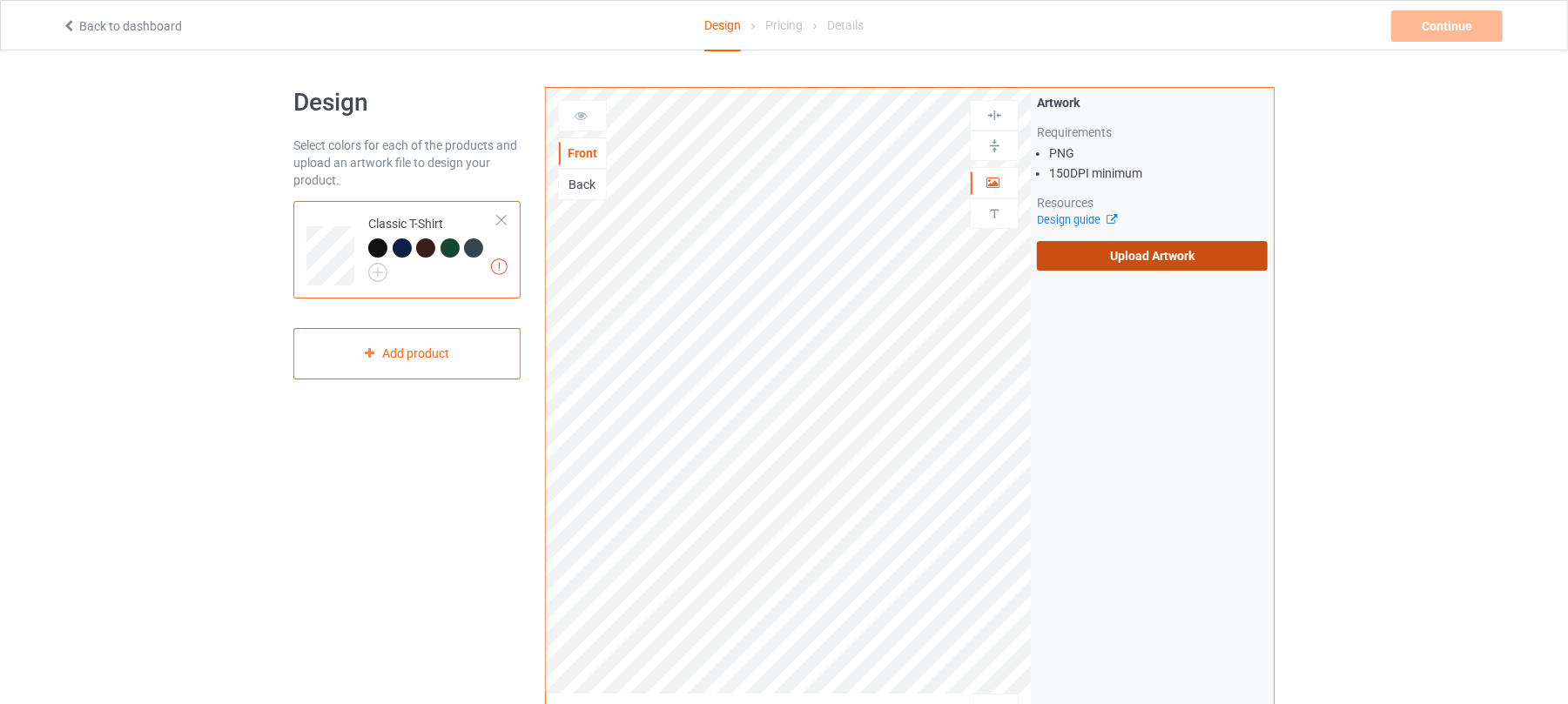
click at [1181, 242] on label "Upload Artwork" at bounding box center [1152, 255] width 231 height 30
click at [0, 0] on input "Upload Artwork" at bounding box center [0, 0] width 0 height 0
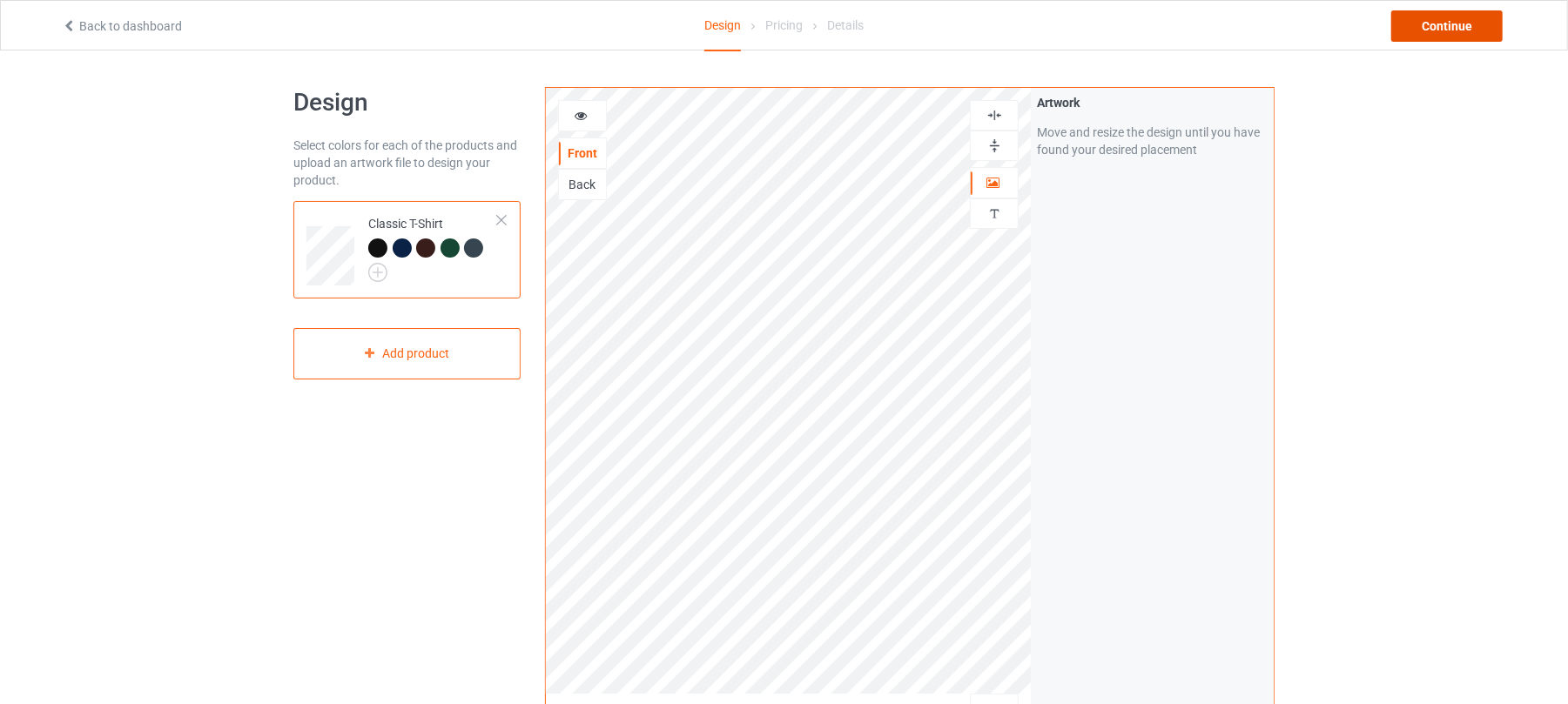
click at [1426, 30] on div "Continue" at bounding box center [1447, 26] width 112 height 32
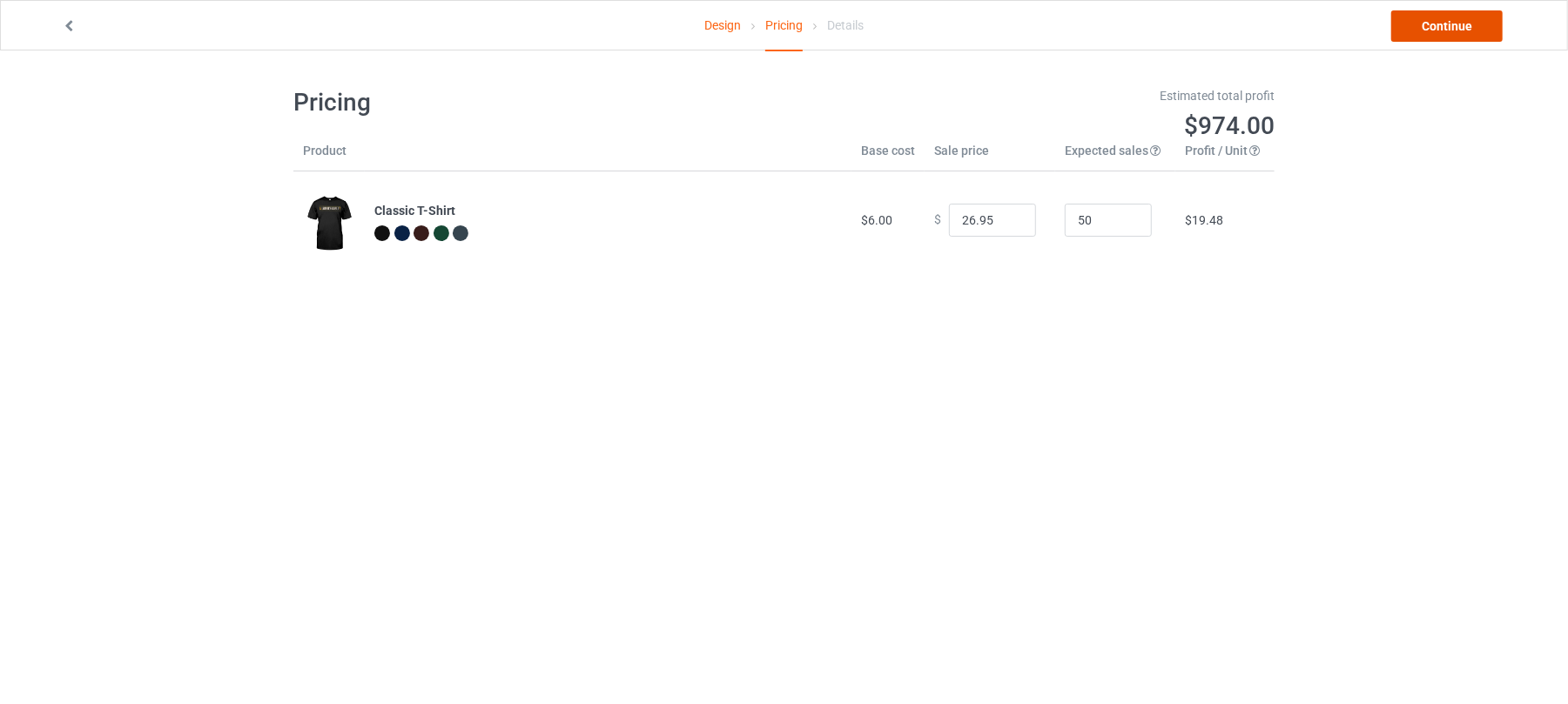
click at [1461, 19] on link "Continue" at bounding box center [1447, 26] width 112 height 32
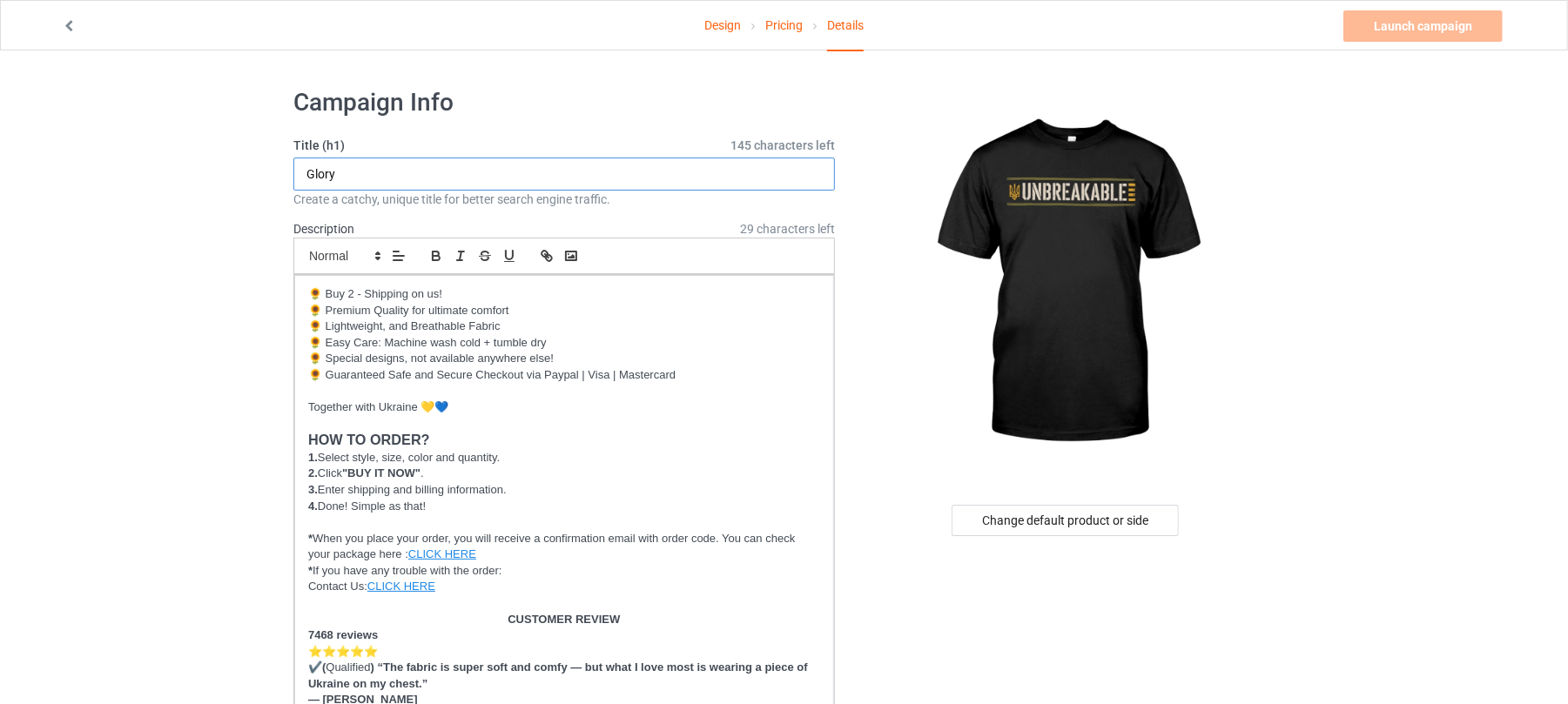
drag, startPoint x: 381, startPoint y: 171, endPoint x: 18, endPoint y: 174, distance: 363.0
drag, startPoint x: 405, startPoint y: 181, endPoint x: 78, endPoint y: 181, distance: 327.0
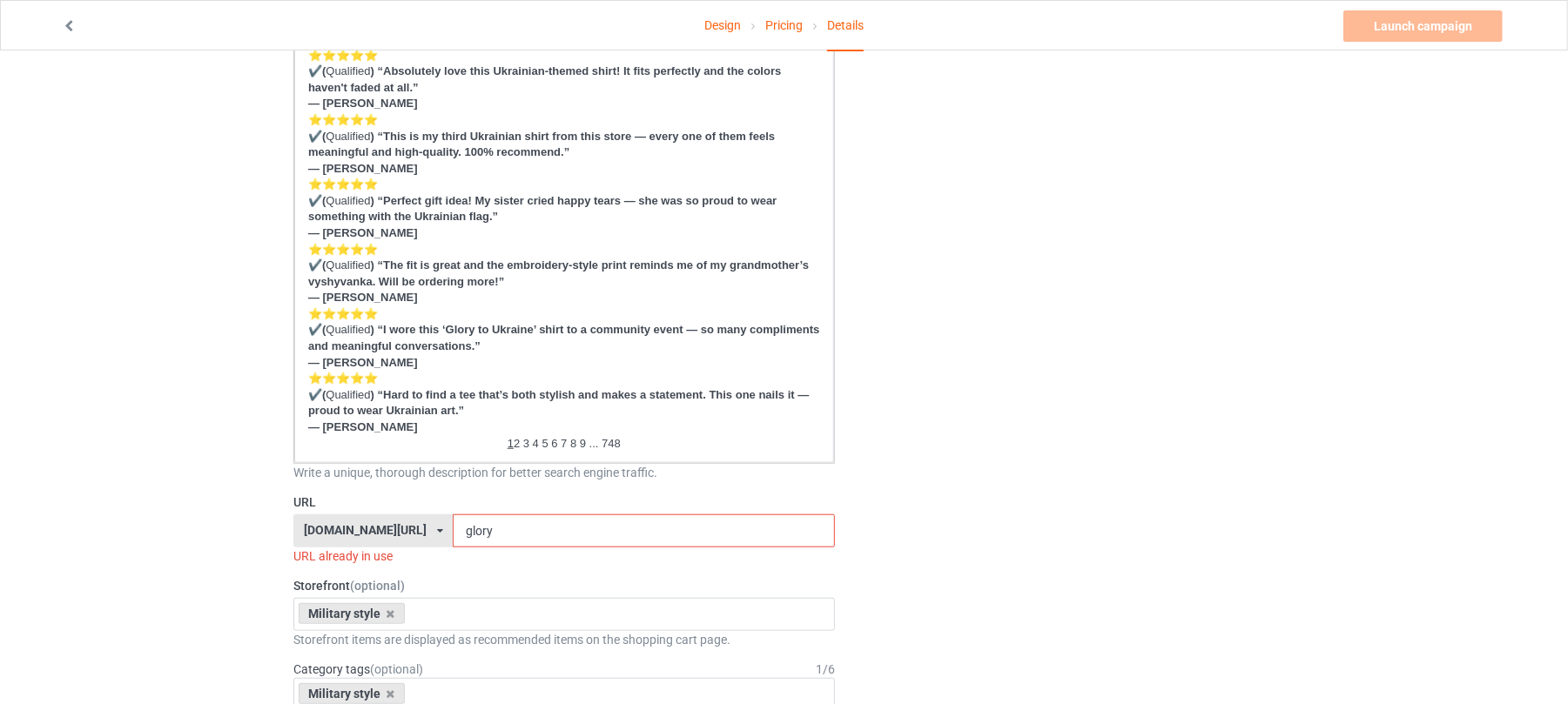
scroll to position [1160, 0]
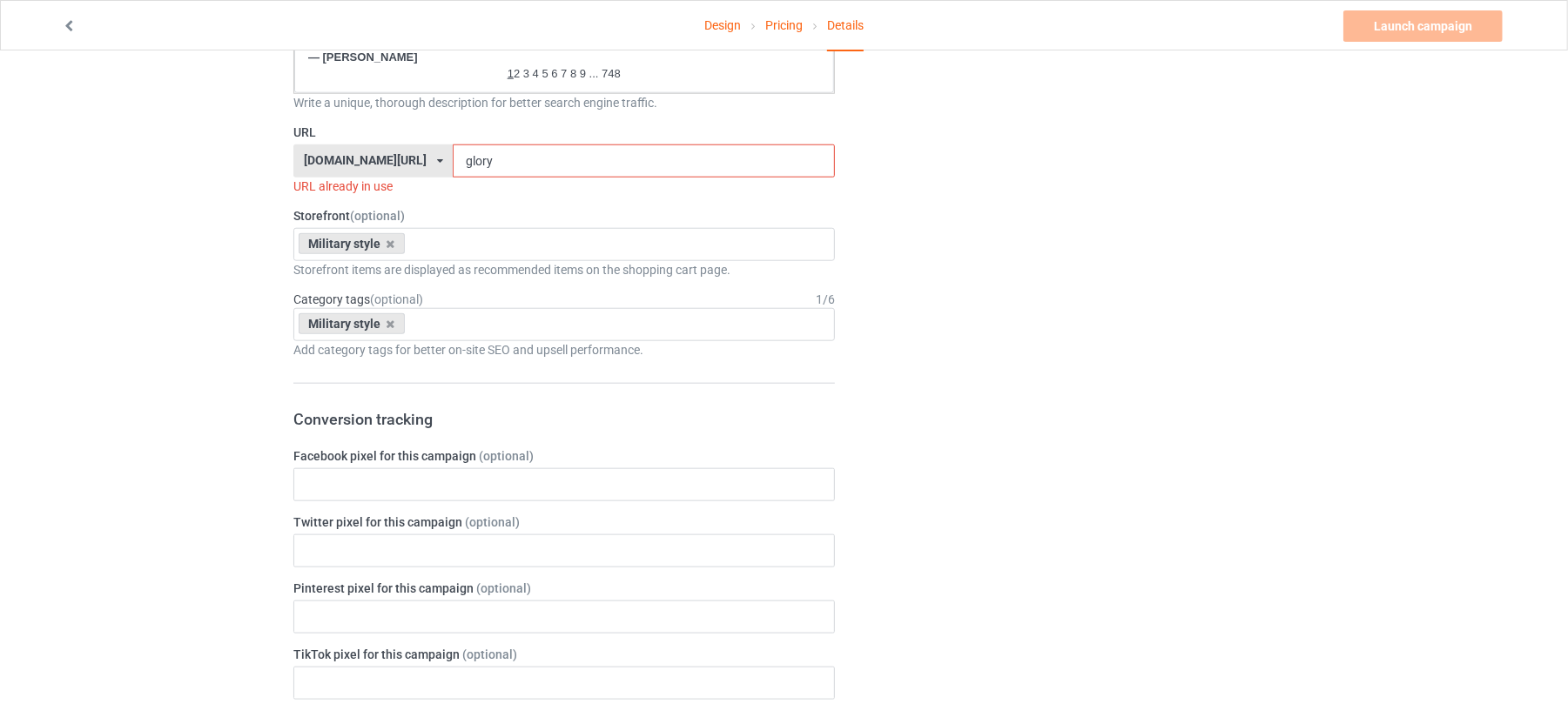
type input "Unbreakable"
drag, startPoint x: 498, startPoint y: 162, endPoint x: 227, endPoint y: 151, distance: 271.2
click at [237, 154] on div "Design Pricing Details Launch campaign Invalid campaign URL Campaign Info Title…" at bounding box center [784, 253] width 1568 height 2727
paste input "Unbreakable"
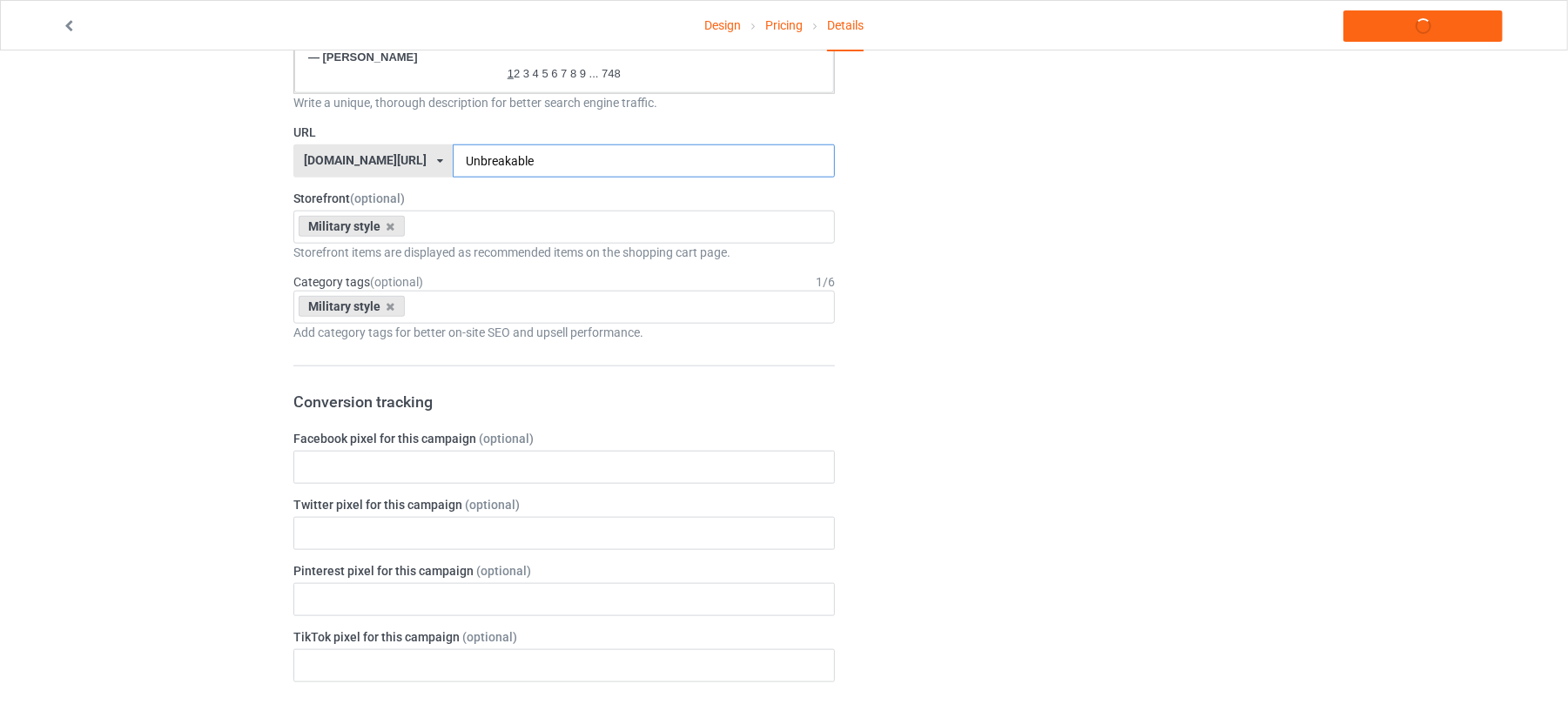
click at [453, 151] on input "Unbreakable" at bounding box center [643, 160] width 381 height 33
type input "unbreak"
click at [1228, 143] on div "Change default product or side" at bounding box center [1068, 245] width 440 height 2661
click at [1436, 37] on link "Launch campaign" at bounding box center [1423, 26] width 160 height 32
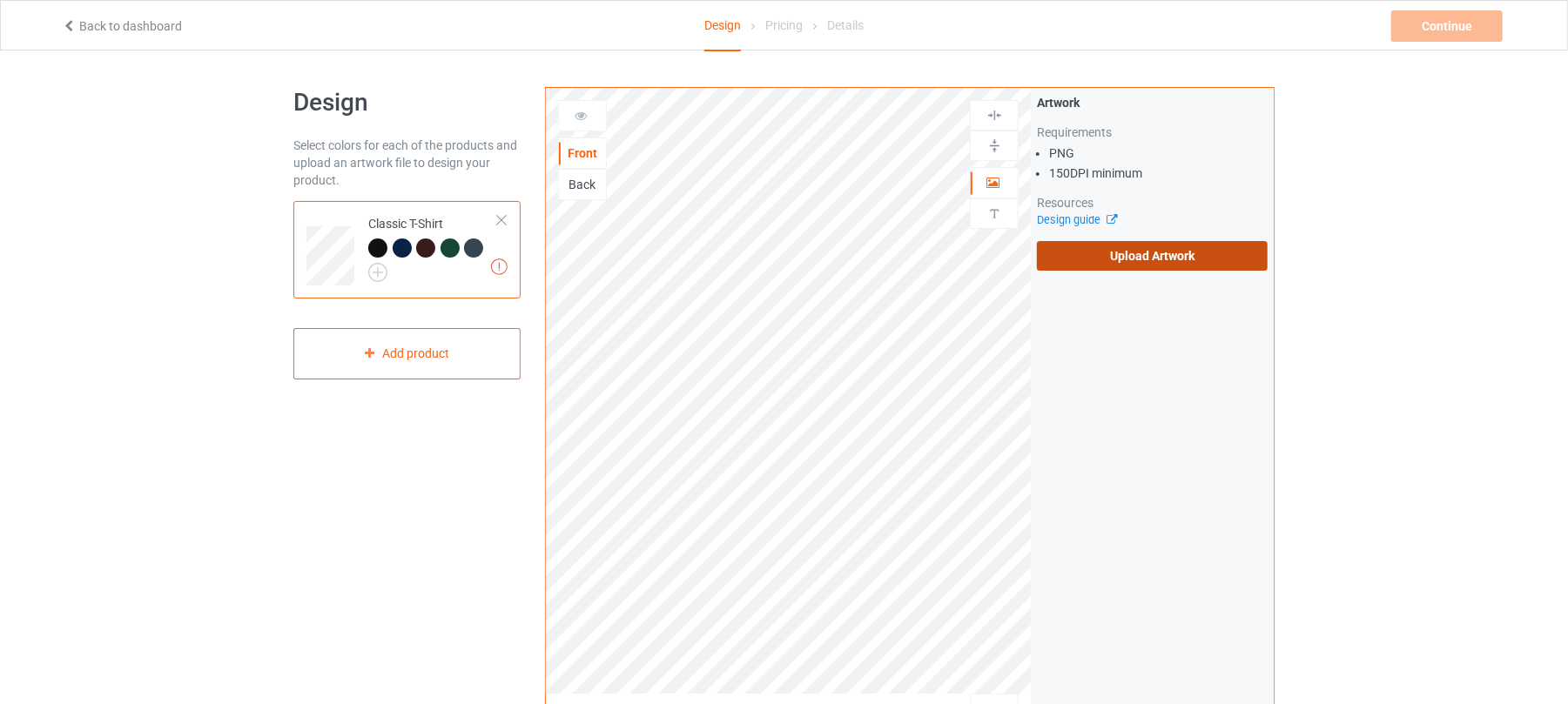
click at [1115, 247] on label "Upload Artwork" at bounding box center [1152, 255] width 231 height 30
click at [0, 0] on input "Upload Artwork" at bounding box center [0, 0] width 0 height 0
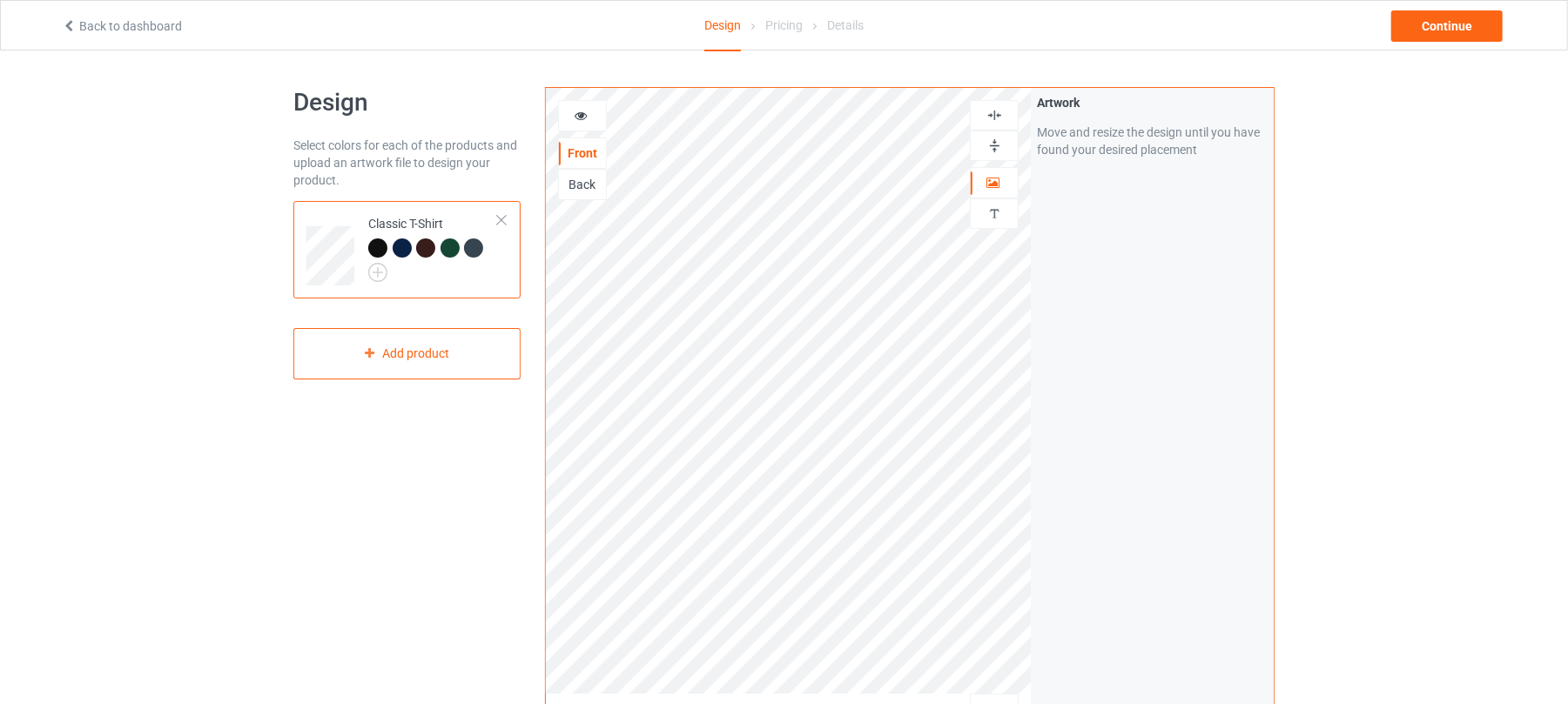
click at [991, 147] on img at bounding box center [995, 146] width 16 height 16
click at [998, 110] on img at bounding box center [995, 115] width 16 height 16
click at [1459, 24] on div "Continue" at bounding box center [1447, 26] width 112 height 32
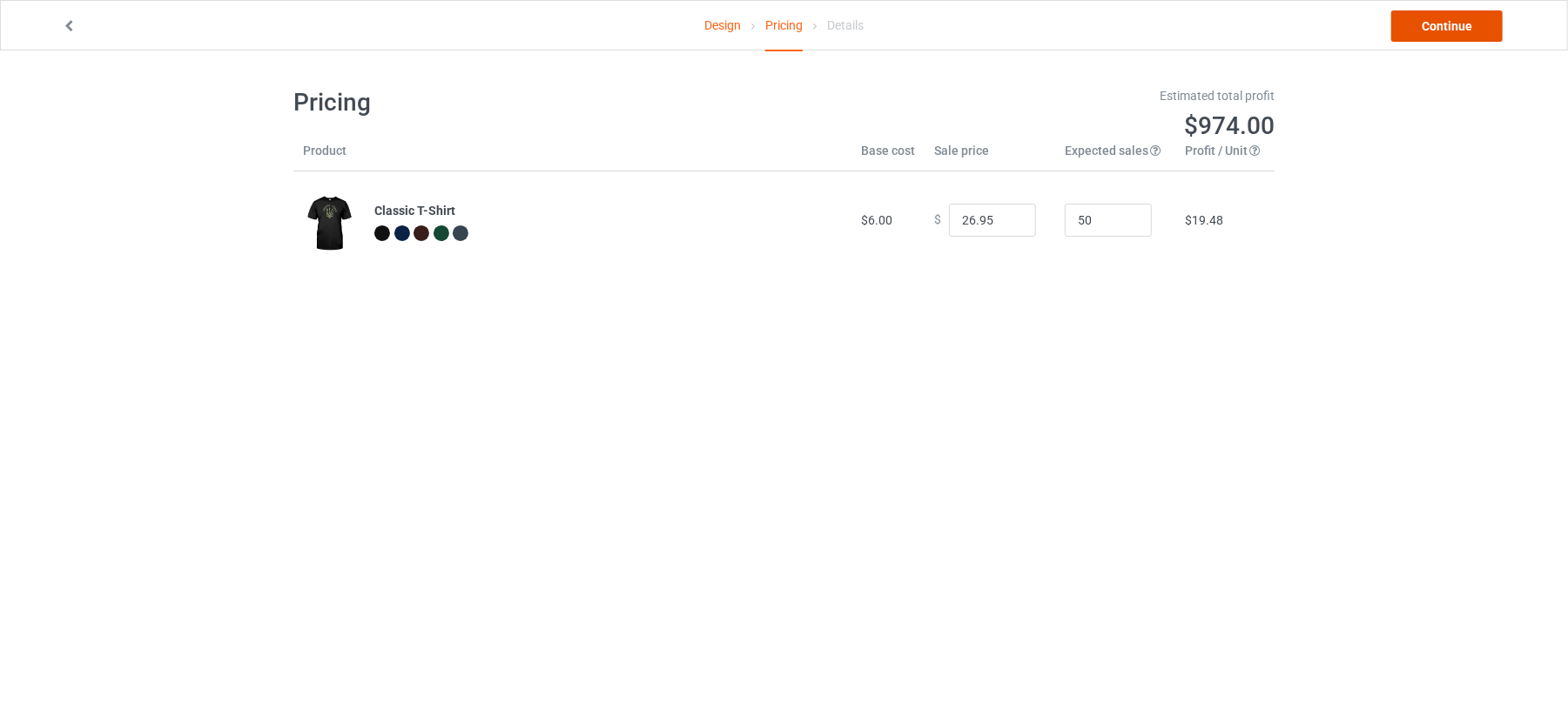
click at [1454, 19] on link "Continue" at bounding box center [1447, 26] width 112 height 32
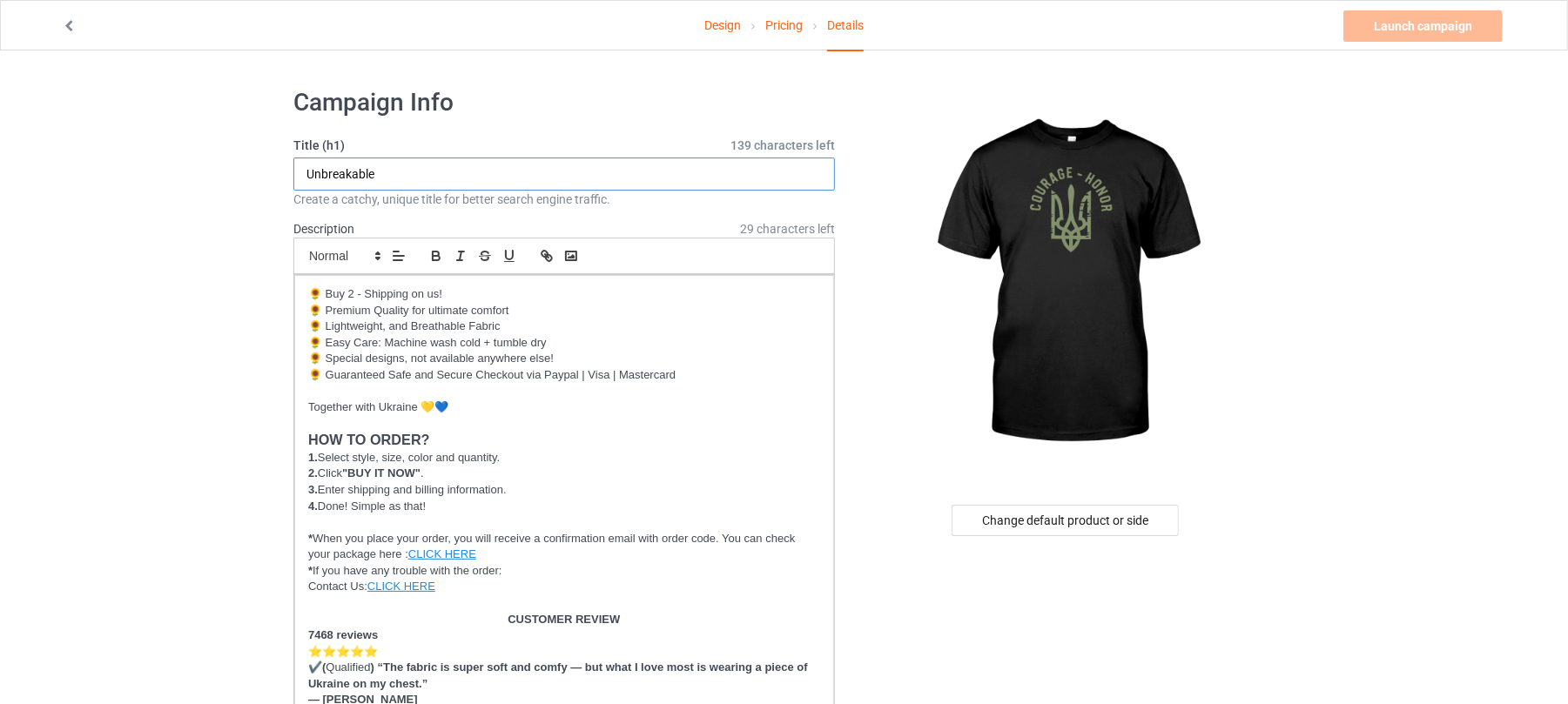
drag, startPoint x: 437, startPoint y: 171, endPoint x: 0, endPoint y: 159, distance: 437.2
drag, startPoint x: 449, startPoint y: 174, endPoint x: 15, endPoint y: 172, distance: 434.0
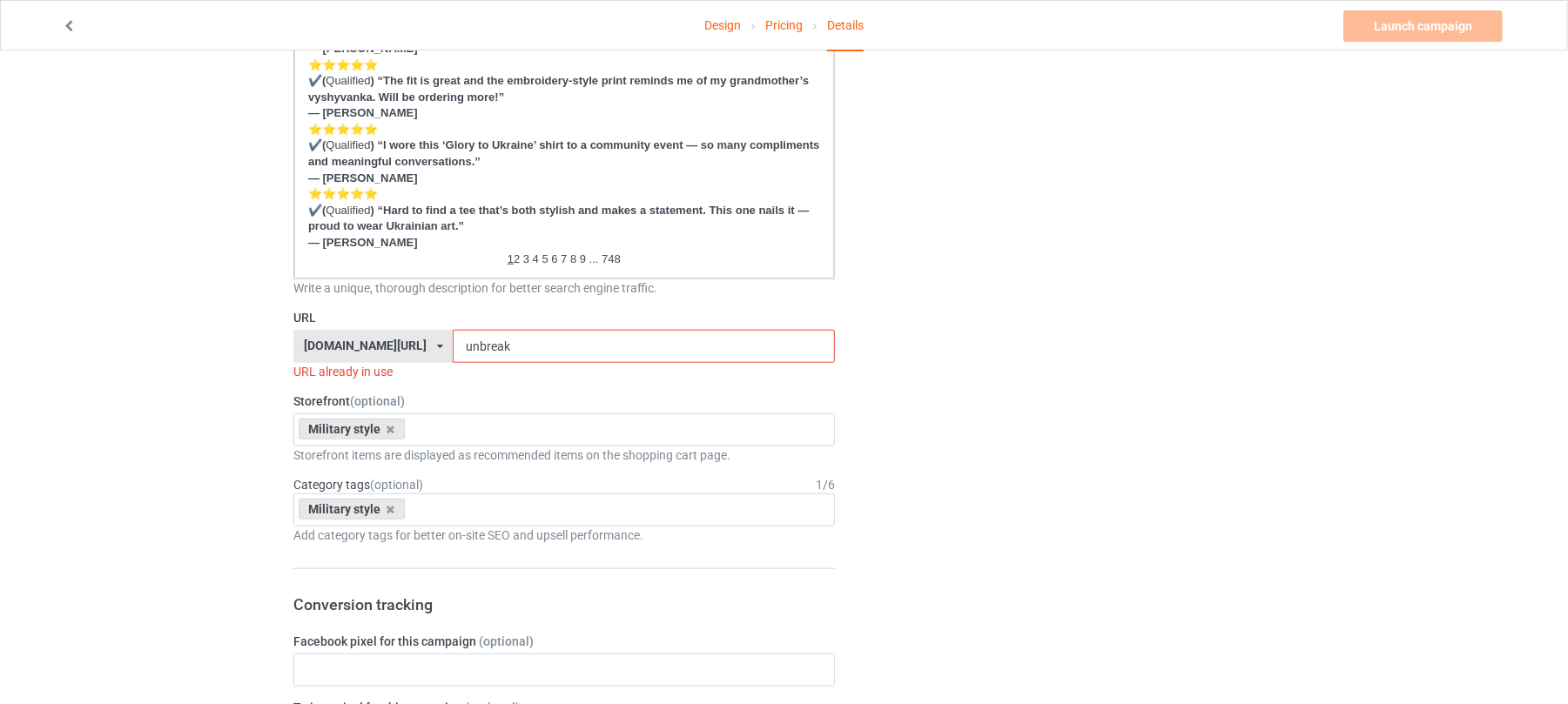
scroll to position [1045, 0]
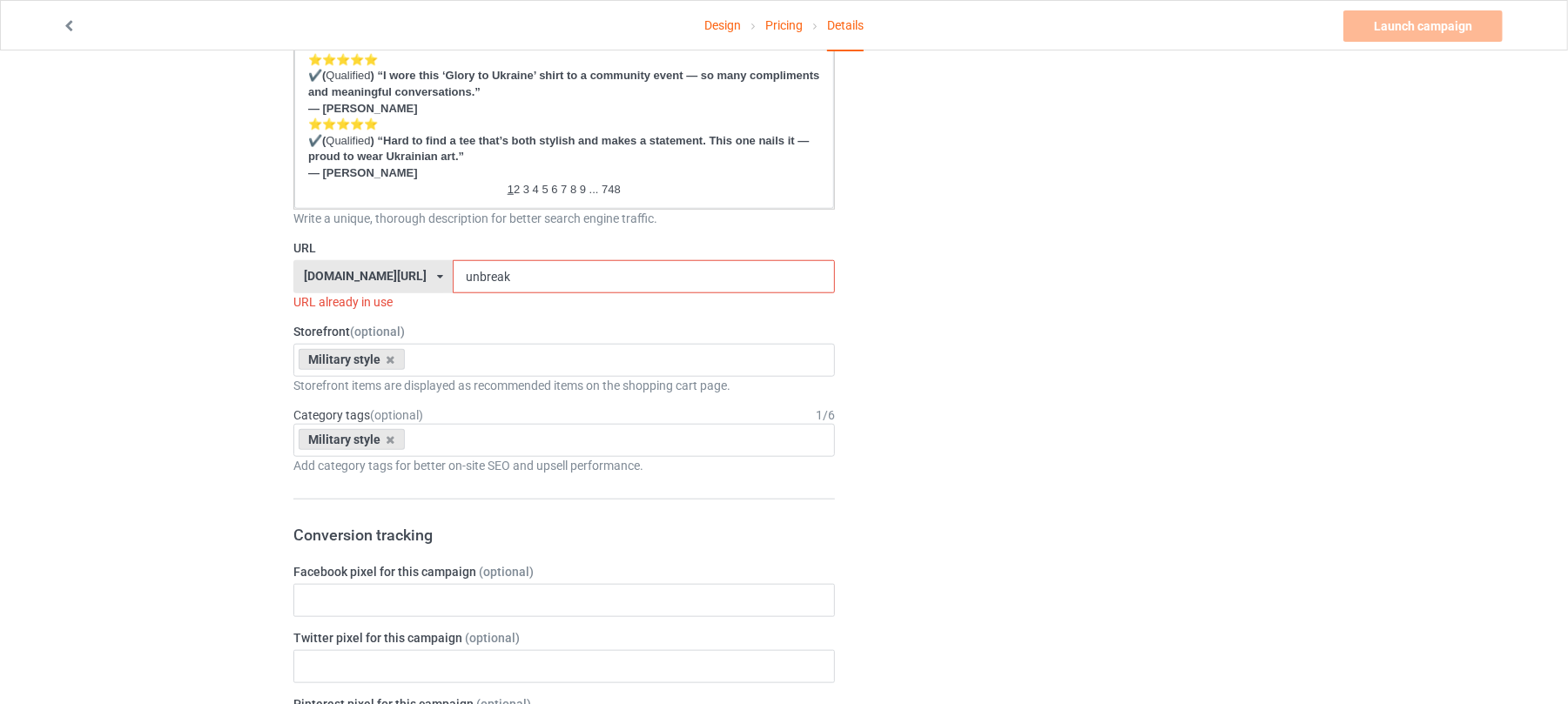
type input "Courage Honor"
drag, startPoint x: 507, startPoint y: 275, endPoint x: 200, endPoint y: 266, distance: 307.1
click at [200, 266] on div "Design Pricing Details Launch campaign Invalid campaign URL Campaign Info Title…" at bounding box center [784, 369] width 1568 height 2727
paste input "Courage Honor"
click at [485, 279] on input "Courage Honor" at bounding box center [643, 277] width 381 height 33
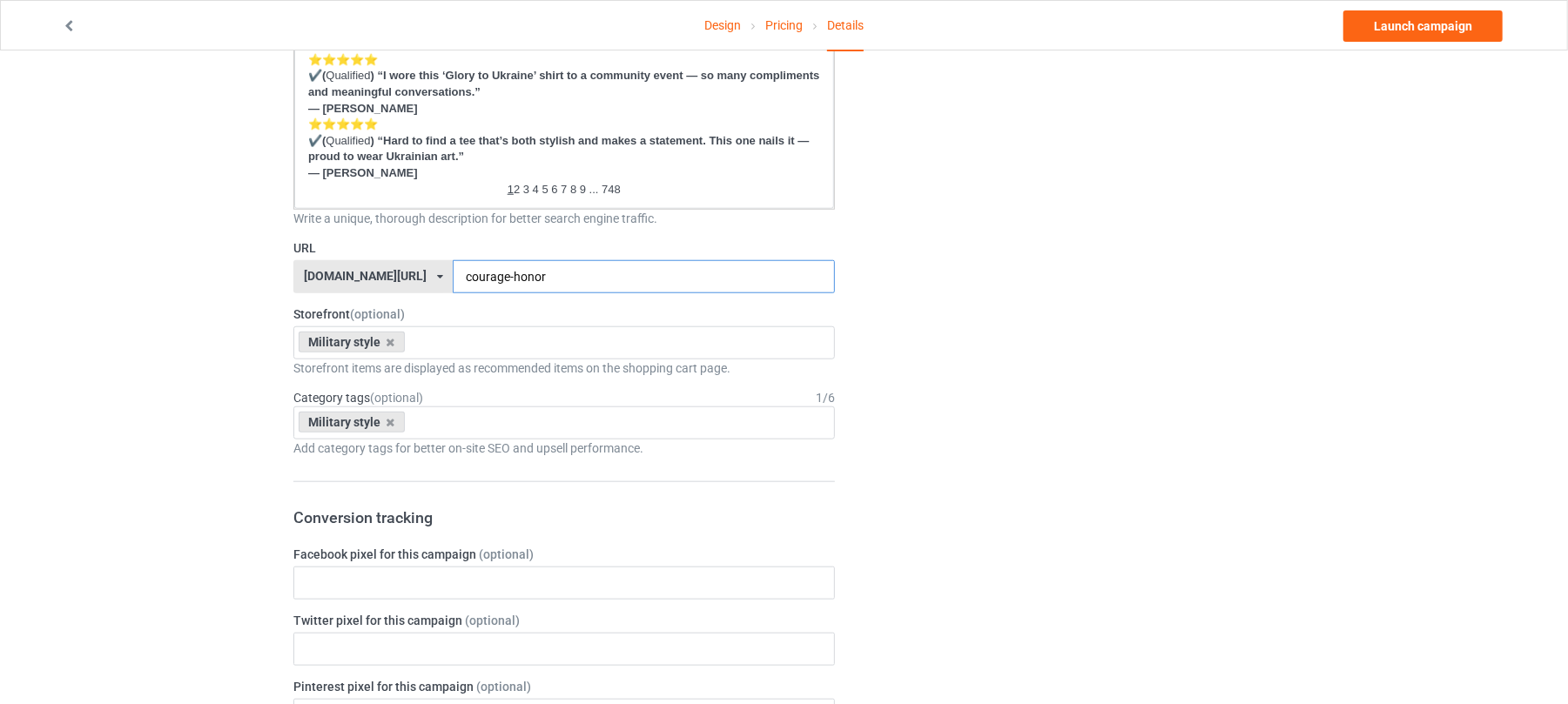
type input "courage-honor"
click at [1012, 307] on div "Change default product or side" at bounding box center [1068, 361] width 440 height 2661
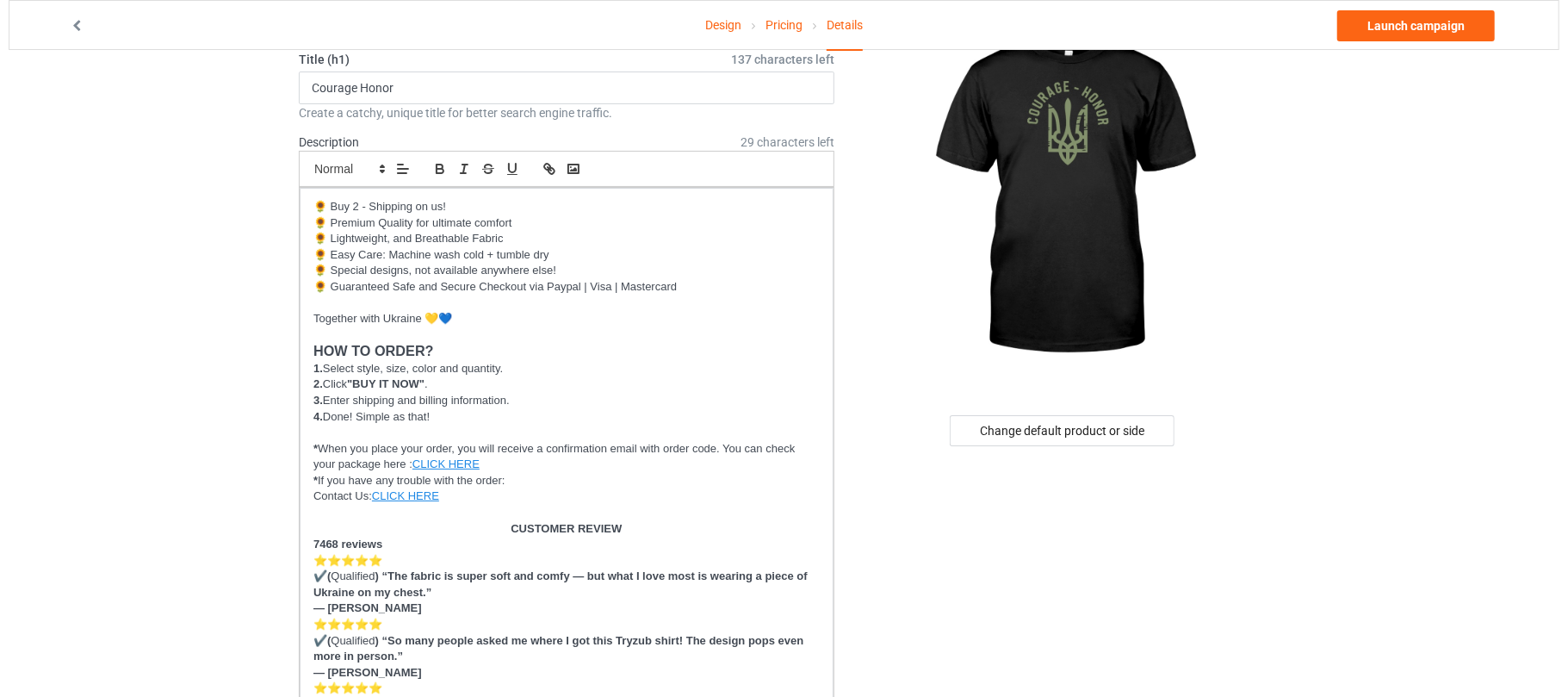
scroll to position [0, 0]
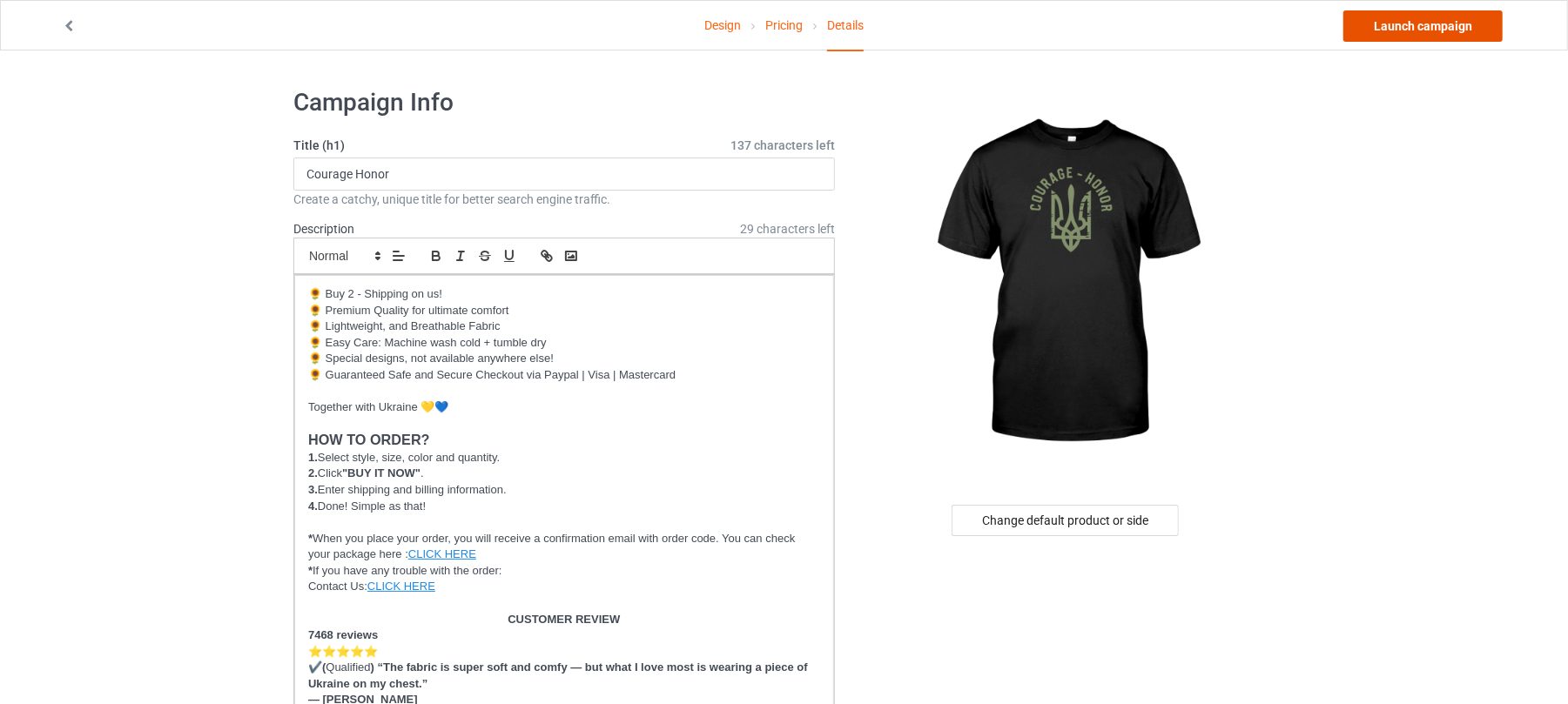
click at [1428, 19] on link "Launch campaign" at bounding box center [1423, 26] width 160 height 32
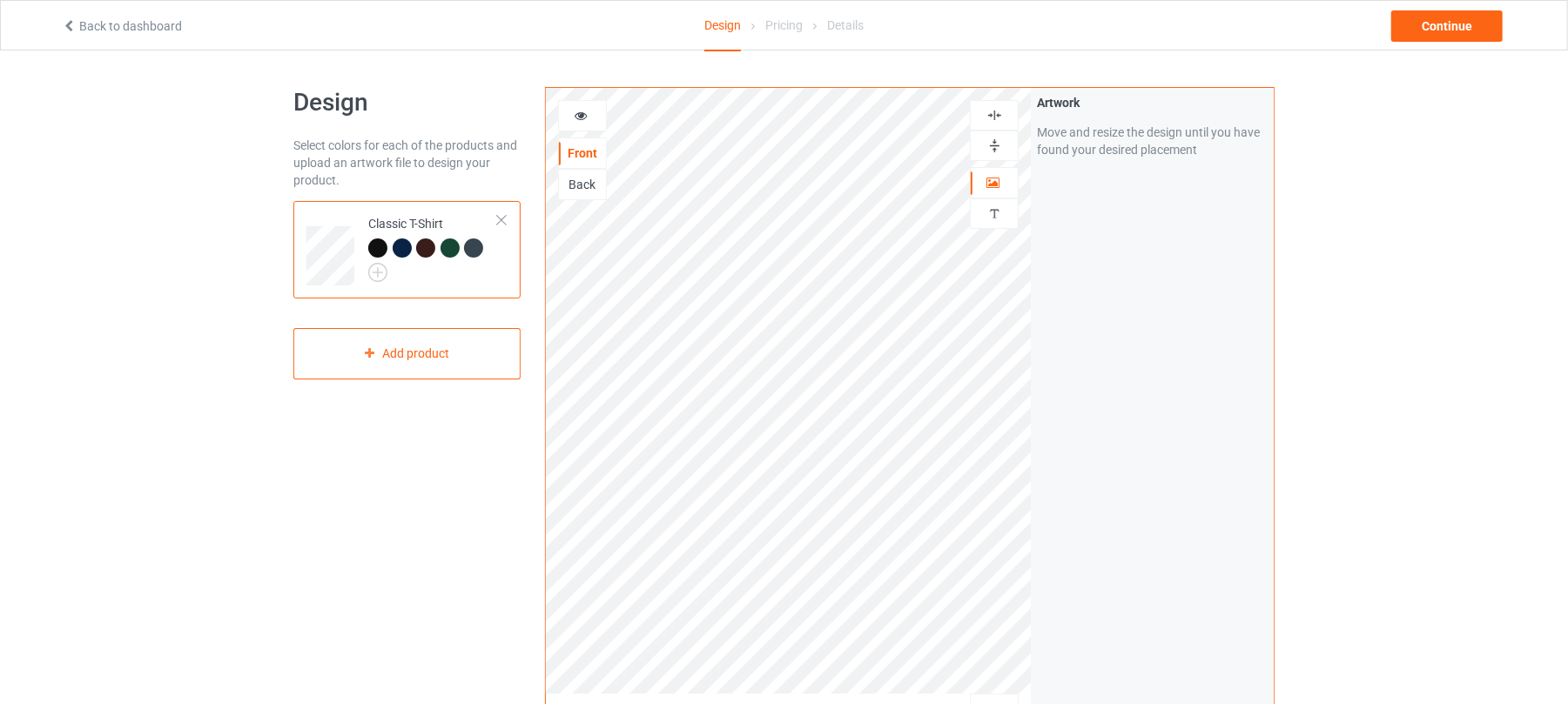
click at [402, 244] on div at bounding box center [402, 248] width 19 height 19
click at [412, 252] on div at bounding box center [405, 251] width 24 height 24
click at [423, 249] on div at bounding box center [426, 248] width 19 height 19
click at [456, 251] on div at bounding box center [450, 248] width 19 height 19
click at [473, 243] on div at bounding box center [473, 248] width 19 height 19
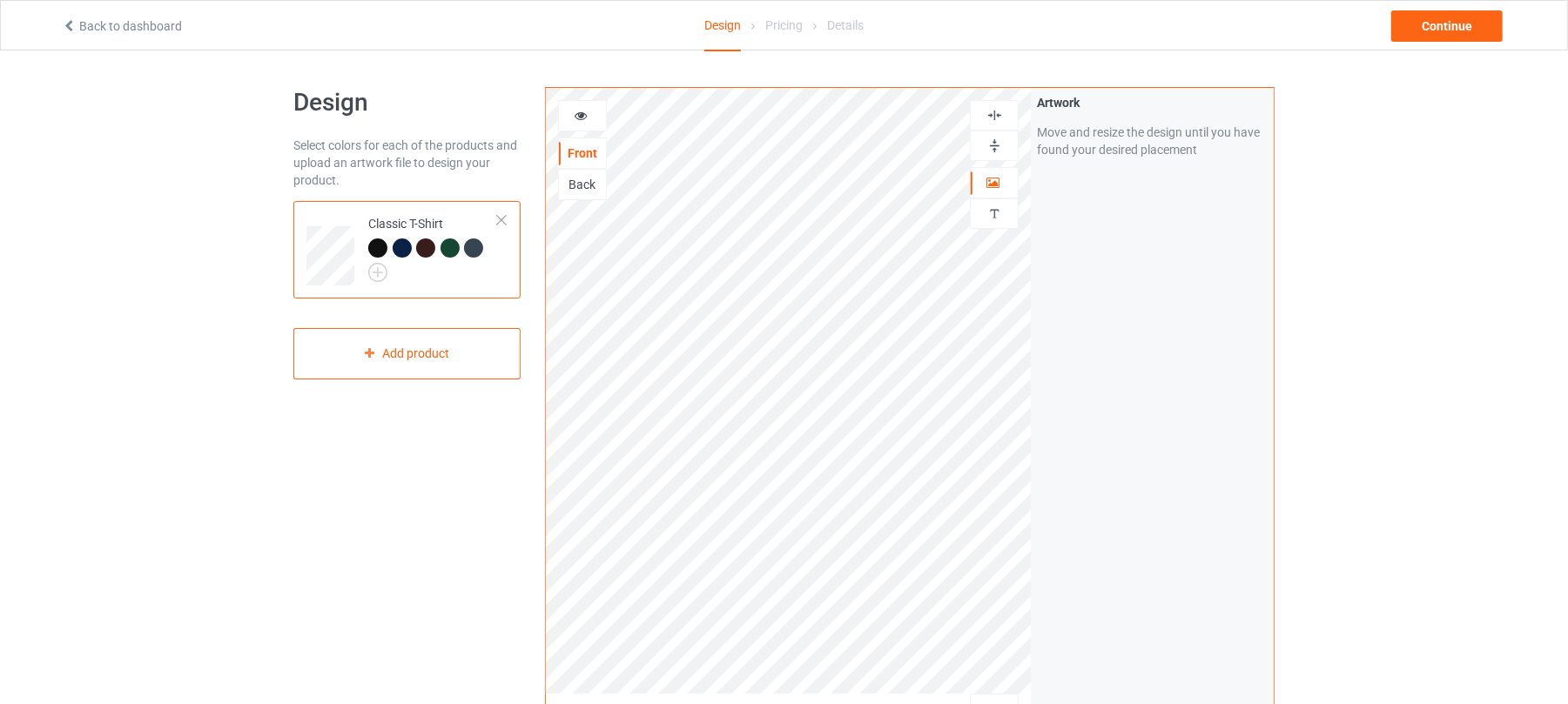
click at [378, 249] on div at bounding box center [377, 248] width 19 height 19
click at [1449, 22] on div "Continue" at bounding box center [1447, 26] width 112 height 32
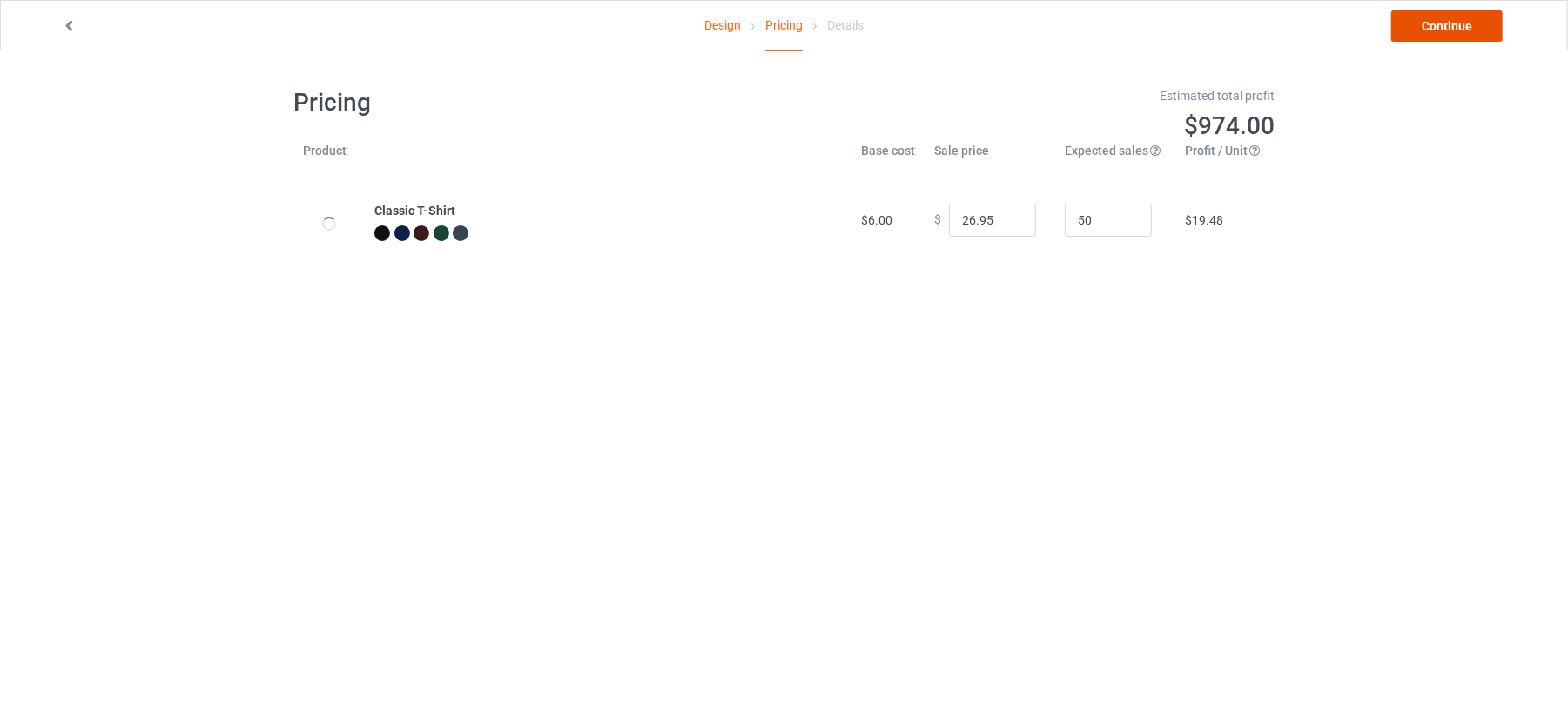
click at [1449, 33] on link "Continue" at bounding box center [1447, 26] width 112 height 32
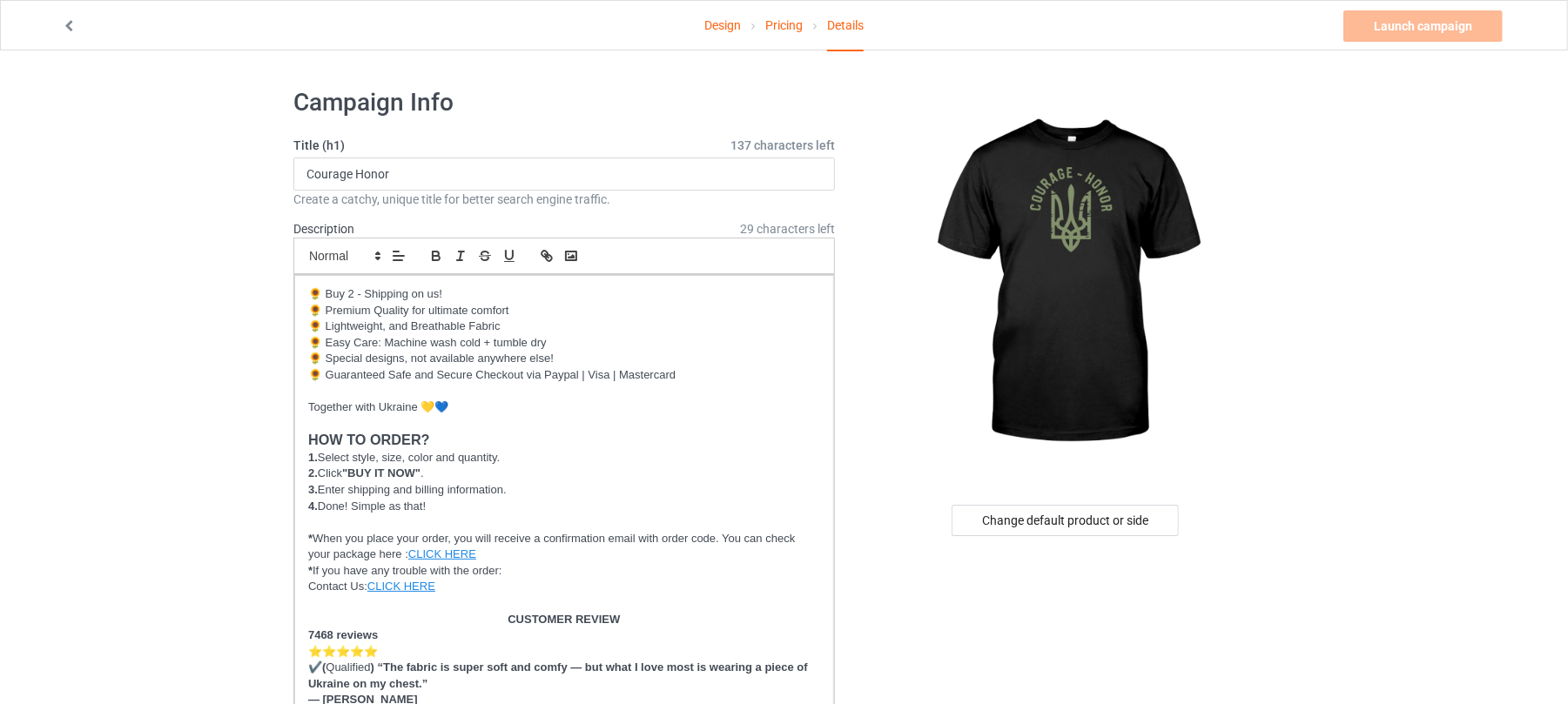
click at [66, 25] on icon at bounding box center [69, 23] width 14 height 13
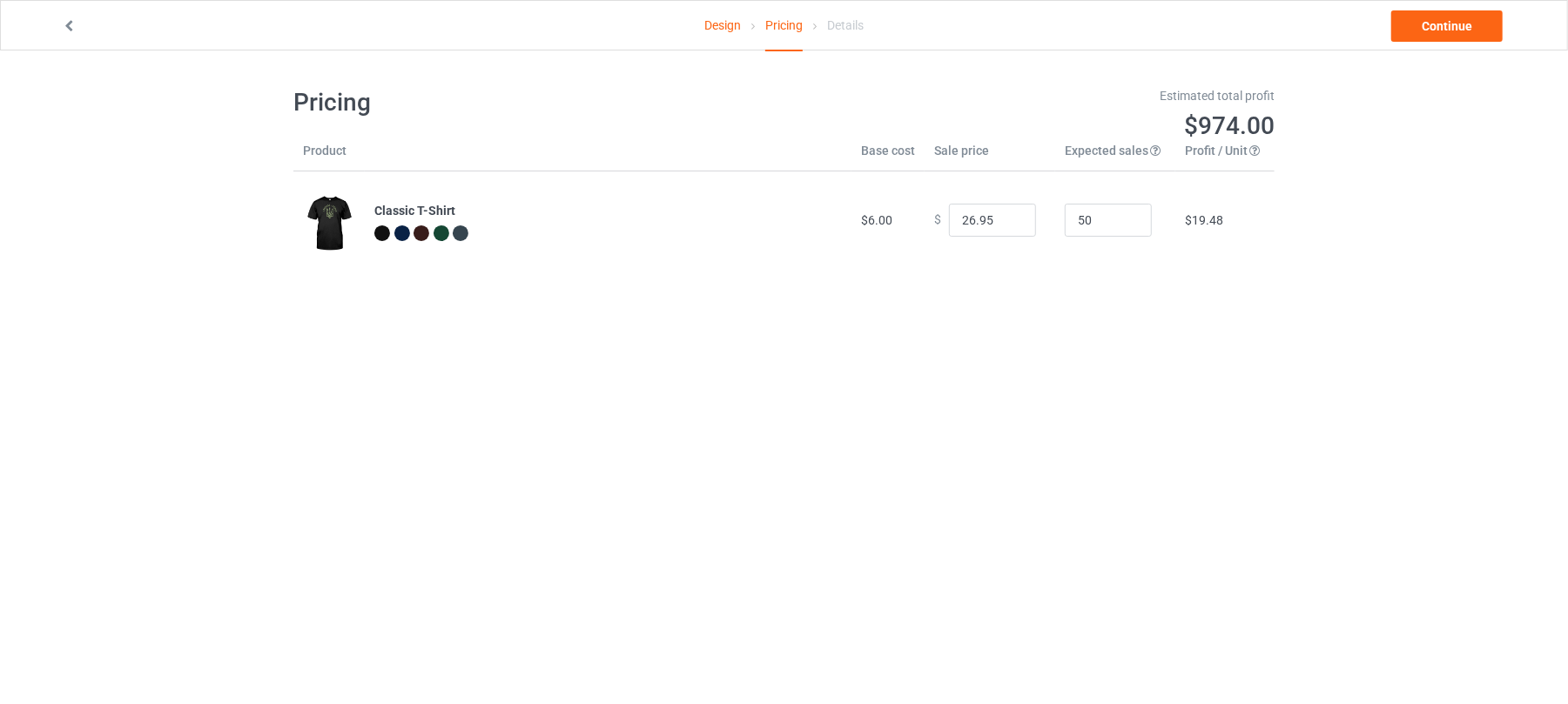
click at [73, 25] on icon at bounding box center [69, 23] width 14 height 13
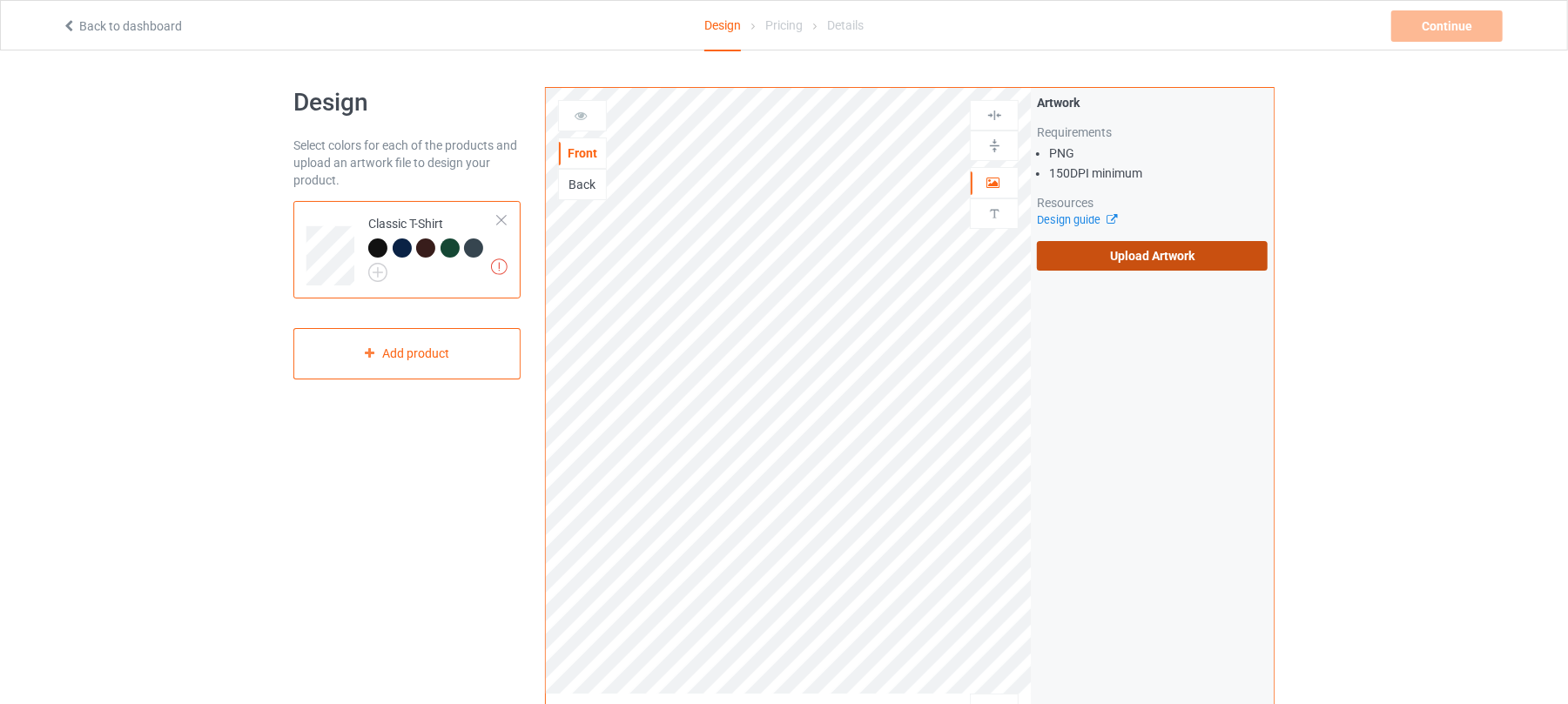
click at [1153, 242] on label "Upload Artwork" at bounding box center [1152, 255] width 231 height 30
click at [0, 0] on input "Upload Artwork" at bounding box center [0, 0] width 0 height 0
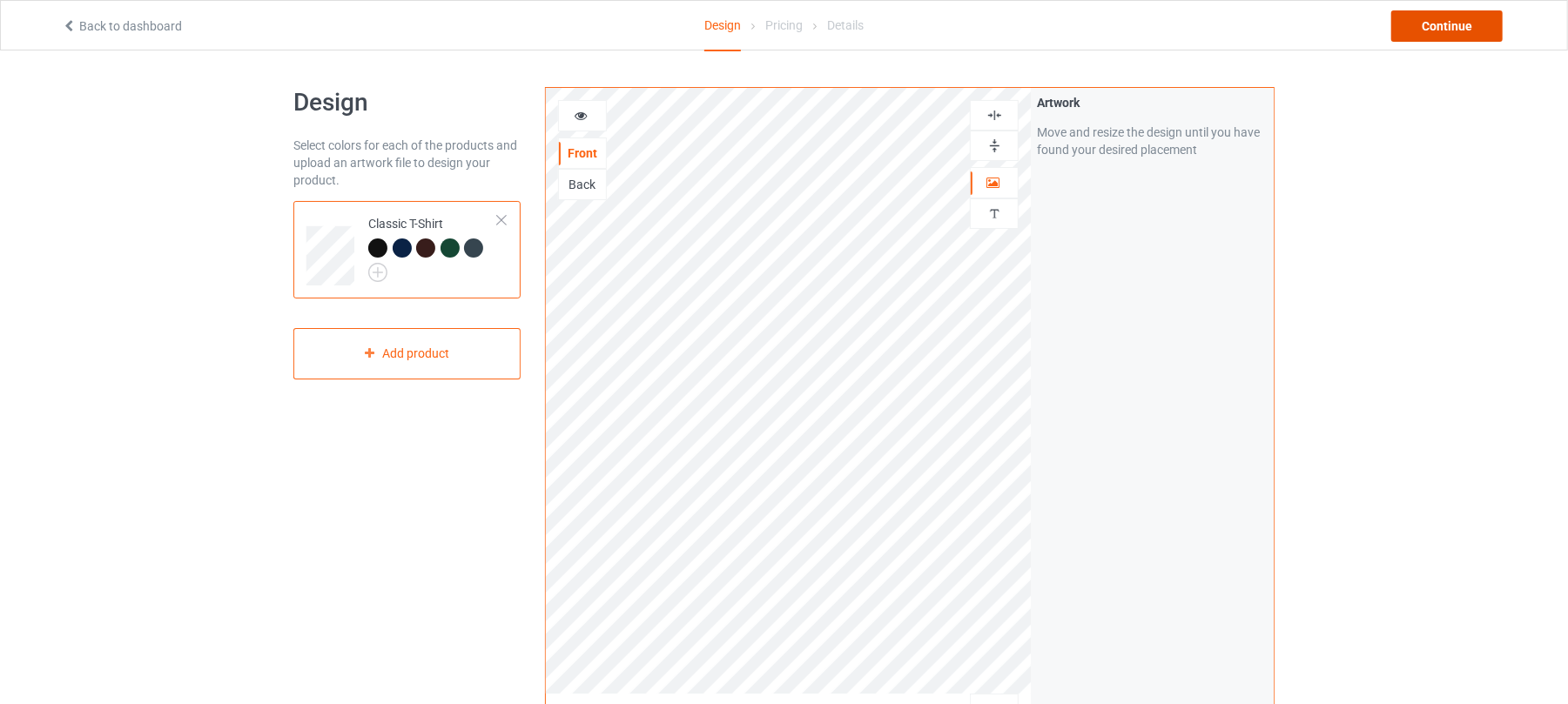
click at [1432, 25] on div "Continue" at bounding box center [1447, 26] width 112 height 32
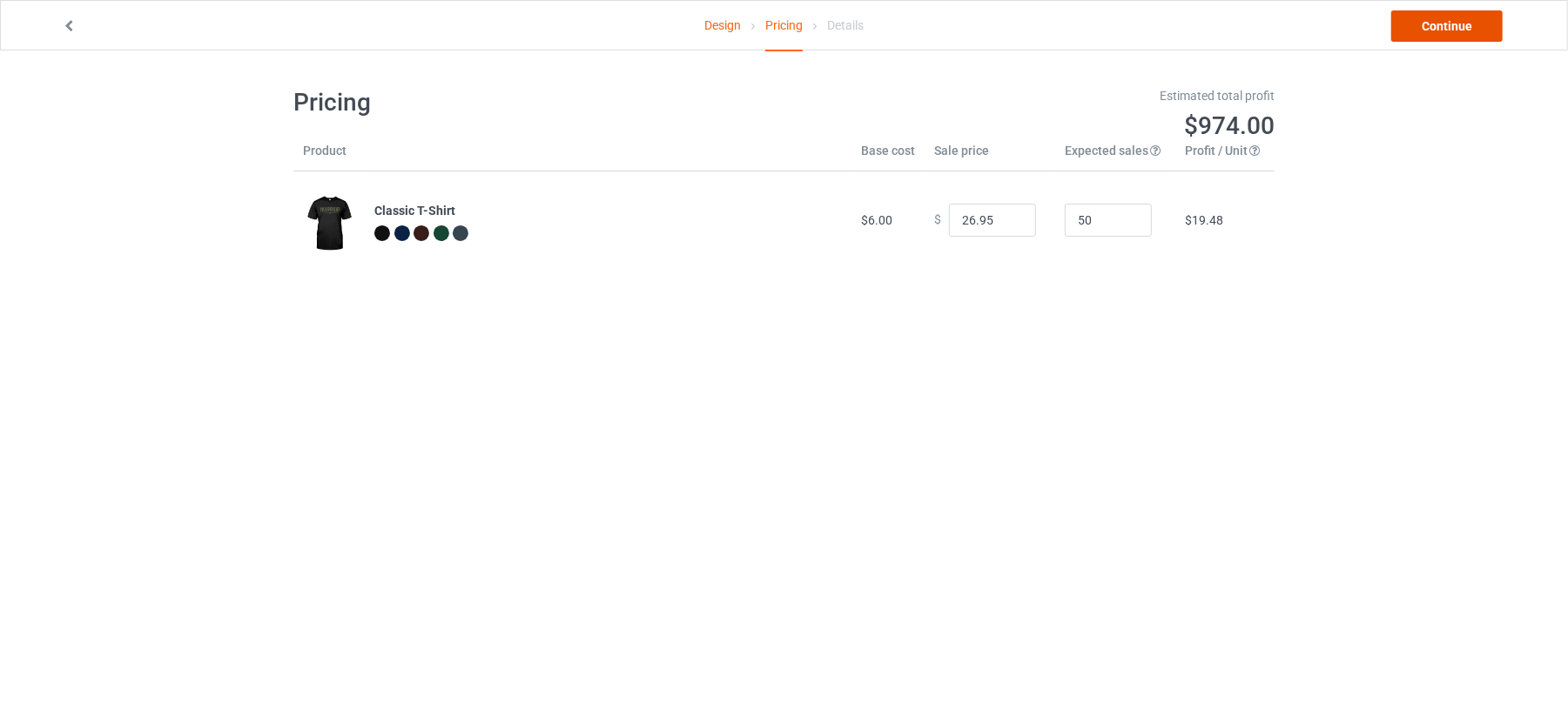
click at [1435, 29] on link "Continue" at bounding box center [1447, 26] width 112 height 32
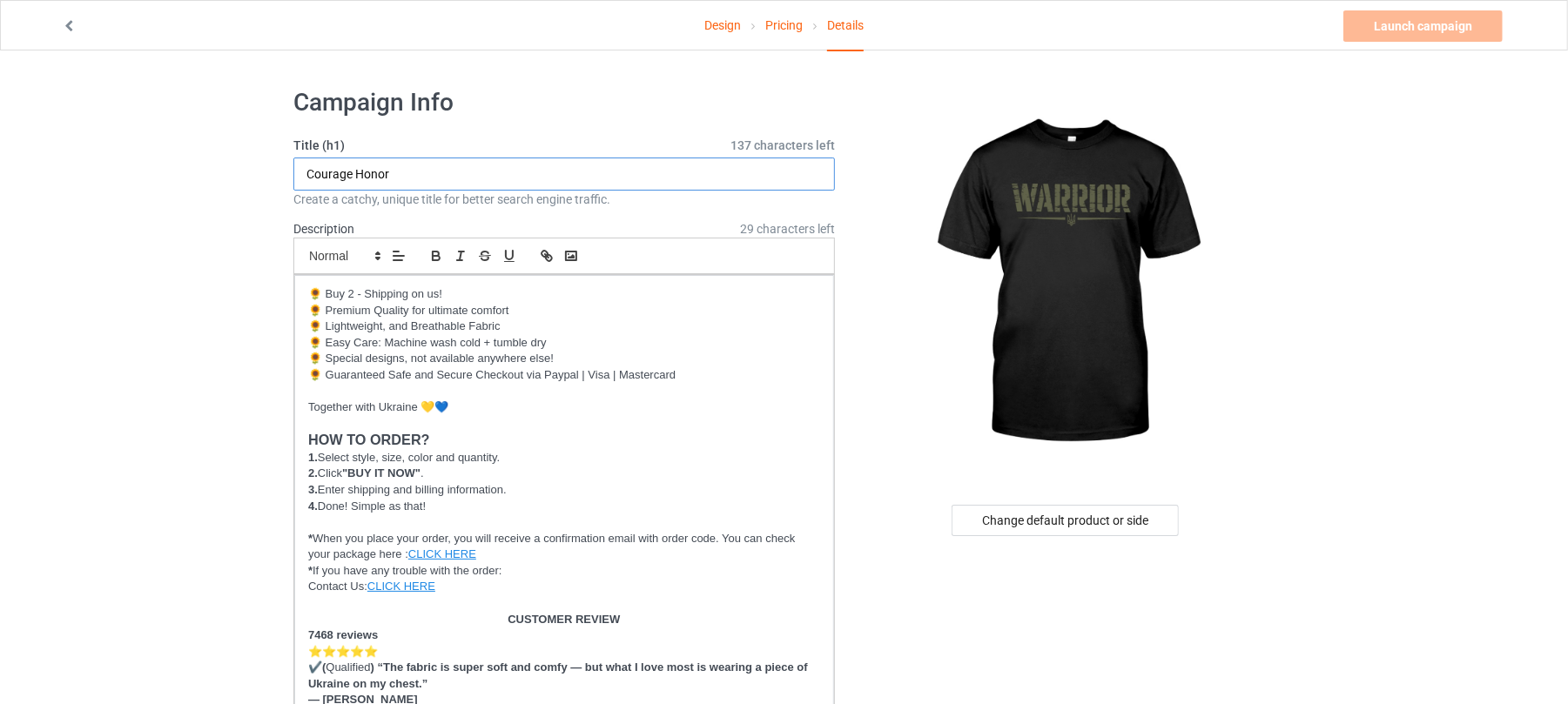
drag, startPoint x: 479, startPoint y: 165, endPoint x: 0, endPoint y: 165, distance: 479.0
drag, startPoint x: 405, startPoint y: 167, endPoint x: 0, endPoint y: 161, distance: 405.0
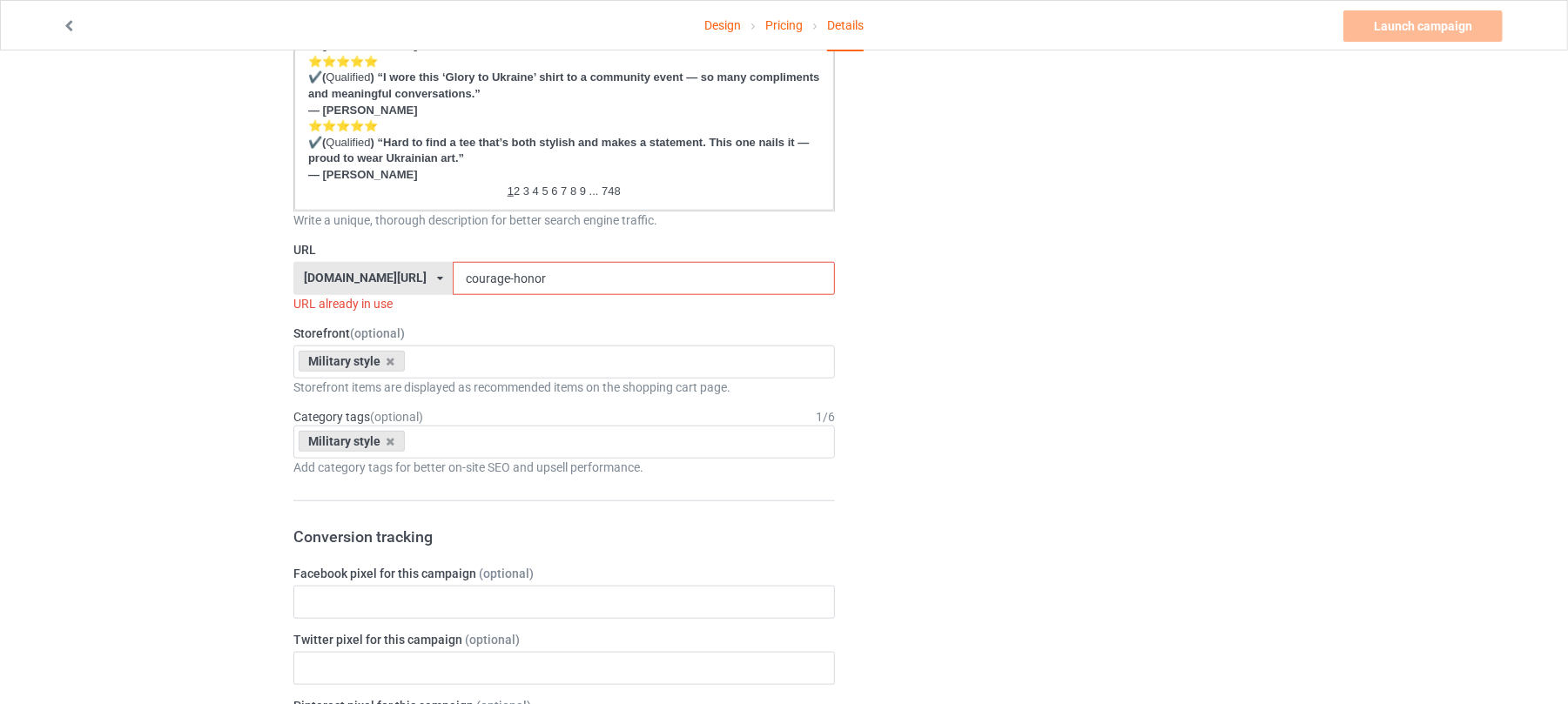
scroll to position [1045, 0]
type input "Warrior"
drag, startPoint x: 550, startPoint y: 275, endPoint x: 335, endPoint y: 266, distance: 215.2
click at [348, 268] on div "shirtenergy.com/ shirtenergy.com/ teechip.com/ 6273c5abfddeea00434bafb3 587d0d4…" at bounding box center [564, 277] width 542 height 33
paste input "Warri"
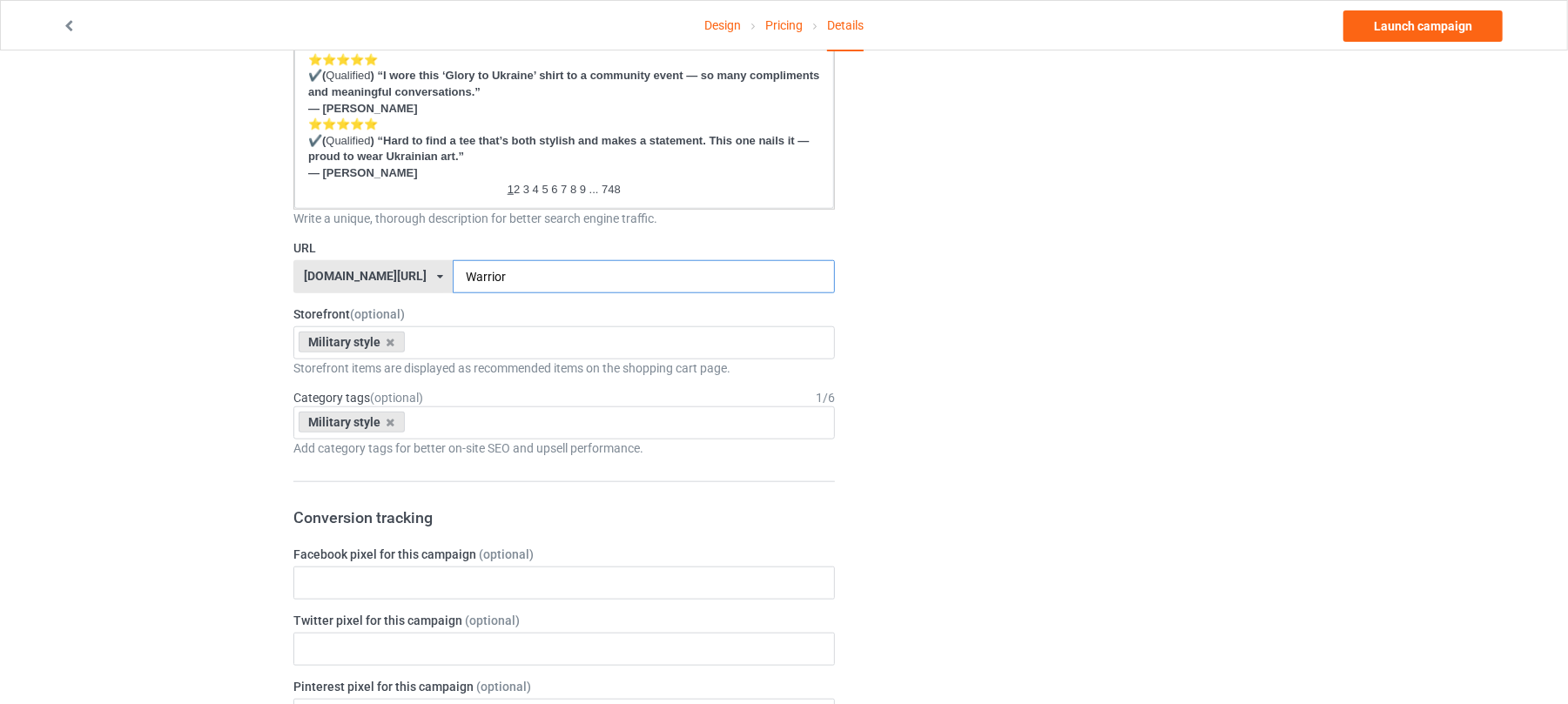
click at [453, 270] on input "Warrior" at bounding box center [643, 277] width 381 height 33
drag, startPoint x: 526, startPoint y: 279, endPoint x: 434, endPoint y: 276, distance: 92.0
click at [453, 276] on input "warrior" at bounding box center [643, 277] width 381 height 33
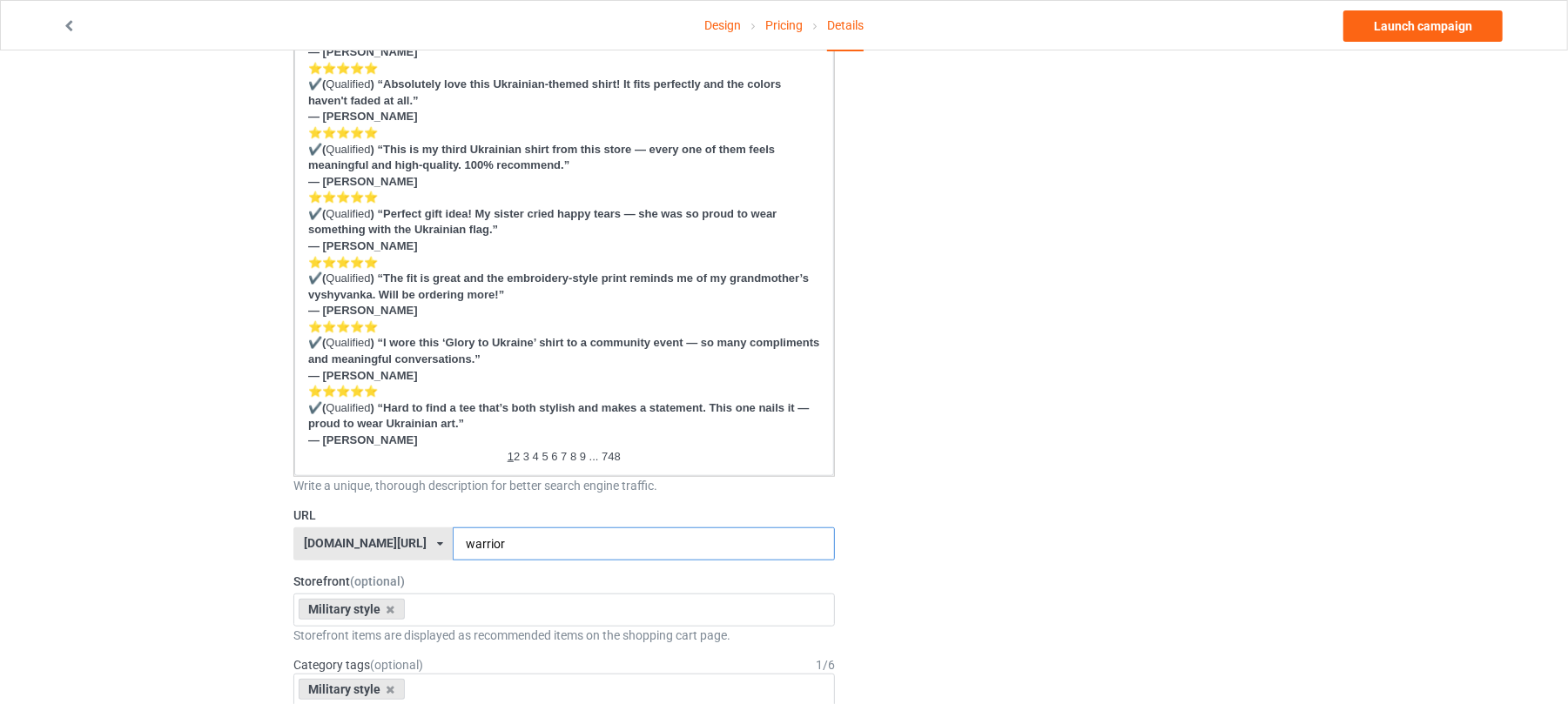
scroll to position [1160, 0]
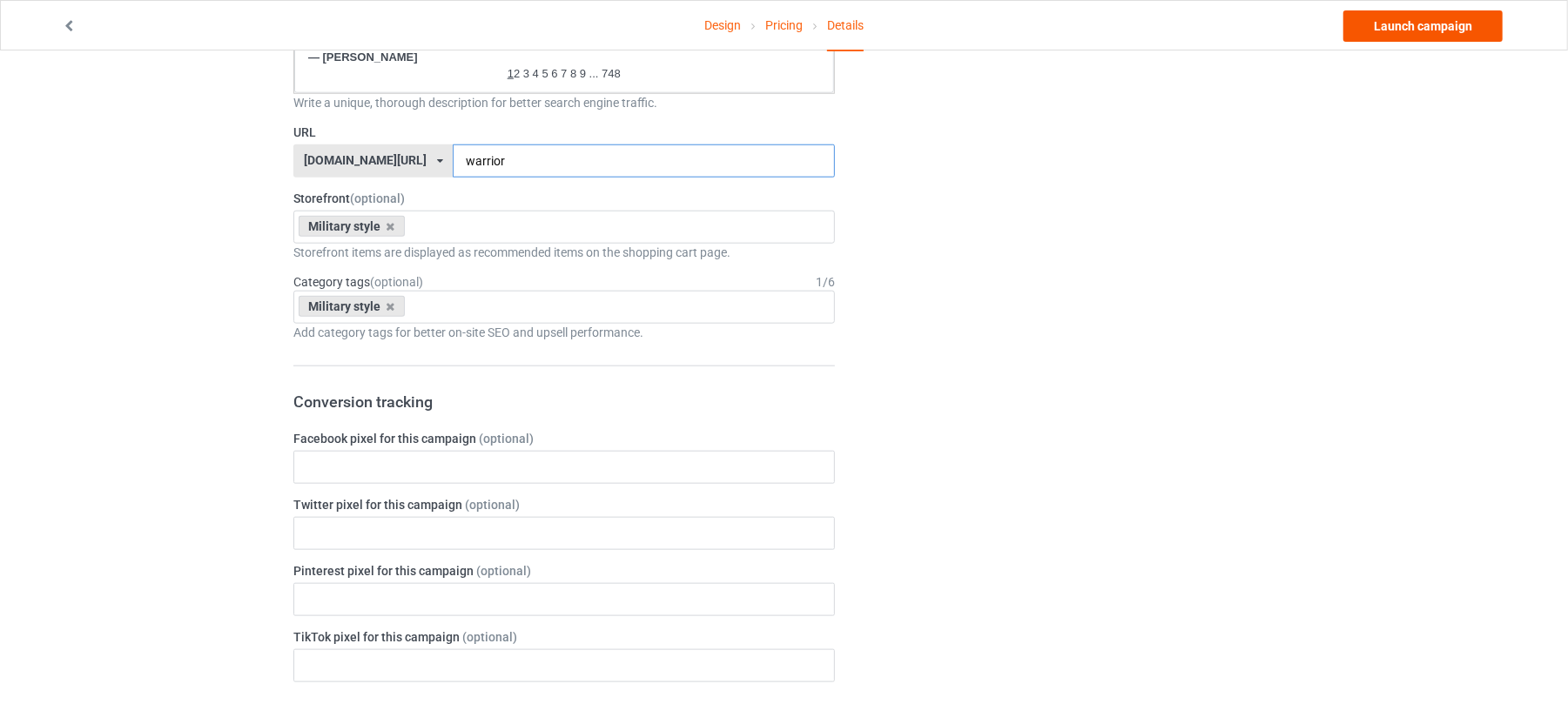
type input "warrior"
click at [1408, 32] on link "Launch campaign" at bounding box center [1423, 26] width 160 height 32
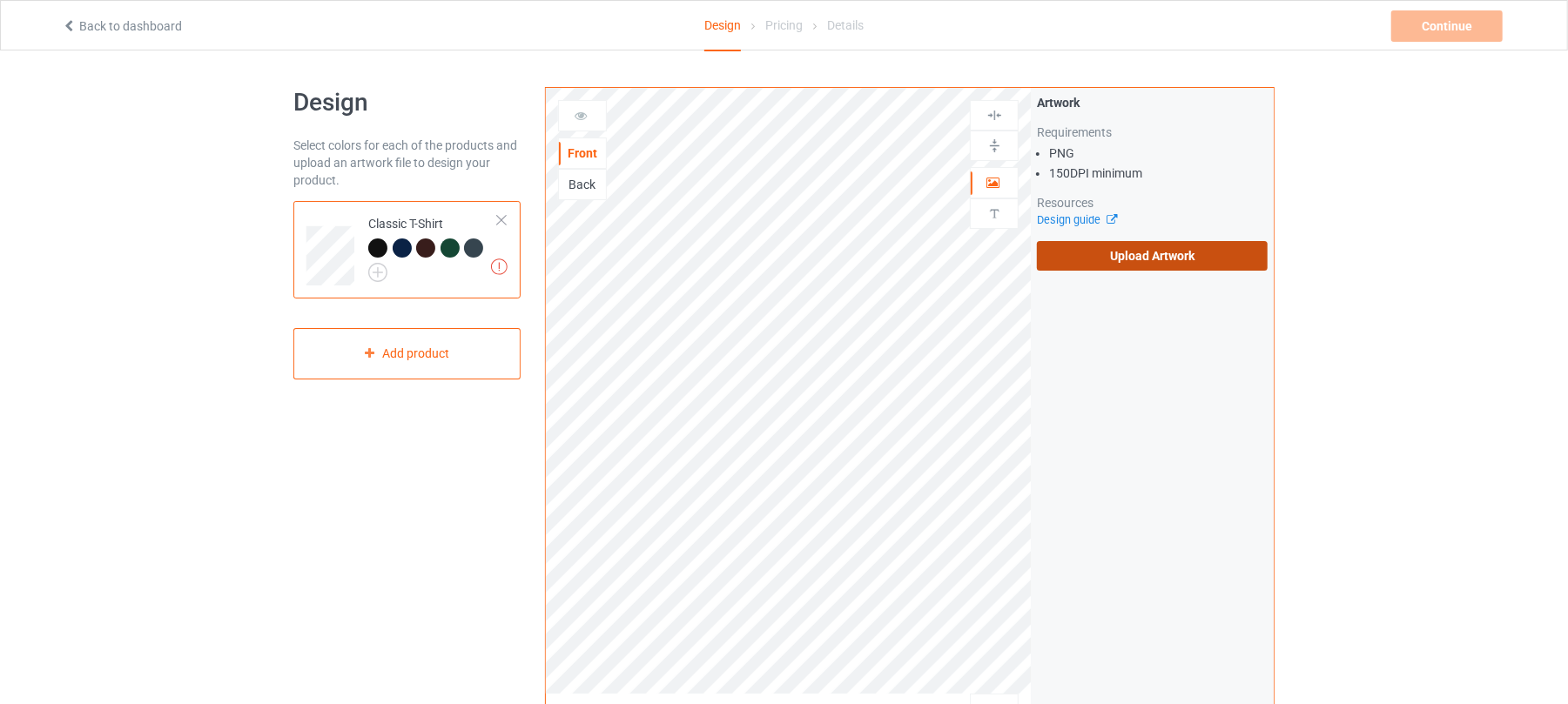
click at [1192, 252] on label "Upload Artwork" at bounding box center [1152, 255] width 231 height 30
click at [0, 0] on input "Upload Artwork" at bounding box center [0, 0] width 0 height 0
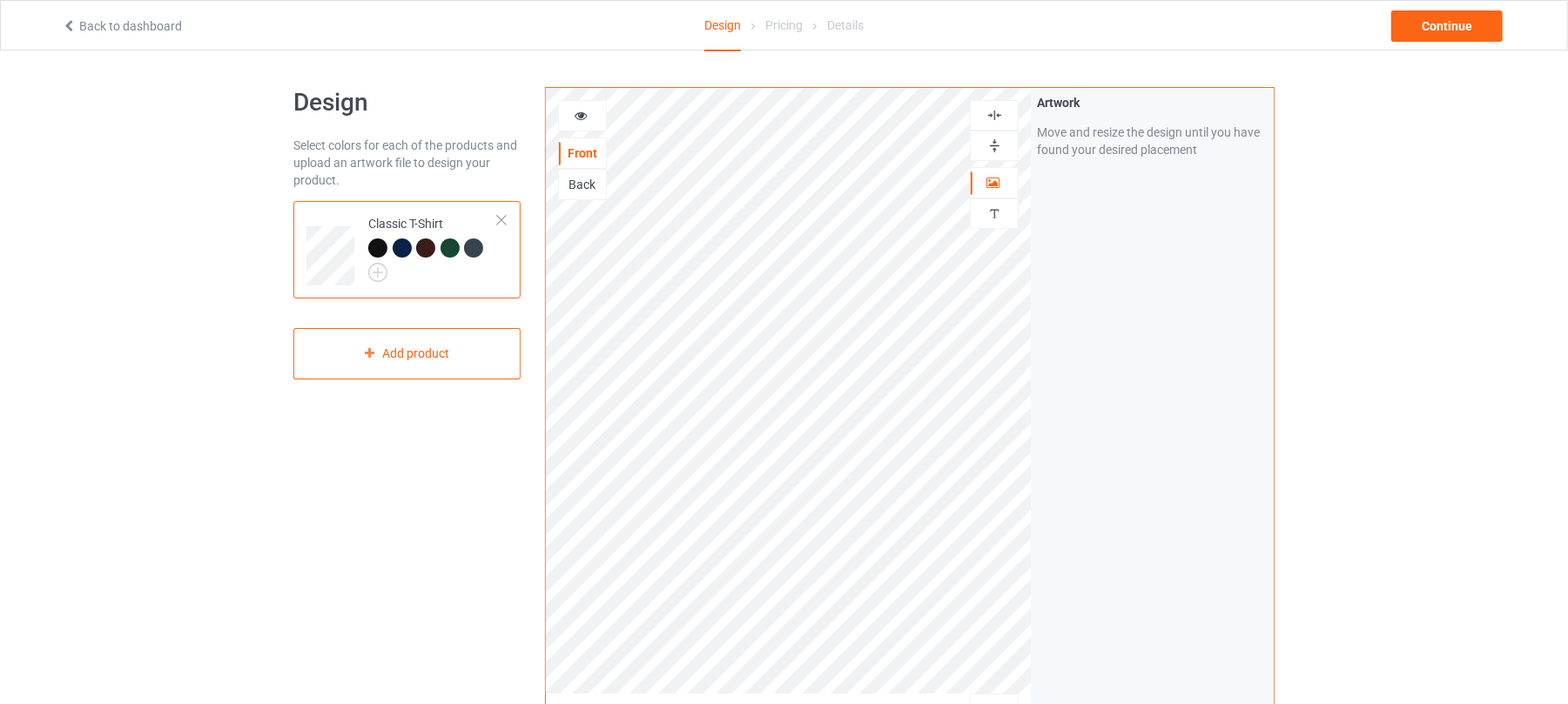
click at [1011, 103] on div at bounding box center [995, 115] width 49 height 31
click at [995, 112] on img at bounding box center [995, 115] width 16 height 16
click at [1457, 21] on div "Continue" at bounding box center [1447, 26] width 112 height 32
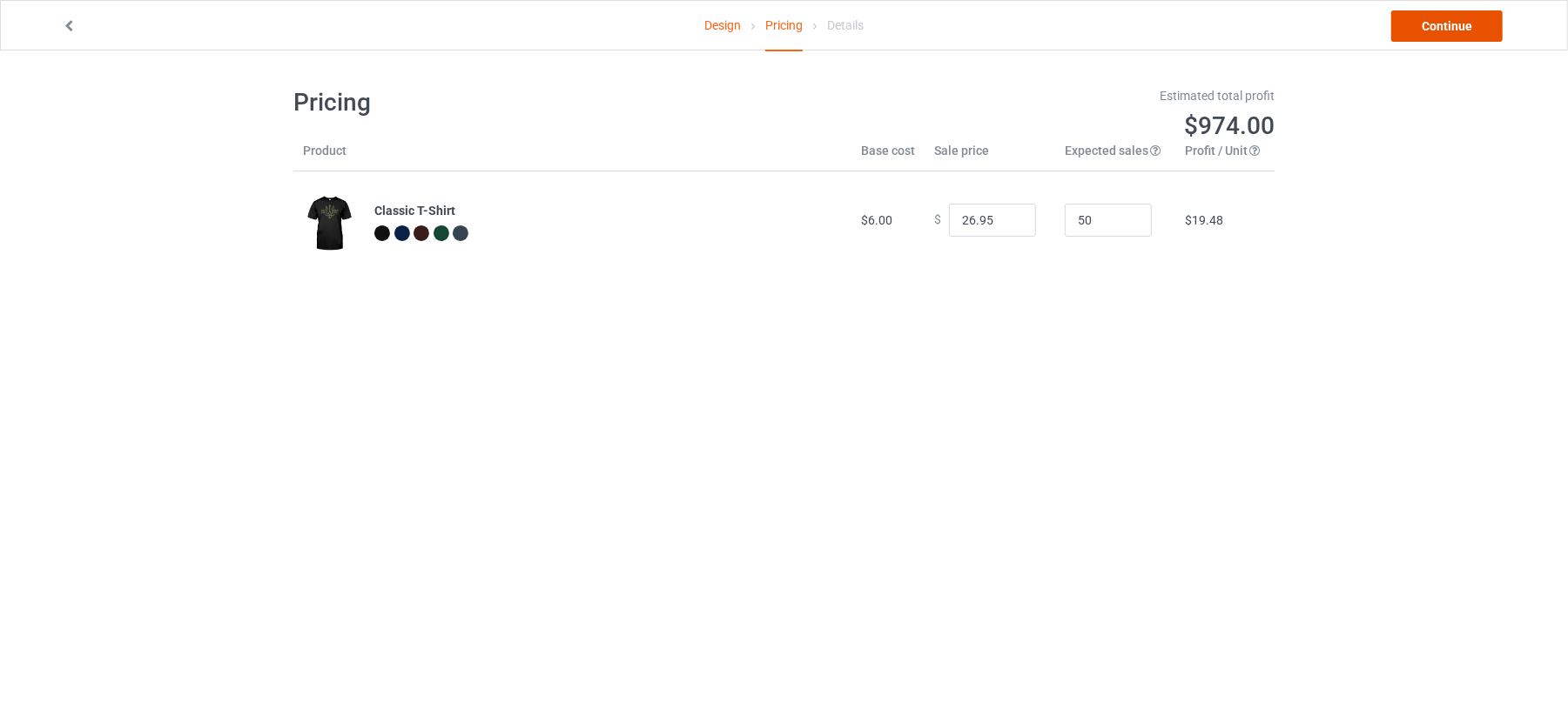
click at [1453, 21] on link "Continue" at bounding box center [1447, 26] width 112 height 32
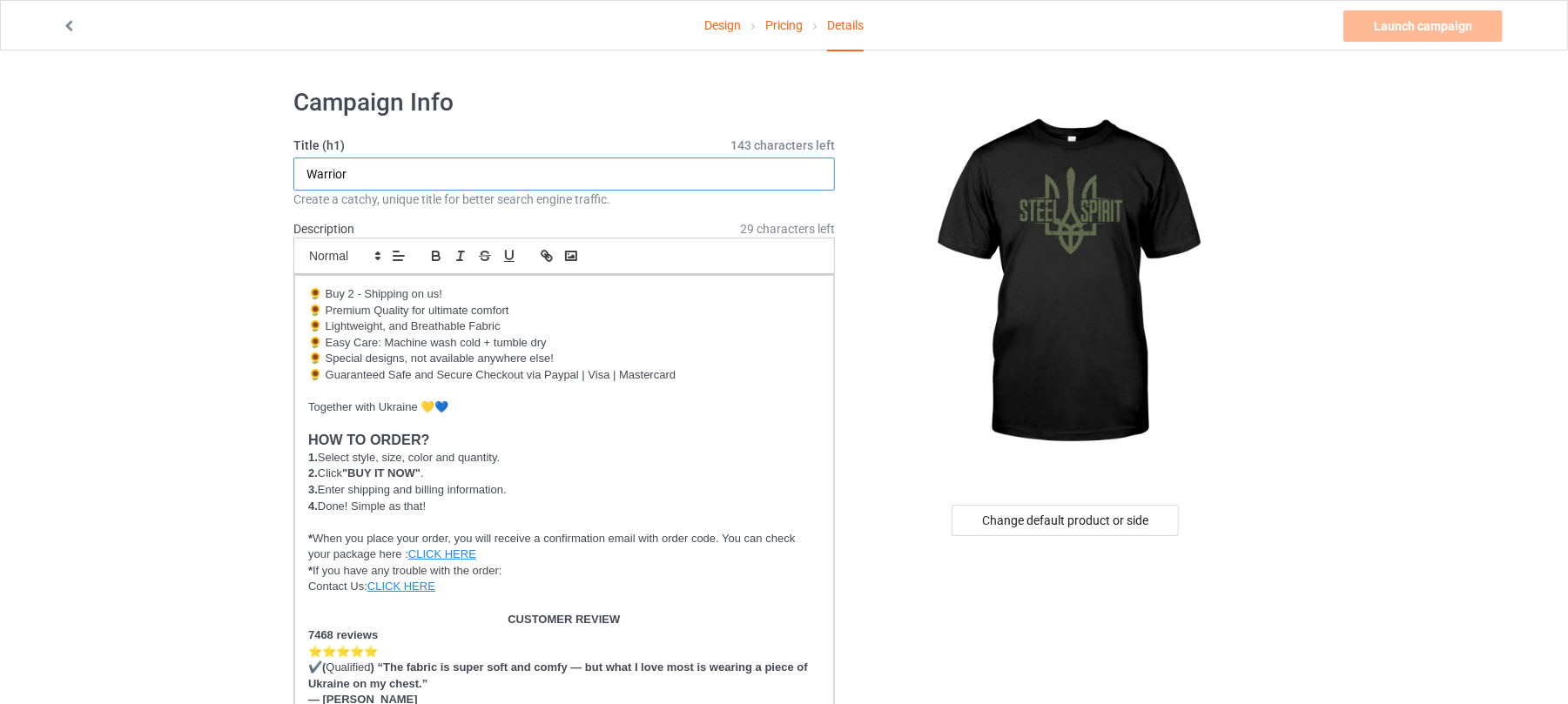
drag, startPoint x: 393, startPoint y: 164, endPoint x: 5, endPoint y: 172, distance: 388.1
drag, startPoint x: 441, startPoint y: 164, endPoint x: 0, endPoint y: 157, distance: 441.1
type input "Steel Spirit"
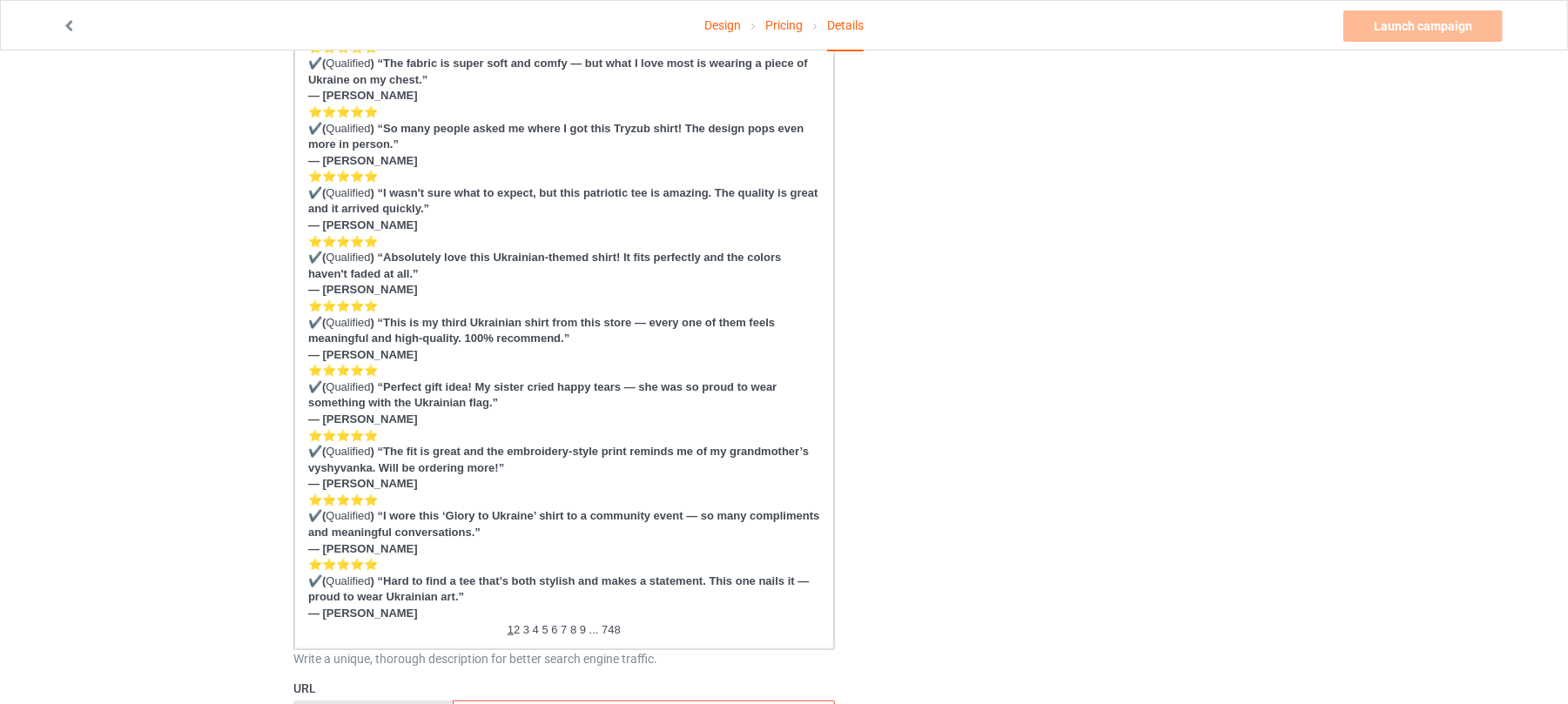
scroll to position [928, 0]
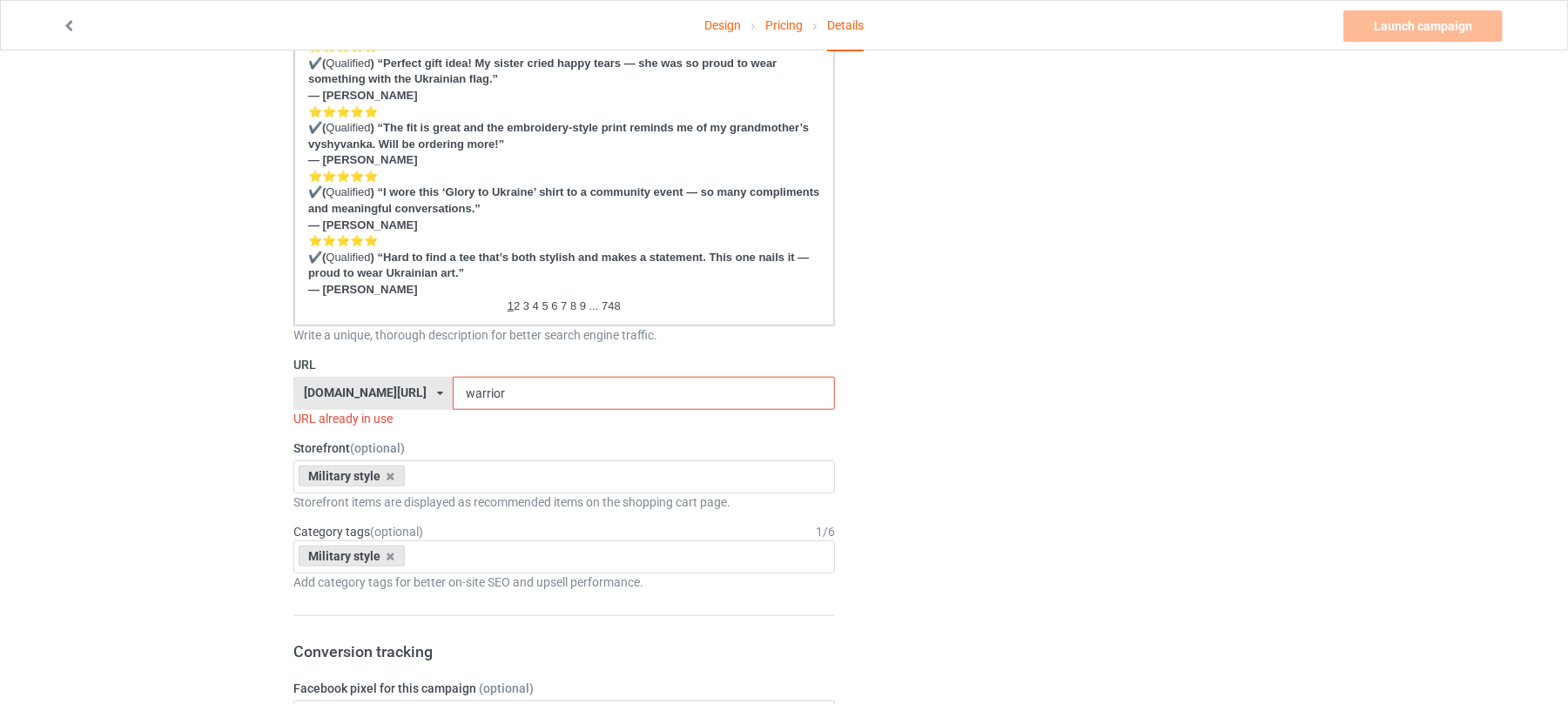
drag, startPoint x: 380, startPoint y: 392, endPoint x: 258, endPoint y: 390, distance: 122.0
click at [265, 392] on div "Design Pricing Details Launch campaign Invalid campaign URL Campaign Info Title…" at bounding box center [784, 486] width 1568 height 2727
paste input "Steel Spirit"
click at [470, 391] on input "Steel Spirit" at bounding box center [643, 393] width 381 height 33
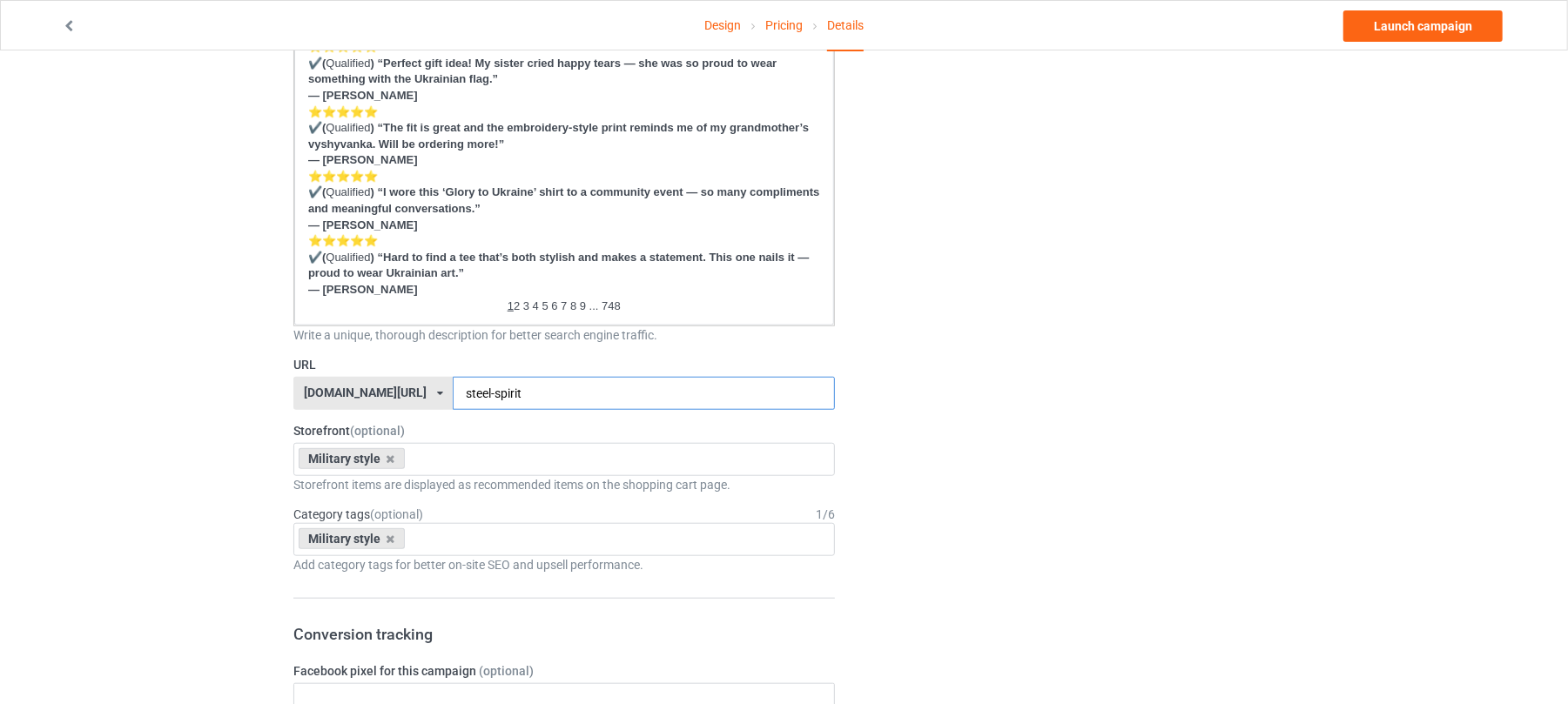
type input "steel-spirit"
click at [1200, 317] on div "Change default product or side" at bounding box center [1068, 478] width 440 height 2661
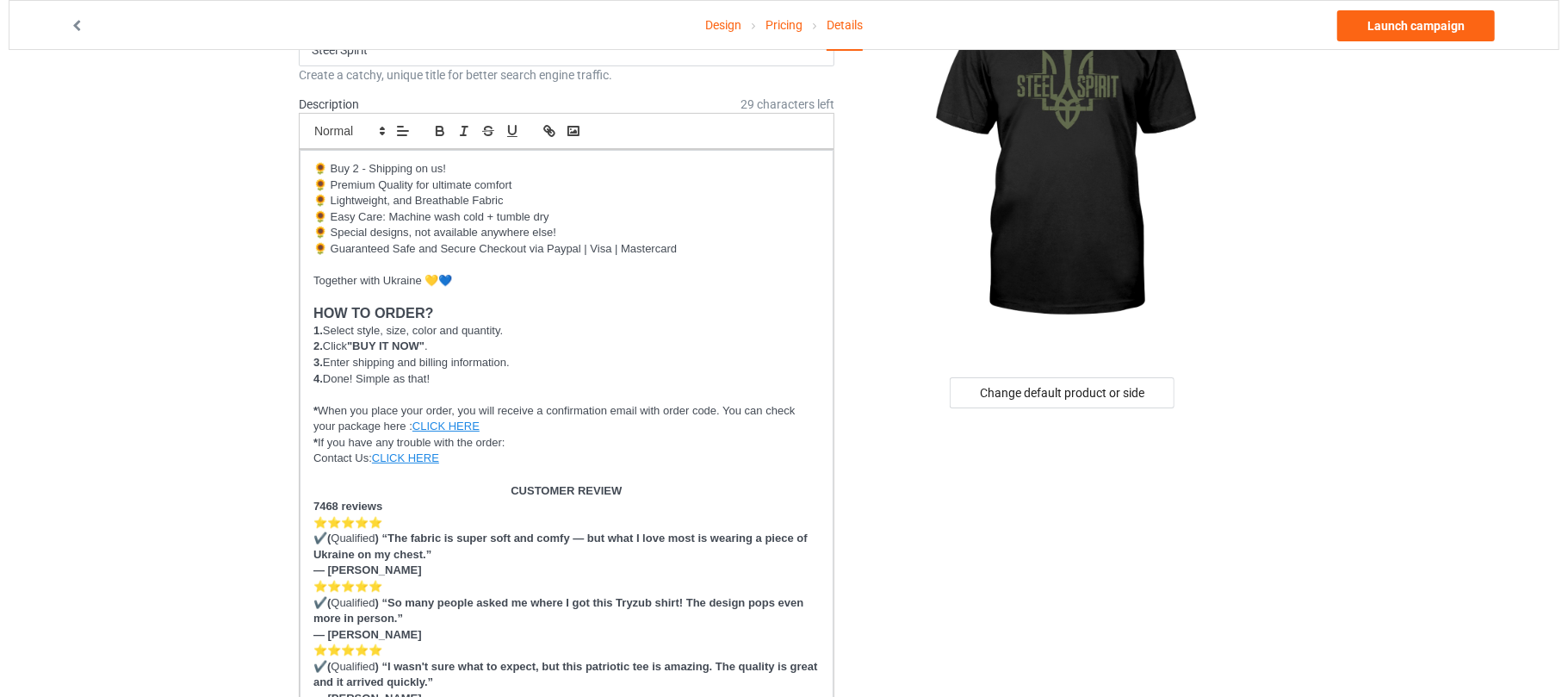
scroll to position [0, 0]
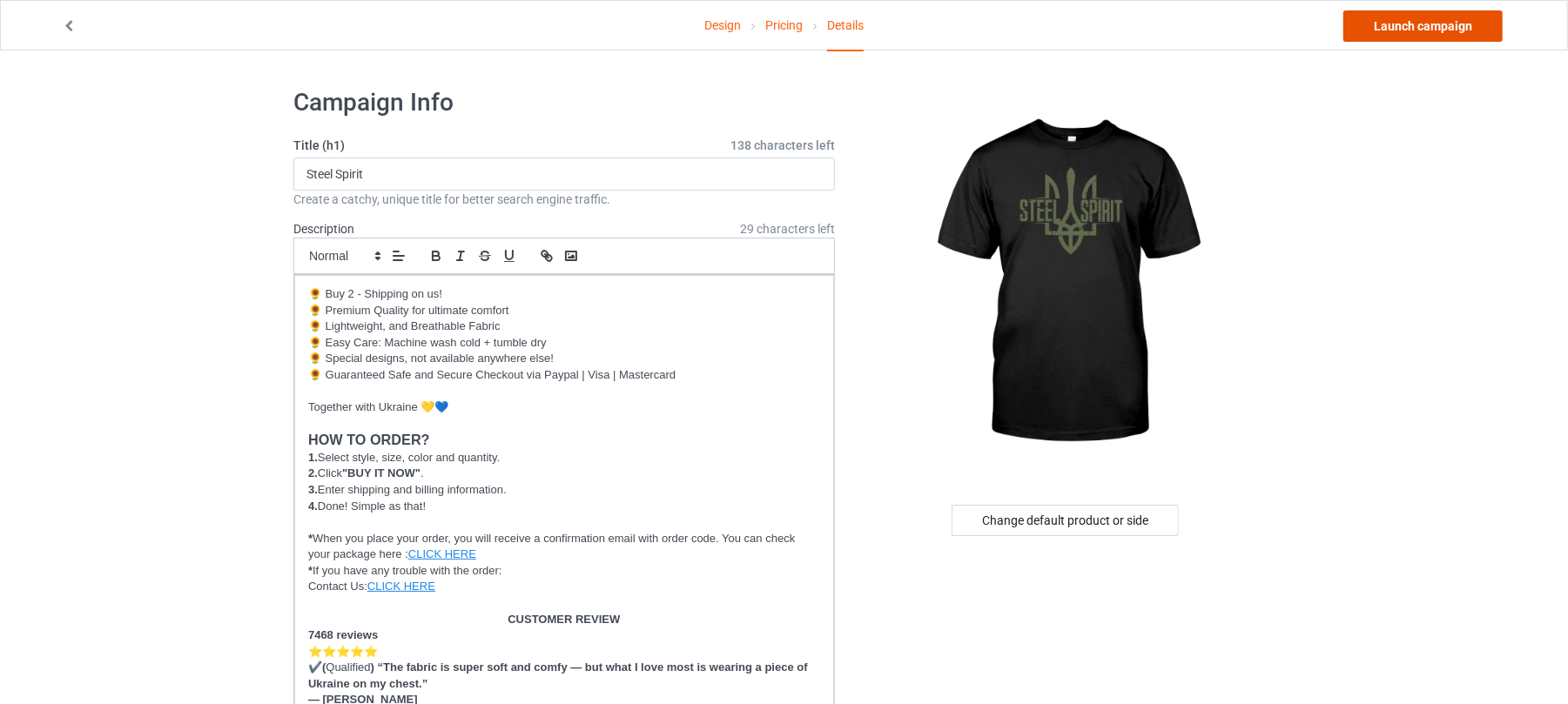
click at [1446, 33] on link "Launch campaign" at bounding box center [1423, 26] width 160 height 32
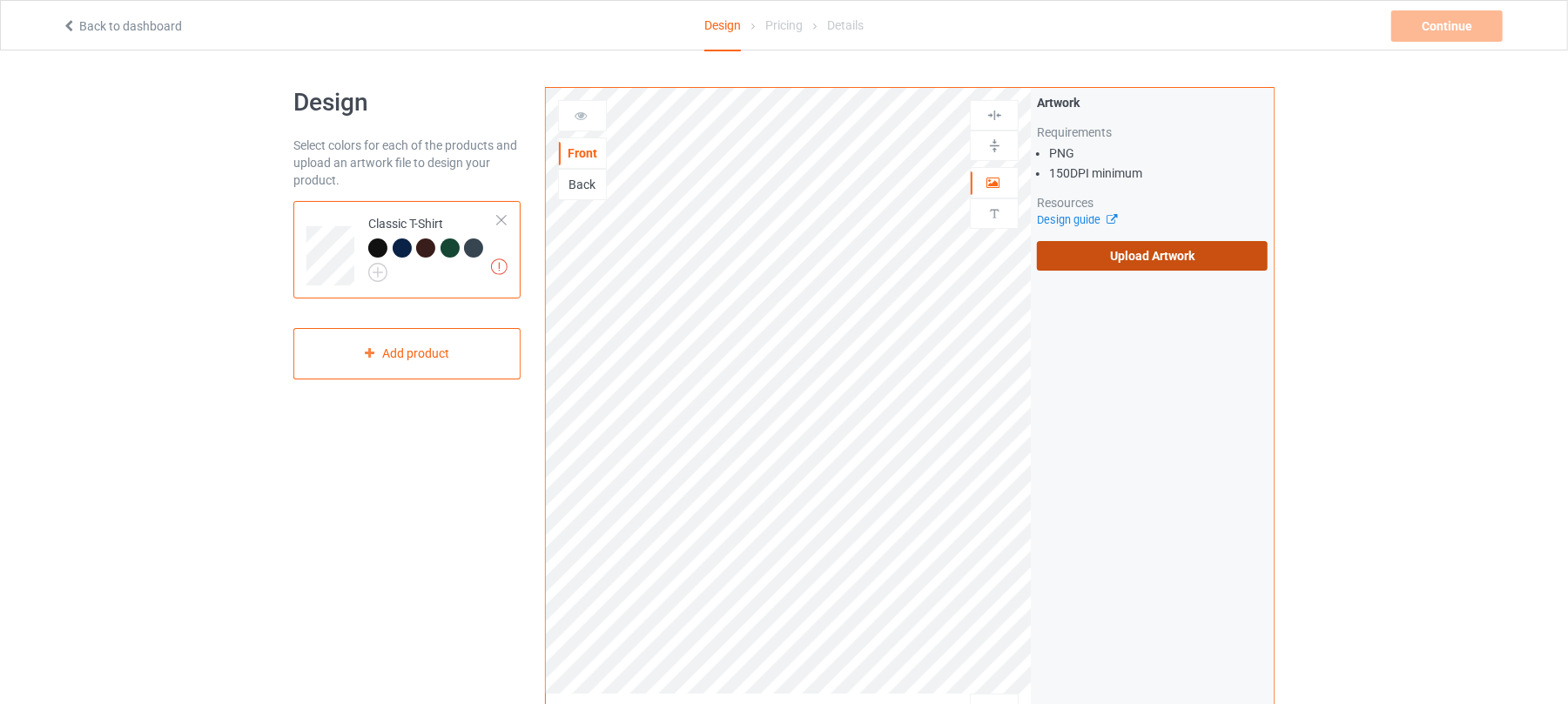
click at [1160, 248] on label "Upload Artwork" at bounding box center [1152, 255] width 231 height 30
click at [0, 0] on input "Upload Artwork" at bounding box center [0, 0] width 0 height 0
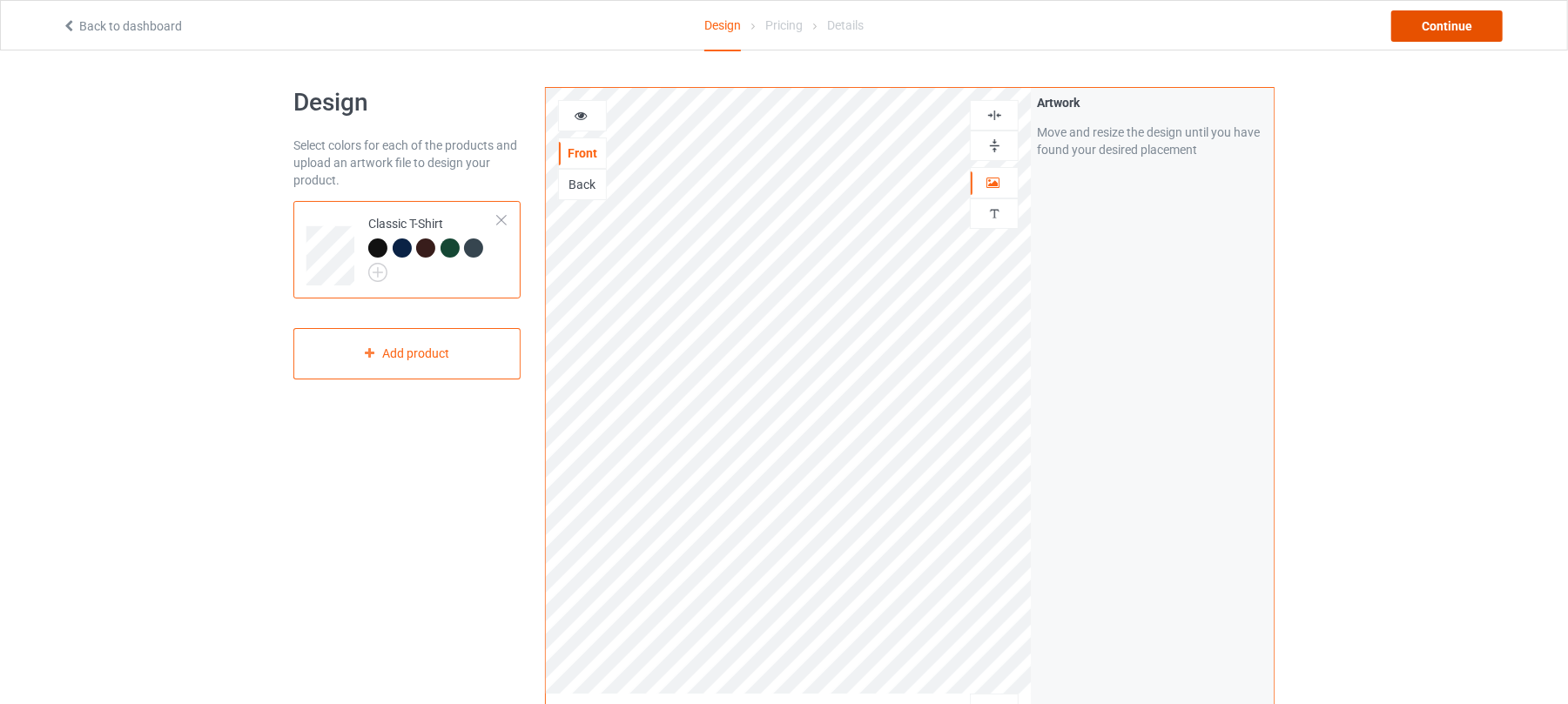
click at [1468, 28] on div "Continue" at bounding box center [1447, 26] width 112 height 32
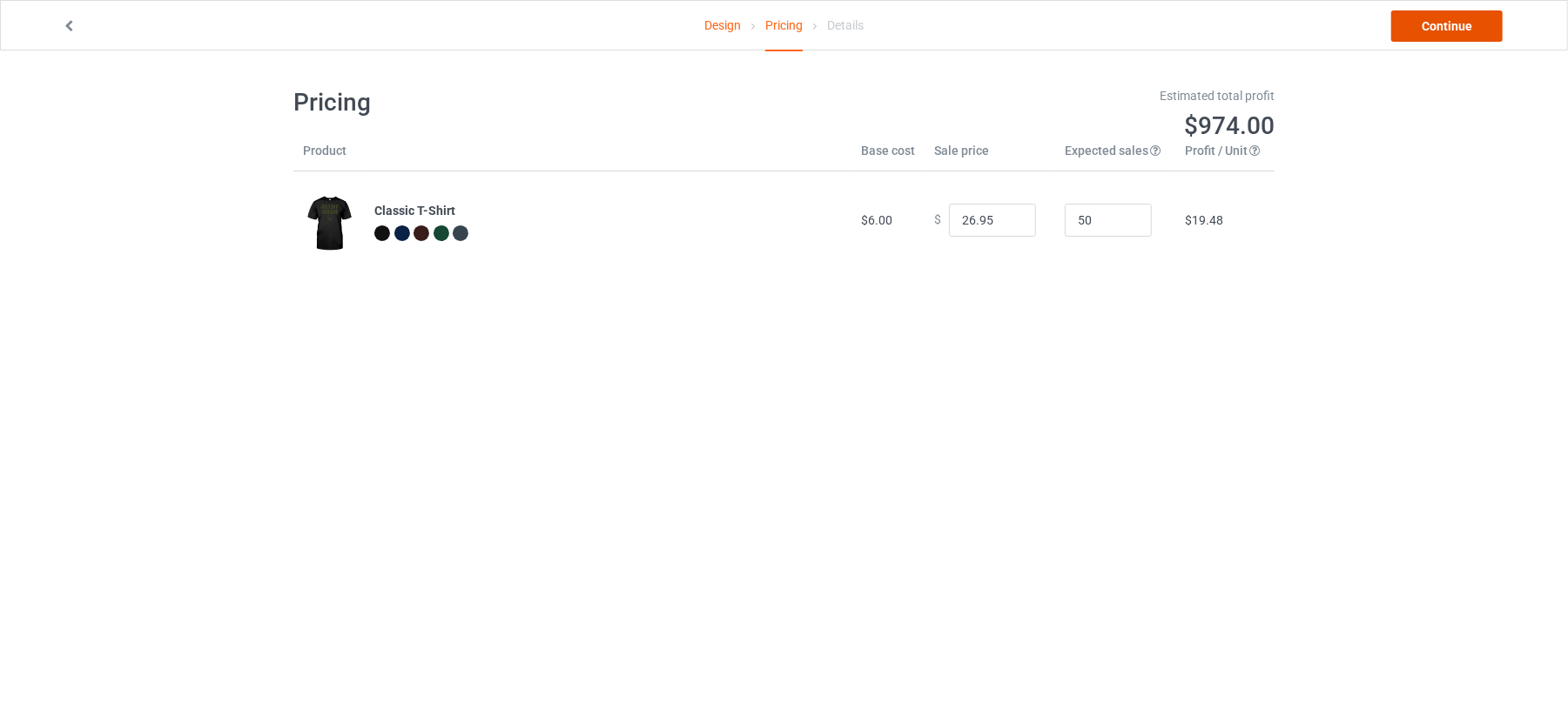
click at [1432, 25] on link "Continue" at bounding box center [1447, 26] width 112 height 32
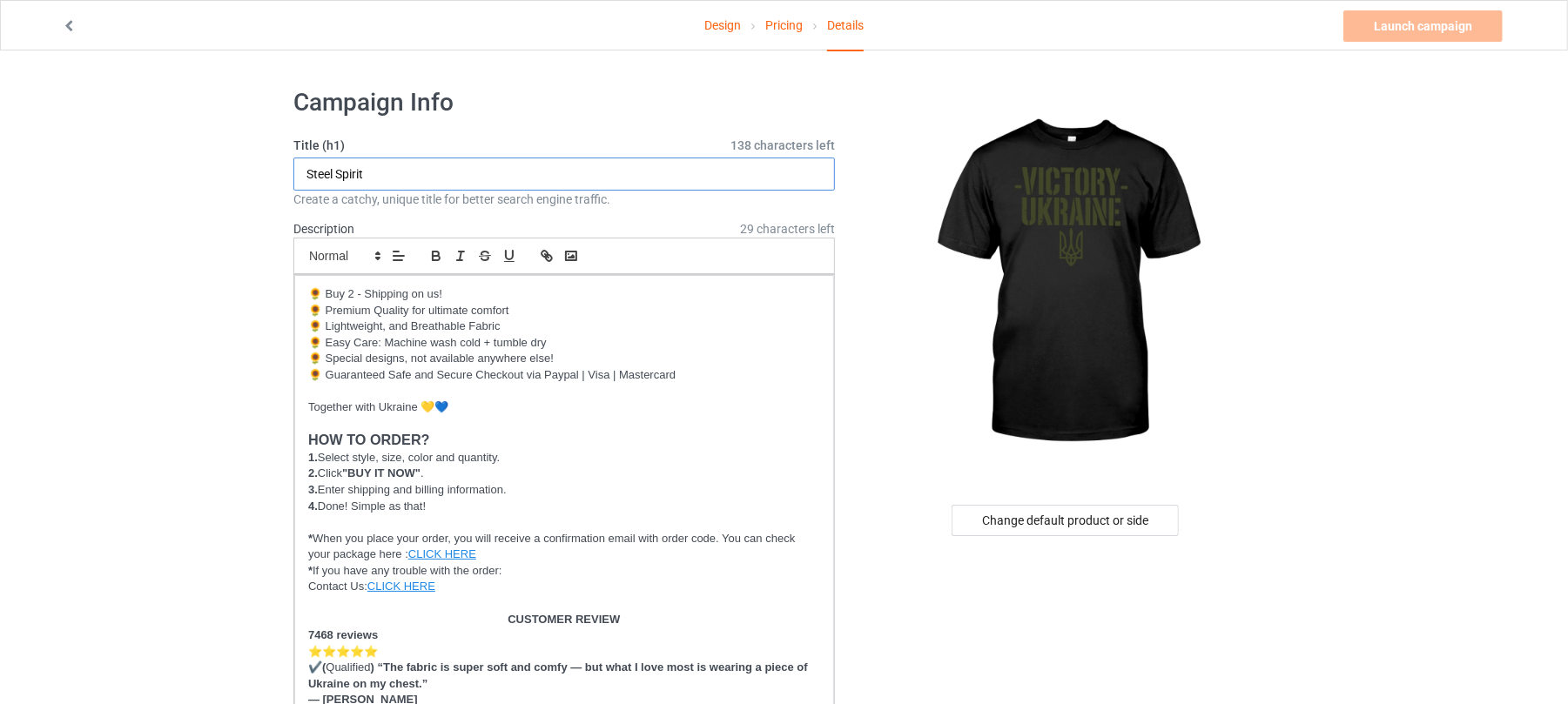
drag, startPoint x: 394, startPoint y: 170, endPoint x: 0, endPoint y: 170, distance: 394.0
drag, startPoint x: 415, startPoint y: 178, endPoint x: 14, endPoint y: 160, distance: 401.4
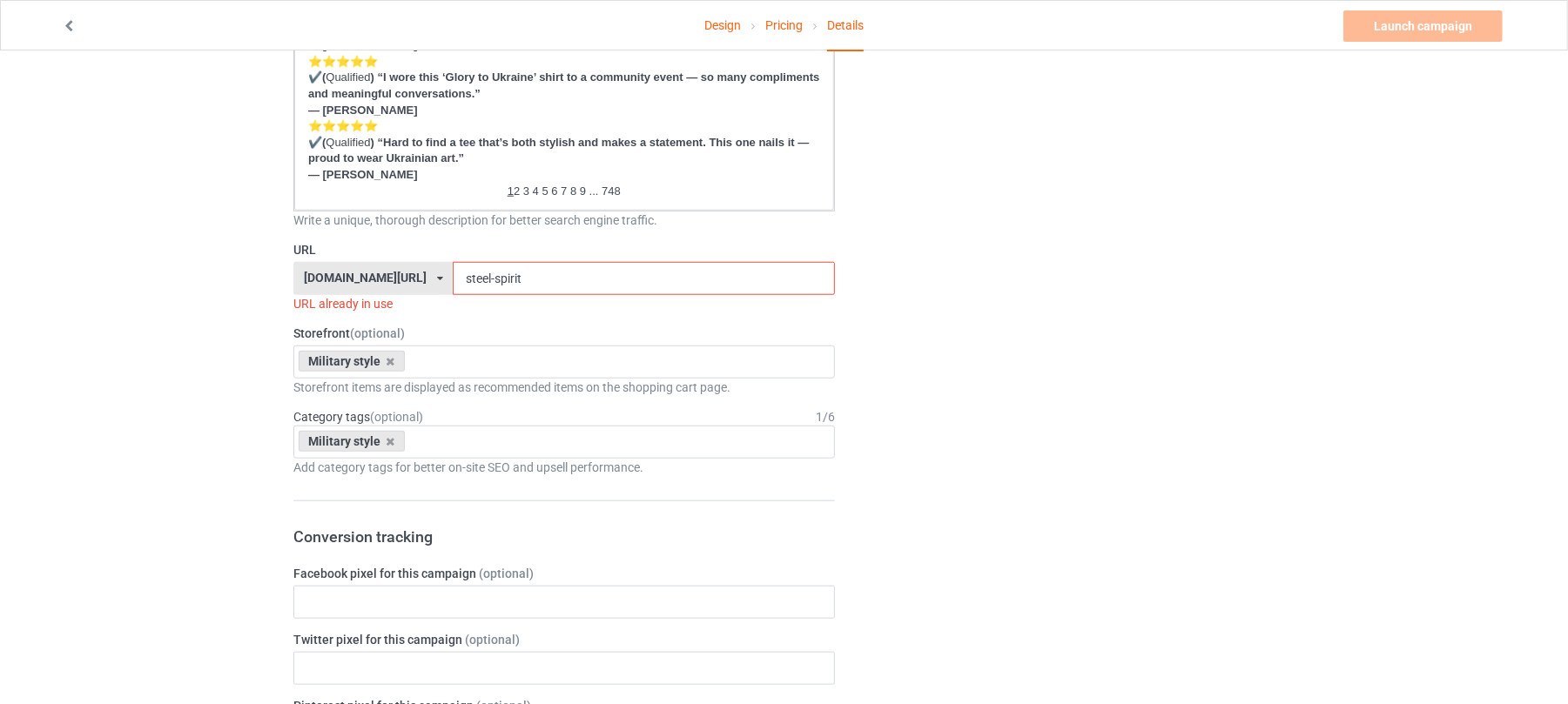
scroll to position [1045, 0]
type input "Victory [GEOGRAPHIC_DATA]"
drag, startPoint x: 533, startPoint y: 279, endPoint x: 335, endPoint y: 241, distance: 201.6
click at [339, 241] on div "URL shirtenergy.com/ shirtenergy.com/ teechip.com/ 6273c5abfddeea00434bafb3 587…" at bounding box center [564, 275] width 542 height 71
paste input "Victory [GEOGRAPHIC_DATA]"
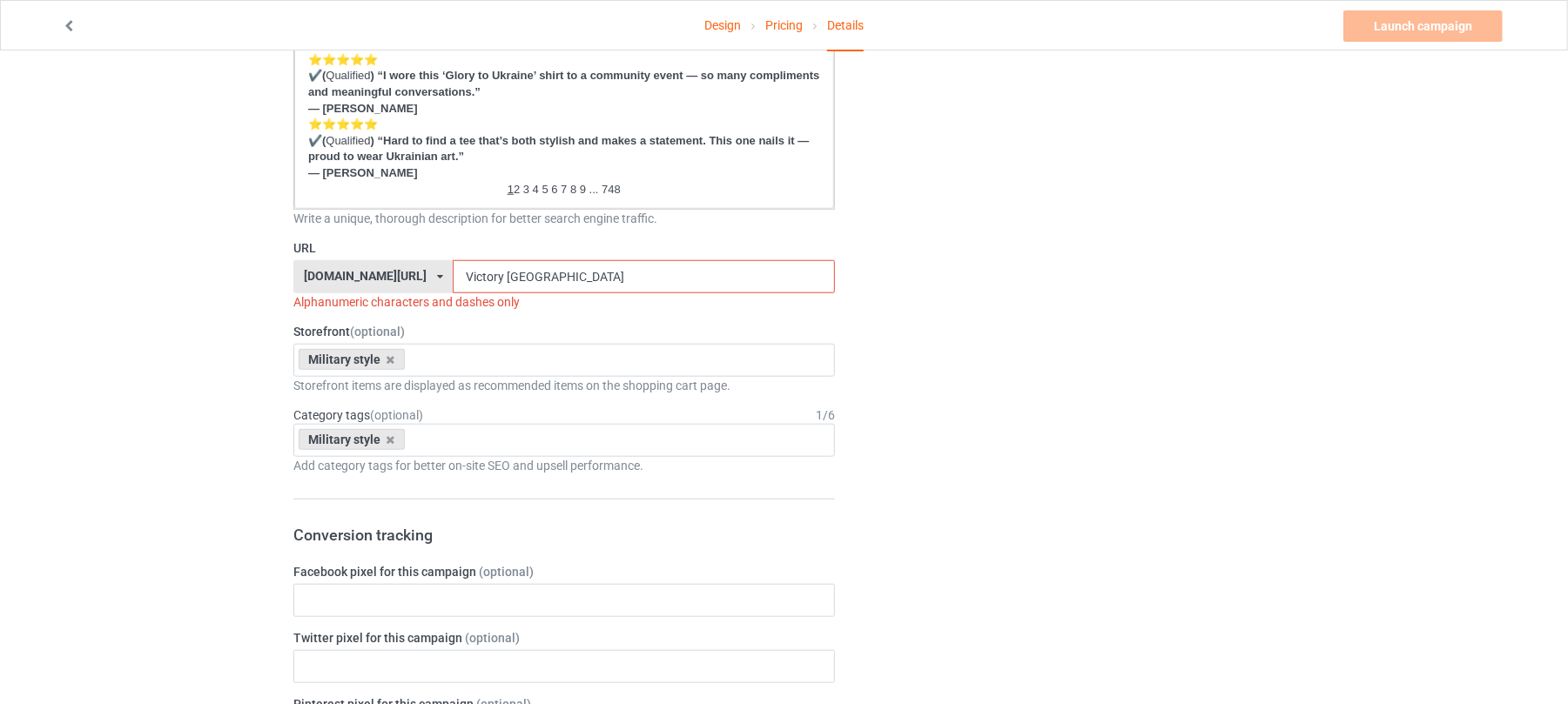
click at [477, 276] on input "Victory [GEOGRAPHIC_DATA]" at bounding box center [643, 277] width 381 height 33
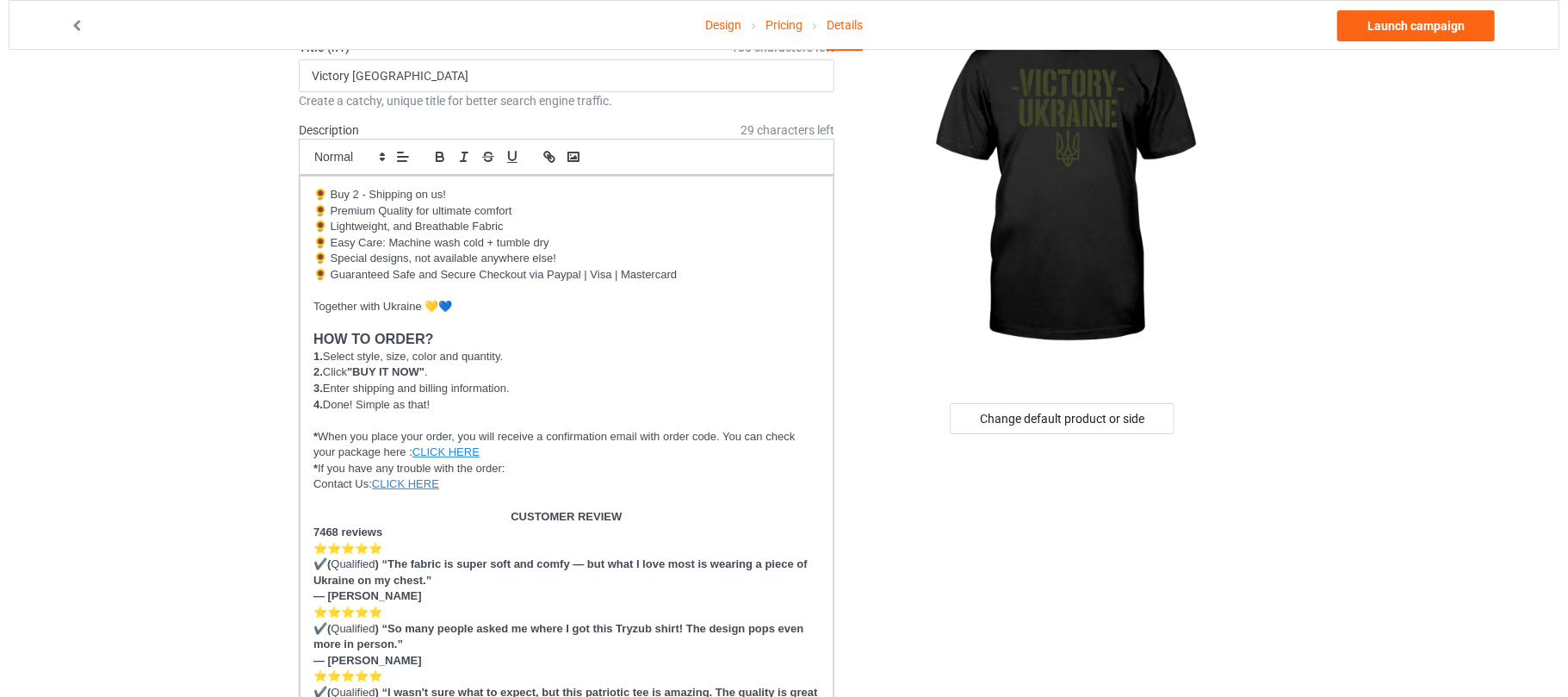
scroll to position [0, 0]
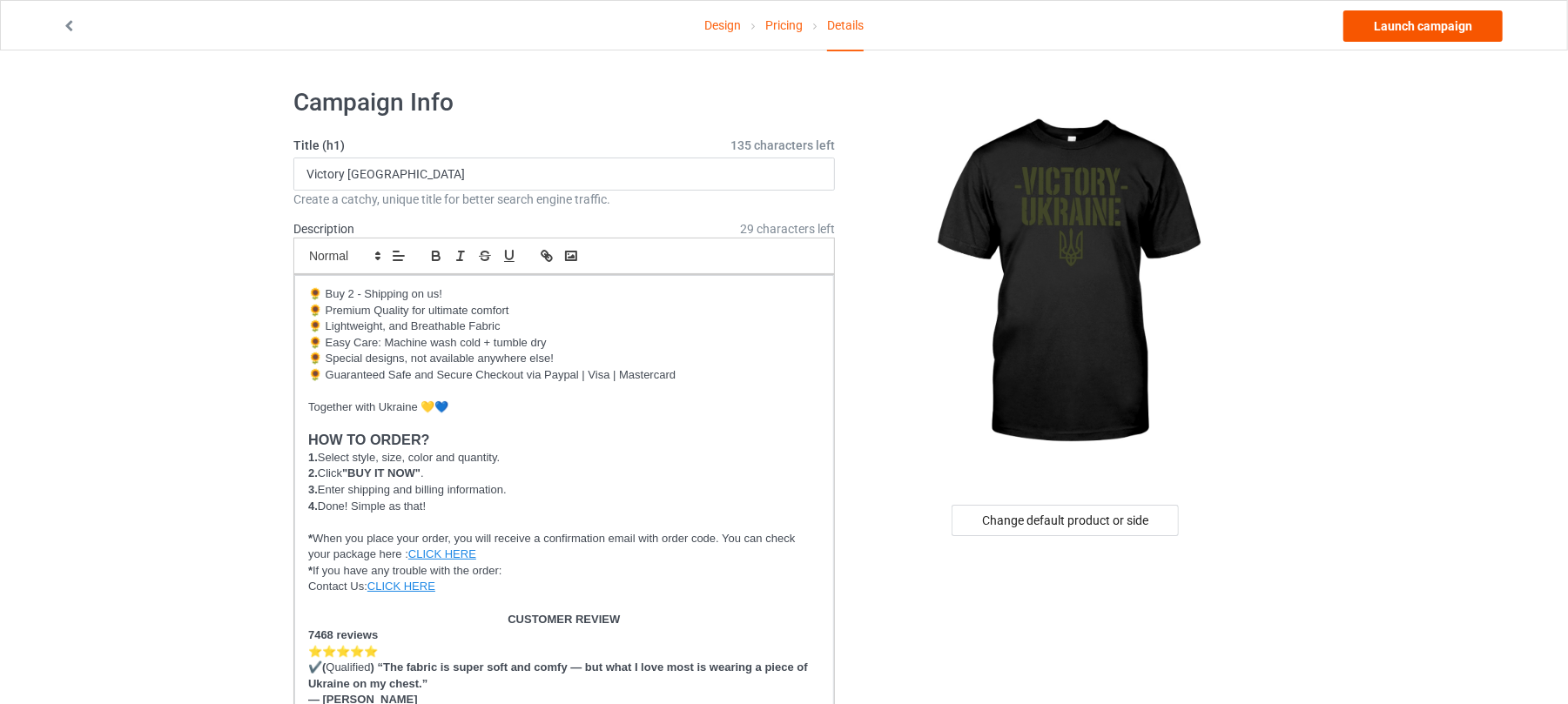
type input "victory-[GEOGRAPHIC_DATA]"
click at [1388, 23] on link "Launch campaign" at bounding box center [1423, 26] width 160 height 32
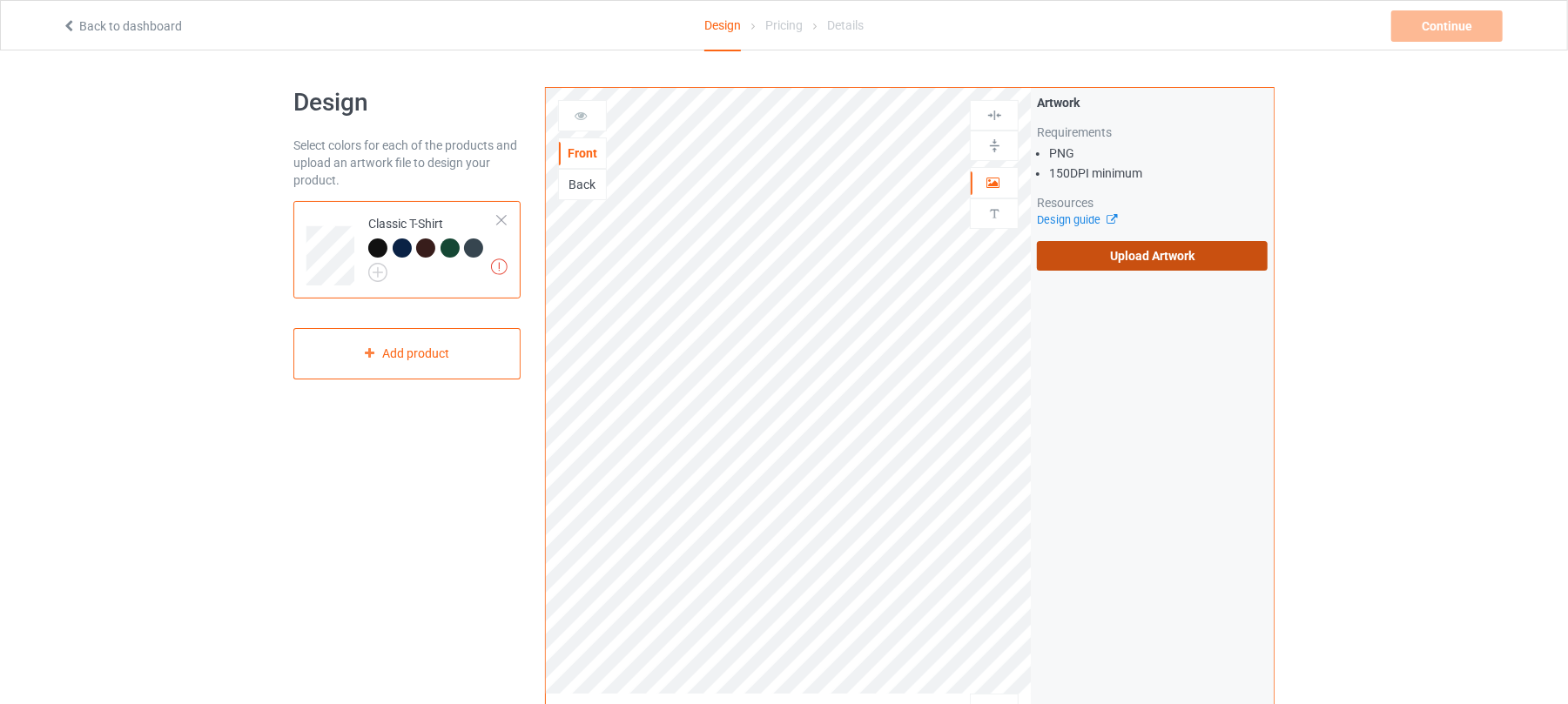
click at [1102, 252] on label "Upload Artwork" at bounding box center [1152, 255] width 231 height 30
click at [0, 0] on input "Upload Artwork" at bounding box center [0, 0] width 0 height 0
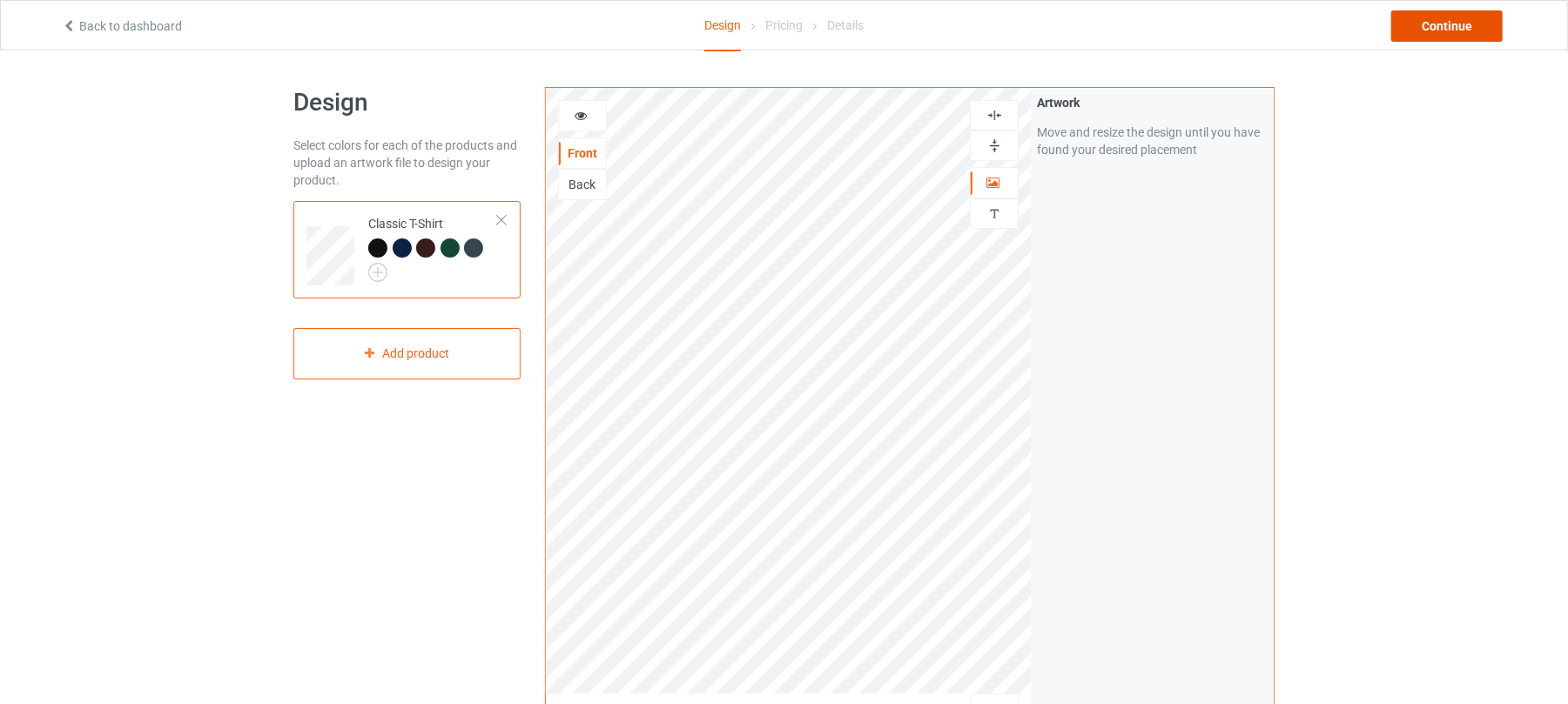
click at [1453, 24] on div "Continue" at bounding box center [1447, 26] width 112 height 32
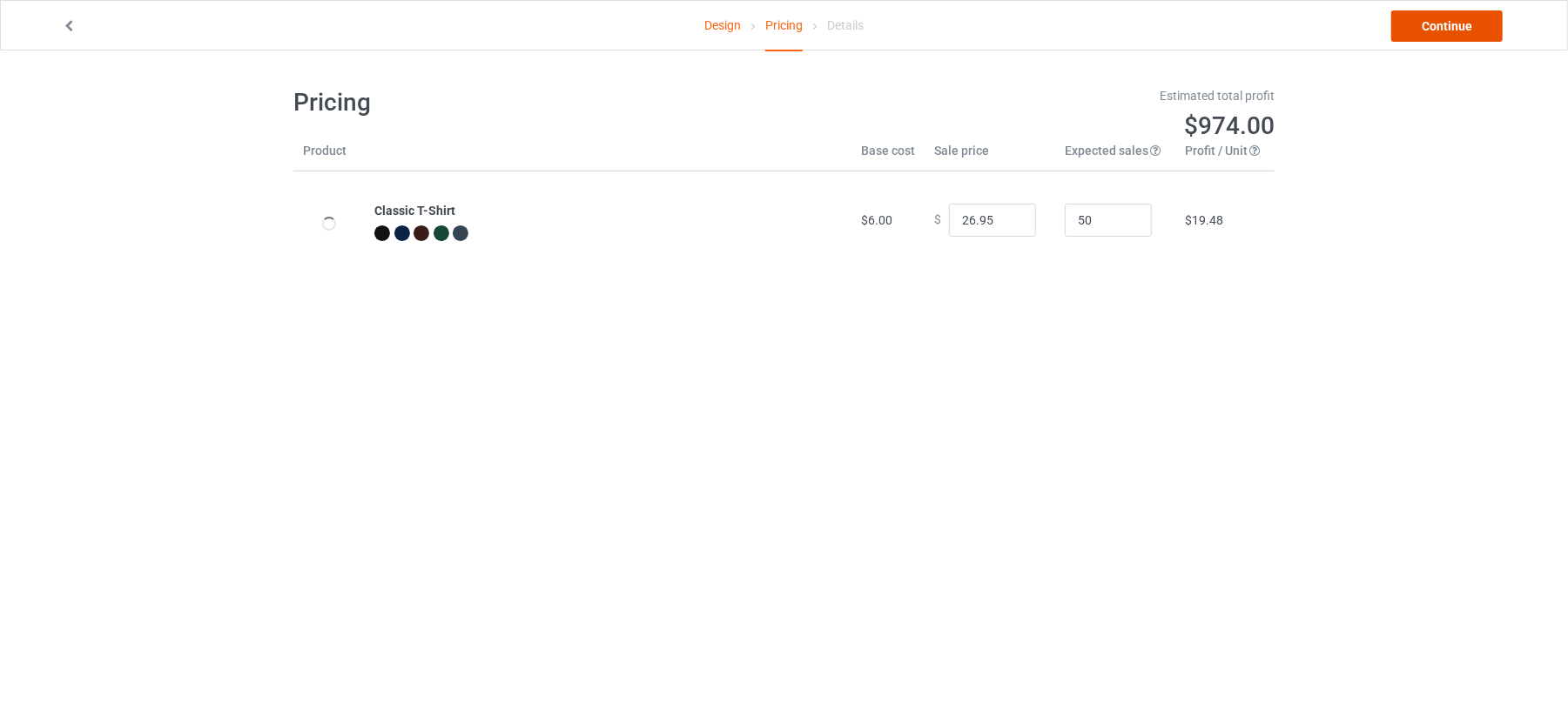
click at [1438, 26] on link "Continue" at bounding box center [1447, 26] width 112 height 32
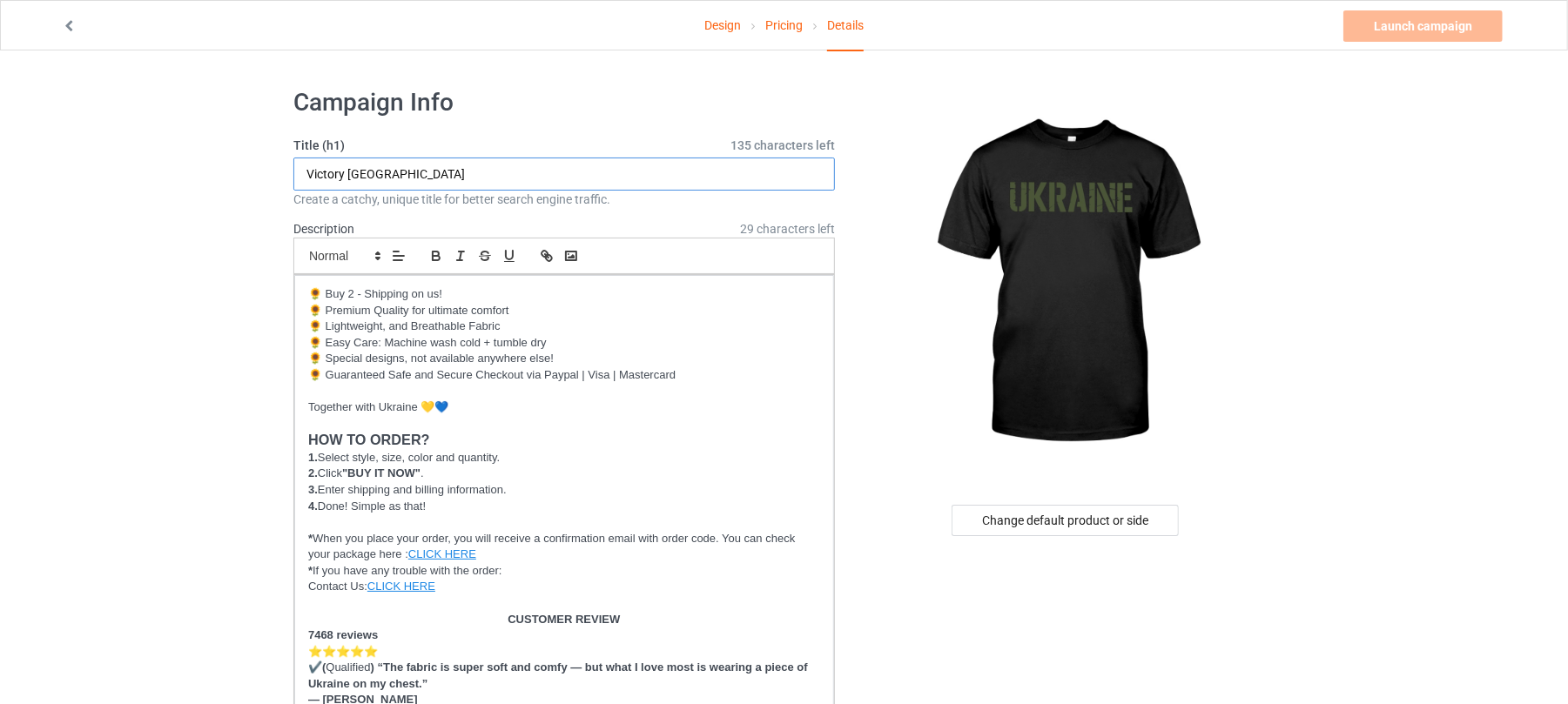
click at [423, 175] on input "Victory [GEOGRAPHIC_DATA]" at bounding box center [564, 174] width 542 height 33
drag, startPoint x: 350, startPoint y: 165, endPoint x: 131, endPoint y: 179, distance: 219.4
click at [473, 169] on input "[GEOGRAPHIC_DATA]" at bounding box center [564, 174] width 542 height 33
drag, startPoint x: 473, startPoint y: 169, endPoint x: 2, endPoint y: 174, distance: 471.0
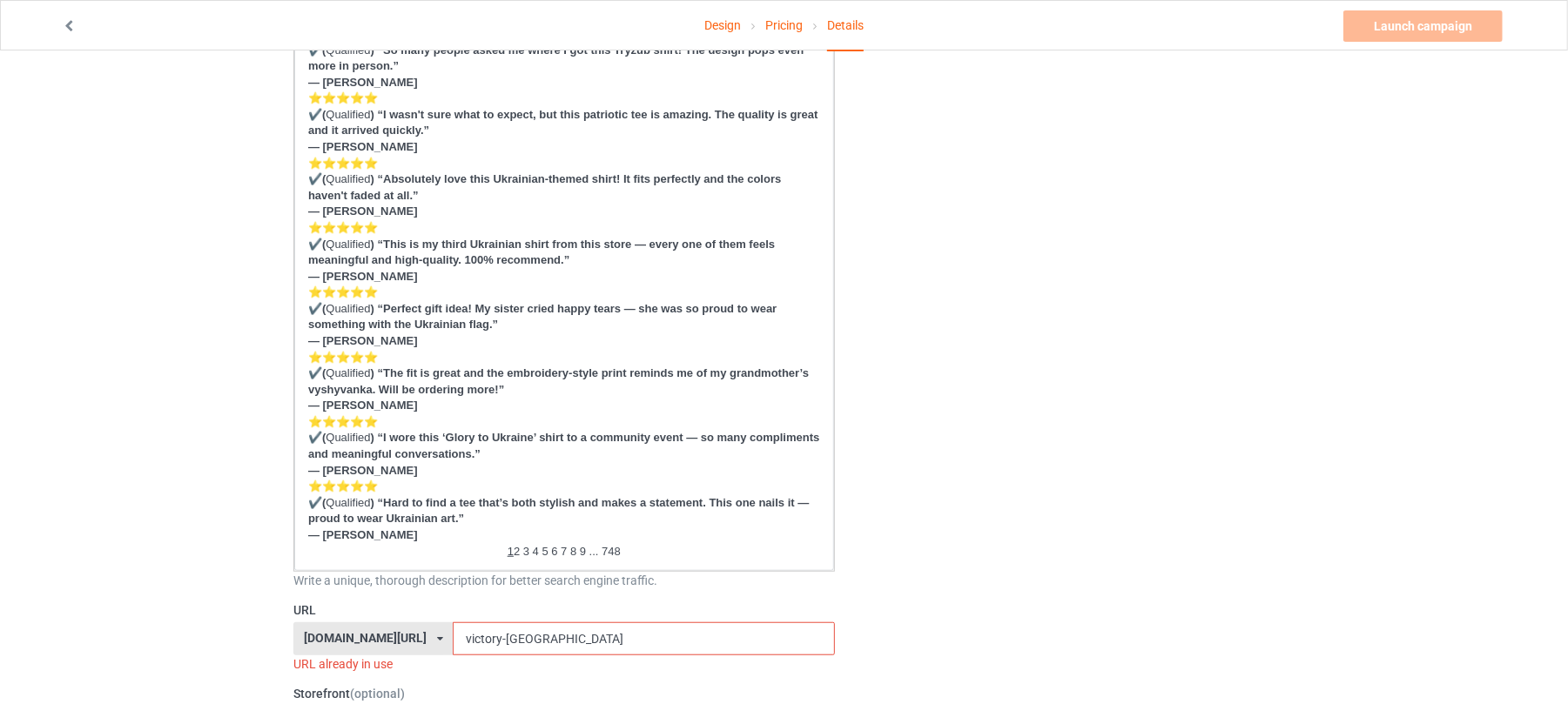
scroll to position [1045, 0]
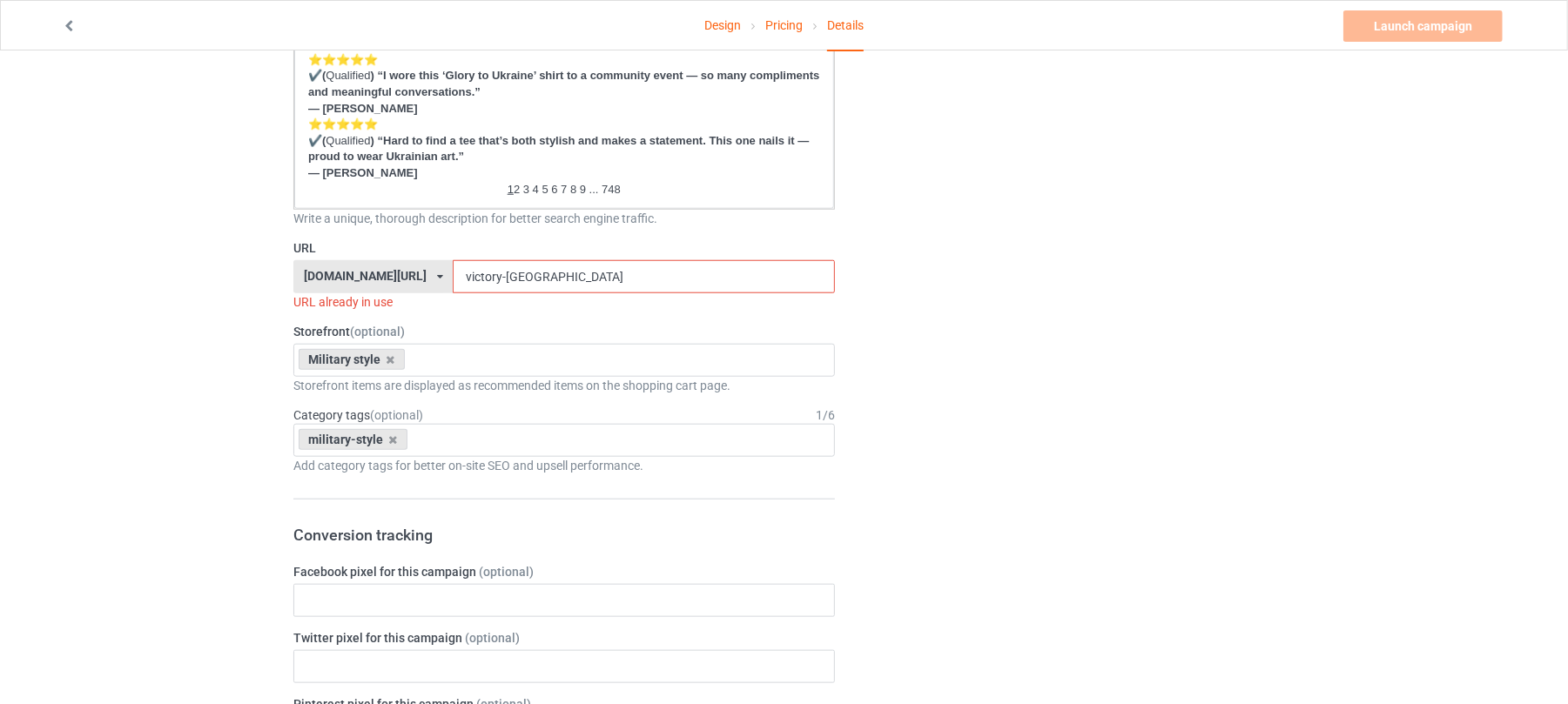
type input "Ukraine Military"
click at [554, 273] on input "victory-[GEOGRAPHIC_DATA]" at bounding box center [643, 277] width 381 height 33
drag, startPoint x: 614, startPoint y: 273, endPoint x: 402, endPoint y: 272, distance: 212.0
click at [272, 273] on div "Design Pricing Details Launch campaign Invalid campaign URL Campaign Info Title…" at bounding box center [784, 369] width 1568 height 2727
paste input "Ukraine Military"
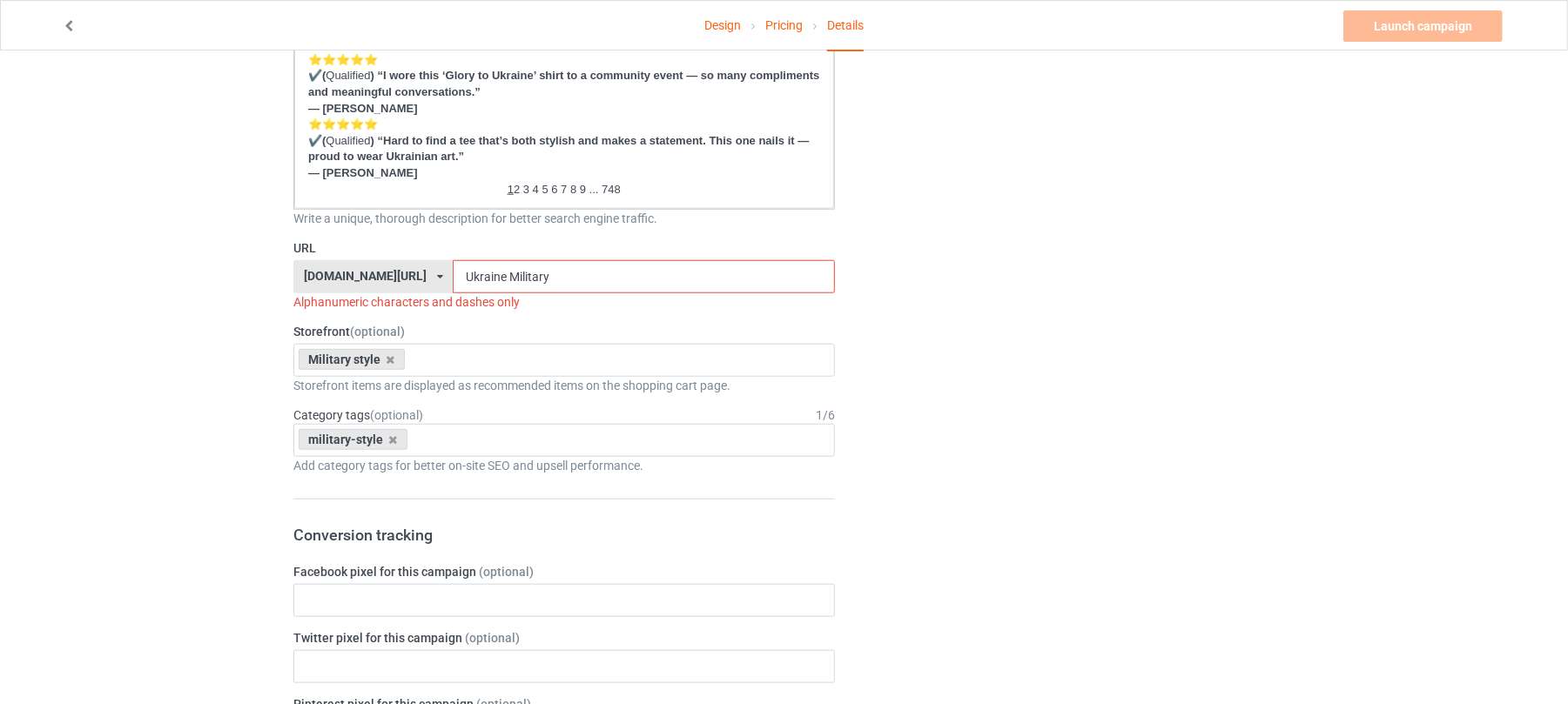
click at [479, 268] on input "Ukraine Military" at bounding box center [643, 277] width 381 height 33
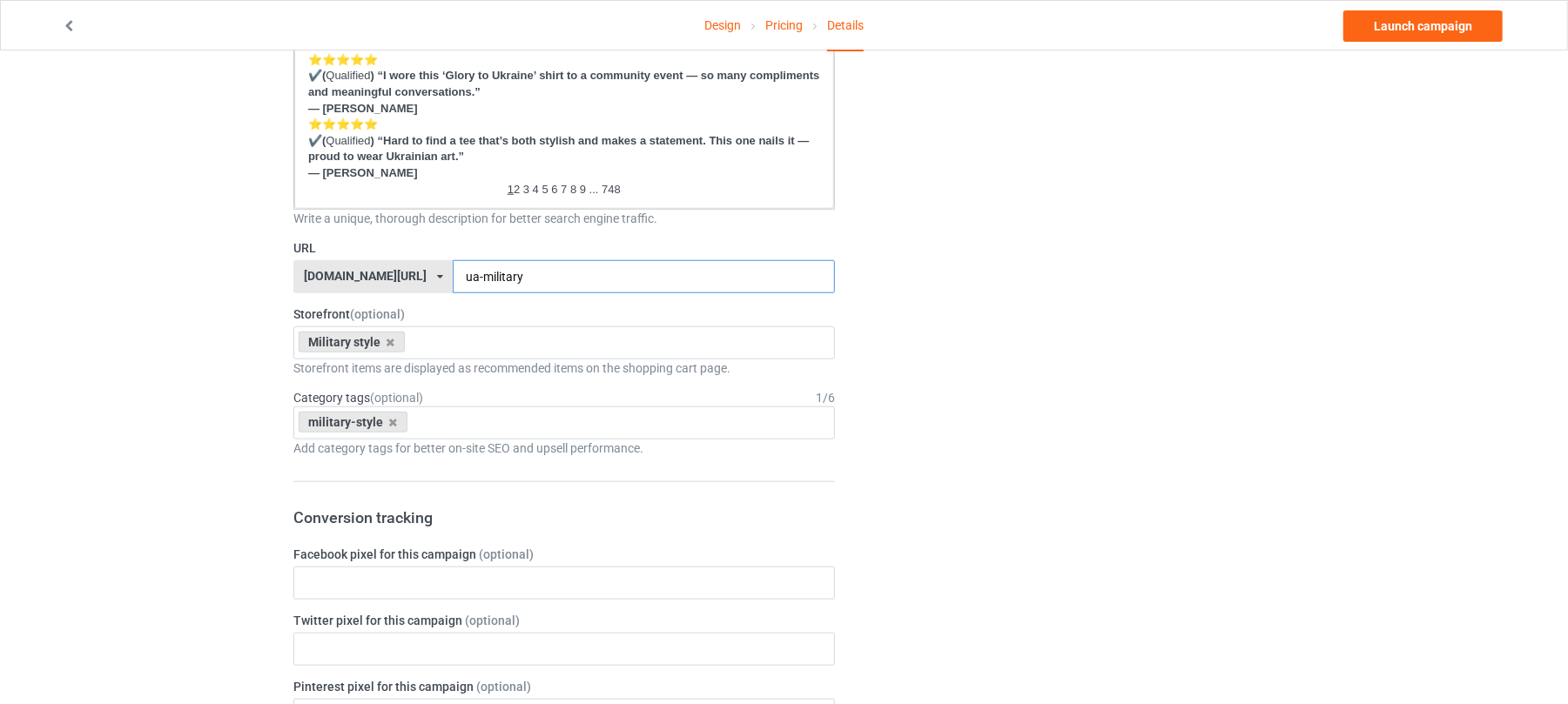
type input "ua-military"
click at [1049, 312] on div "Change default product or side" at bounding box center [1068, 361] width 440 height 2661
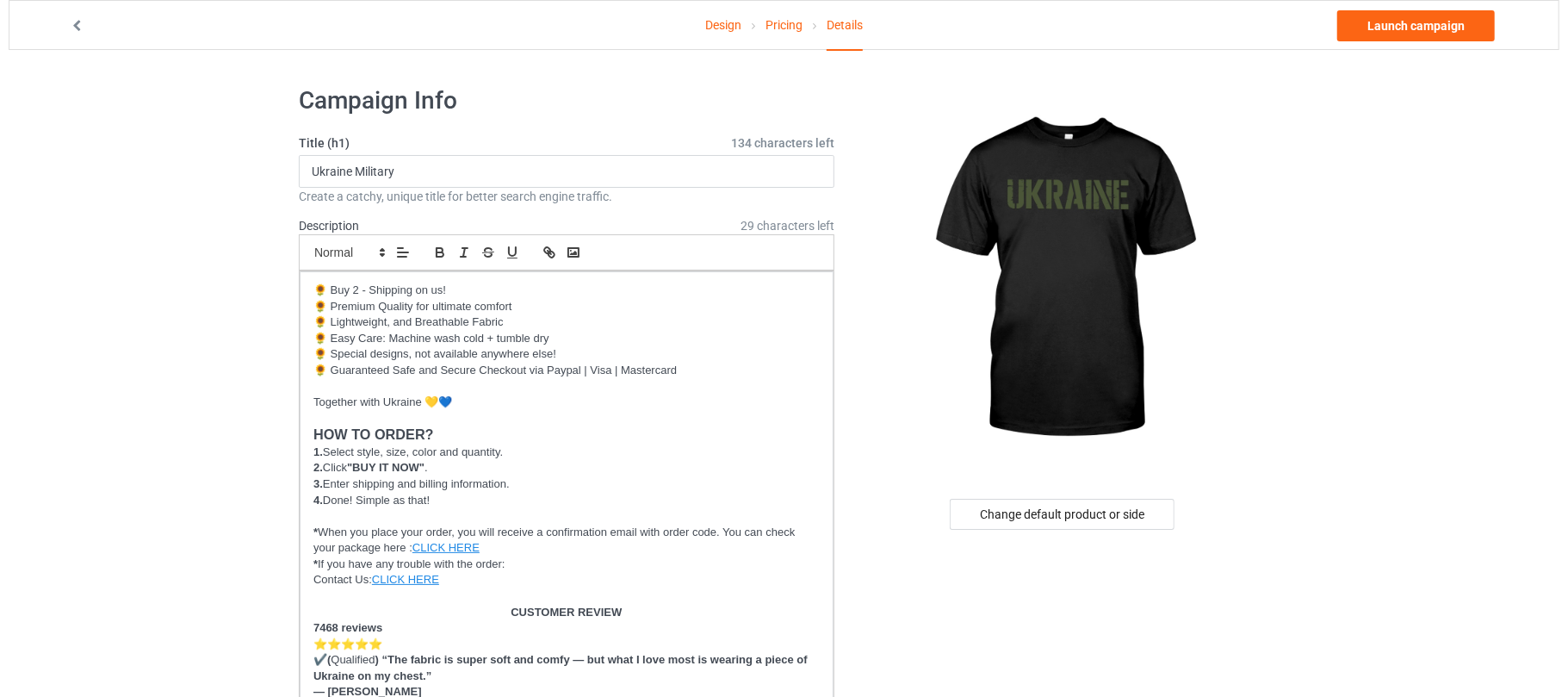
scroll to position [0, 0]
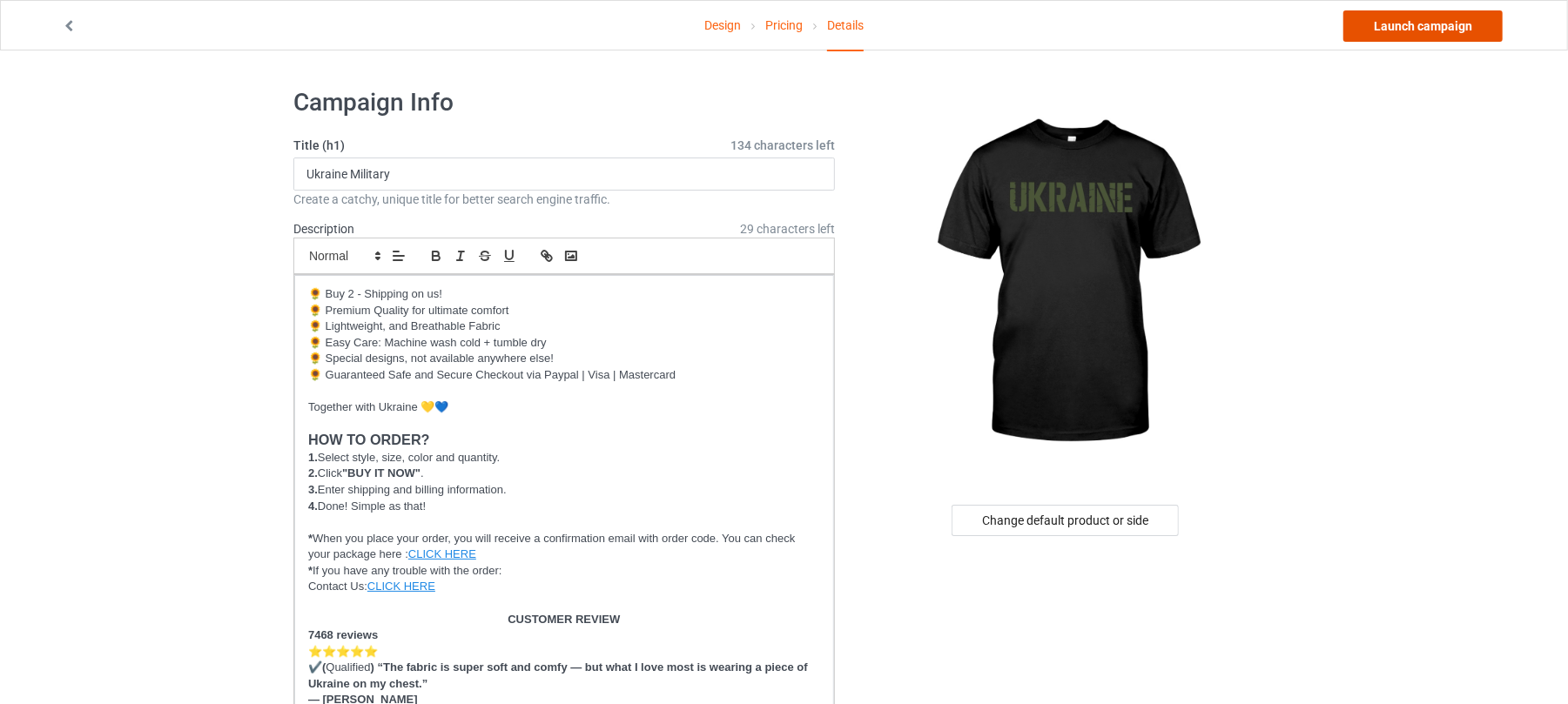
click at [1445, 22] on link "Launch campaign" at bounding box center [1423, 26] width 160 height 32
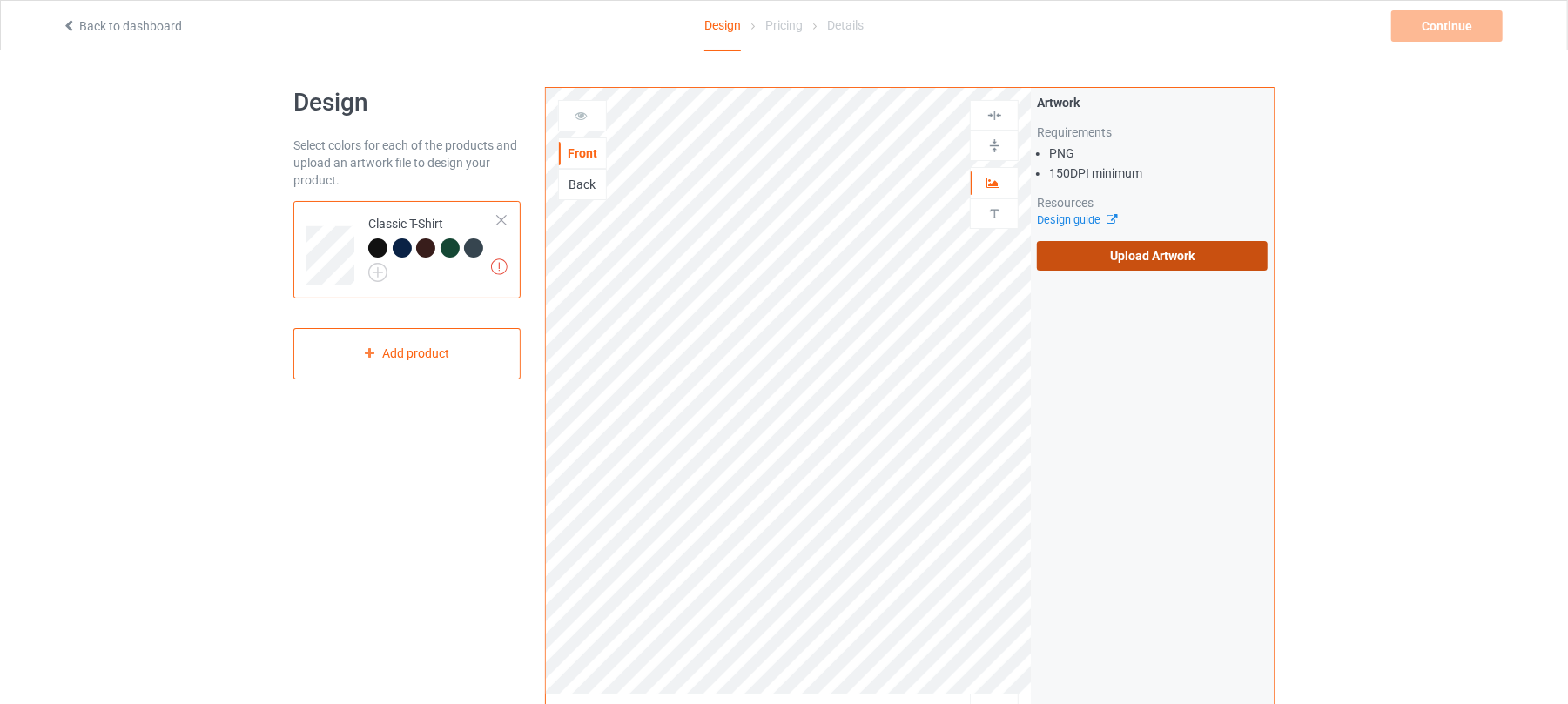
click at [1168, 261] on label "Upload Artwork" at bounding box center [1152, 255] width 231 height 30
click at [0, 0] on input "Upload Artwork" at bounding box center [0, 0] width 0 height 0
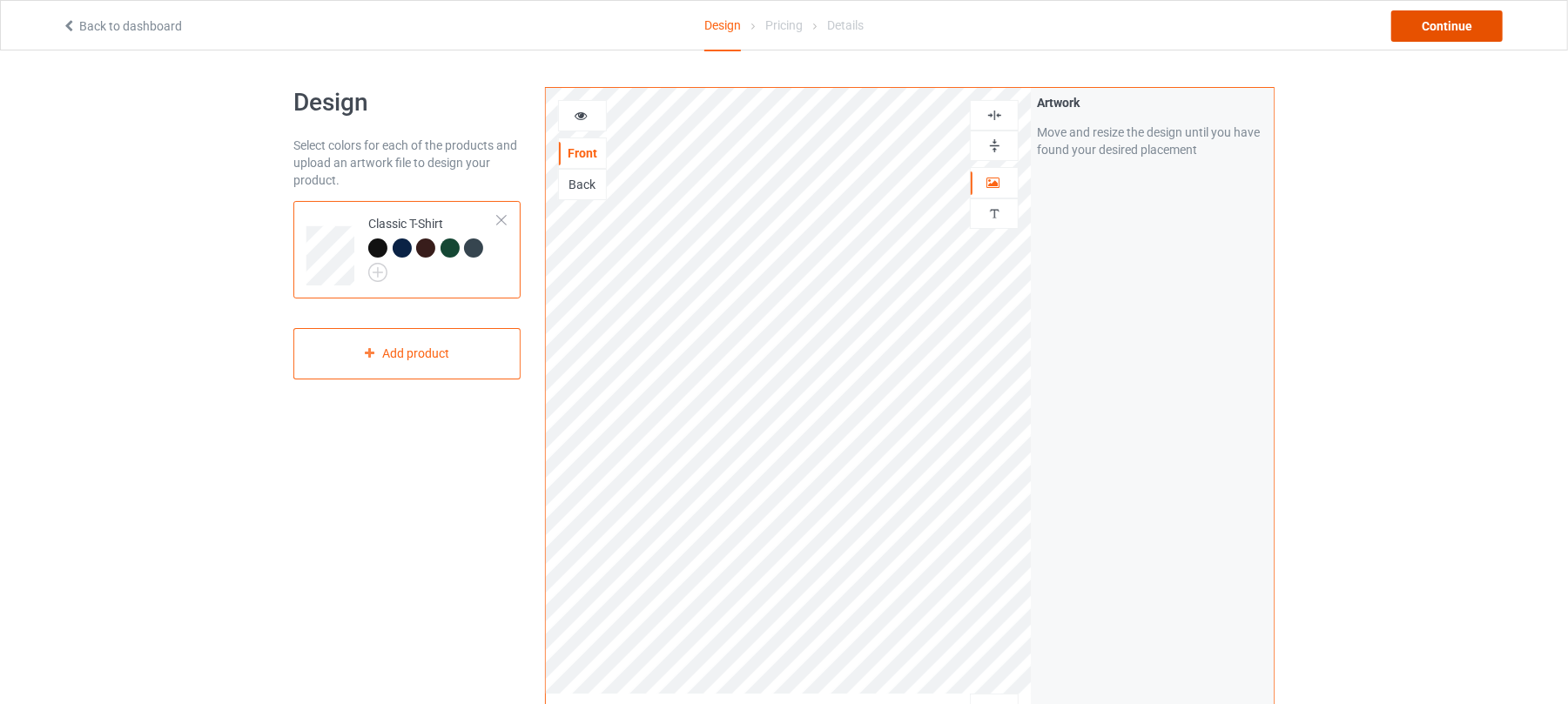
click at [1439, 23] on div "Continue" at bounding box center [1447, 26] width 112 height 32
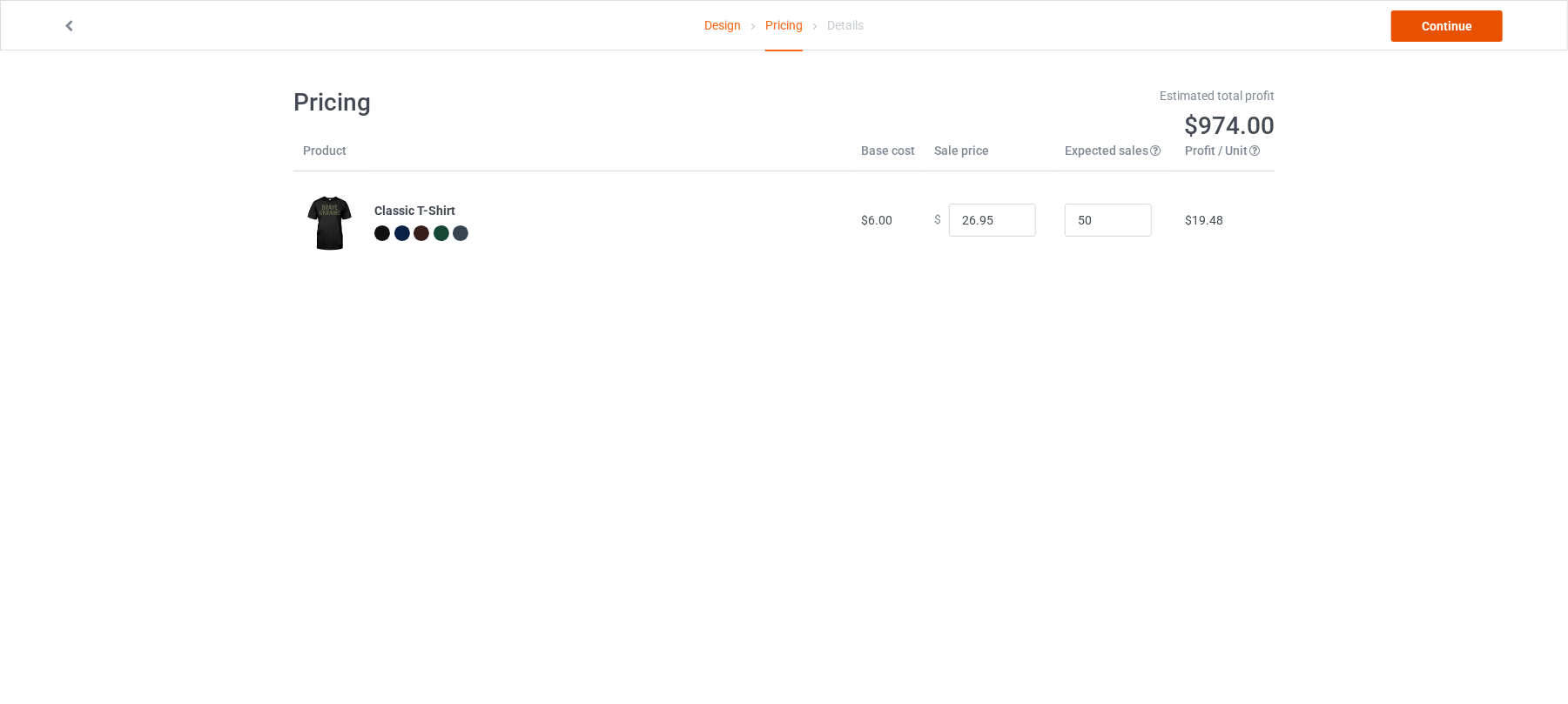
click at [1460, 23] on link "Continue" at bounding box center [1447, 26] width 112 height 32
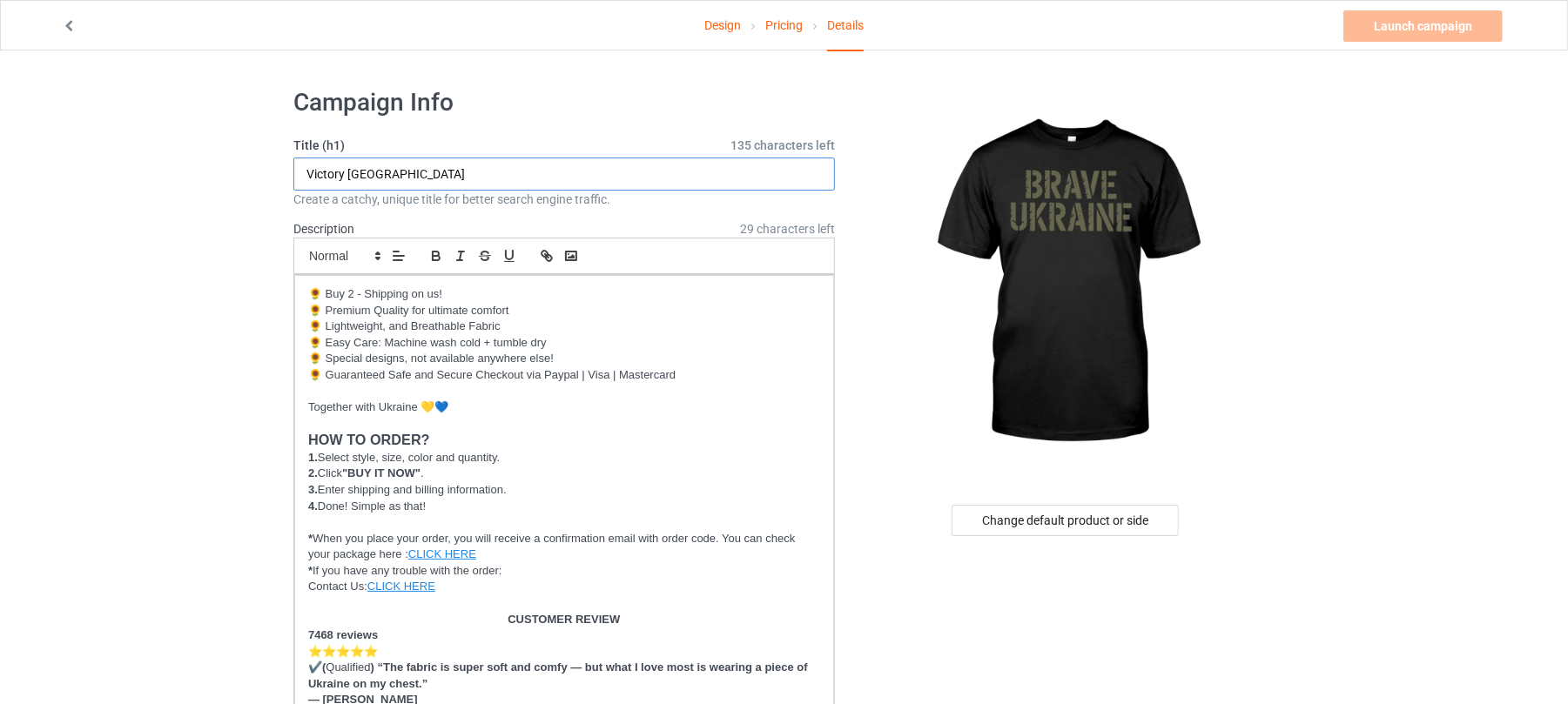
drag, startPoint x: 461, startPoint y: 181, endPoint x: 131, endPoint y: 118, distance: 336.0
drag, startPoint x: 400, startPoint y: 167, endPoint x: 0, endPoint y: 171, distance: 400.0
type input "Brave Ukraine"
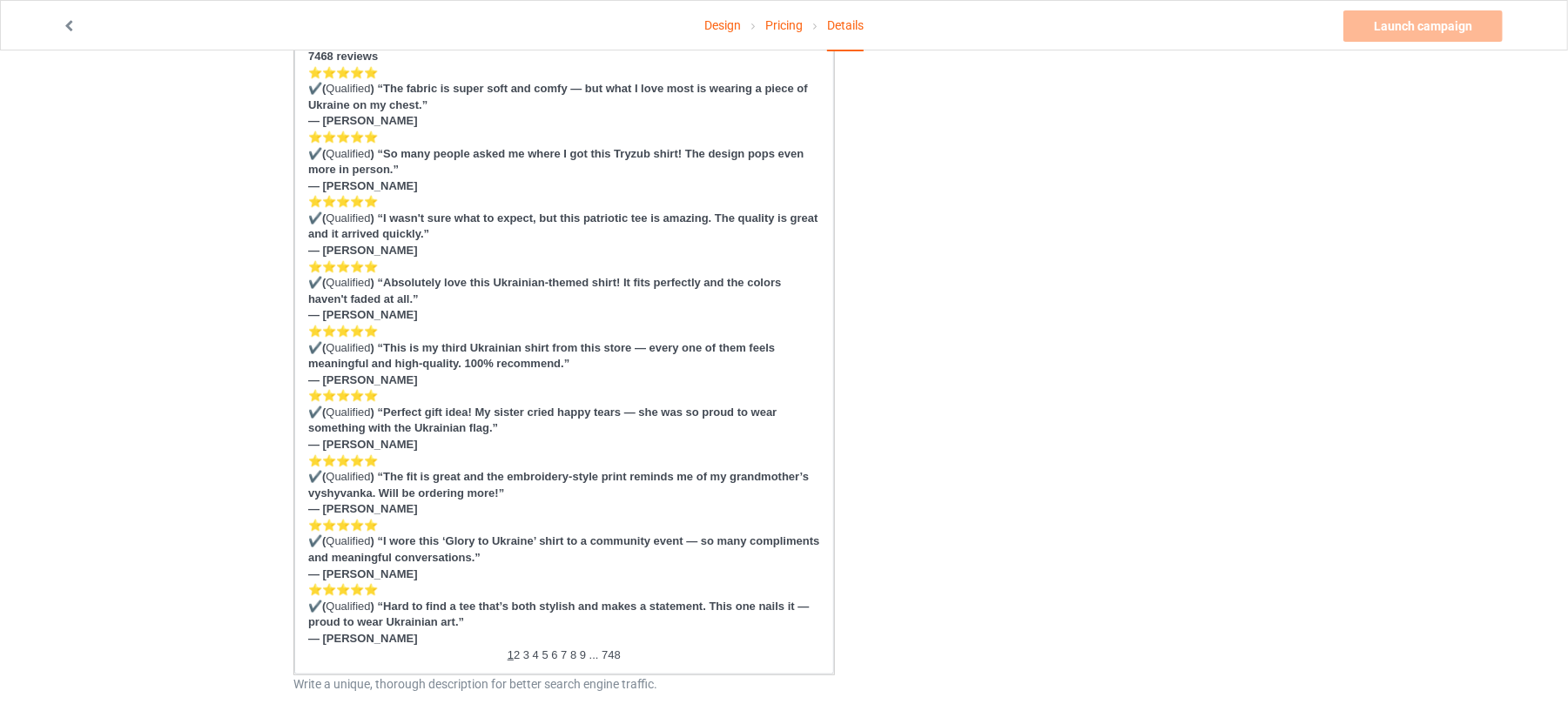
scroll to position [928, 0]
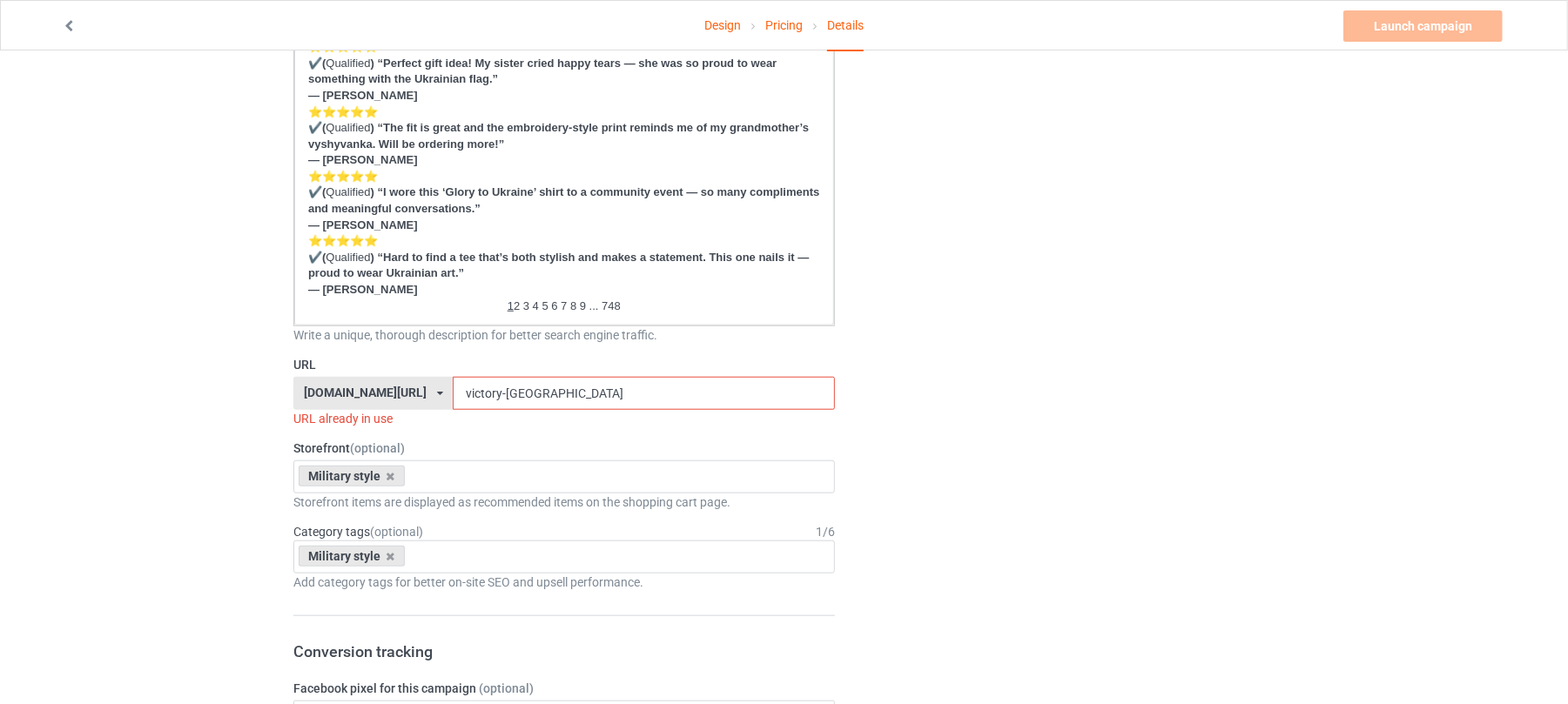
drag, startPoint x: 583, startPoint y: 395, endPoint x: 314, endPoint y: 392, distance: 269.0
click at [315, 392] on div "shirtenergy.com/ shirtenergy.com/ teechip.com/ 6273c5abfddeea00434bafb3 587d0d4…" at bounding box center [564, 393] width 542 height 33
paste input "Brave U"
click at [471, 389] on input "Brave Ukraine" at bounding box center [643, 393] width 381 height 33
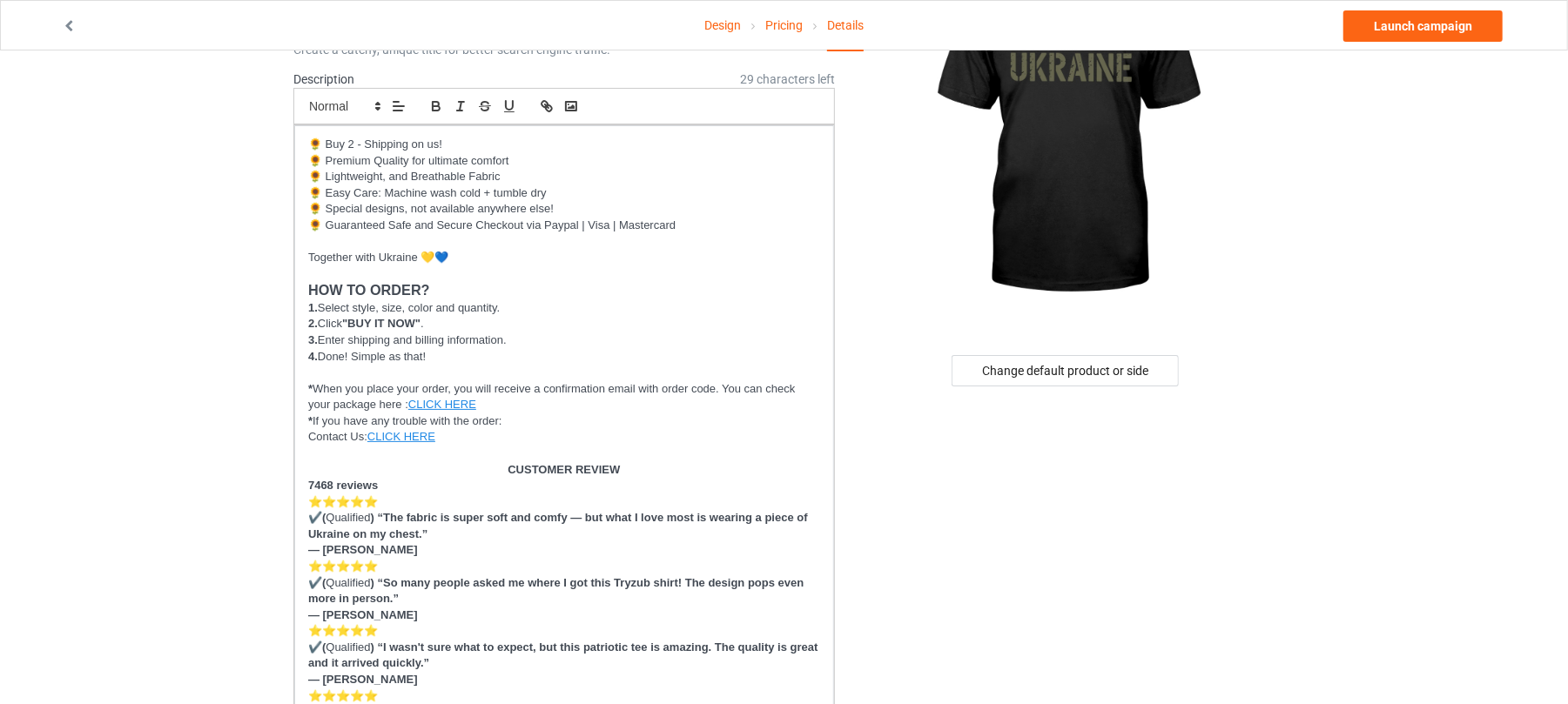
scroll to position [0, 0]
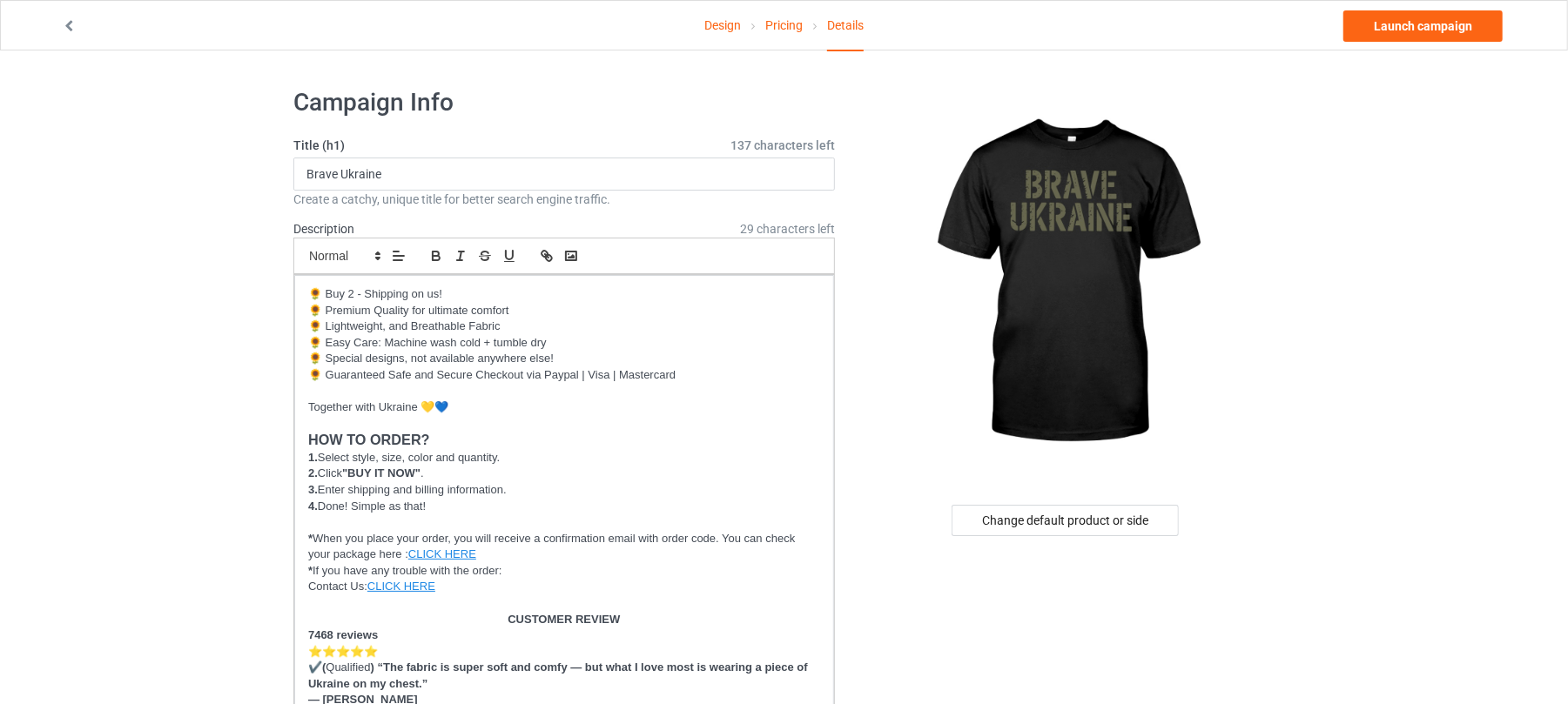
type input "brave-[GEOGRAPHIC_DATA]"
drag, startPoint x: 433, startPoint y: 164, endPoint x: 94, endPoint y: 164, distance: 339.0
click at [1435, 26] on link "Launch campaign" at bounding box center [1423, 26] width 160 height 32
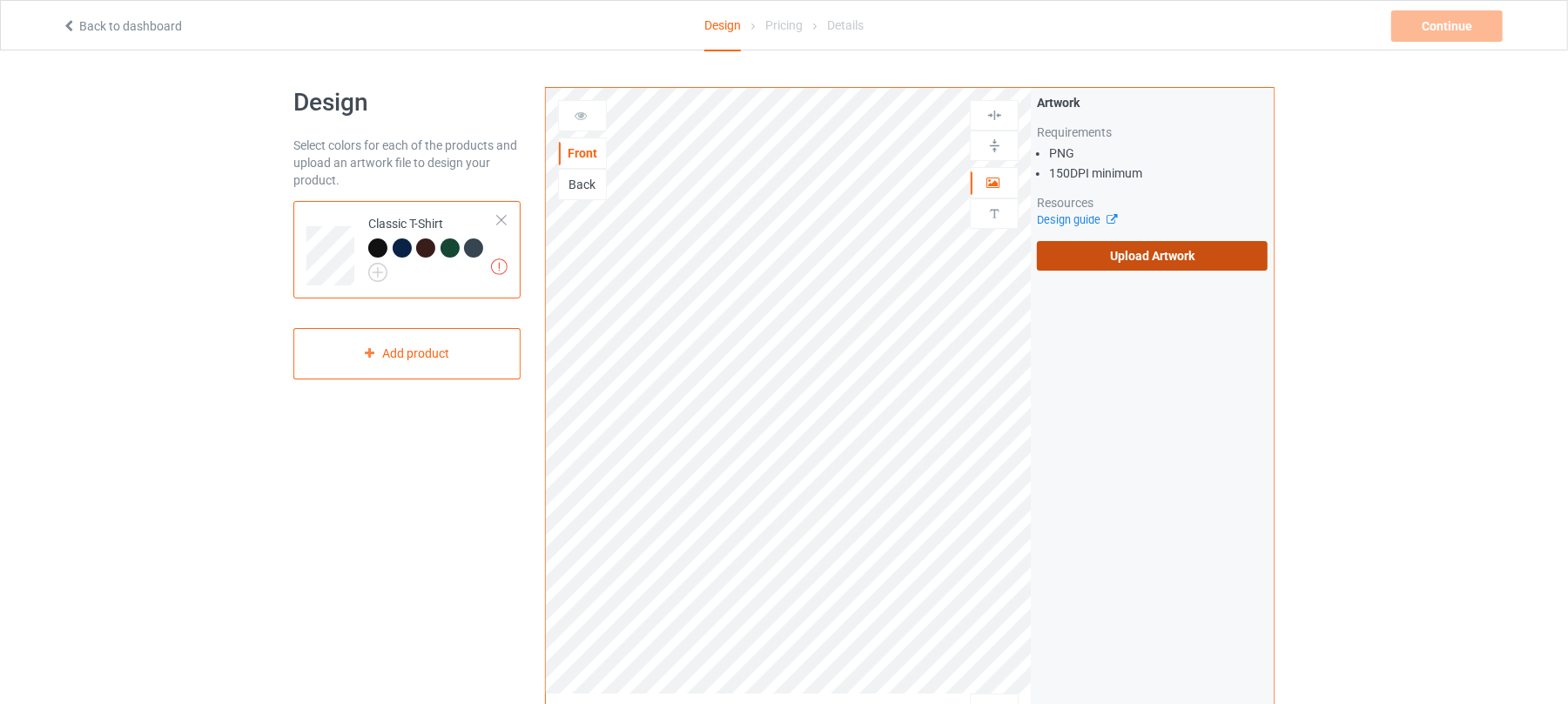
click at [1157, 259] on label "Upload Artwork" at bounding box center [1152, 255] width 231 height 30
click at [0, 0] on input "Upload Artwork" at bounding box center [0, 0] width 0 height 0
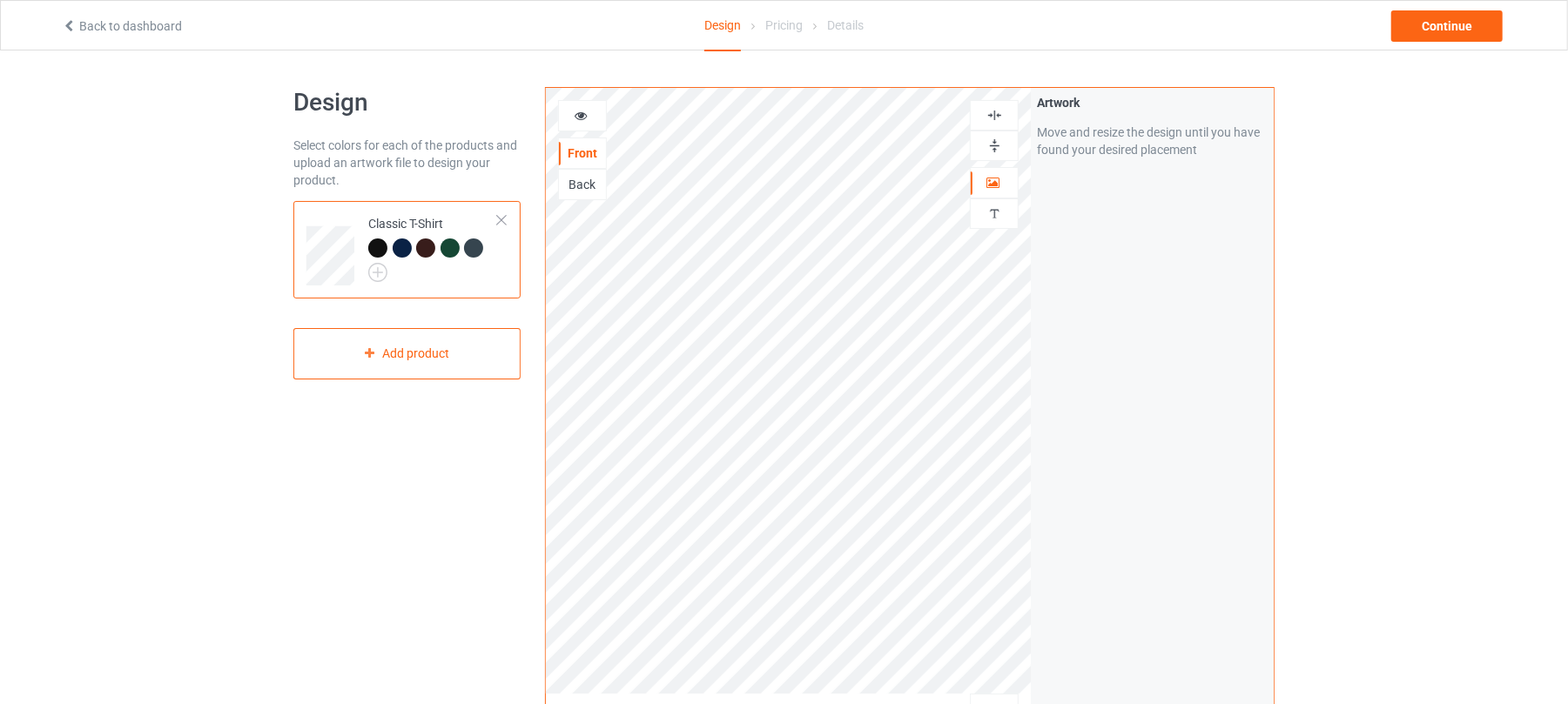
click at [997, 116] on img at bounding box center [995, 115] width 16 height 16
click at [997, 112] on img at bounding box center [995, 115] width 16 height 16
click at [1440, 17] on div "Continue" at bounding box center [1447, 26] width 112 height 32
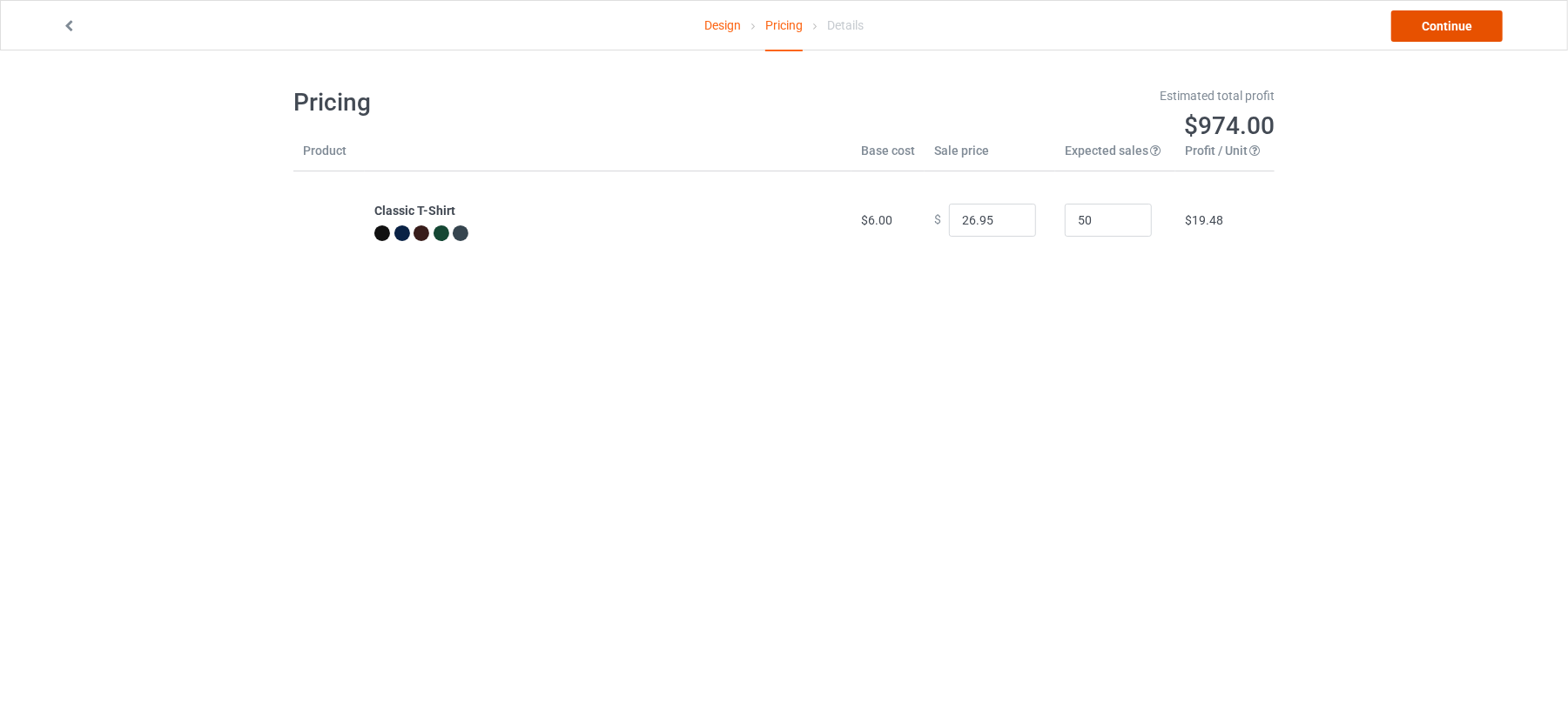
click at [1436, 23] on link "Continue" at bounding box center [1447, 26] width 112 height 32
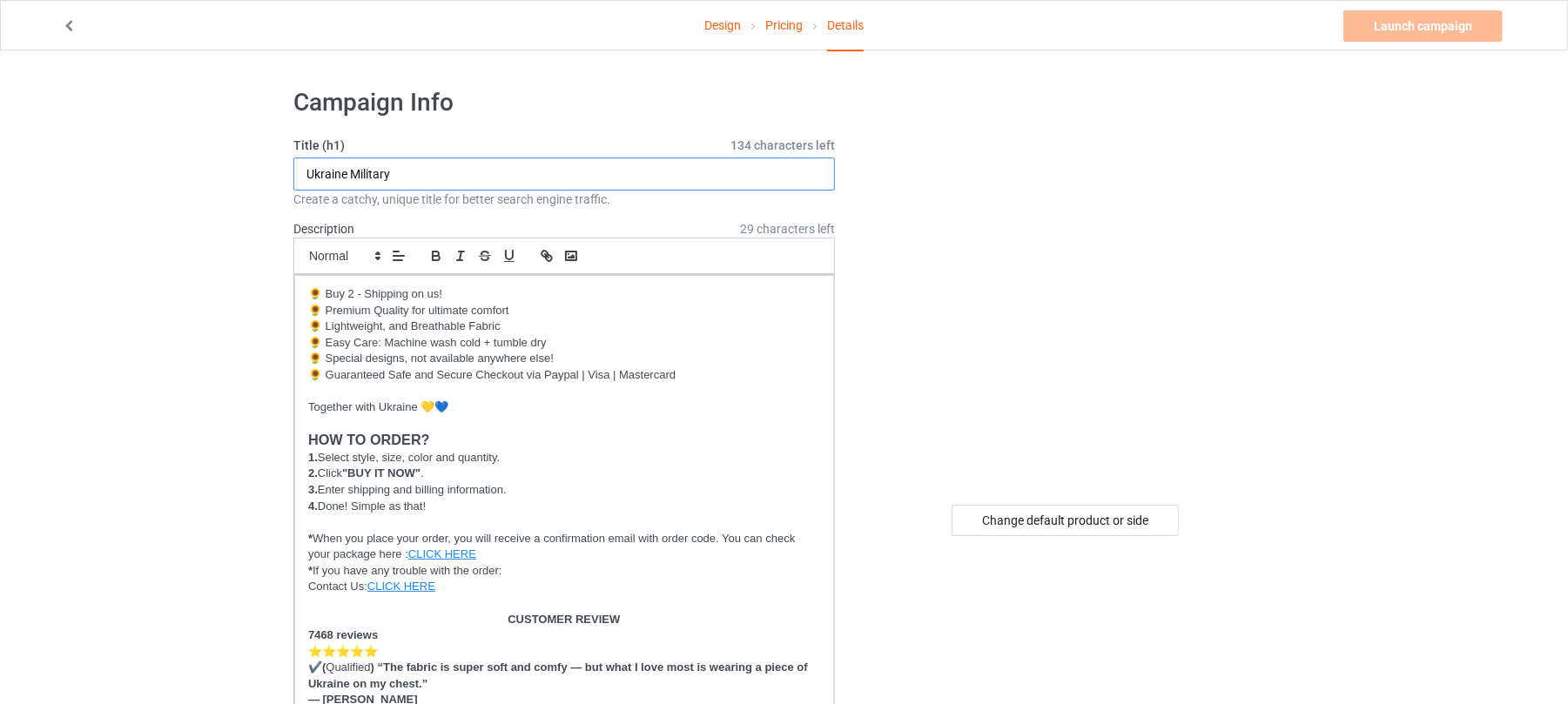
drag, startPoint x: 490, startPoint y: 179, endPoint x: 68, endPoint y: 188, distance: 422.1
drag, startPoint x: 445, startPoint y: 176, endPoint x: 0, endPoint y: 176, distance: 445.0
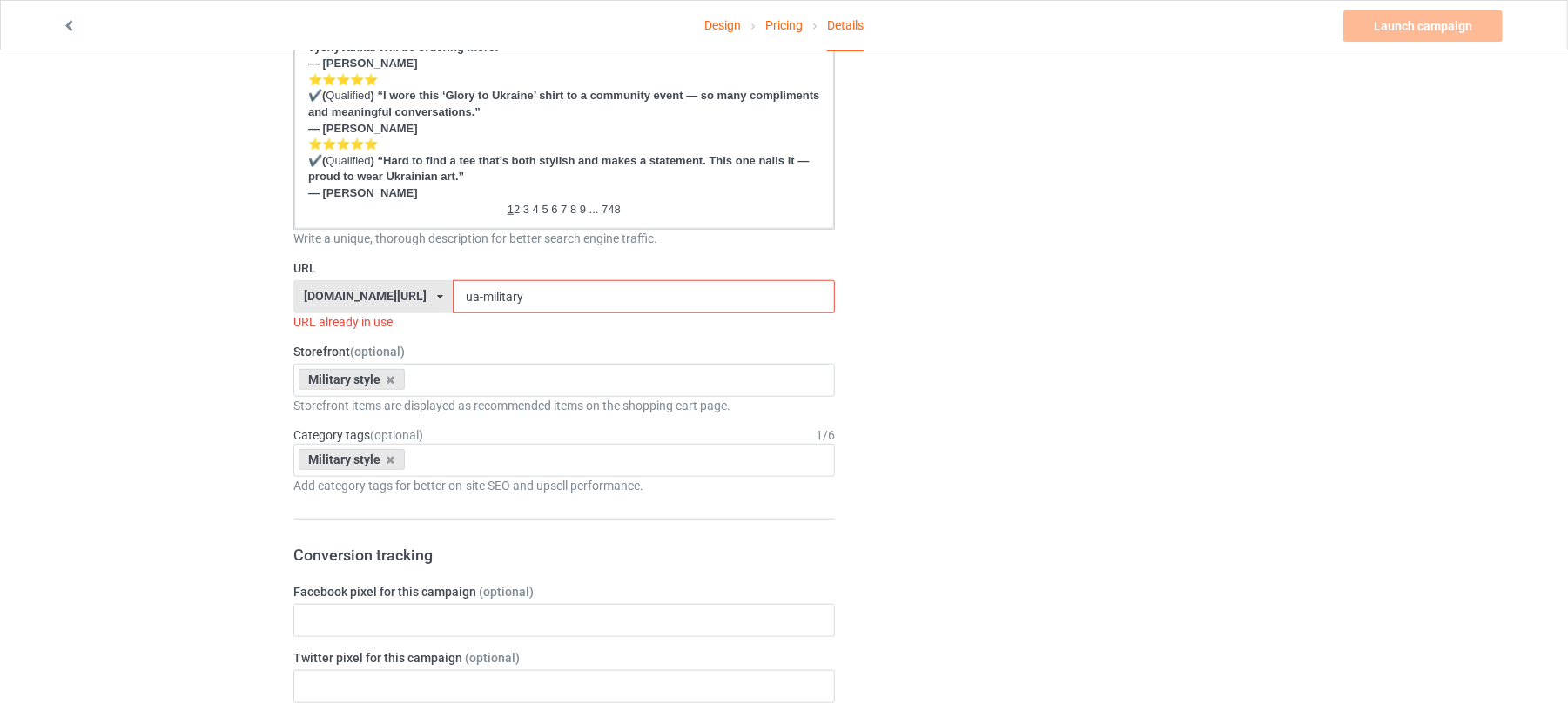
scroll to position [1045, 0]
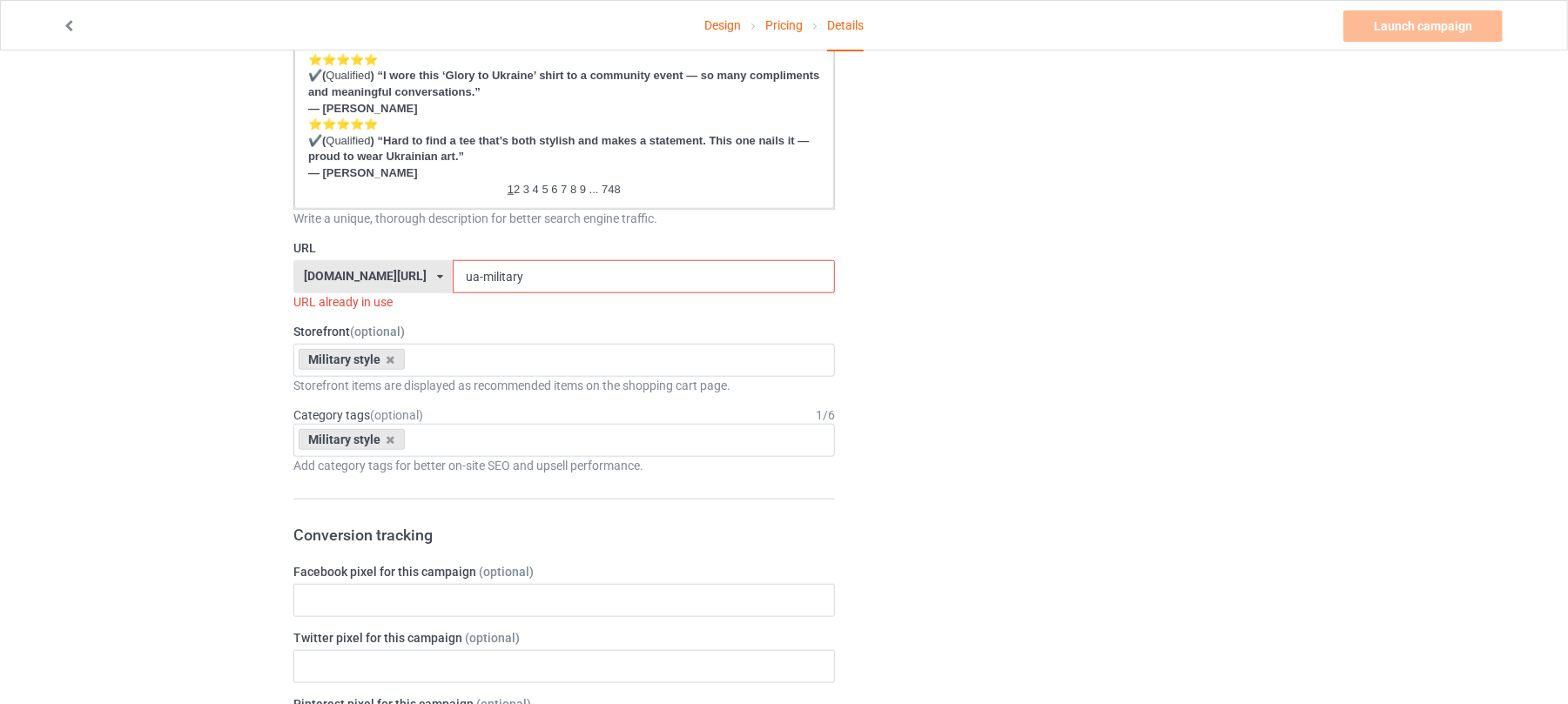
type input "No Fear [GEOGRAPHIC_DATA]"
drag, startPoint x: 583, startPoint y: 284, endPoint x: 367, endPoint y: 297, distance: 216.4
click at [252, 279] on div "Design Pricing Details Launch campaign Invalid campaign URL Campaign Info Title…" at bounding box center [784, 369] width 1568 height 2727
paste input "No Fear Ukraine"
drag, startPoint x: 444, startPoint y: 276, endPoint x: 387, endPoint y: 277, distance: 57.0
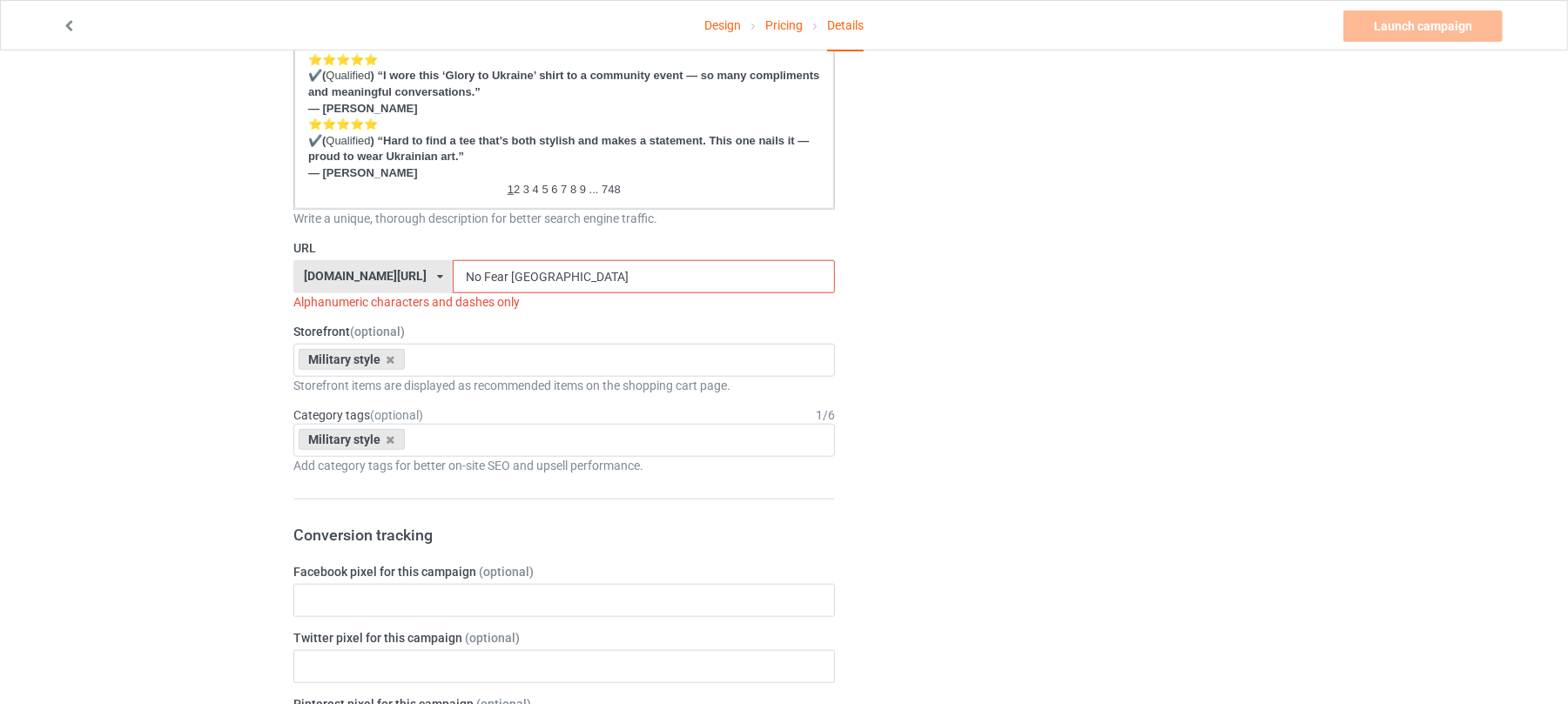
click at [390, 277] on div "shirtenergy.com/ shirtenergy.com/ teechip.com/ 6273c5abfddeea00434bafb3 587d0d4…" at bounding box center [564, 277] width 542 height 33
click at [454, 279] on input "no Fear Ukraine" at bounding box center [643, 277] width 381 height 33
drag, startPoint x: 489, startPoint y: 276, endPoint x: 479, endPoint y: 276, distance: 10.0
click at [479, 276] on input "no fear Ukraine" at bounding box center [643, 277] width 381 height 33
click at [474, 277] on input "no fear ukraine" at bounding box center [643, 277] width 381 height 33
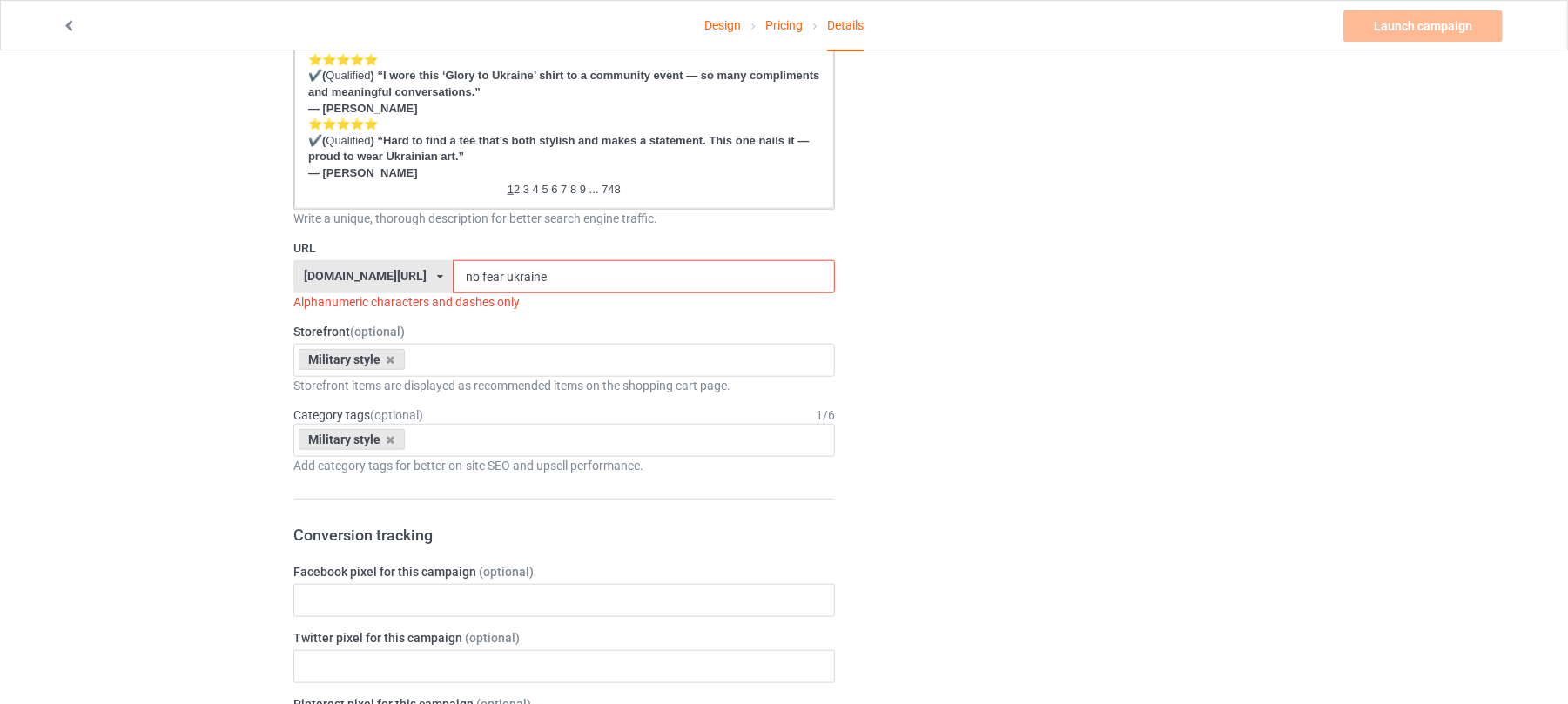
drag, startPoint x: 481, startPoint y: 273, endPoint x: 662, endPoint y: 276, distance: 181.0
click at [660, 275] on input "no fear ukraine" at bounding box center [643, 277] width 381 height 33
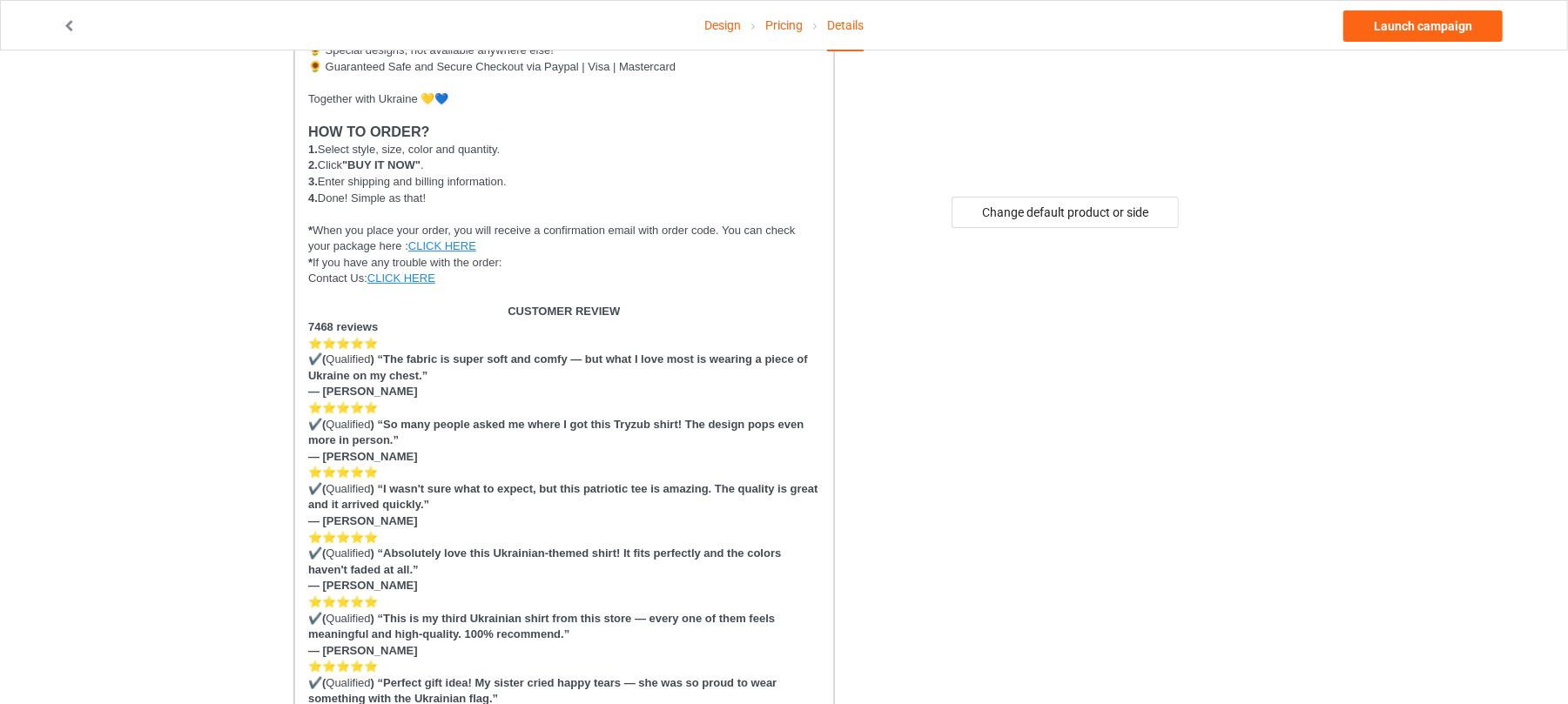
scroll to position [0, 0]
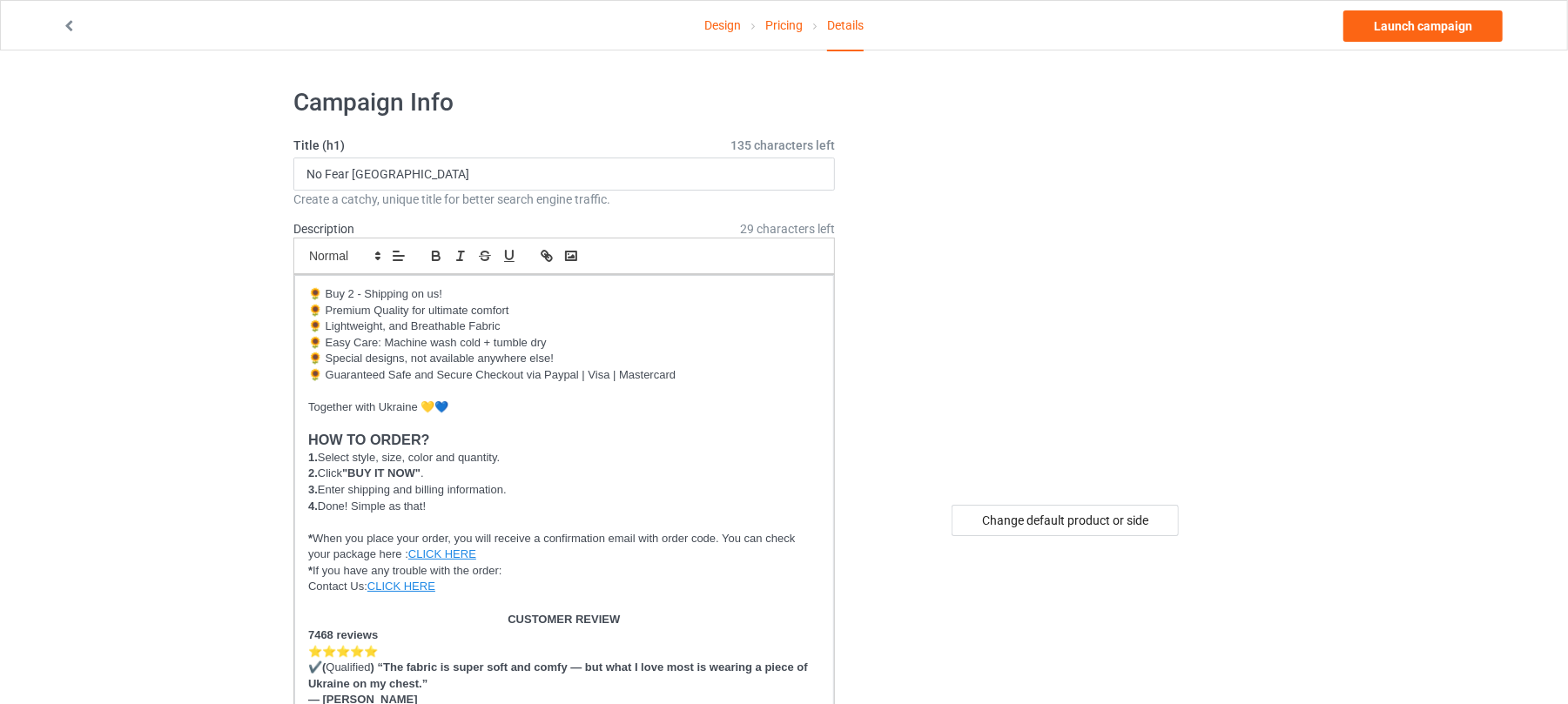
type input "no-fear"
click at [1439, 24] on link "Launch campaign" at bounding box center [1423, 26] width 160 height 32
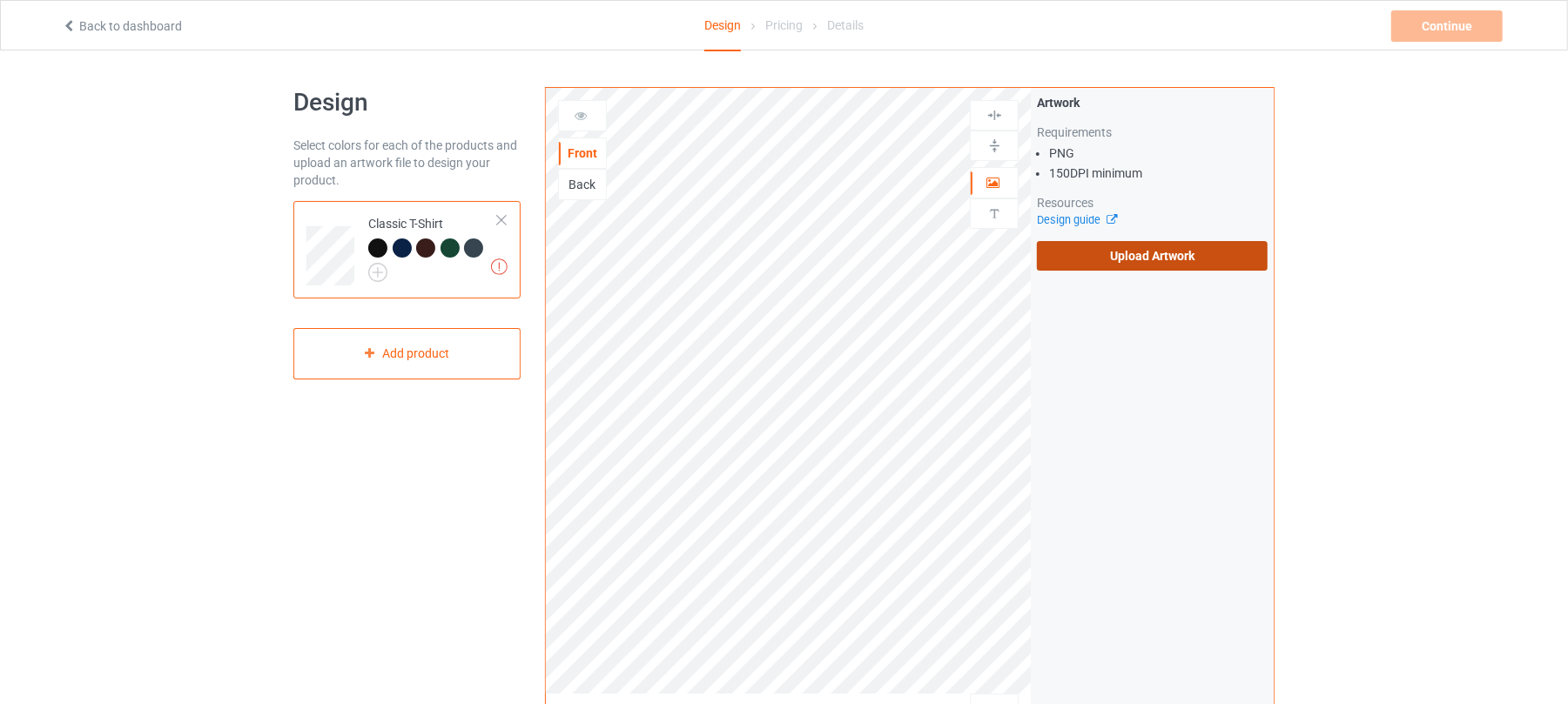
click at [1160, 248] on label "Upload Artwork" at bounding box center [1152, 255] width 231 height 30
click at [0, 0] on input "Upload Artwork" at bounding box center [0, 0] width 0 height 0
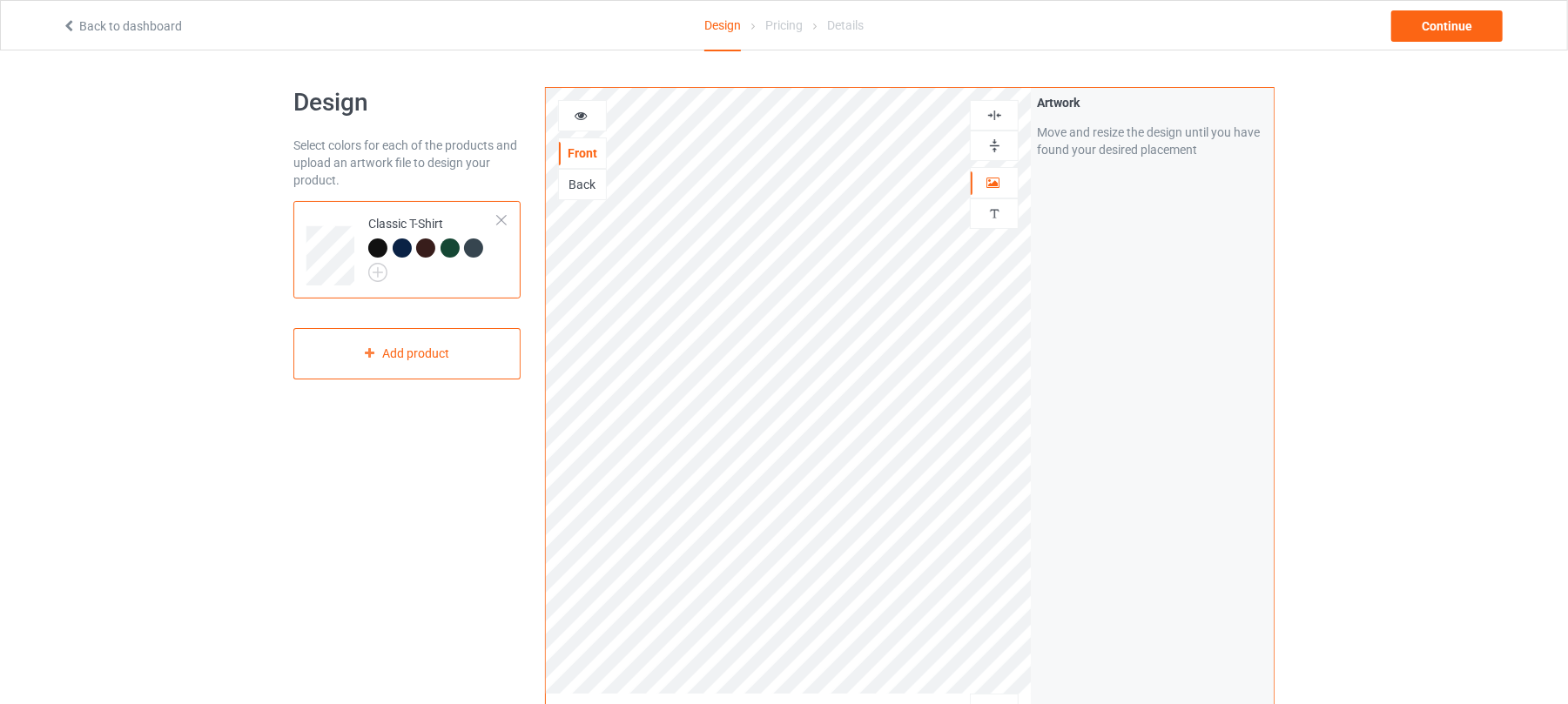
click at [1001, 115] on img at bounding box center [995, 115] width 16 height 16
click at [1481, 25] on div "Continue" at bounding box center [1447, 26] width 112 height 32
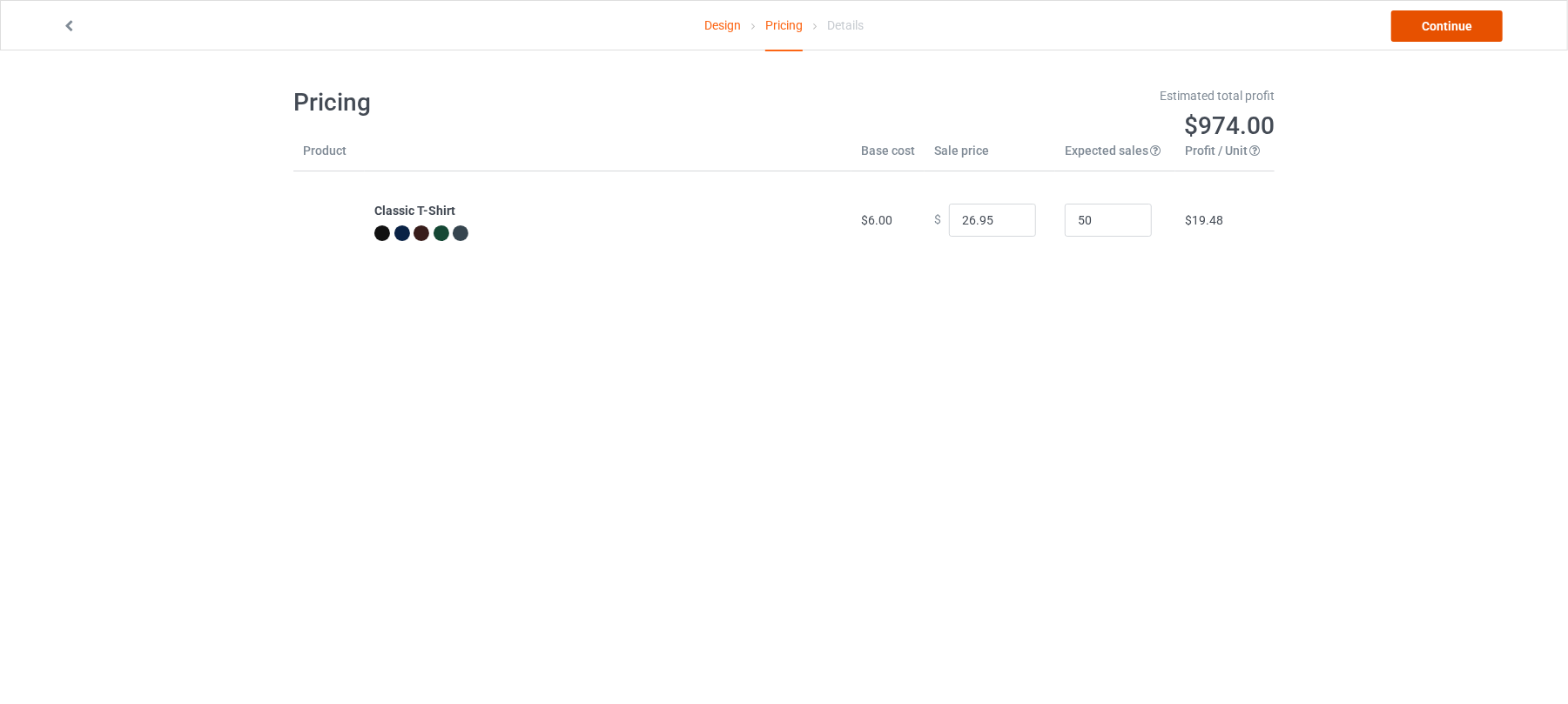
click at [1453, 26] on link "Continue" at bounding box center [1447, 26] width 112 height 32
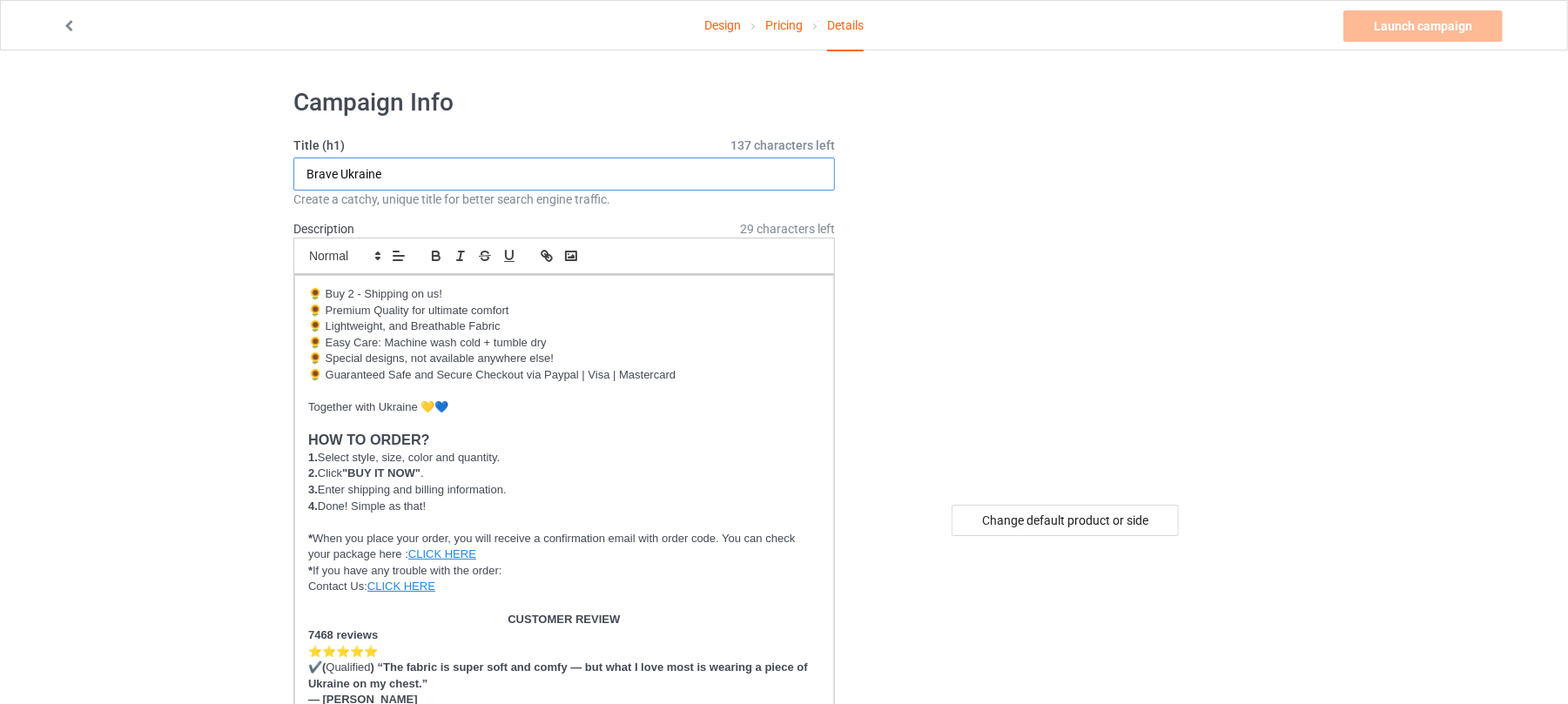
drag, startPoint x: 436, startPoint y: 175, endPoint x: 0, endPoint y: 170, distance: 436.0
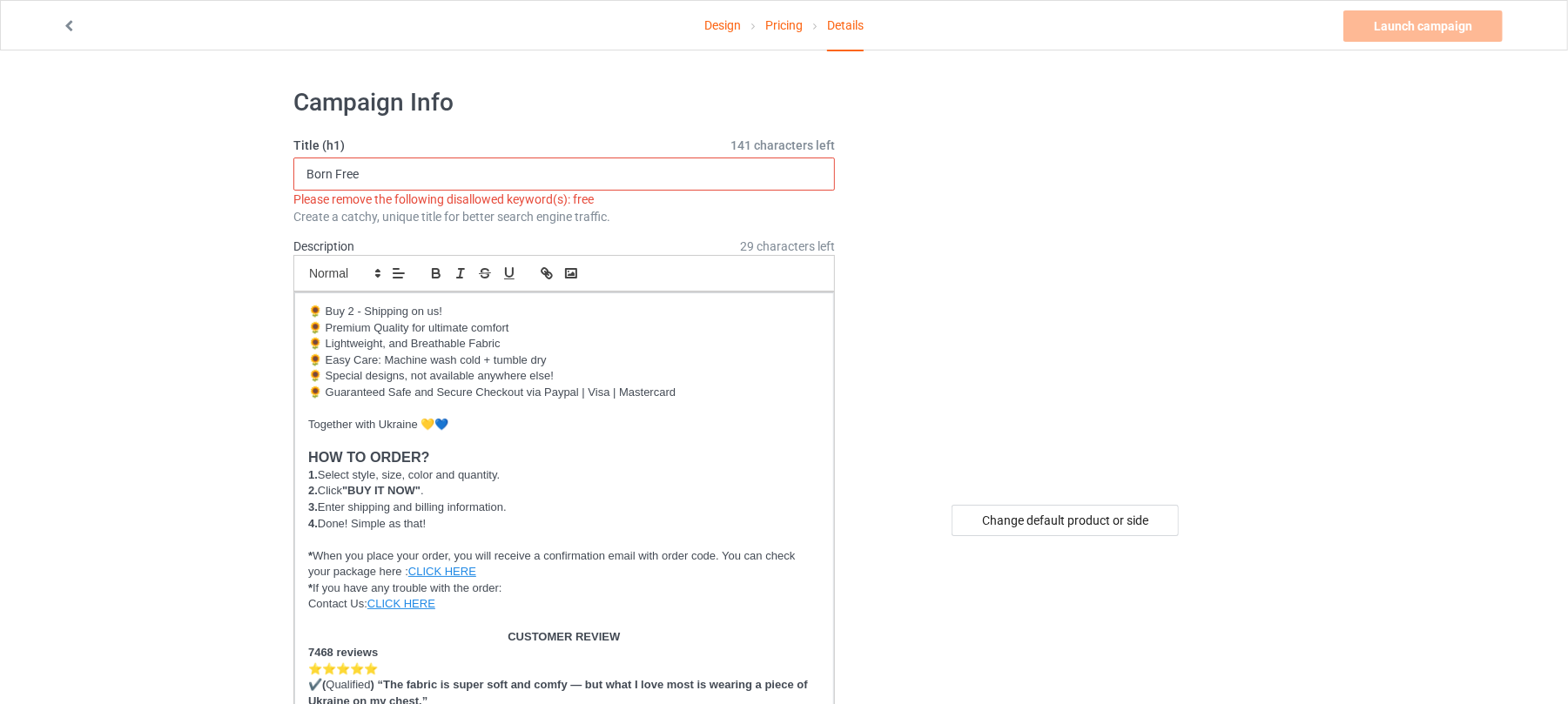
click at [349, 170] on input "Born Free" at bounding box center [564, 174] width 542 height 33
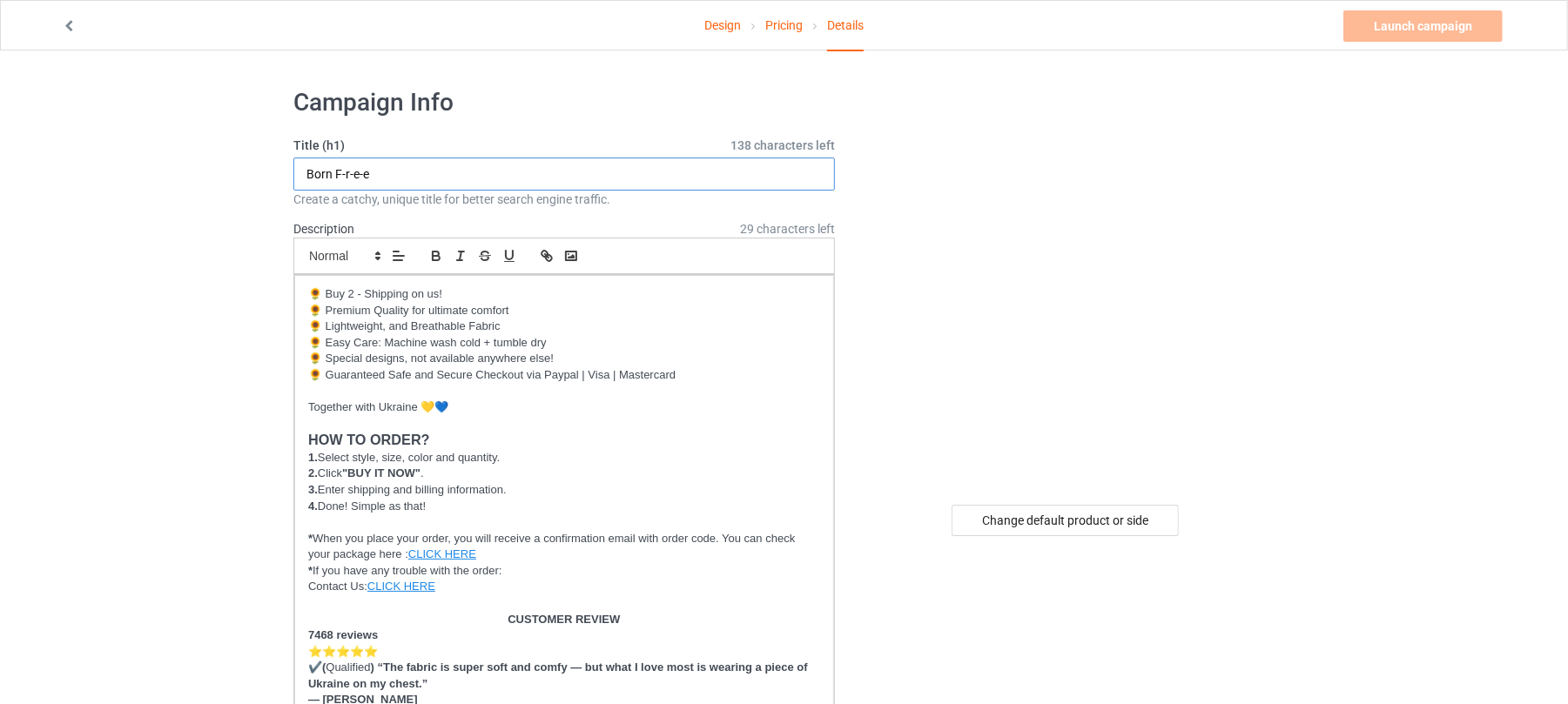
click at [346, 170] on input "Born F-r-e-e" at bounding box center [564, 174] width 542 height 33
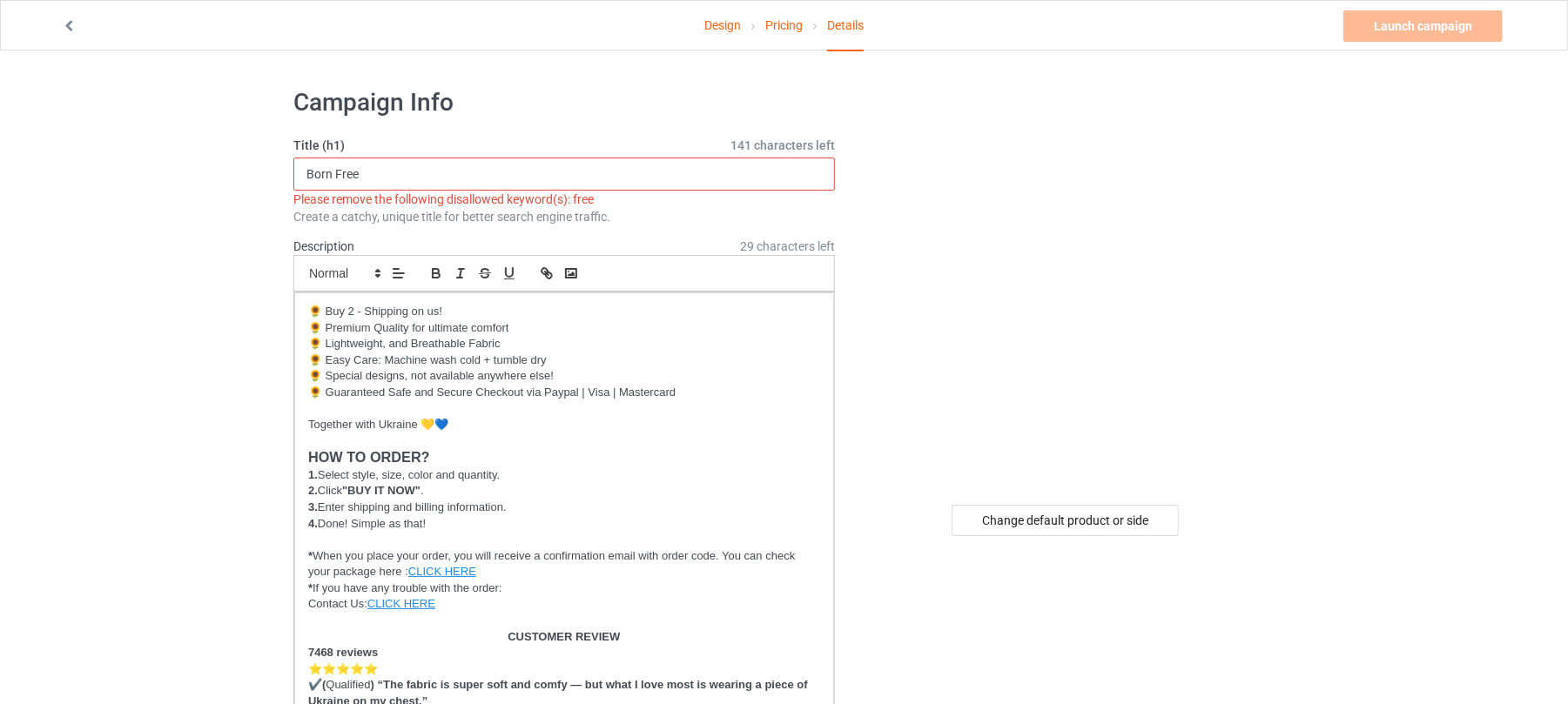
click at [342, 172] on input "Born Free" at bounding box center [564, 174] width 542 height 33
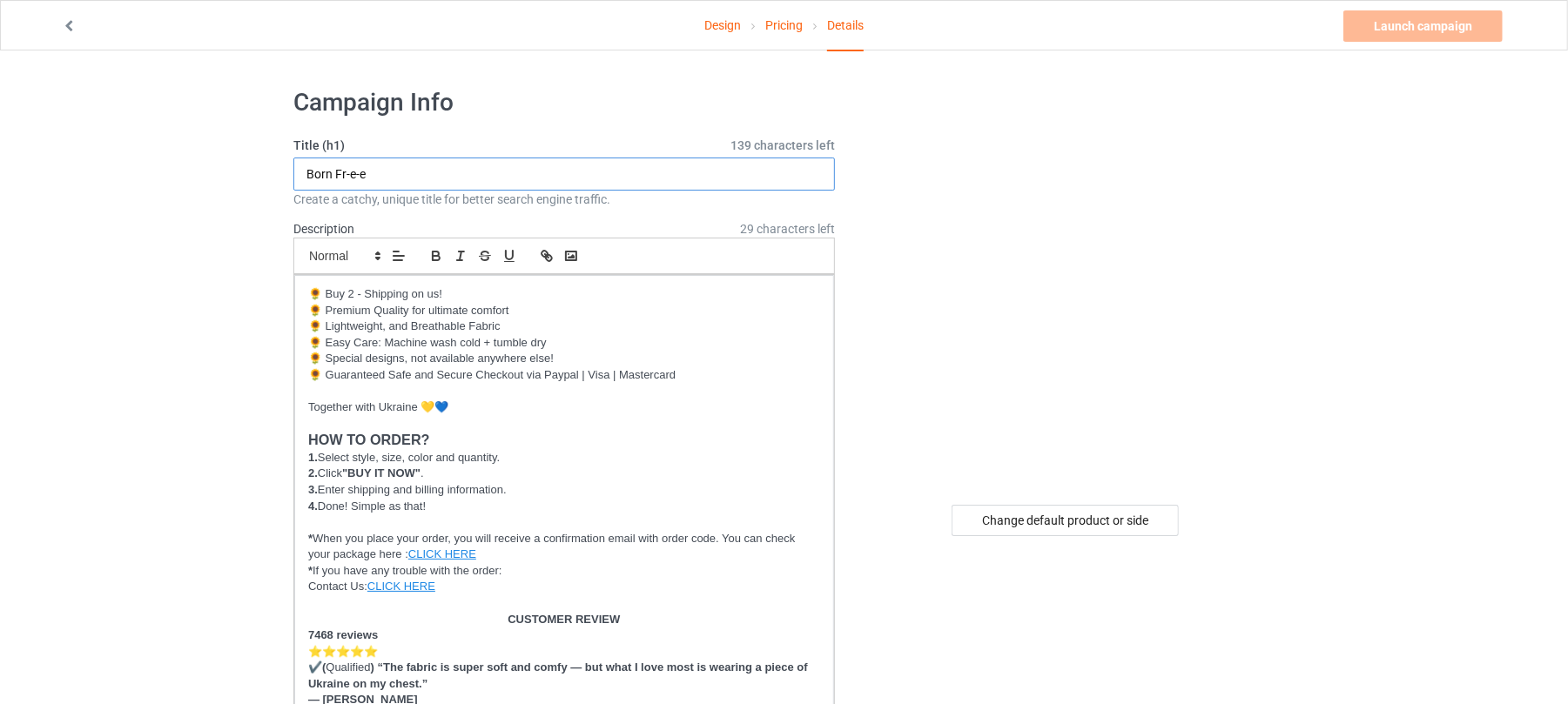
click at [454, 174] on input "Born Fr-e-e" at bounding box center [564, 174] width 542 height 33
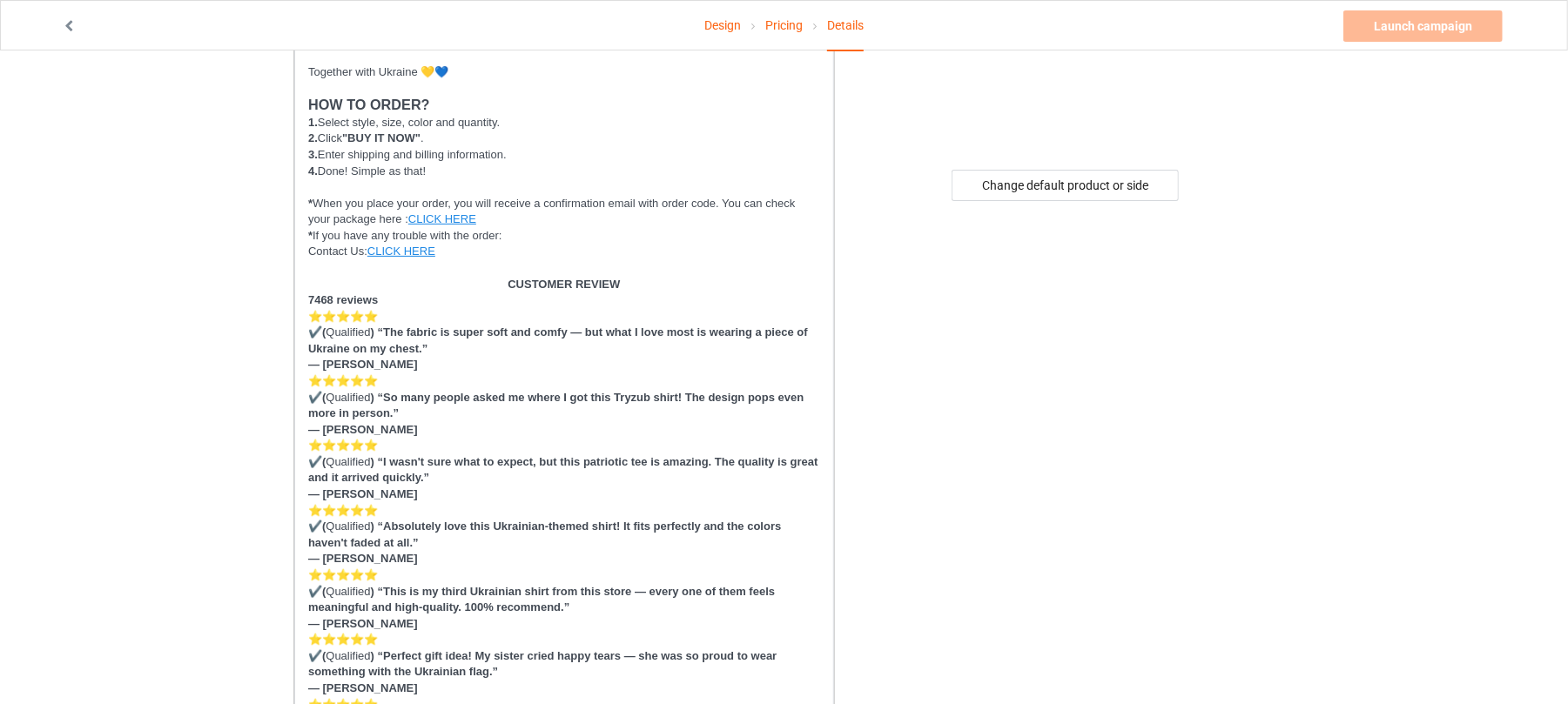
scroll to position [697, 0]
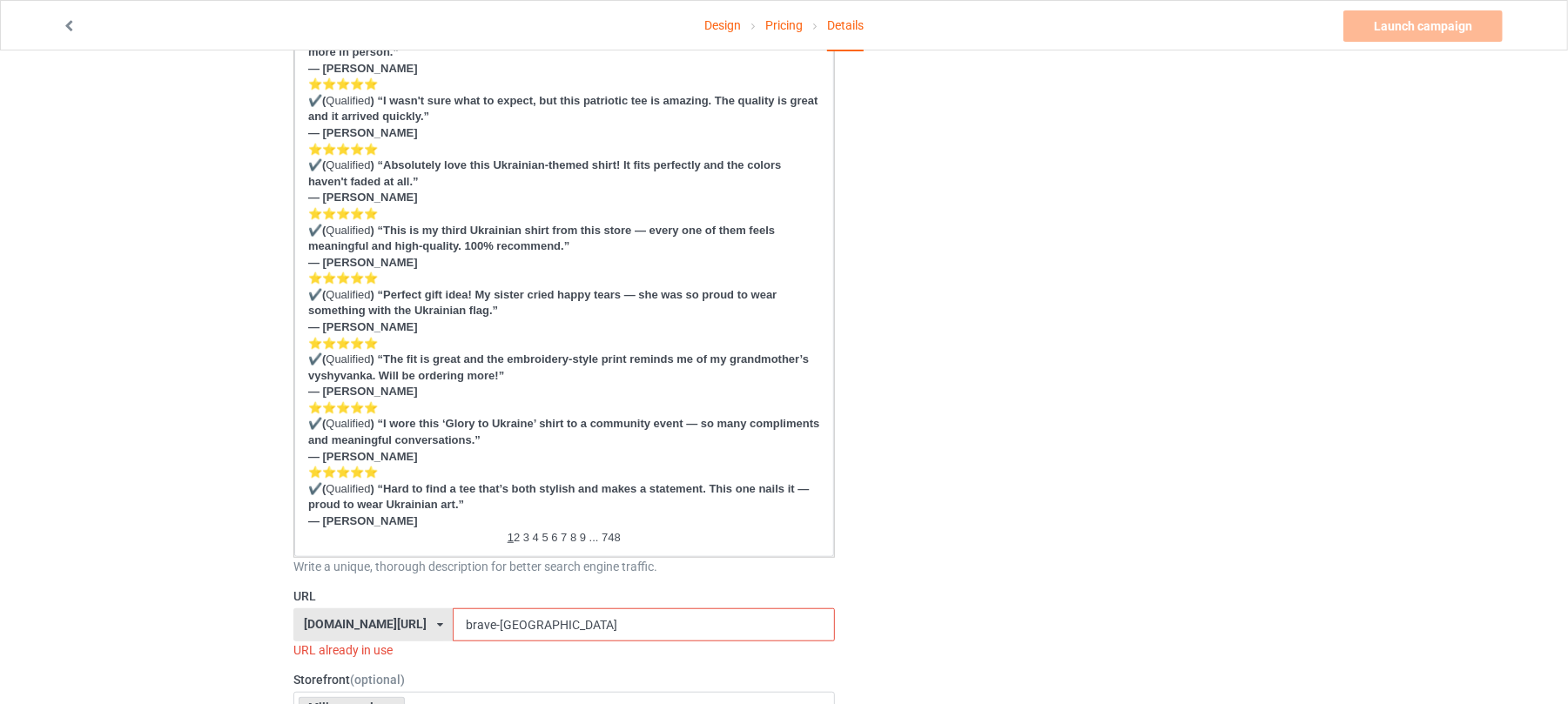
type input "Born Fr-e-e"
drag, startPoint x: 579, startPoint y: 624, endPoint x: 202, endPoint y: 613, distance: 377.2
click at [237, 620] on div "Design Pricing Details Launch campaign Invalid campaign URL Campaign Info Title…" at bounding box center [784, 717] width 1568 height 2727
paste input "No Fear U"
drag, startPoint x: 569, startPoint y: 623, endPoint x: 252, endPoint y: 615, distance: 317.1
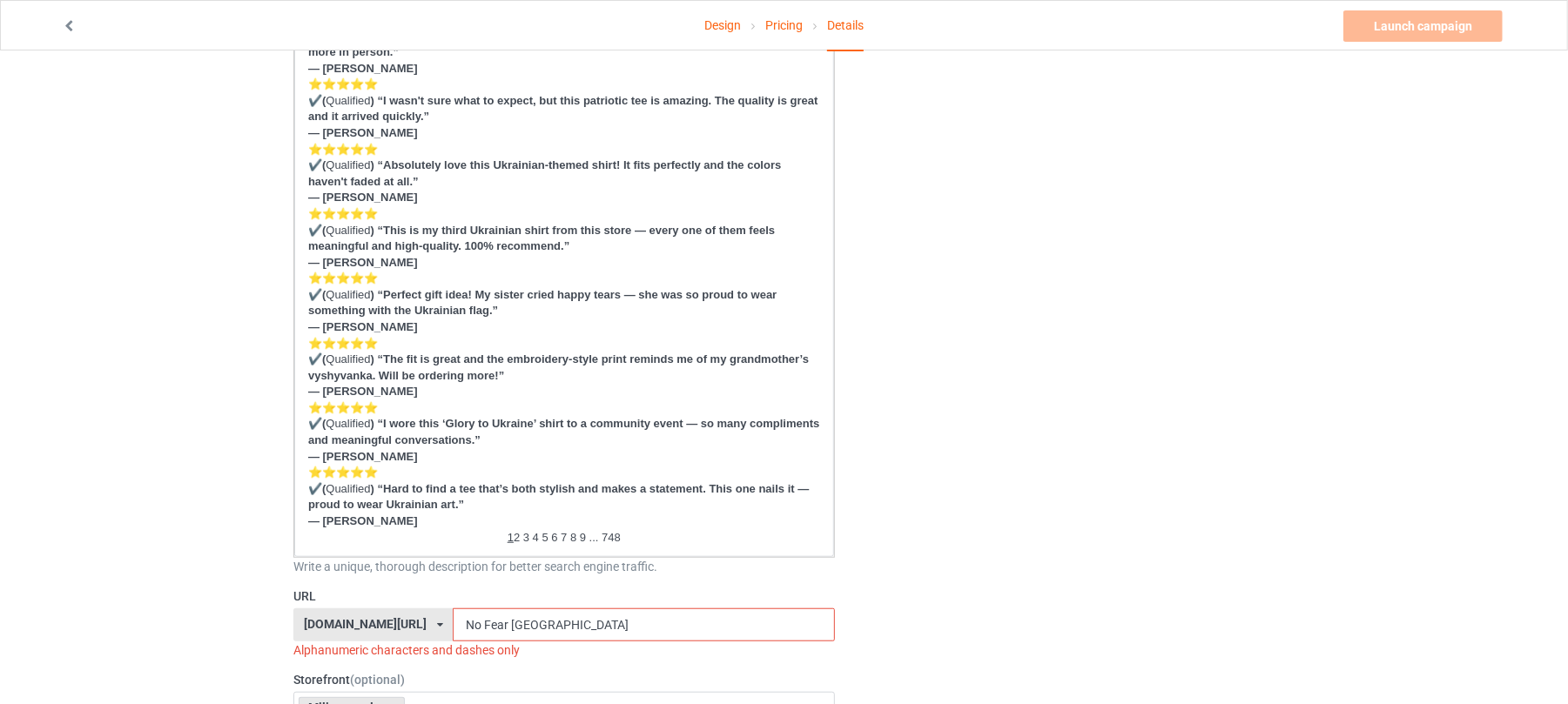
click at [255, 615] on div "Design Pricing Details Launch campaign Invalid campaign URL Campaign Info Title…" at bounding box center [784, 717] width 1568 height 2727
type input "и"
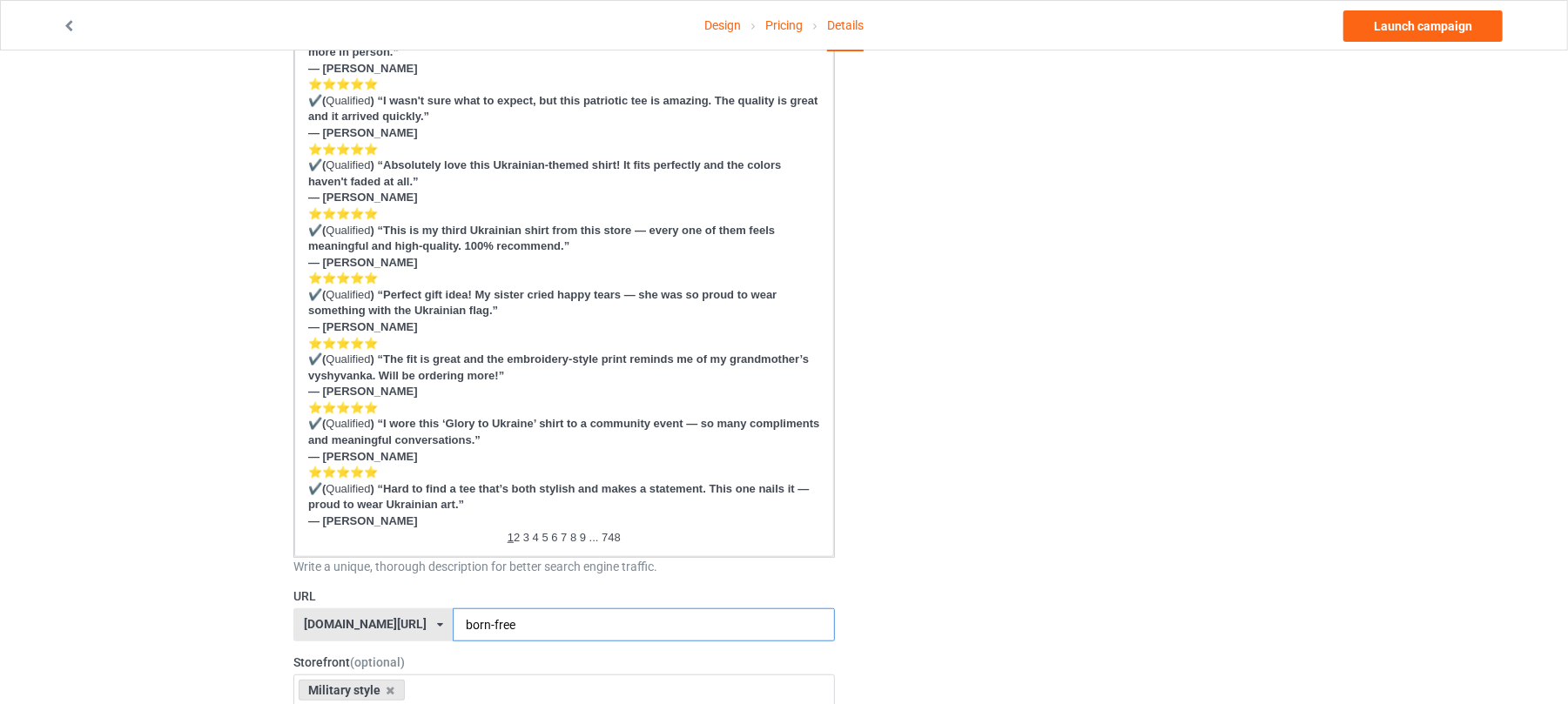
type input "born-free"
click at [926, 484] on div "Change default product or side" at bounding box center [1068, 709] width 440 height 2661
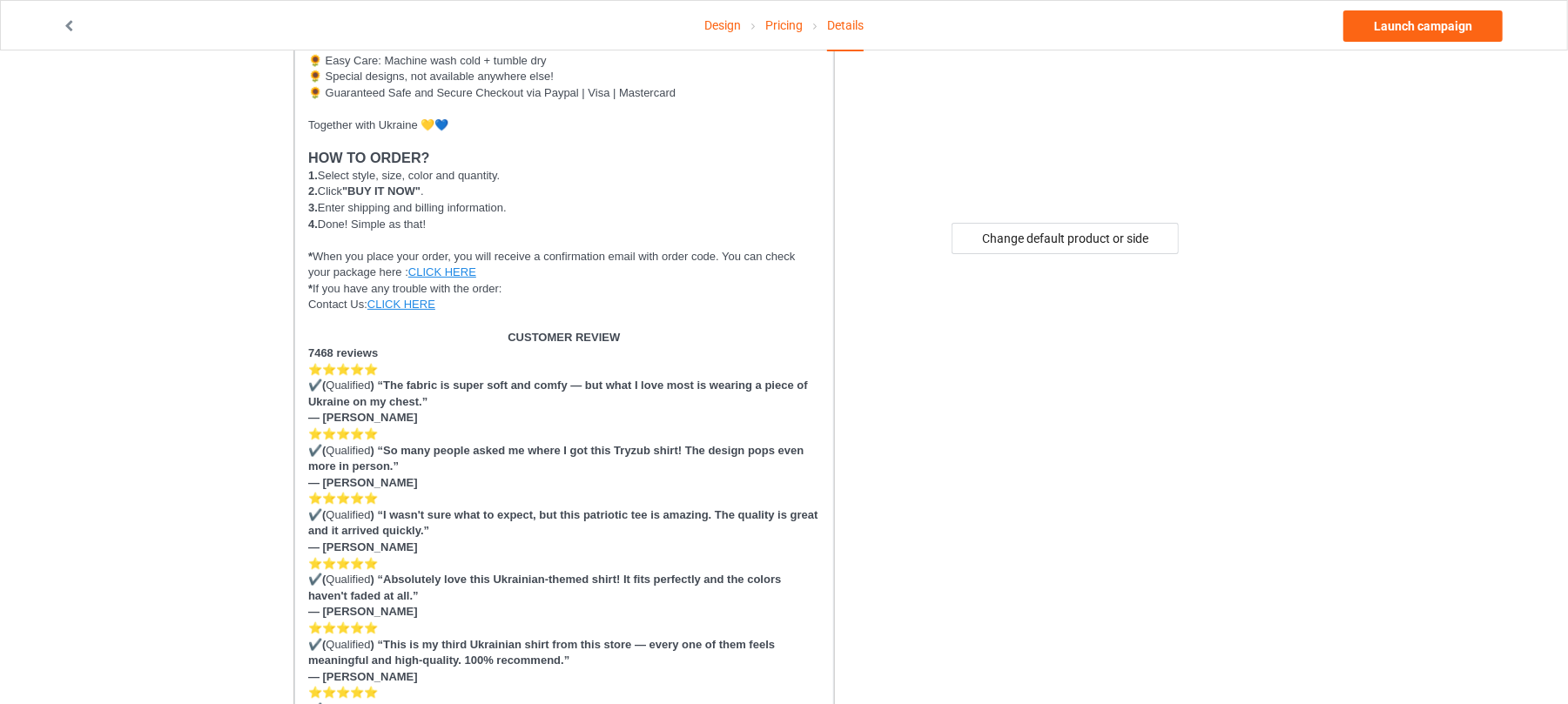
scroll to position [0, 0]
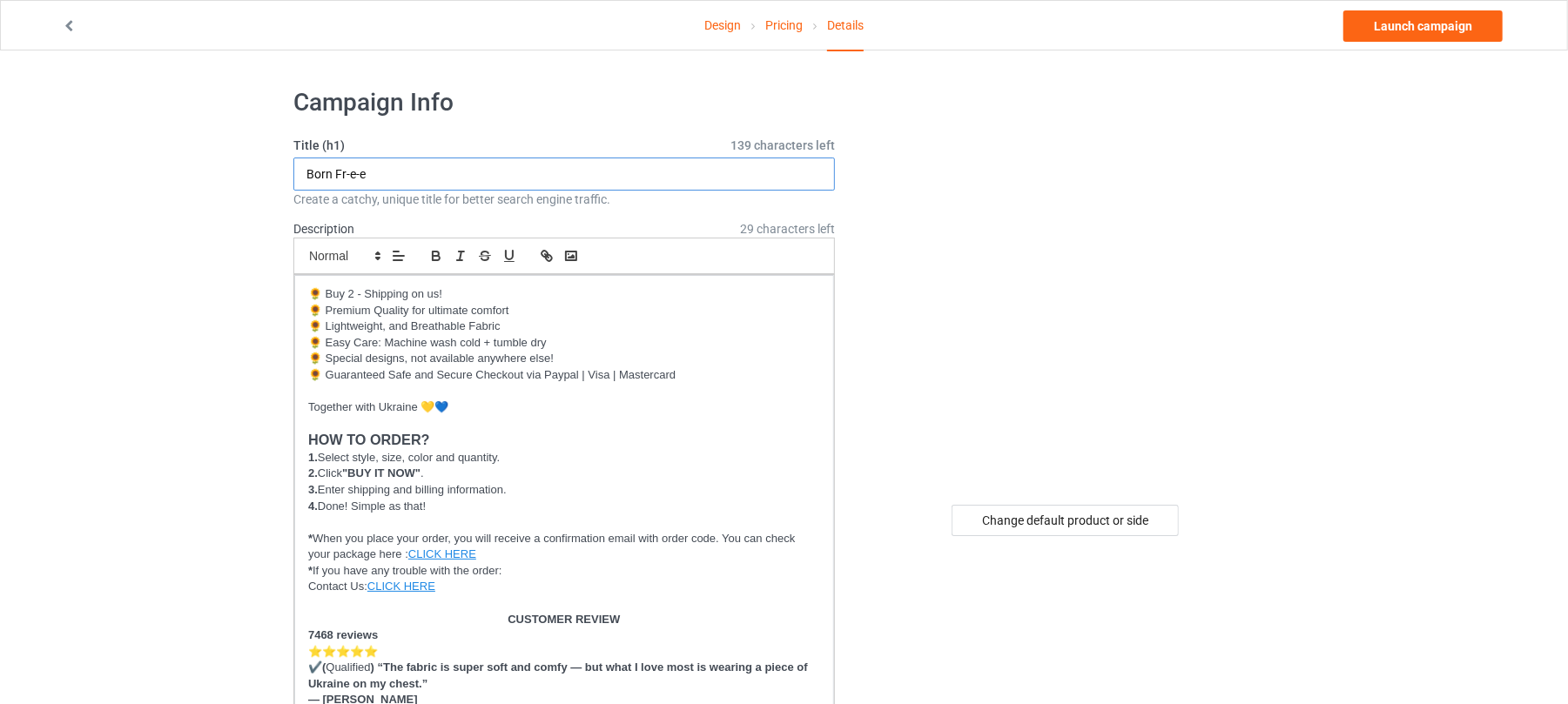
click at [409, 167] on input "Born Fr-e-e" at bounding box center [564, 174] width 542 height 33
type input "Born"
click at [1410, 29] on link "Launch campaign" at bounding box center [1423, 26] width 160 height 32
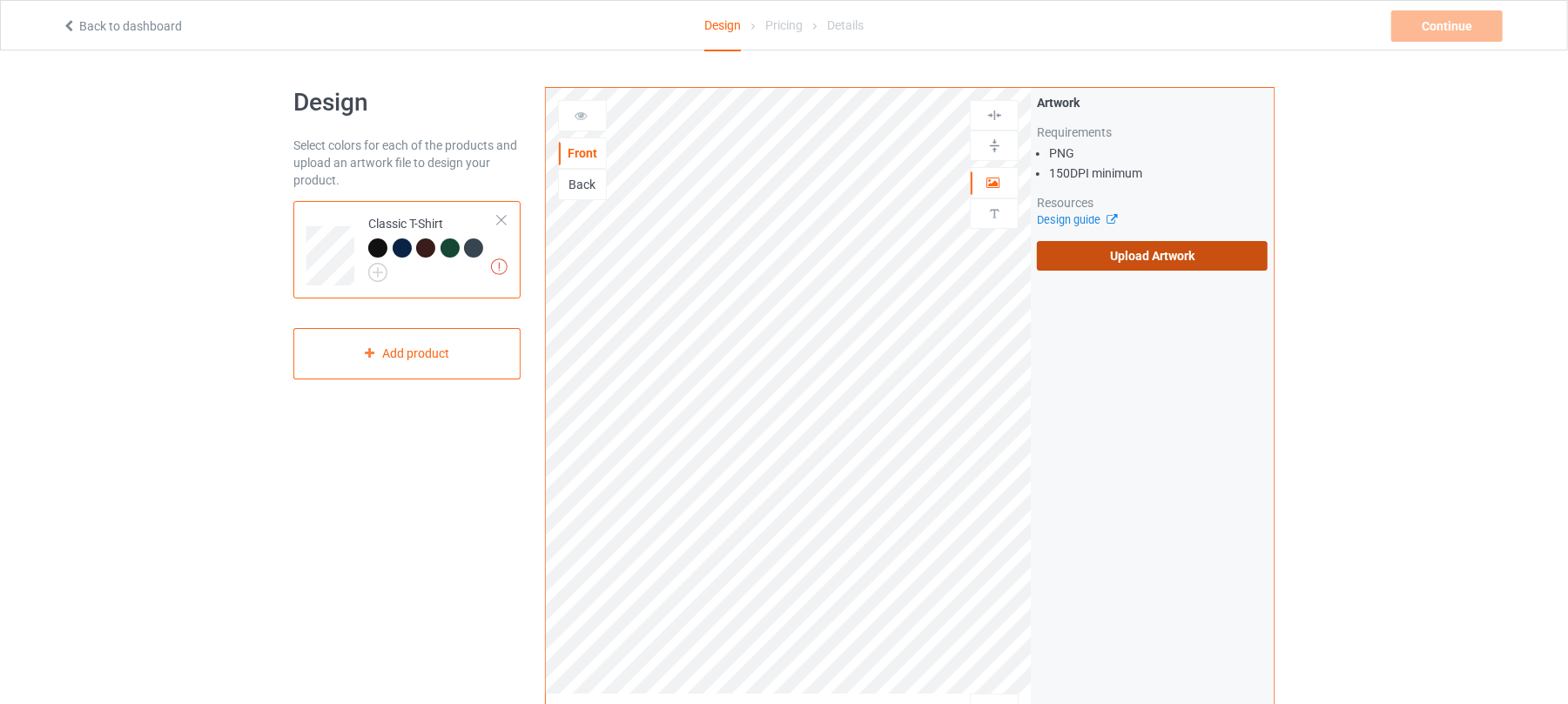
click at [1157, 249] on label "Upload Artwork" at bounding box center [1152, 255] width 231 height 30
click at [0, 0] on input "Upload Artwork" at bounding box center [0, 0] width 0 height 0
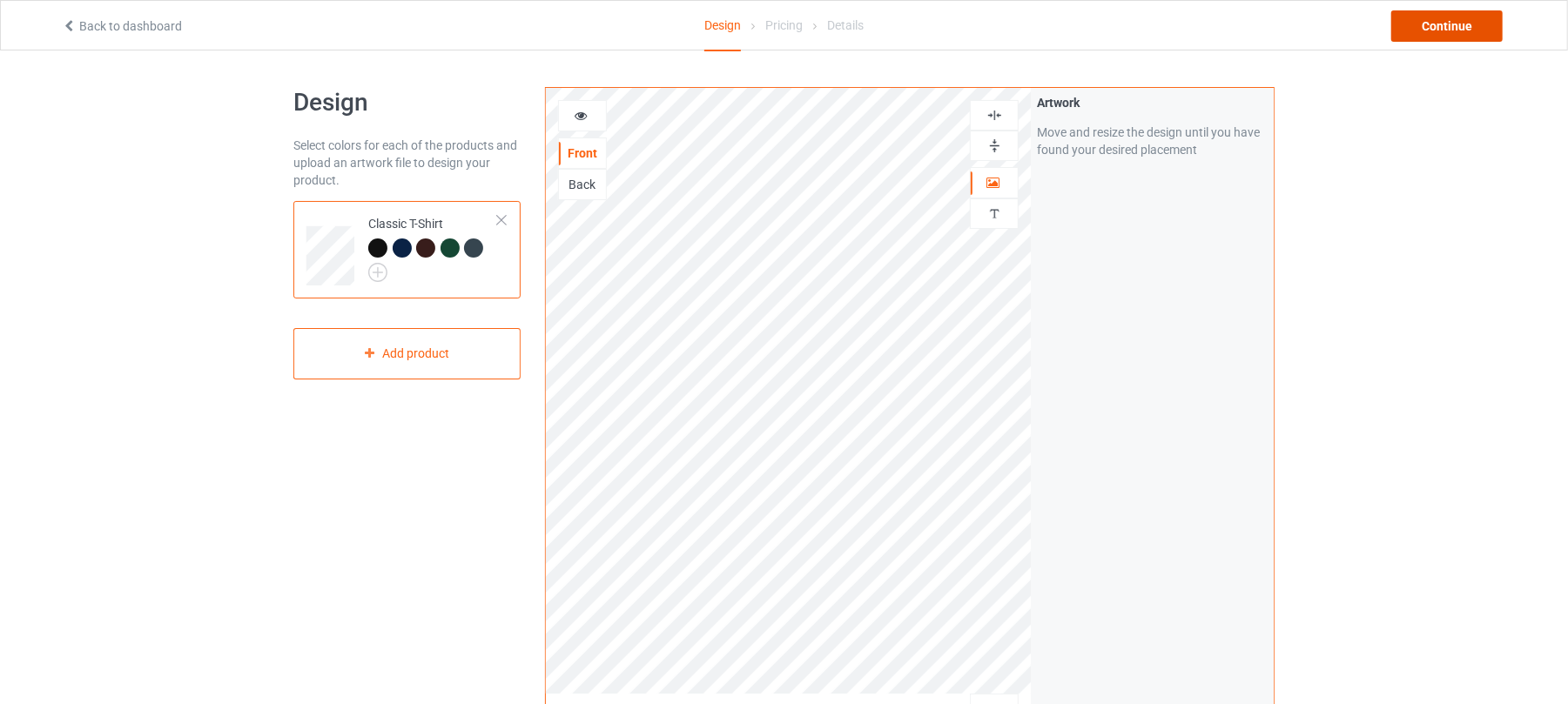
click at [1435, 15] on div "Continue" at bounding box center [1447, 26] width 112 height 32
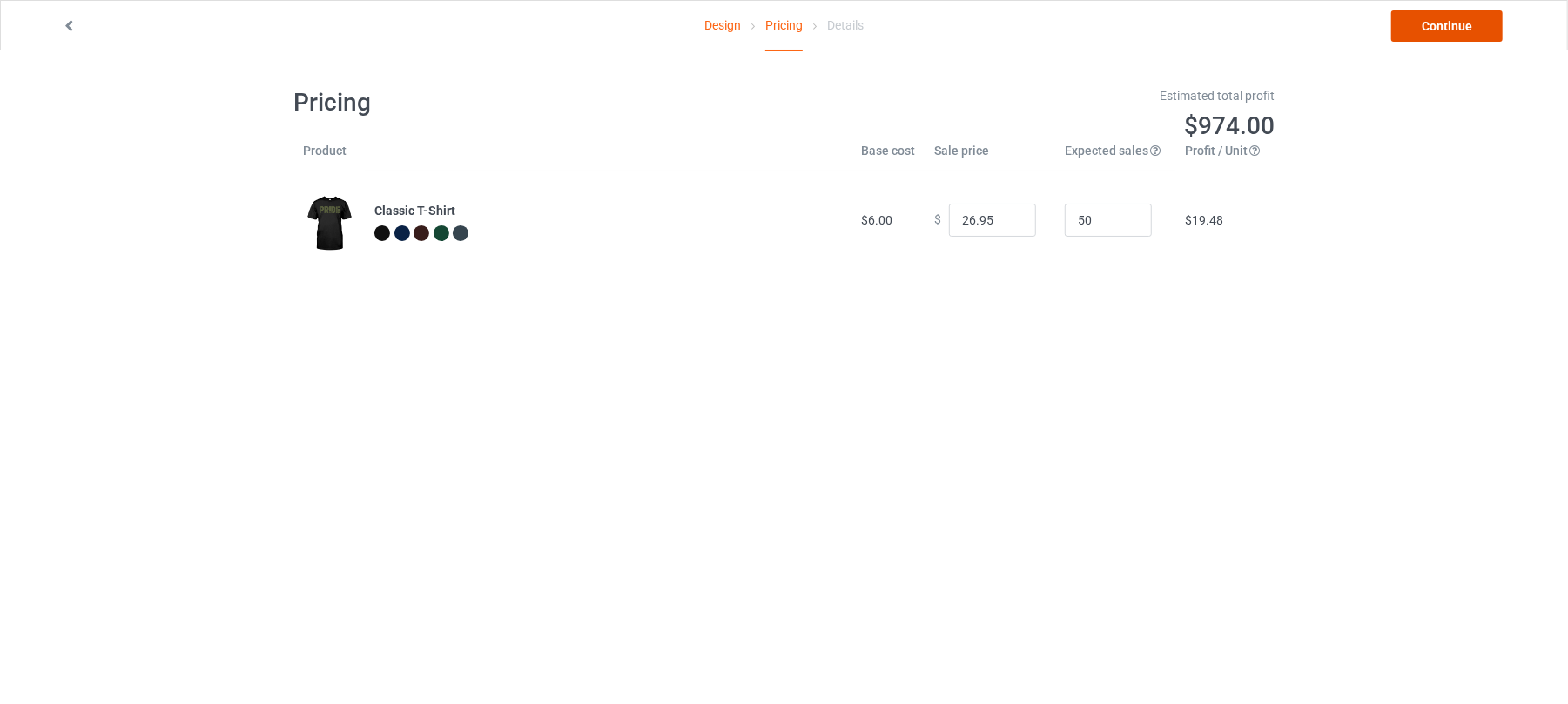
click at [1449, 33] on link "Continue" at bounding box center [1447, 26] width 112 height 32
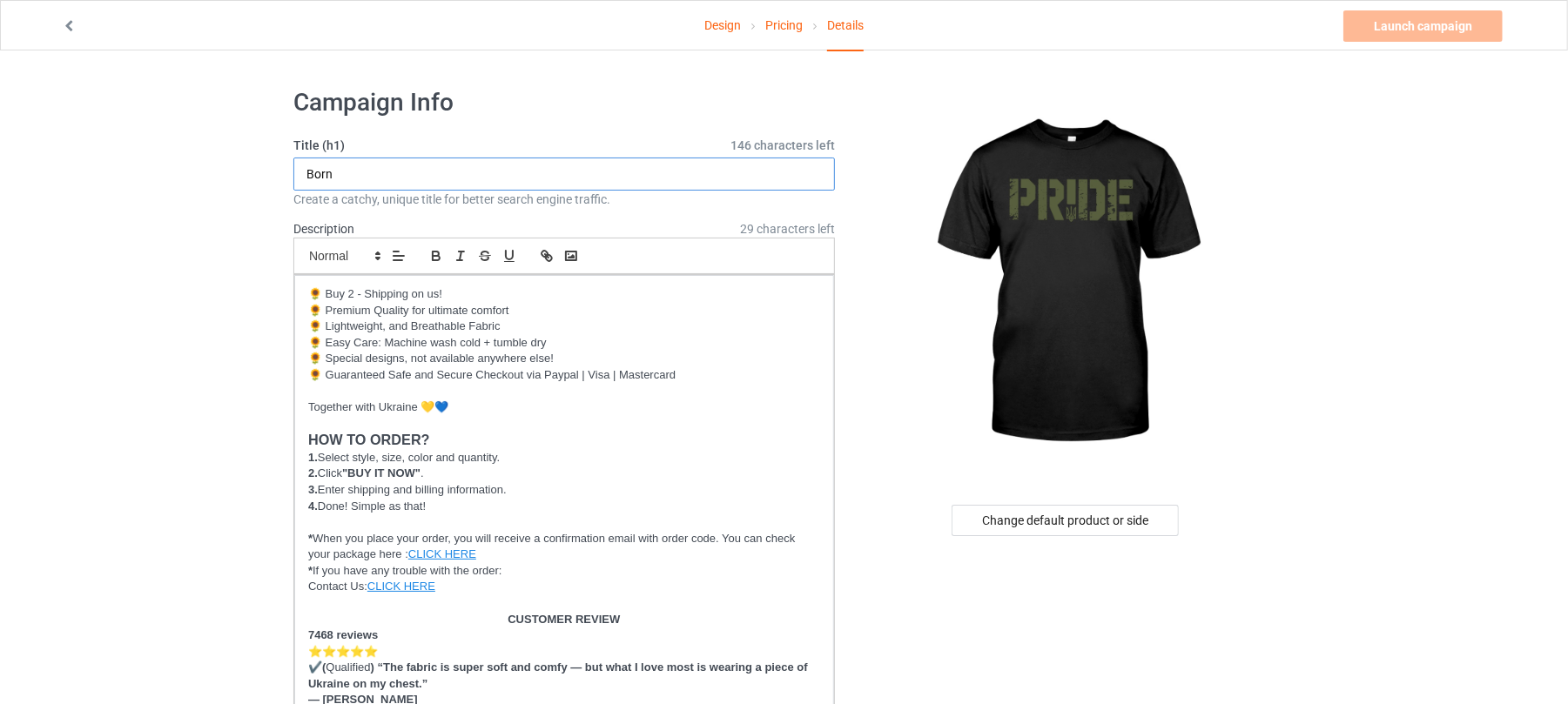
drag, startPoint x: 423, startPoint y: 176, endPoint x: 118, endPoint y: 196, distance: 305.7
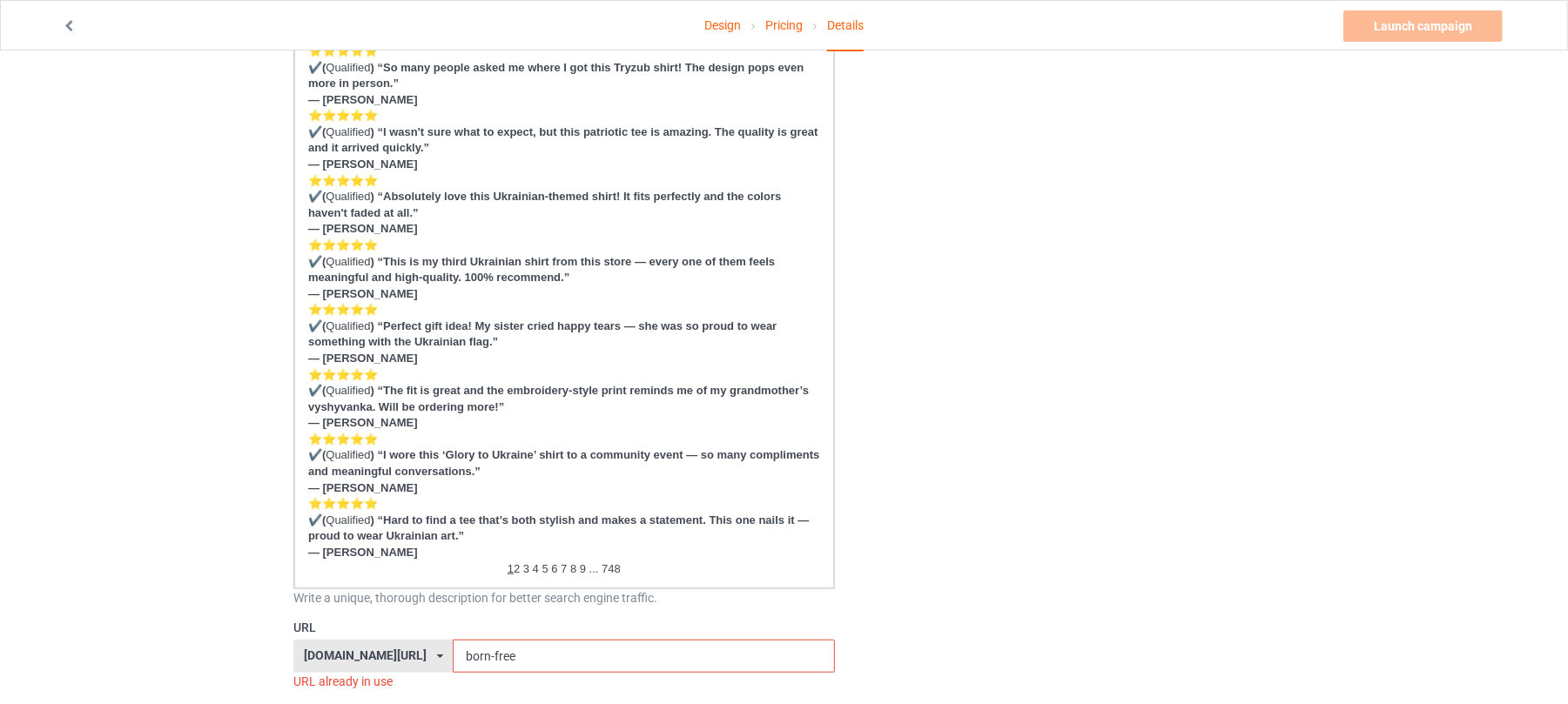
scroll to position [1045, 0]
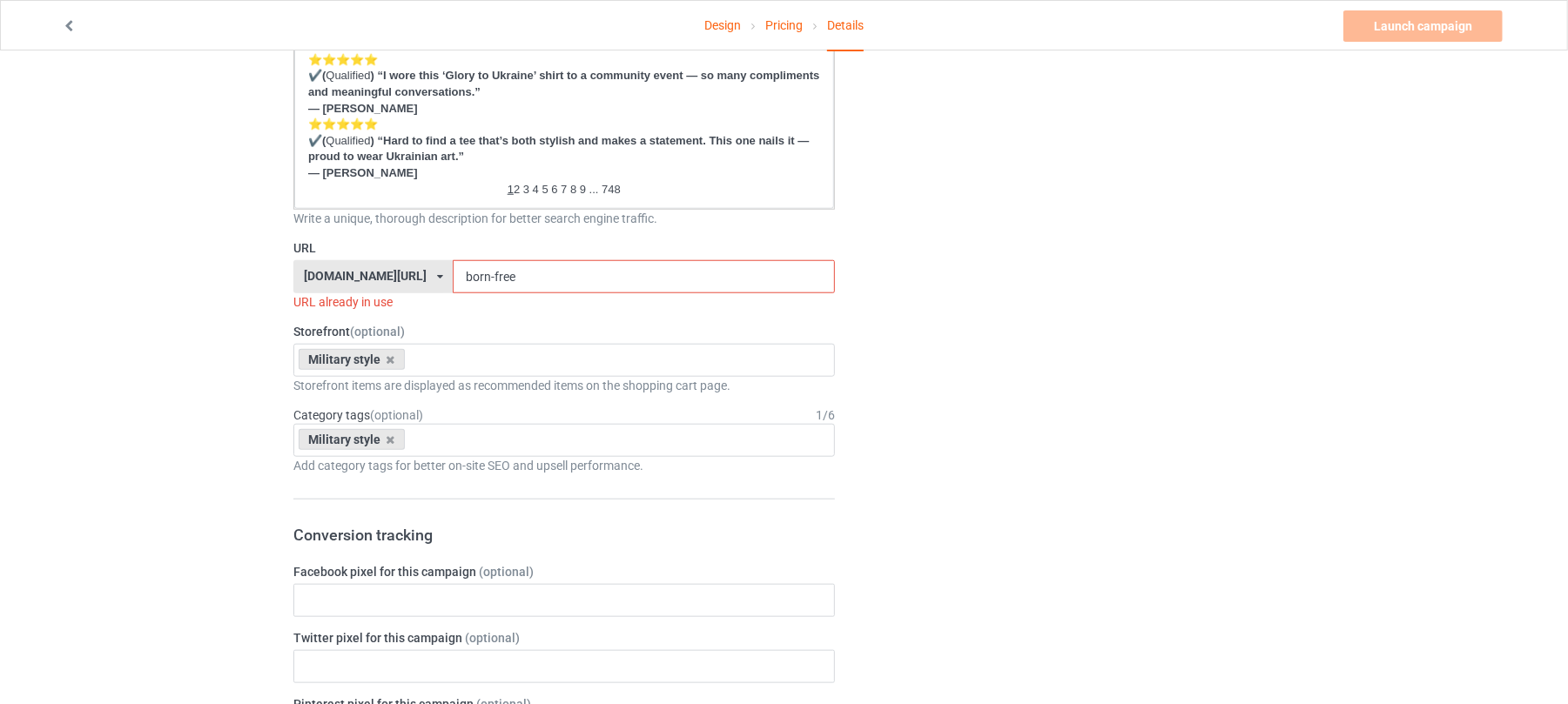
type input "Pride"
drag, startPoint x: 530, startPoint y: 279, endPoint x: 310, endPoint y: 284, distance: 220.1
click at [311, 284] on div "shirtenergy.com/ shirtenergy.com/ teechip.com/ 6273c5abfddeea00434bafb3 587d0d4…" at bounding box center [564, 277] width 542 height 33
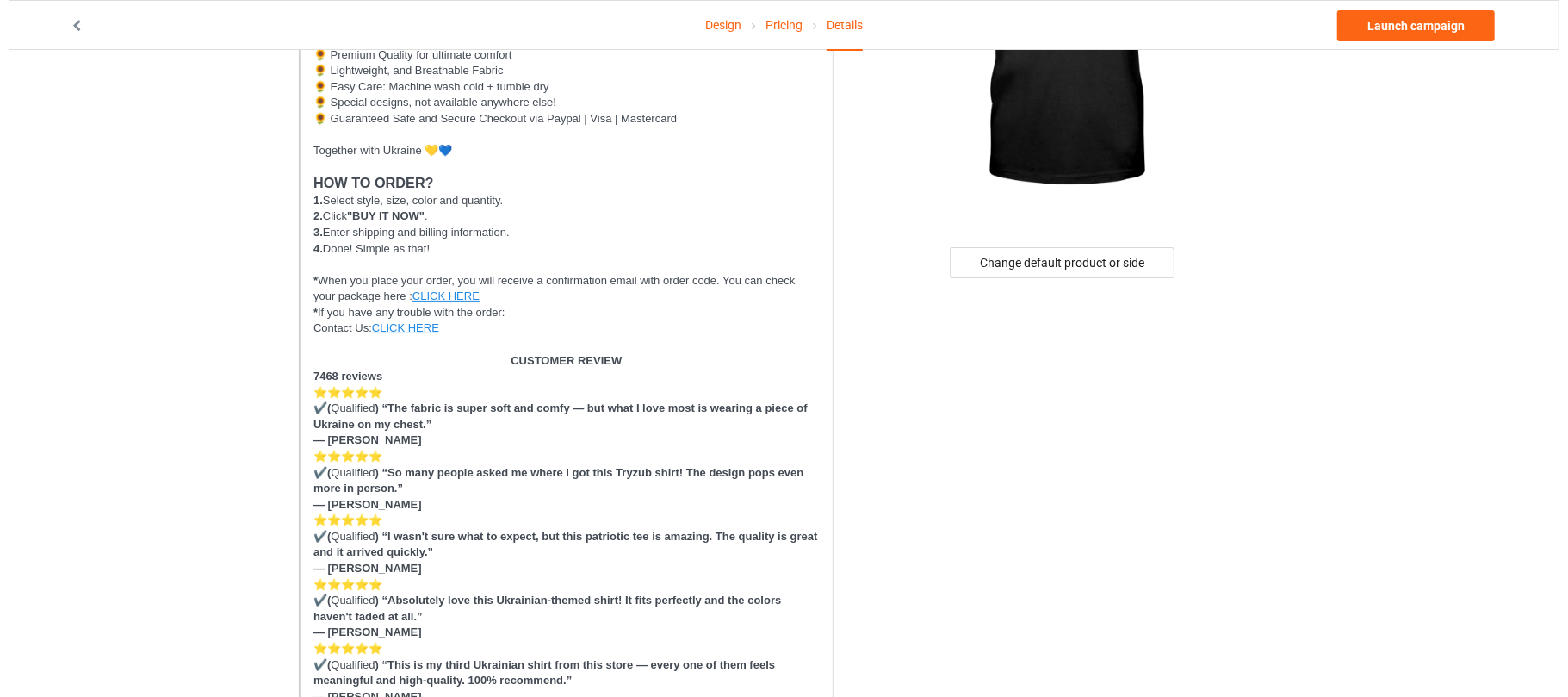
scroll to position [0, 0]
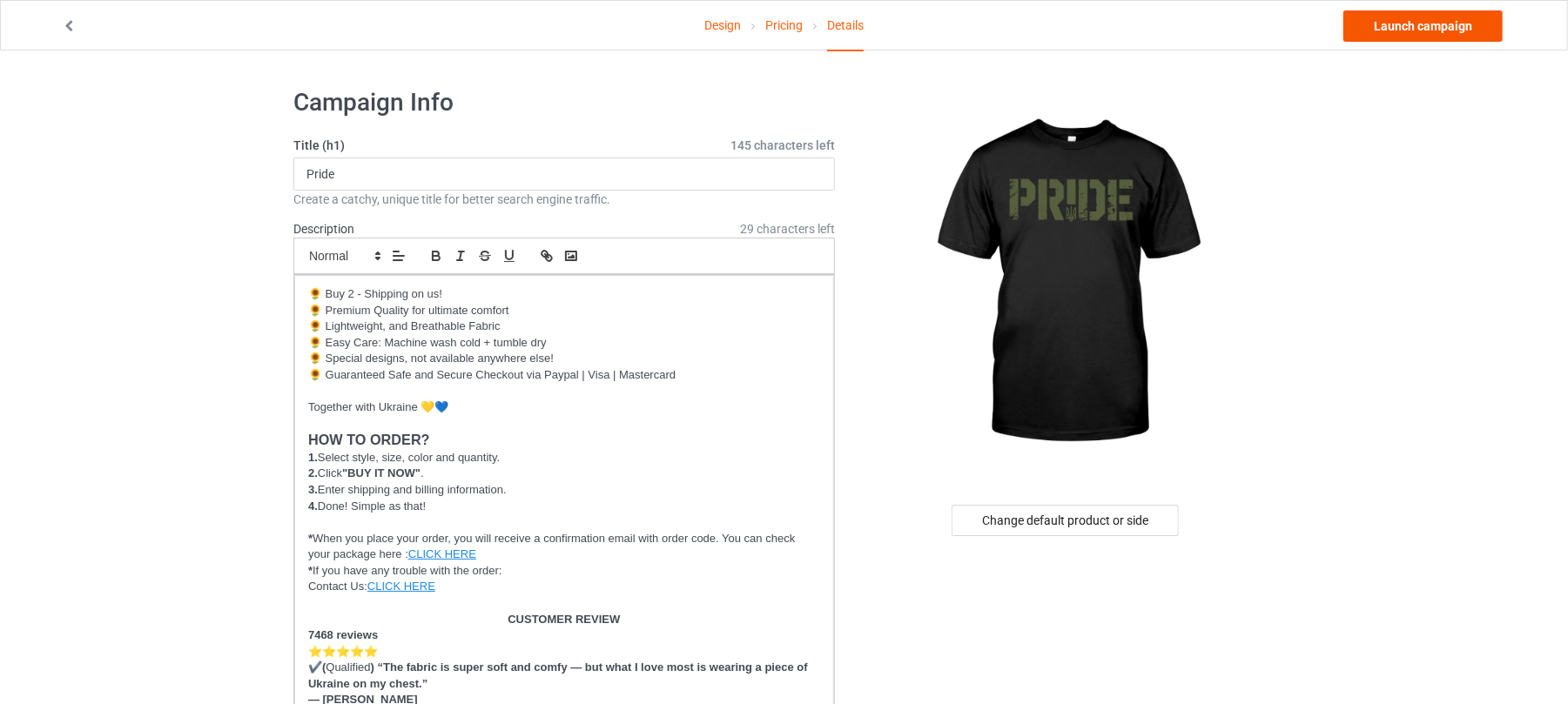
type input "pride"
click at [1417, 21] on link "Launch campaign" at bounding box center [1423, 26] width 160 height 32
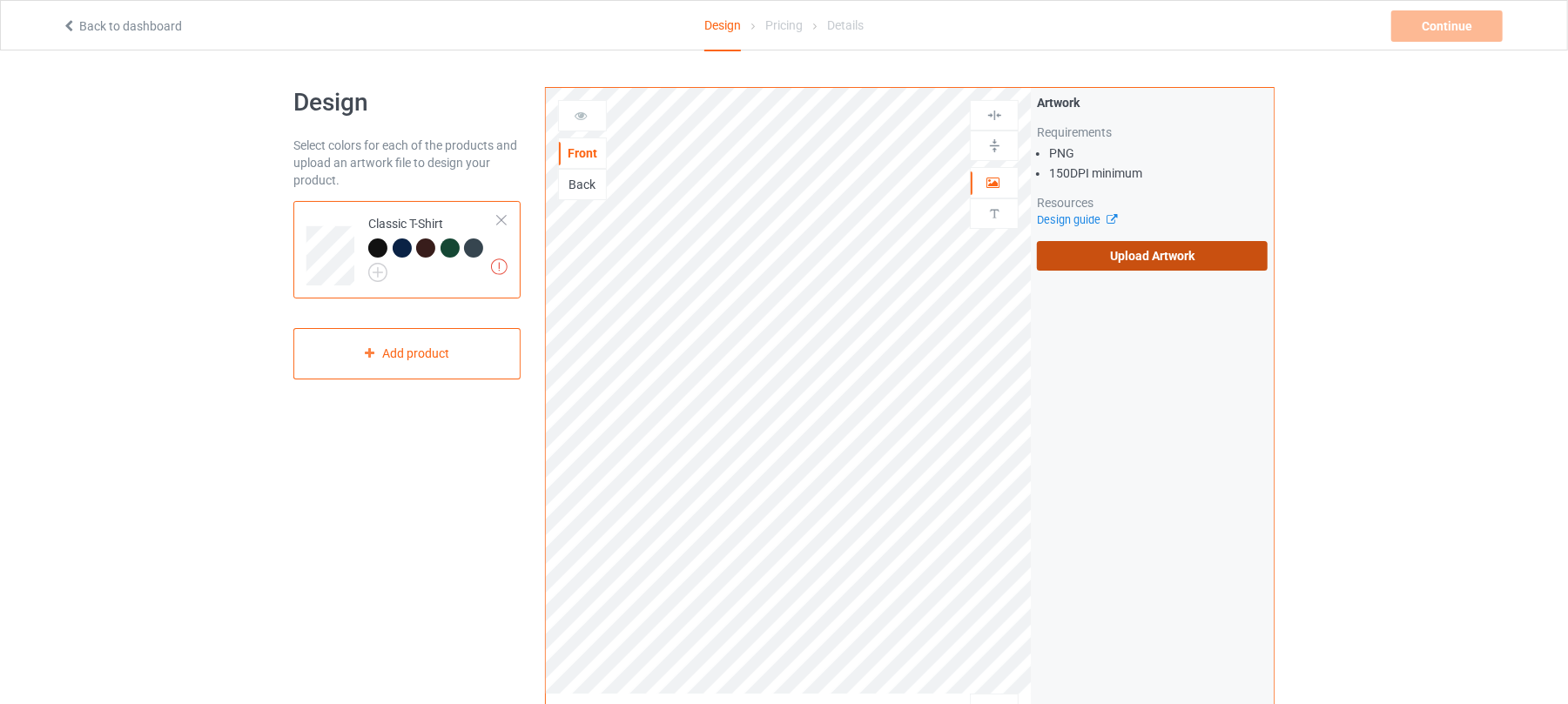
click at [1156, 259] on label "Upload Artwork" at bounding box center [1152, 255] width 231 height 30
click at [0, 0] on input "Upload Artwork" at bounding box center [0, 0] width 0 height 0
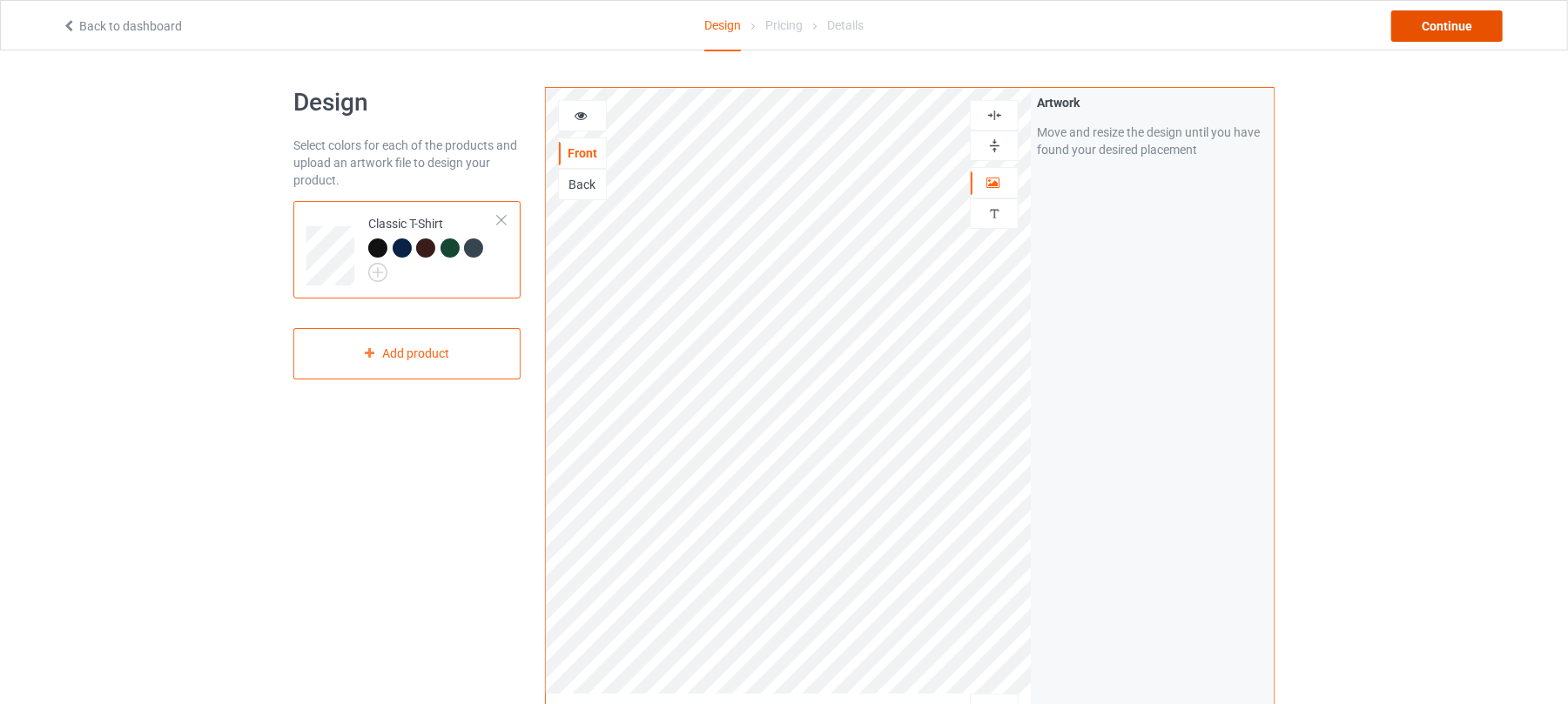
click at [1457, 25] on div "Continue" at bounding box center [1447, 26] width 112 height 32
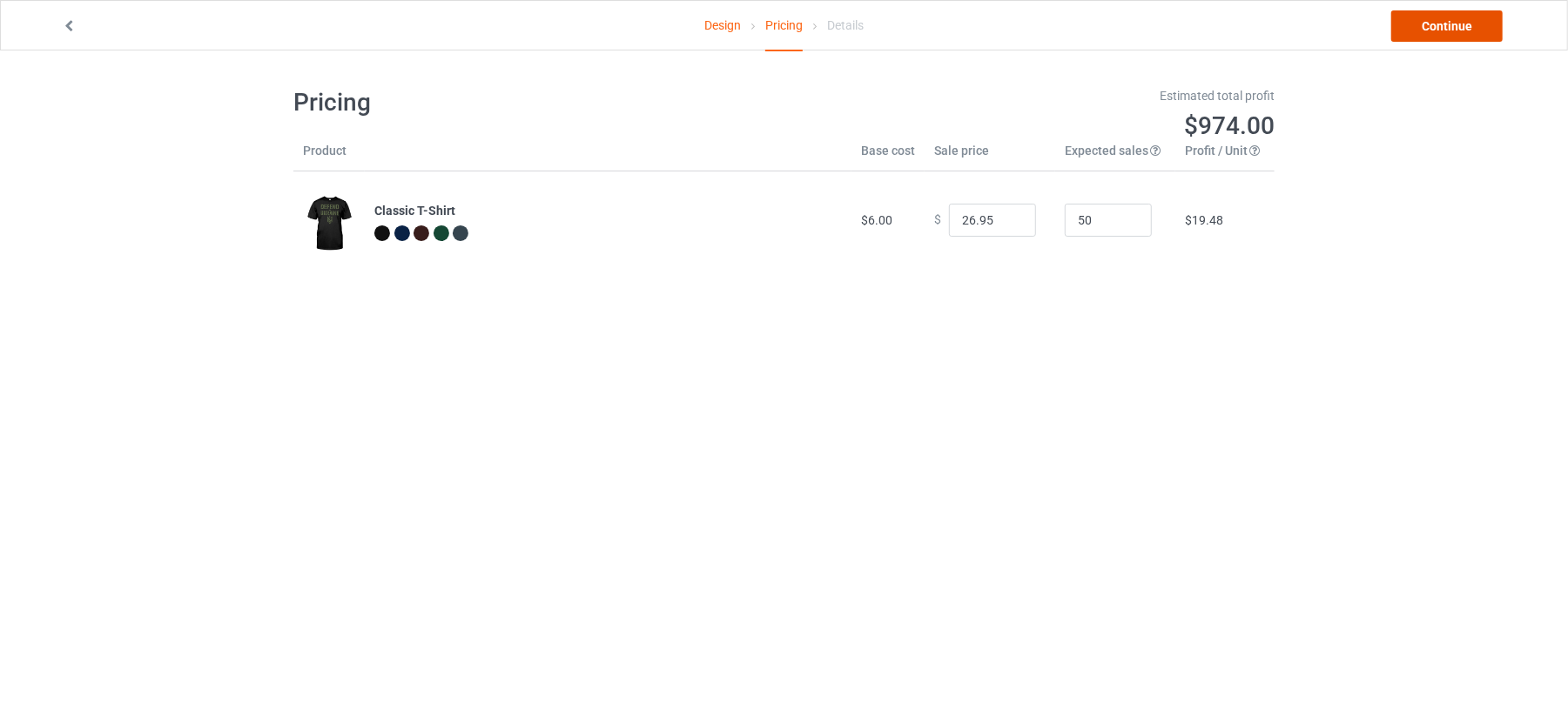
click at [1477, 19] on link "Continue" at bounding box center [1447, 26] width 112 height 32
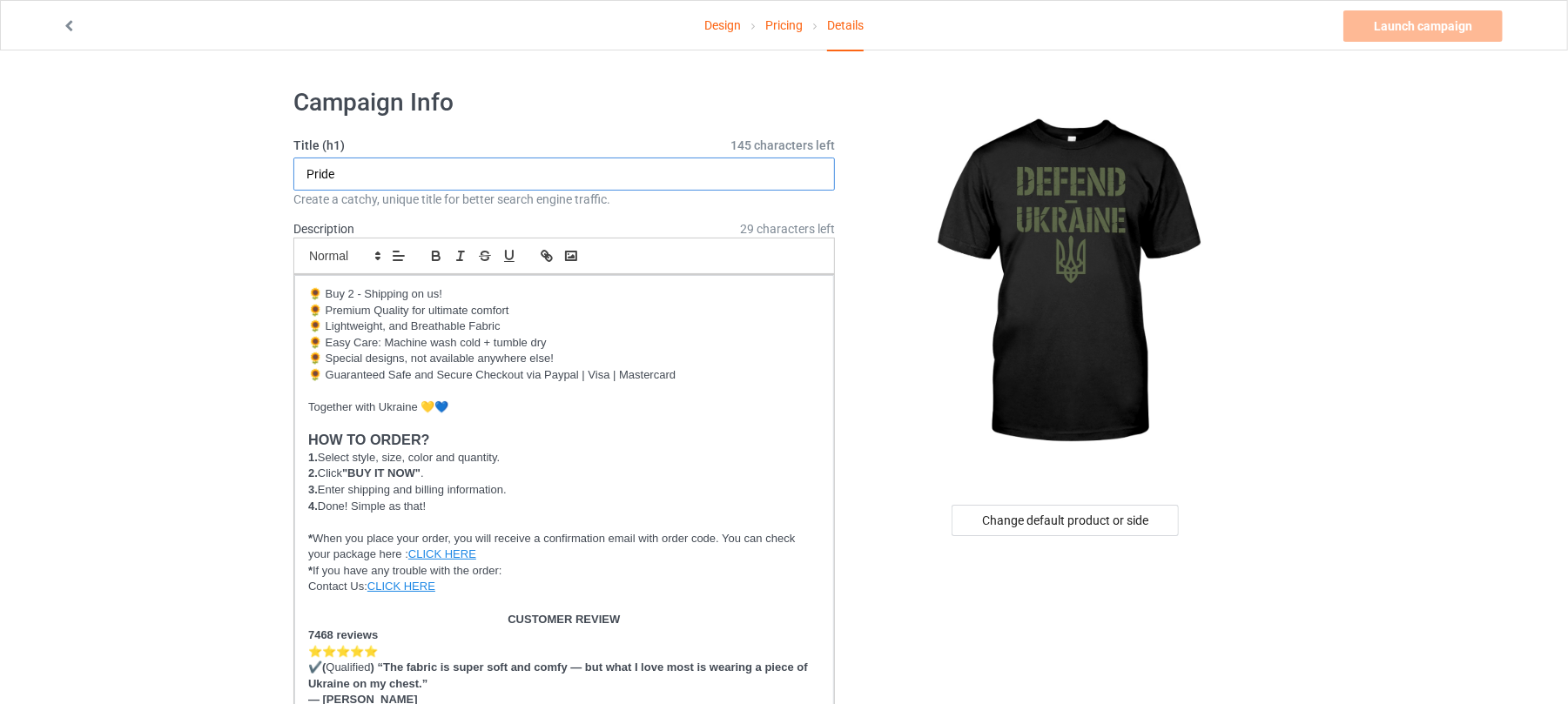
drag, startPoint x: 384, startPoint y: 174, endPoint x: 0, endPoint y: 178, distance: 384.0
paste input "Defend"
drag, startPoint x: 450, startPoint y: 179, endPoint x: 0, endPoint y: 164, distance: 450.2
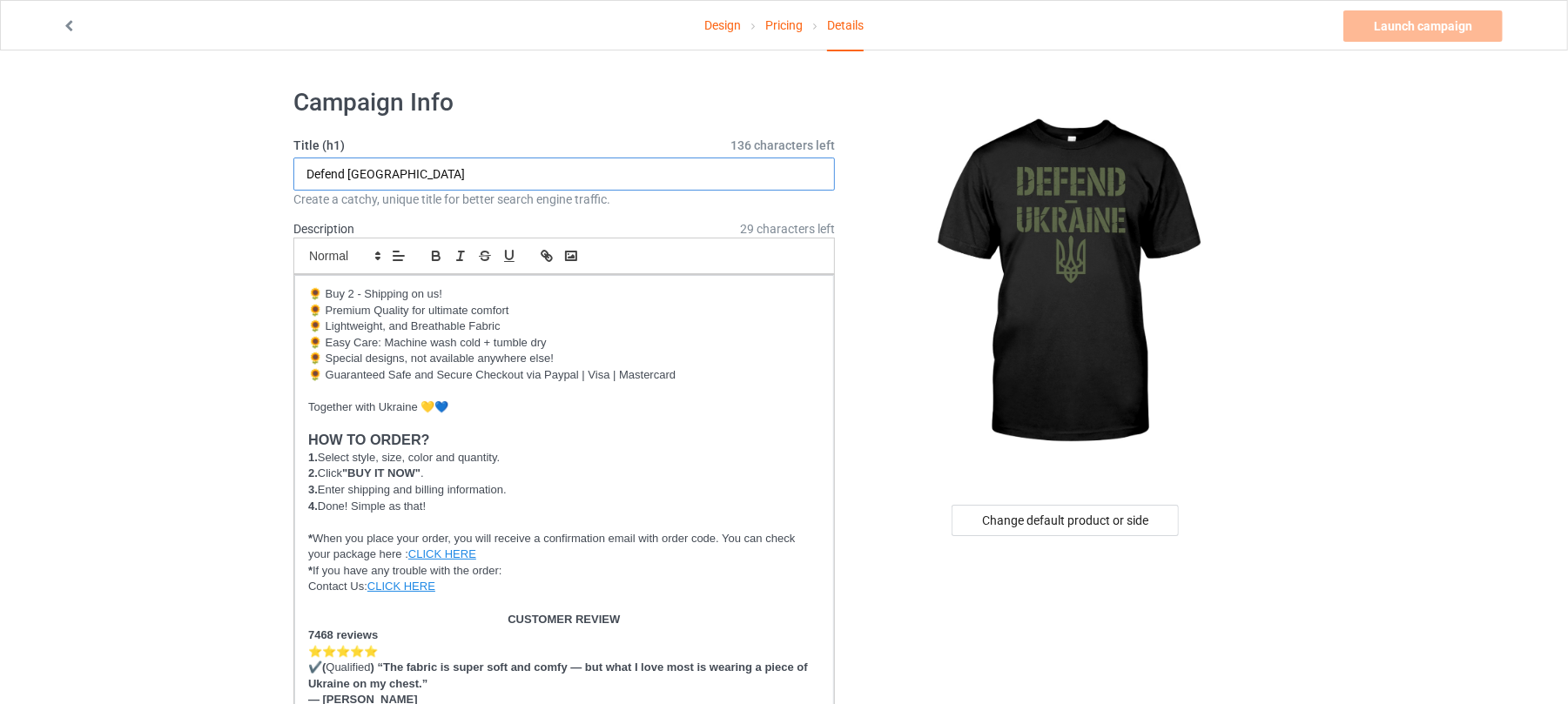
click at [415, 183] on input "Defend [GEOGRAPHIC_DATA]" at bounding box center [564, 174] width 542 height 33
drag, startPoint x: 454, startPoint y: 172, endPoint x: 0, endPoint y: 159, distance: 454.2
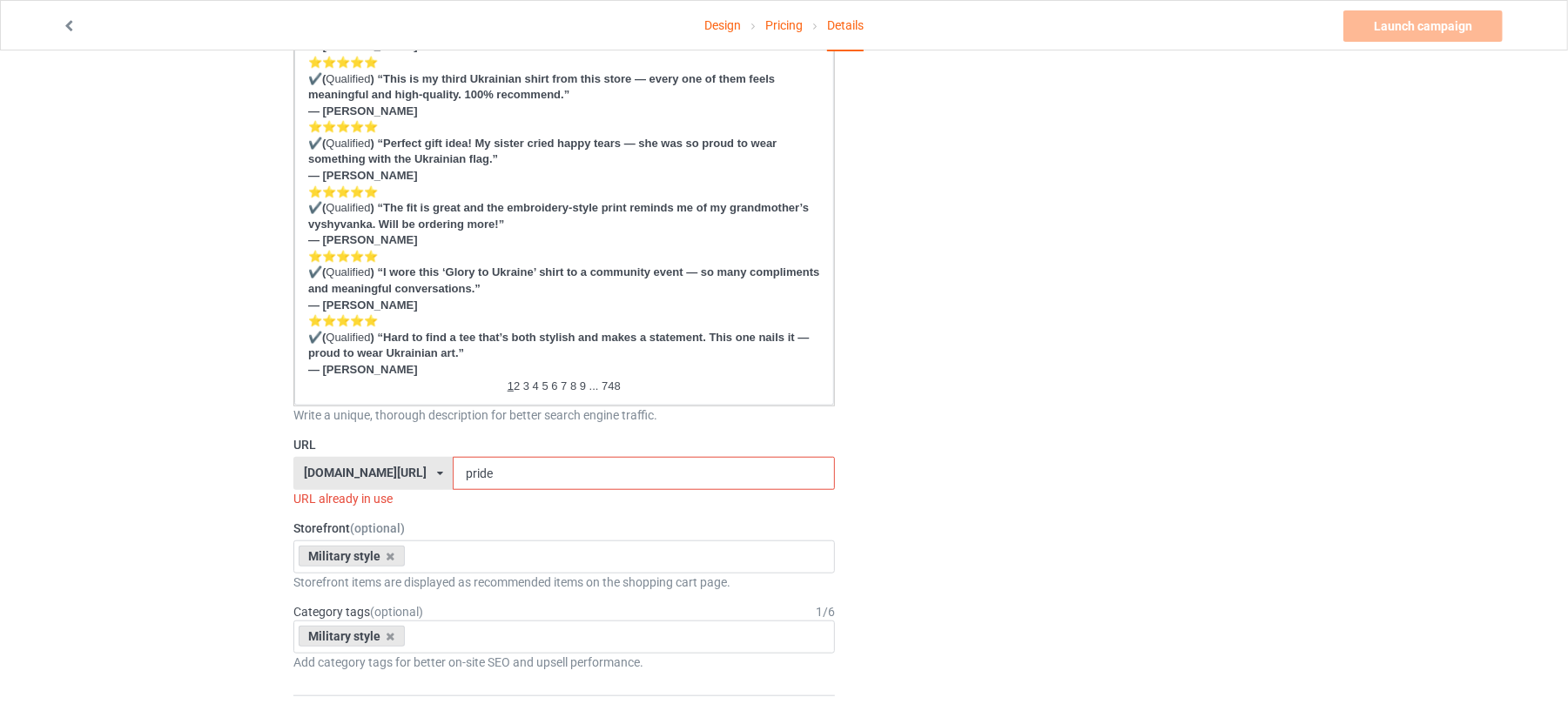
scroll to position [1045, 0]
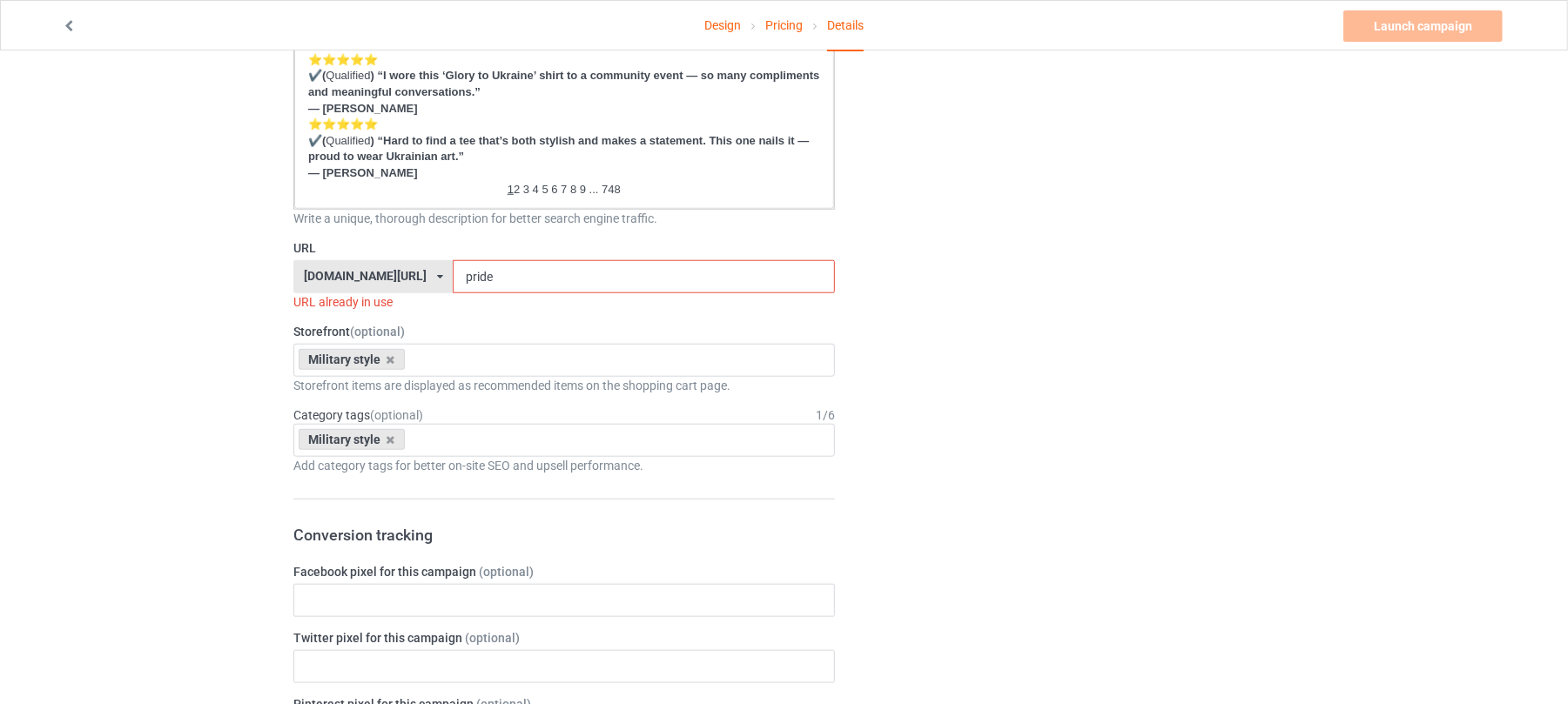
type input "Defend Ukraine"
drag, startPoint x: 473, startPoint y: 277, endPoint x: 307, endPoint y: 276, distance: 166.0
click at [308, 277] on div "shirtenergy.com/ shirtenergy.com/ teechip.com/ 6273c5abfddeea00434bafb3 587d0d4…" at bounding box center [564, 277] width 542 height 33
paste input "Defend Ukrain"
click at [544, 269] on input "Defend Ukraine" at bounding box center [643, 277] width 381 height 33
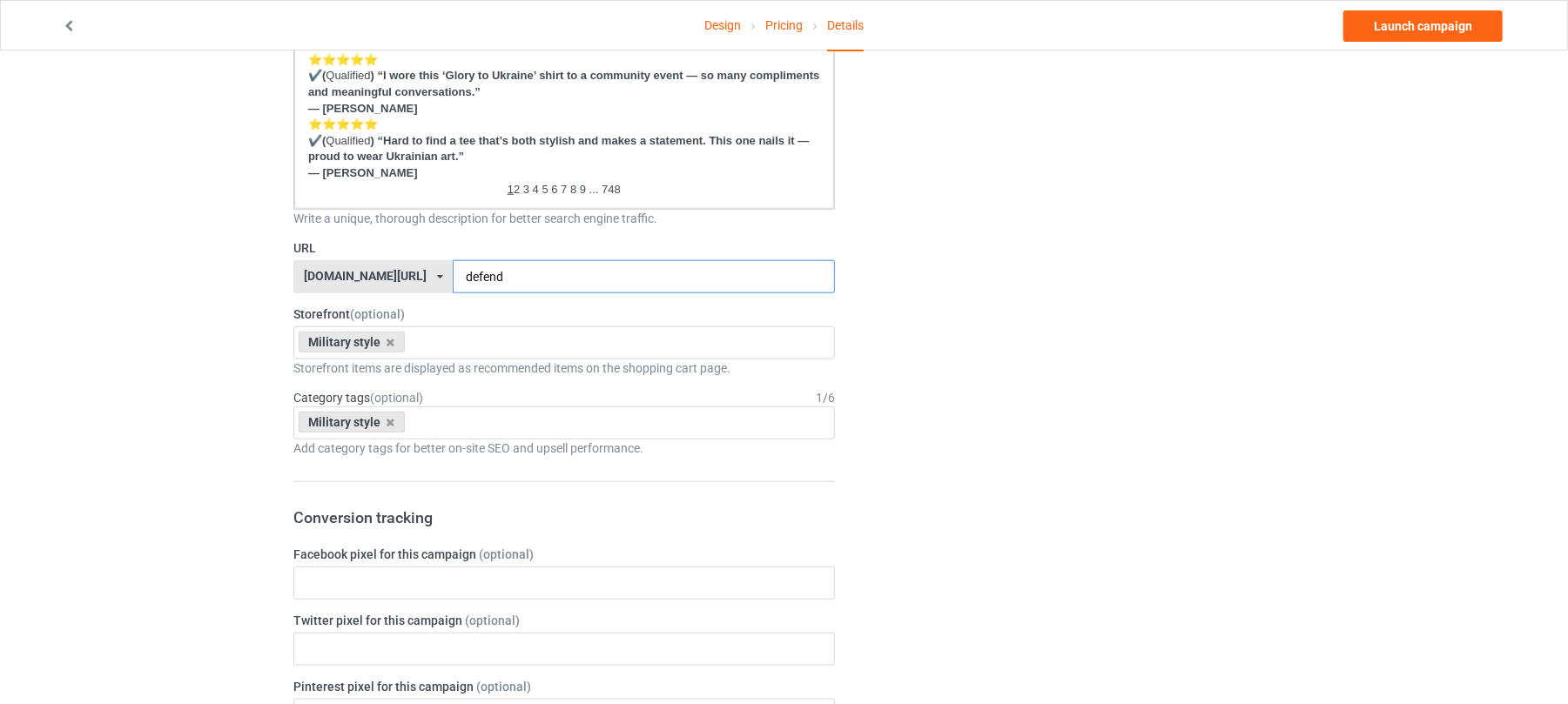
type input "defend"
click at [1099, 370] on div "Change default product or side" at bounding box center [1068, 361] width 440 height 2661
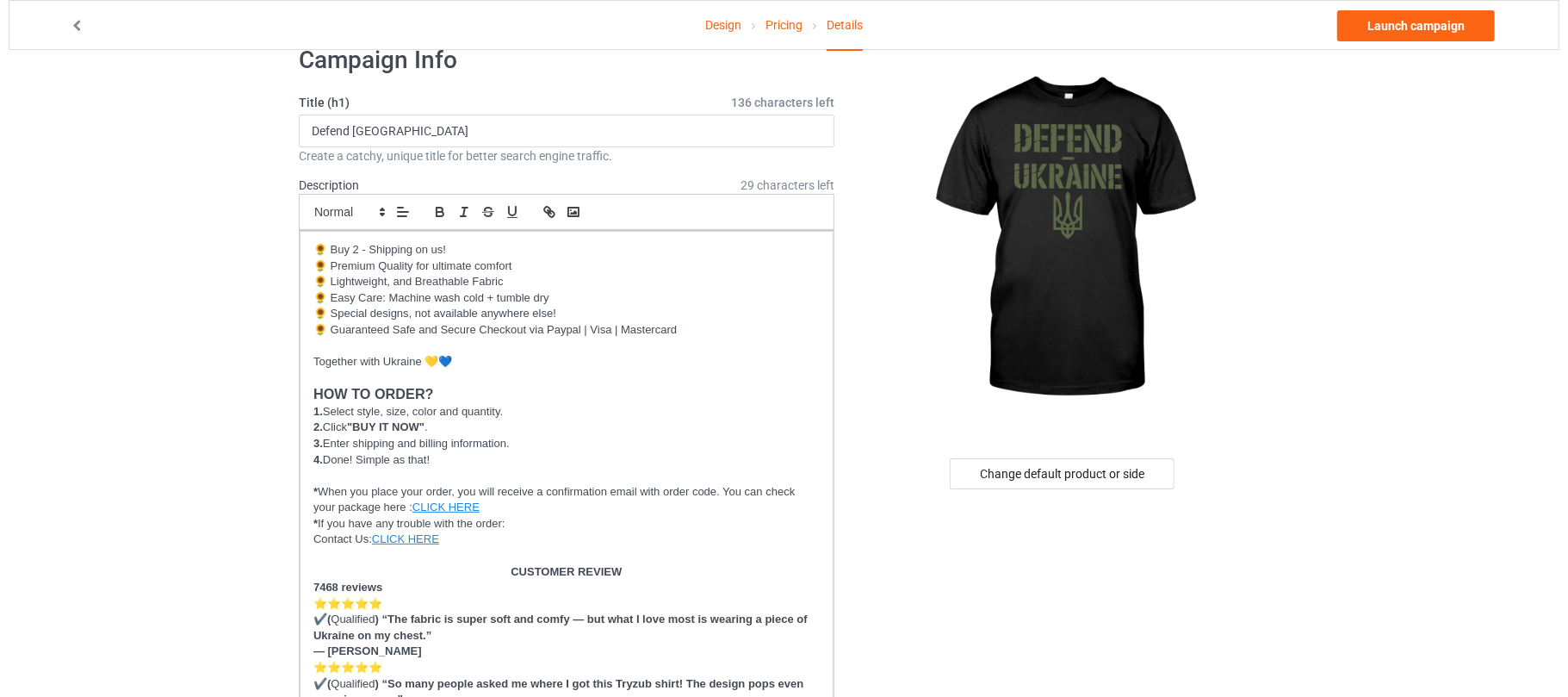
scroll to position [0, 0]
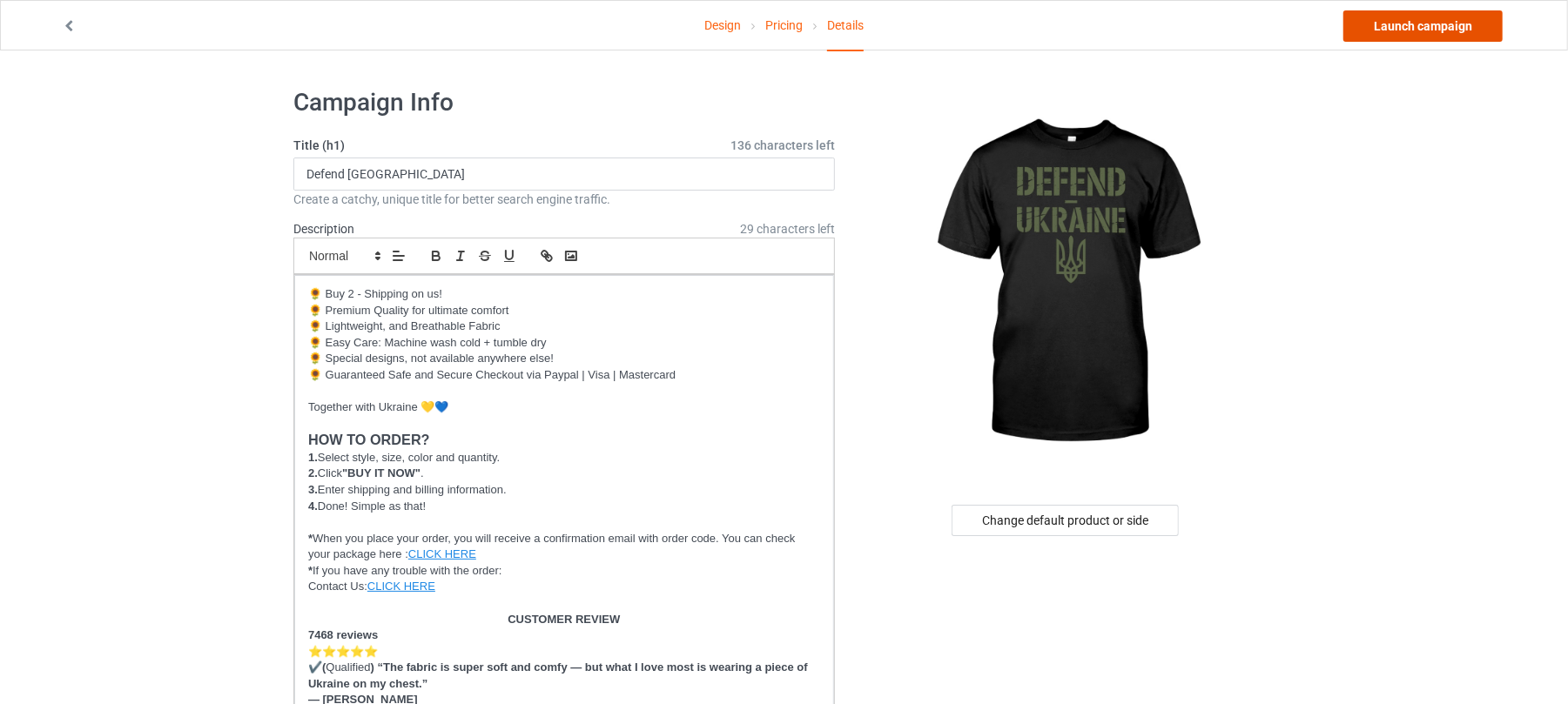
click at [1418, 32] on link "Launch campaign" at bounding box center [1423, 26] width 160 height 32
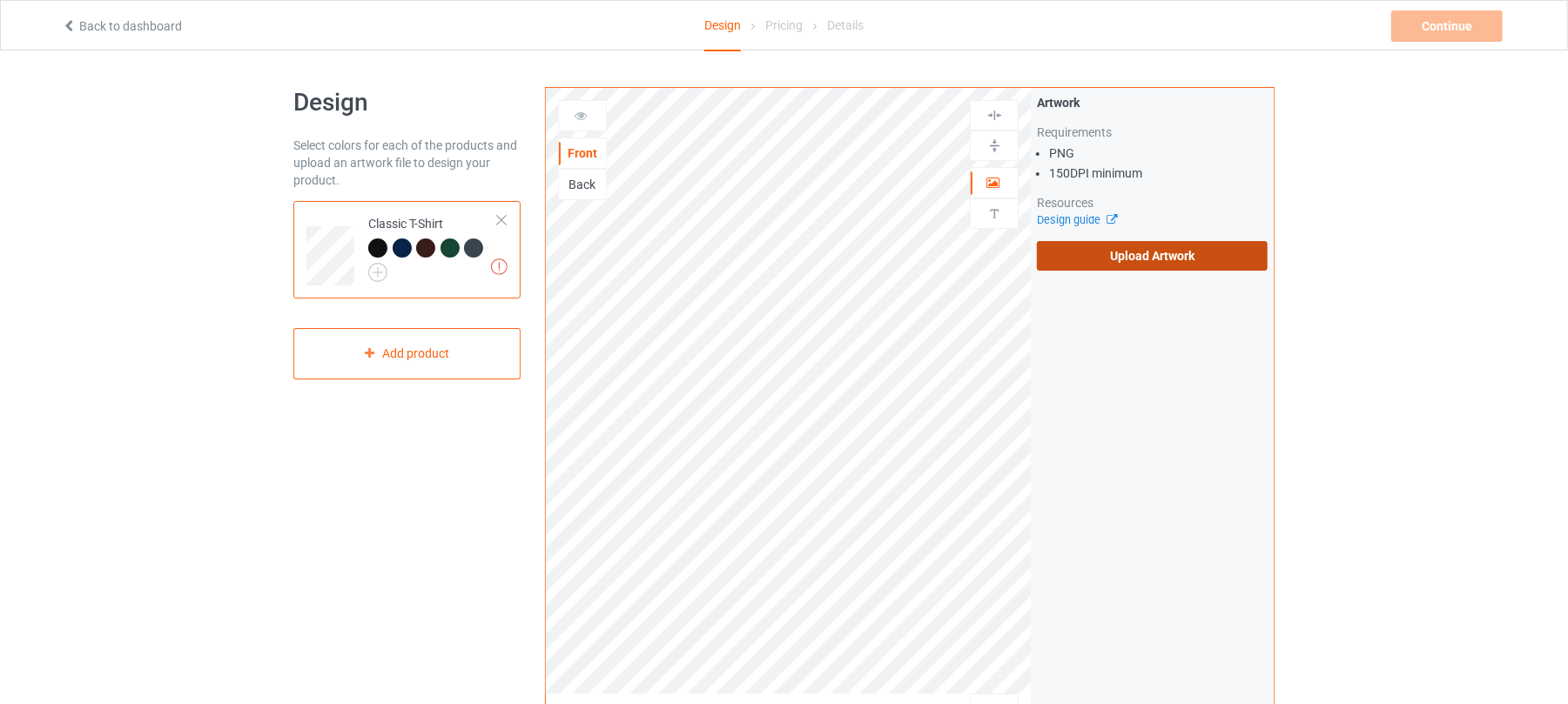
click at [1157, 260] on label "Upload Artwork" at bounding box center [1152, 255] width 231 height 30
click at [0, 0] on input "Upload Artwork" at bounding box center [0, 0] width 0 height 0
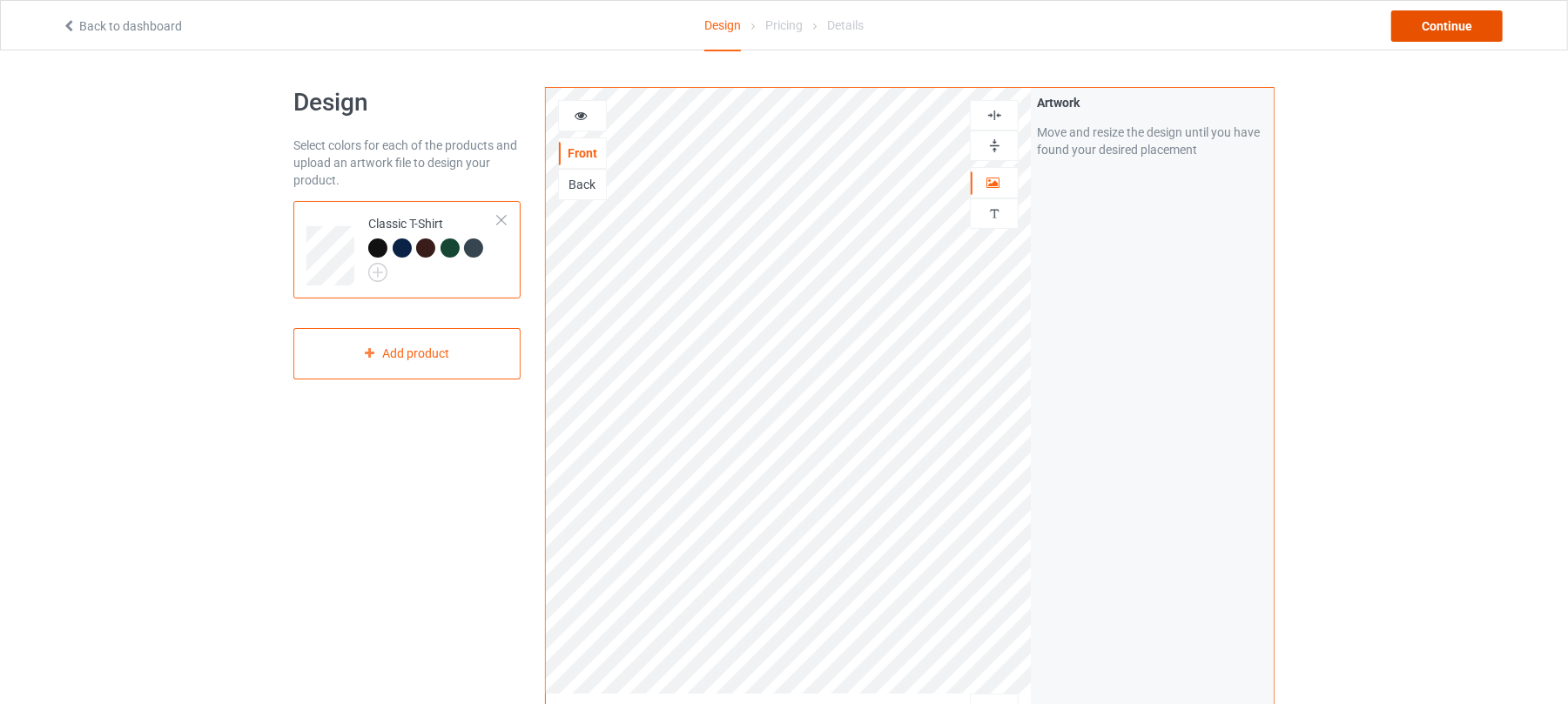
click at [1450, 26] on div "Continue" at bounding box center [1447, 26] width 112 height 32
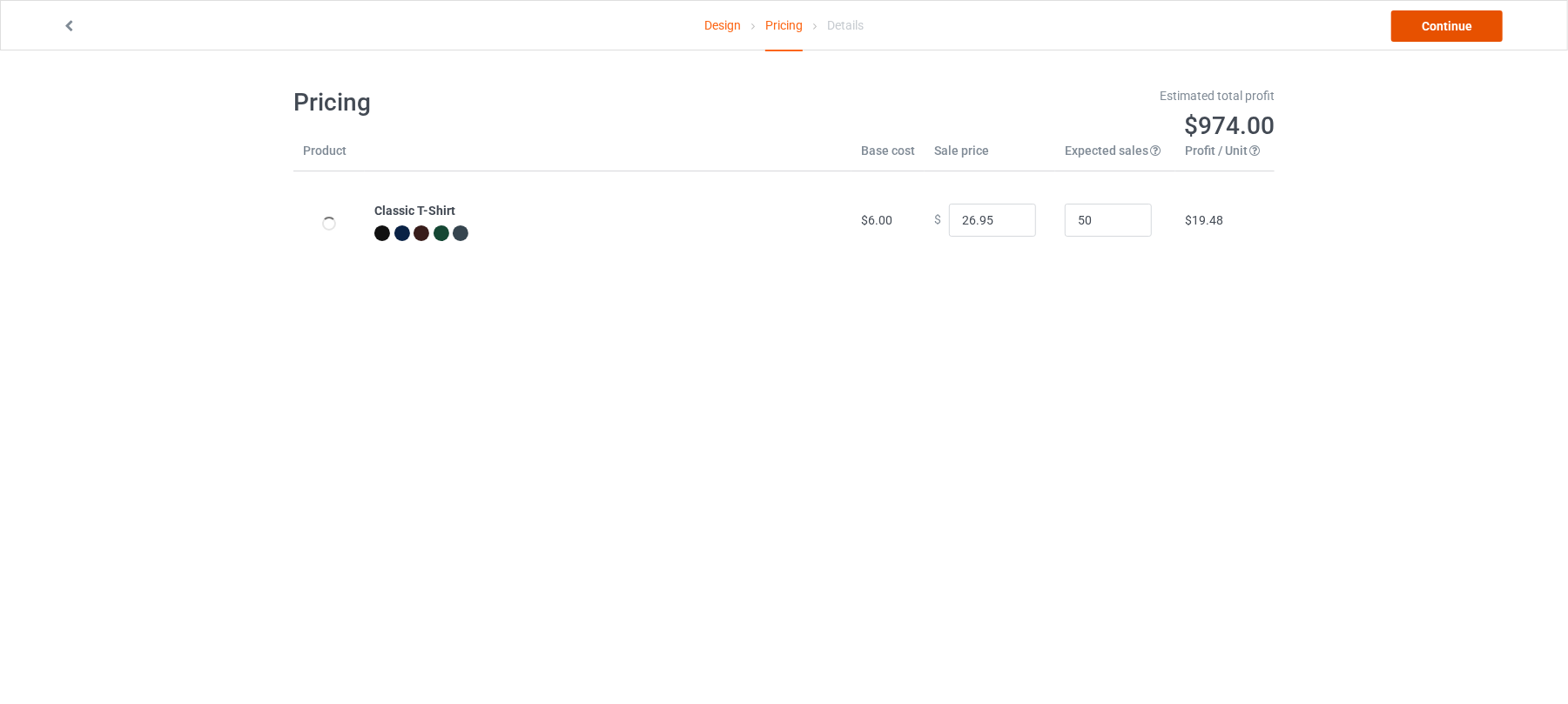
click at [1453, 17] on link "Continue" at bounding box center [1447, 26] width 112 height 32
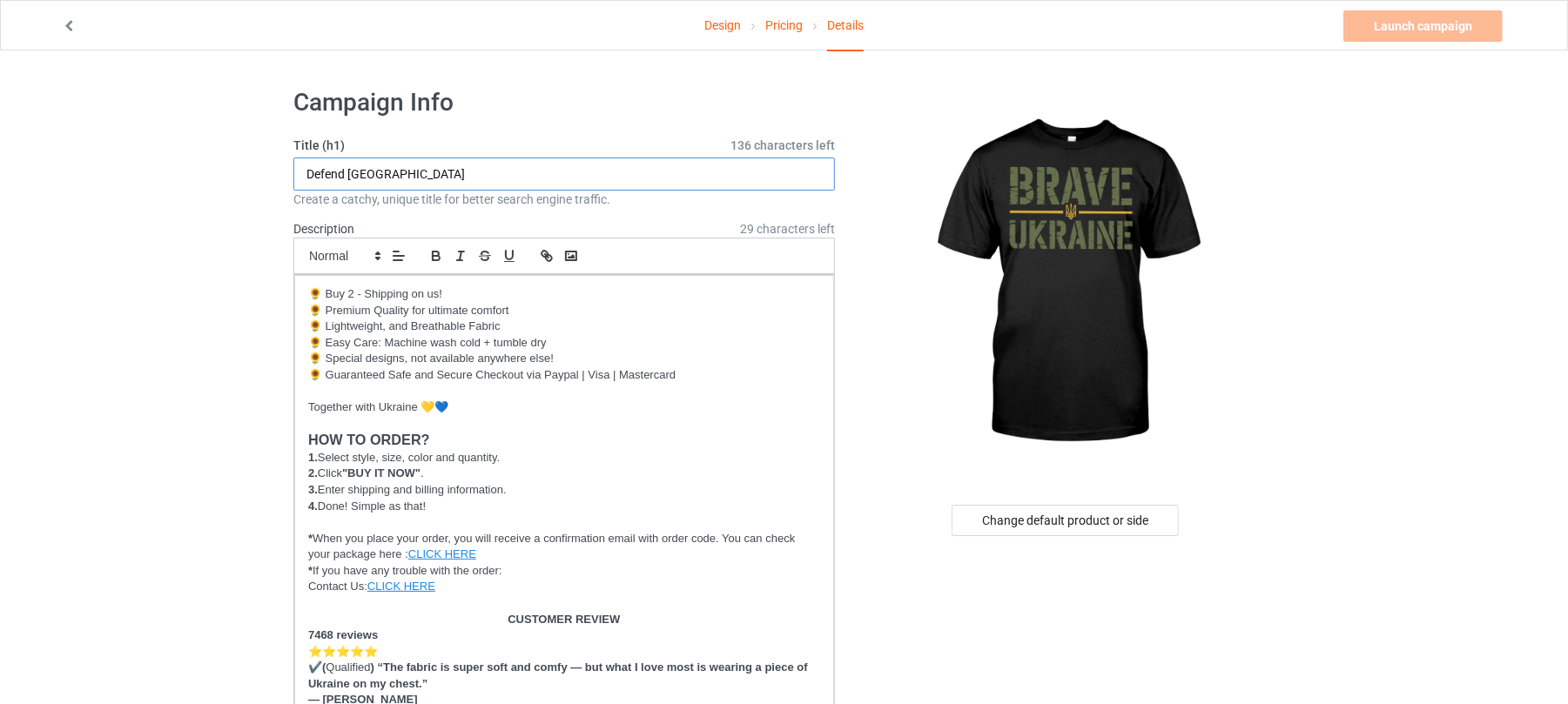
drag, startPoint x: 445, startPoint y: 170, endPoint x: 0, endPoint y: 170, distance: 445.0
drag, startPoint x: 335, startPoint y: 168, endPoint x: 147, endPoint y: 179, distance: 188.3
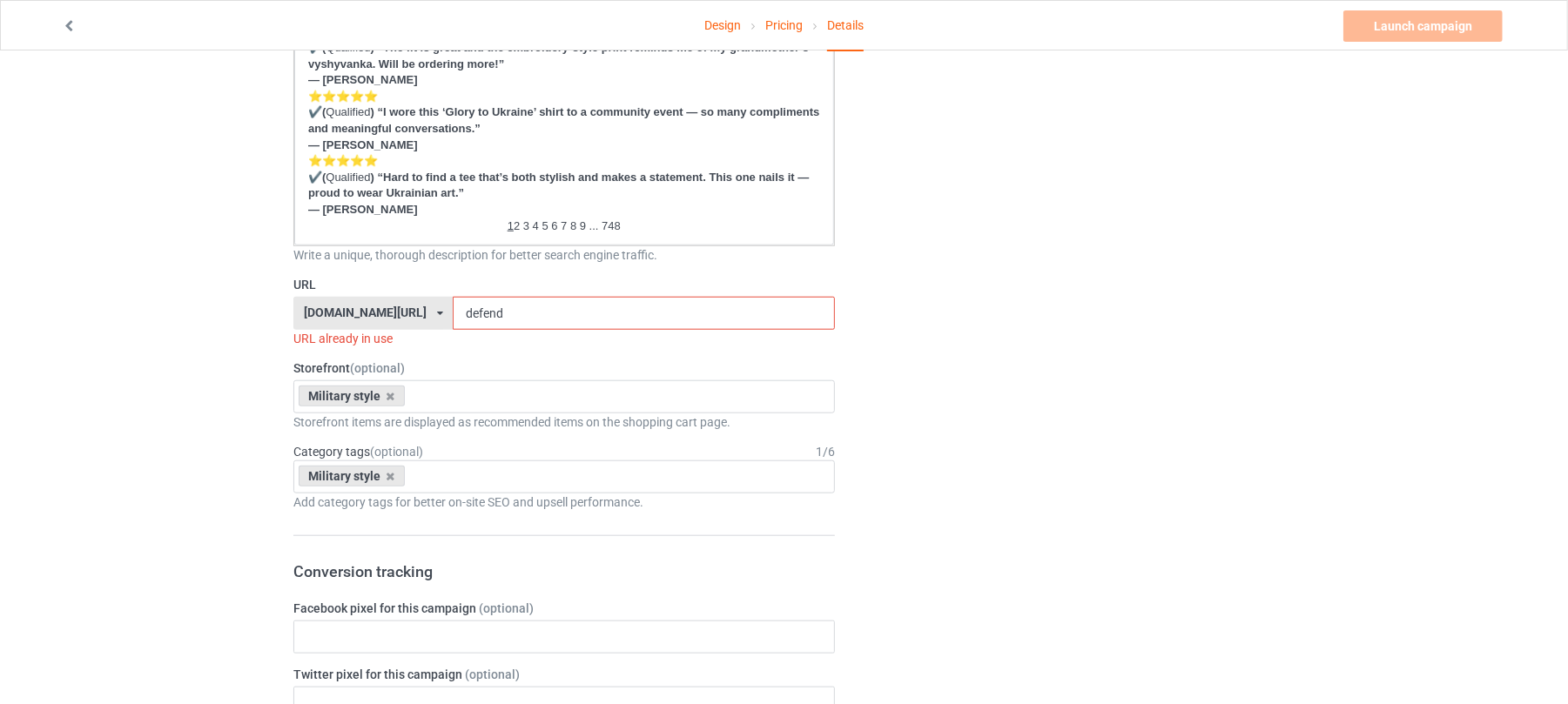
scroll to position [1045, 0]
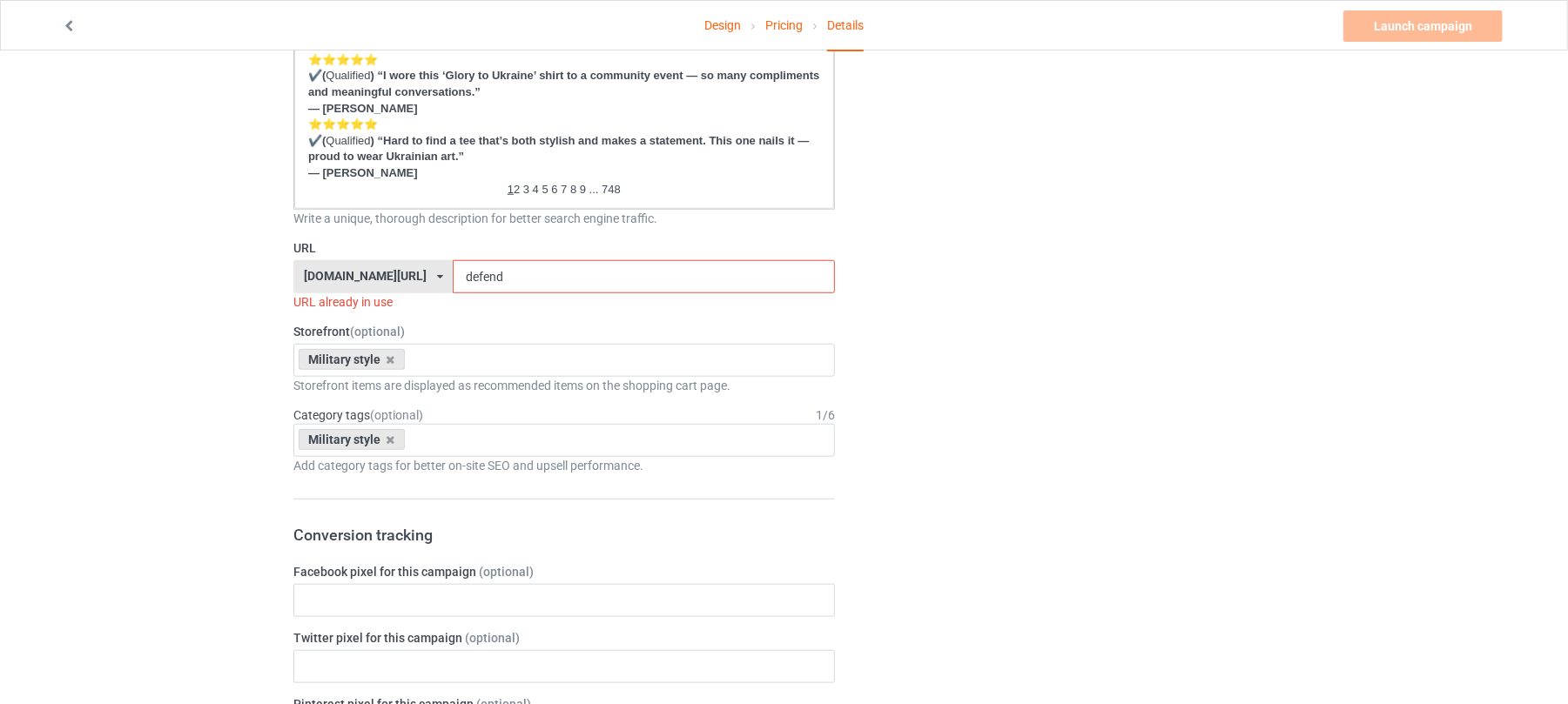
type input "Brave Ukraine"
drag, startPoint x: 527, startPoint y: 279, endPoint x: 224, endPoint y: 265, distance: 303.3
click at [232, 265] on div "Design Pricing Details Launch campaign Invalid campaign URL Campaign Info Title…" at bounding box center [784, 369] width 1568 height 2727
paste input "Brave"
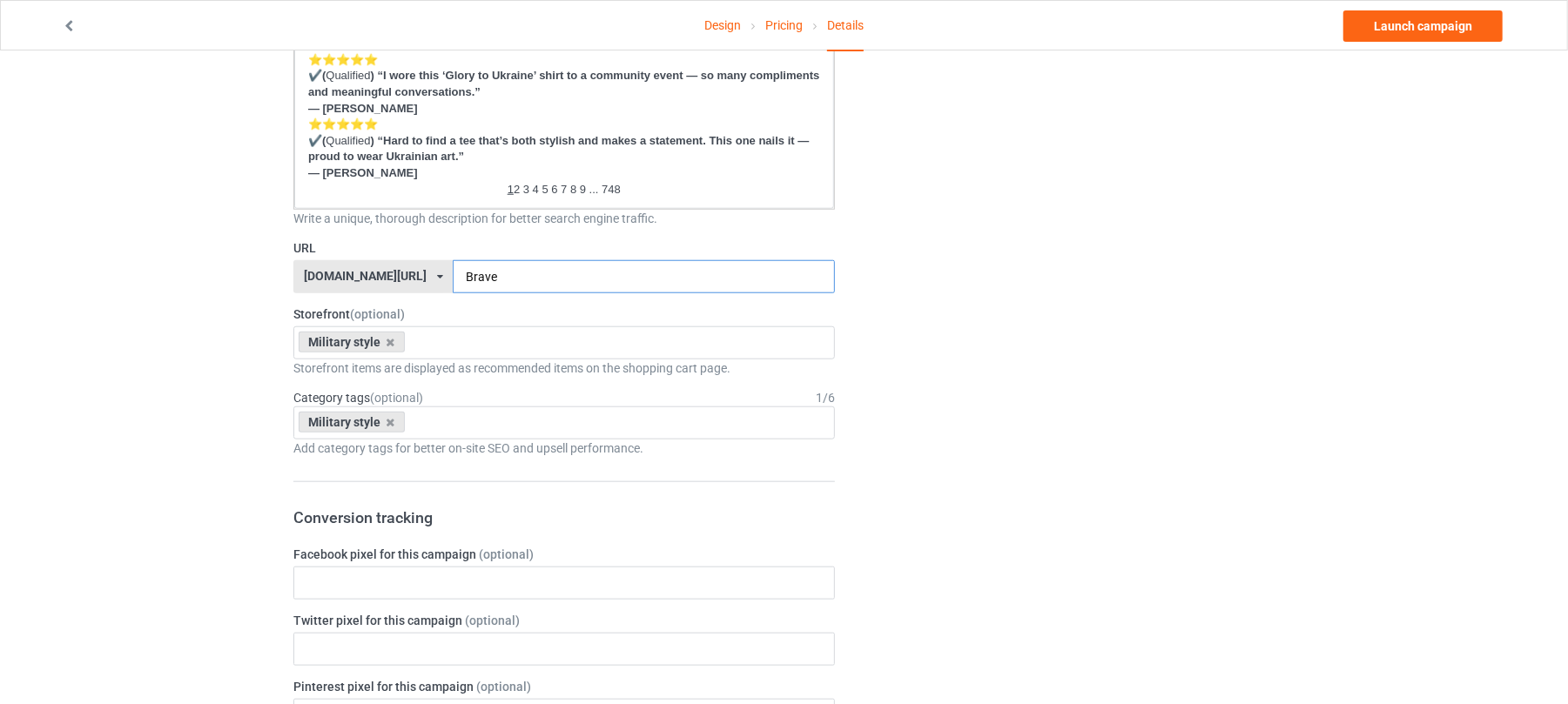
click at [453, 271] on input "Brave" at bounding box center [643, 277] width 381 height 33
type input "brave"
click at [912, 394] on div "Change default product or side" at bounding box center [1068, 361] width 440 height 2661
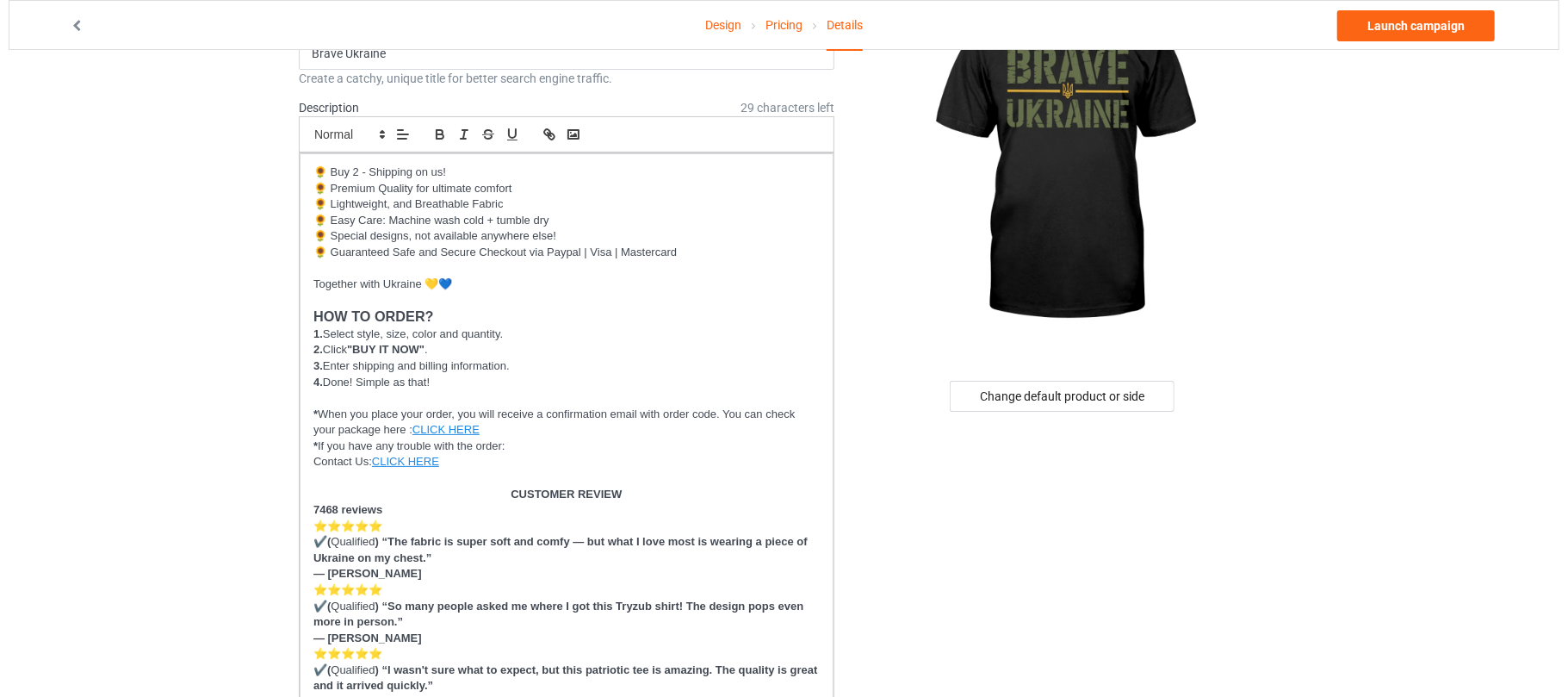
scroll to position [0, 0]
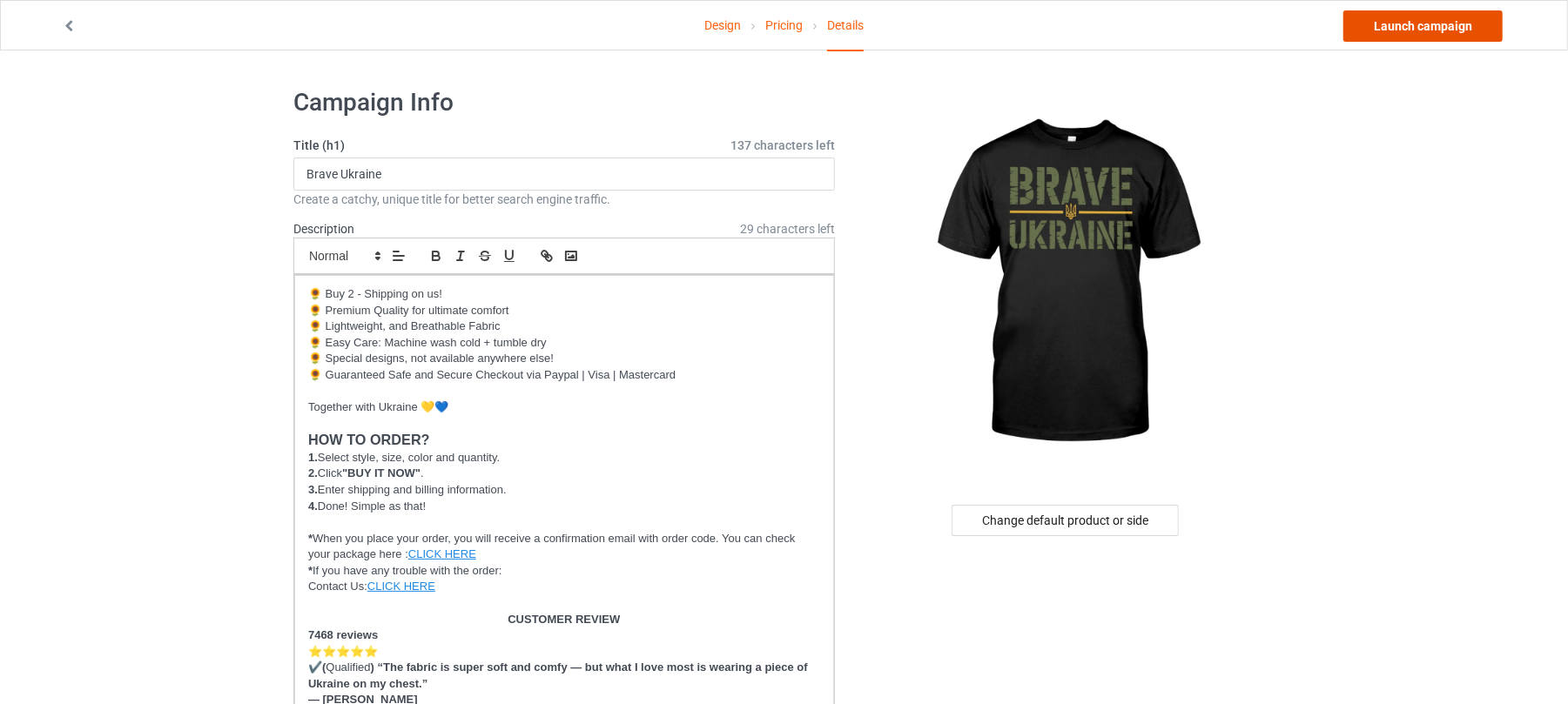
click at [1442, 24] on link "Launch campaign" at bounding box center [1423, 26] width 160 height 32
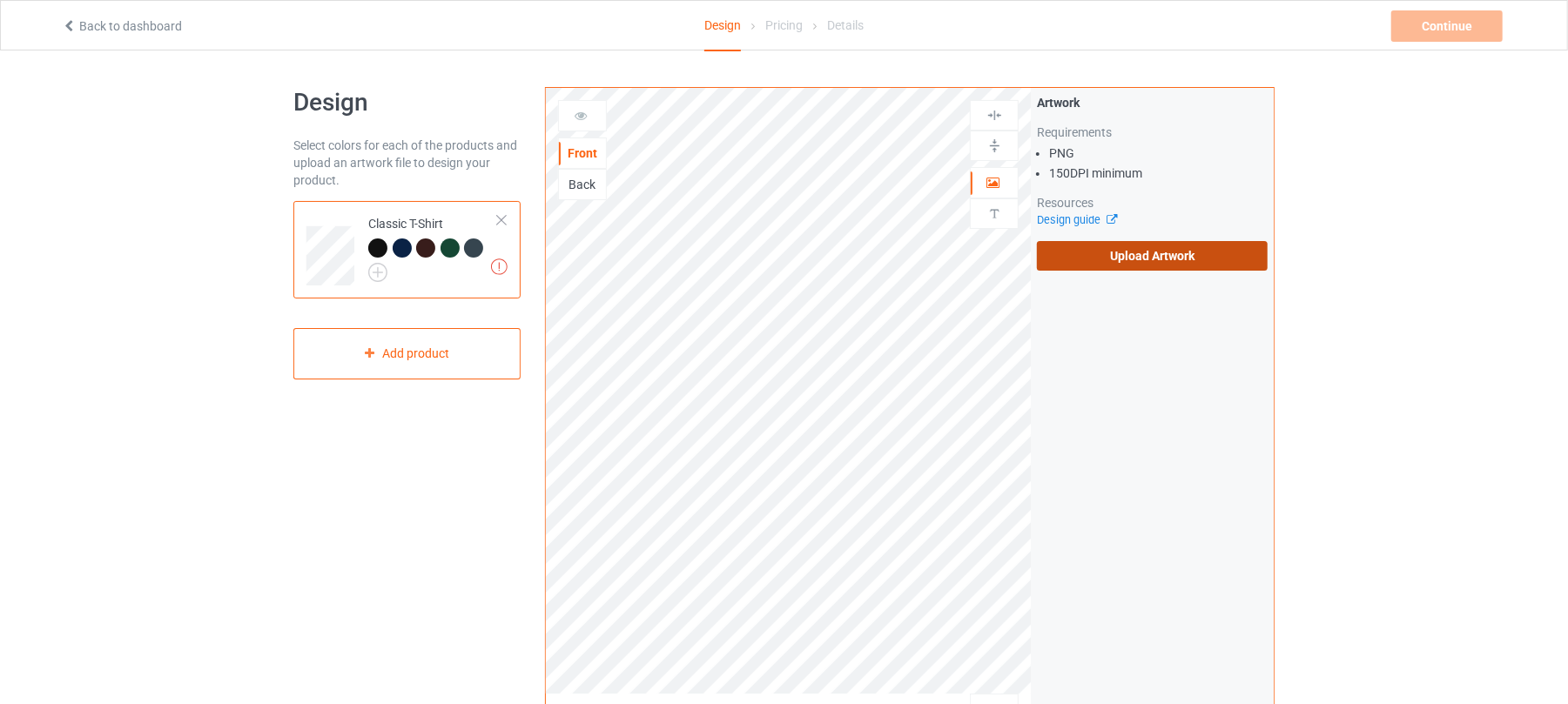
click at [1126, 254] on label "Upload Artwork" at bounding box center [1152, 255] width 231 height 30
click at [0, 0] on input "Upload Artwork" at bounding box center [0, 0] width 0 height 0
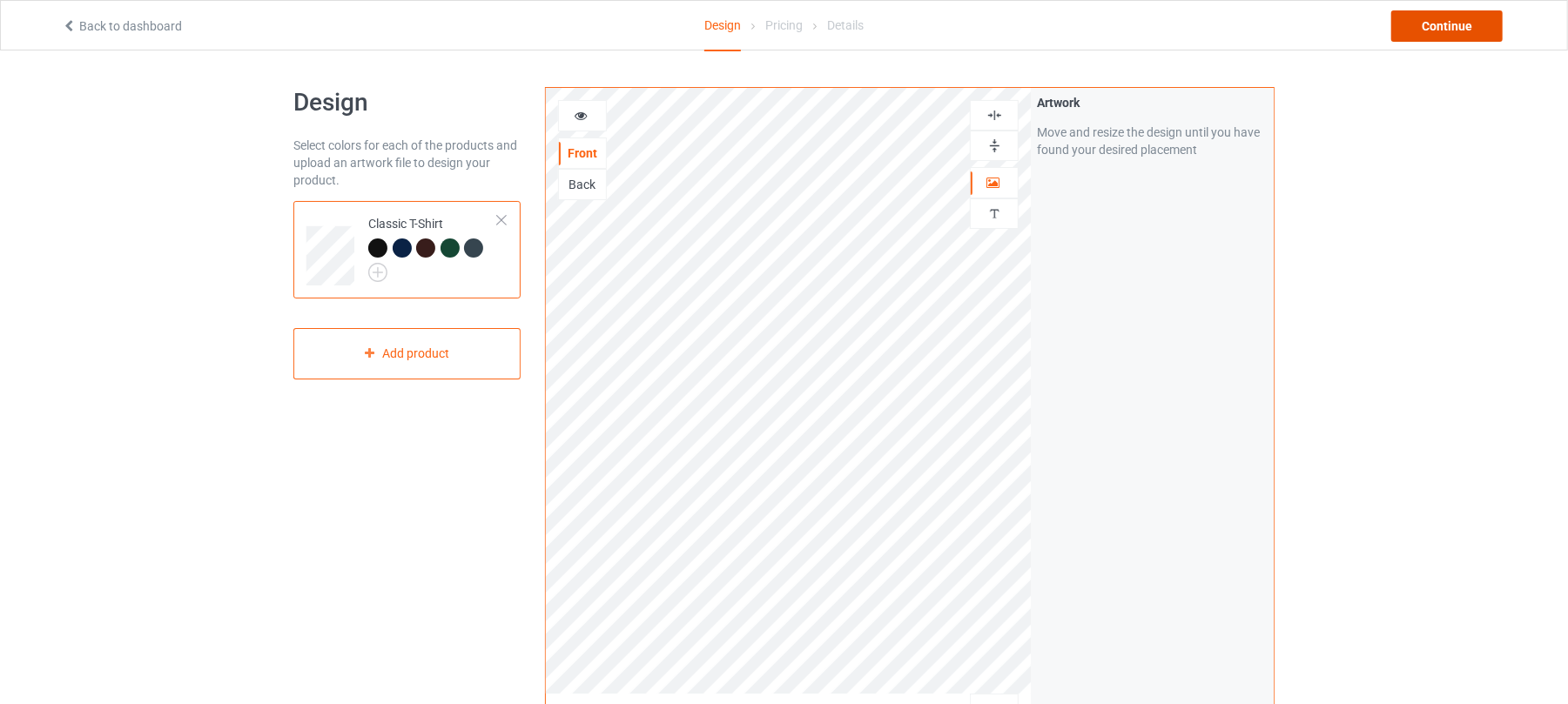
click at [1443, 19] on div "Continue" at bounding box center [1447, 26] width 112 height 32
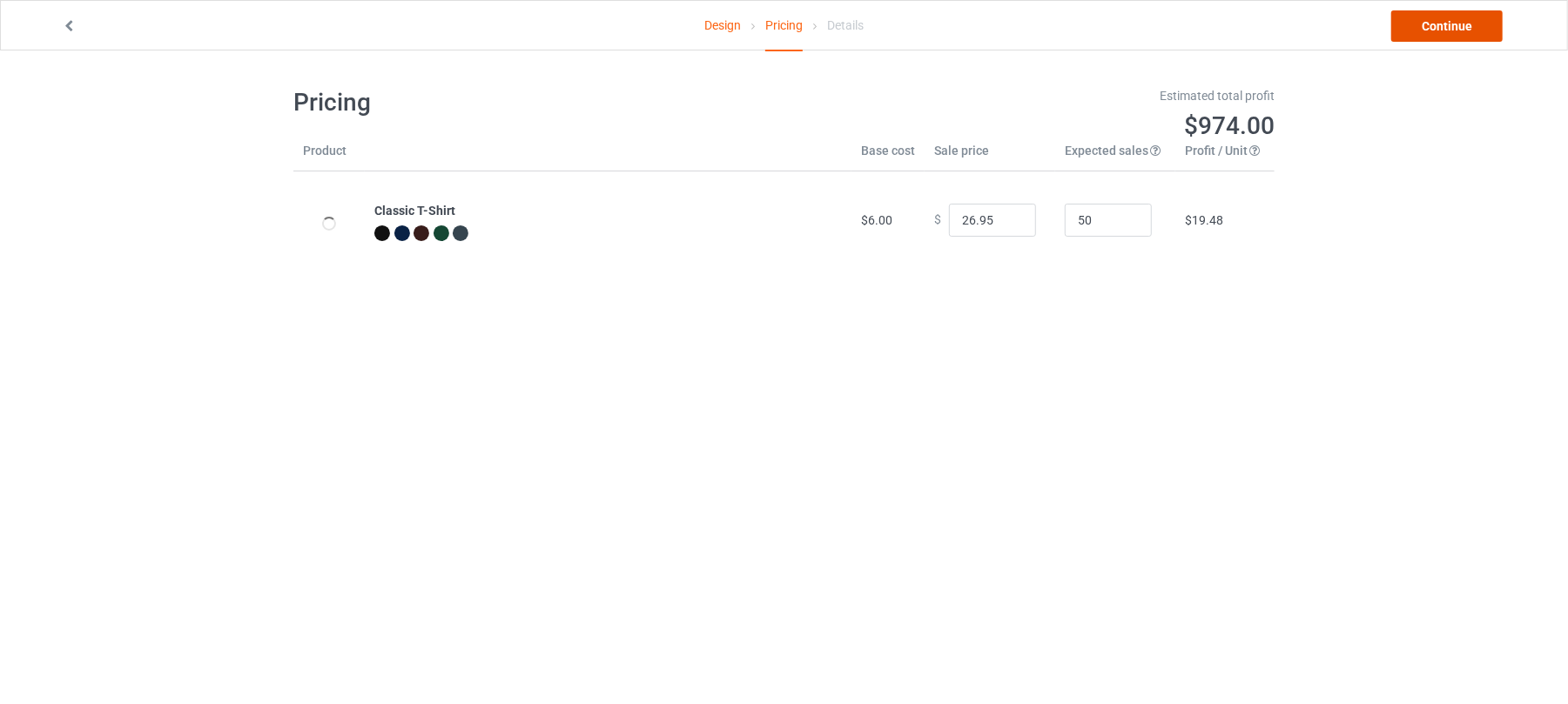
click at [1459, 19] on link "Continue" at bounding box center [1447, 26] width 112 height 32
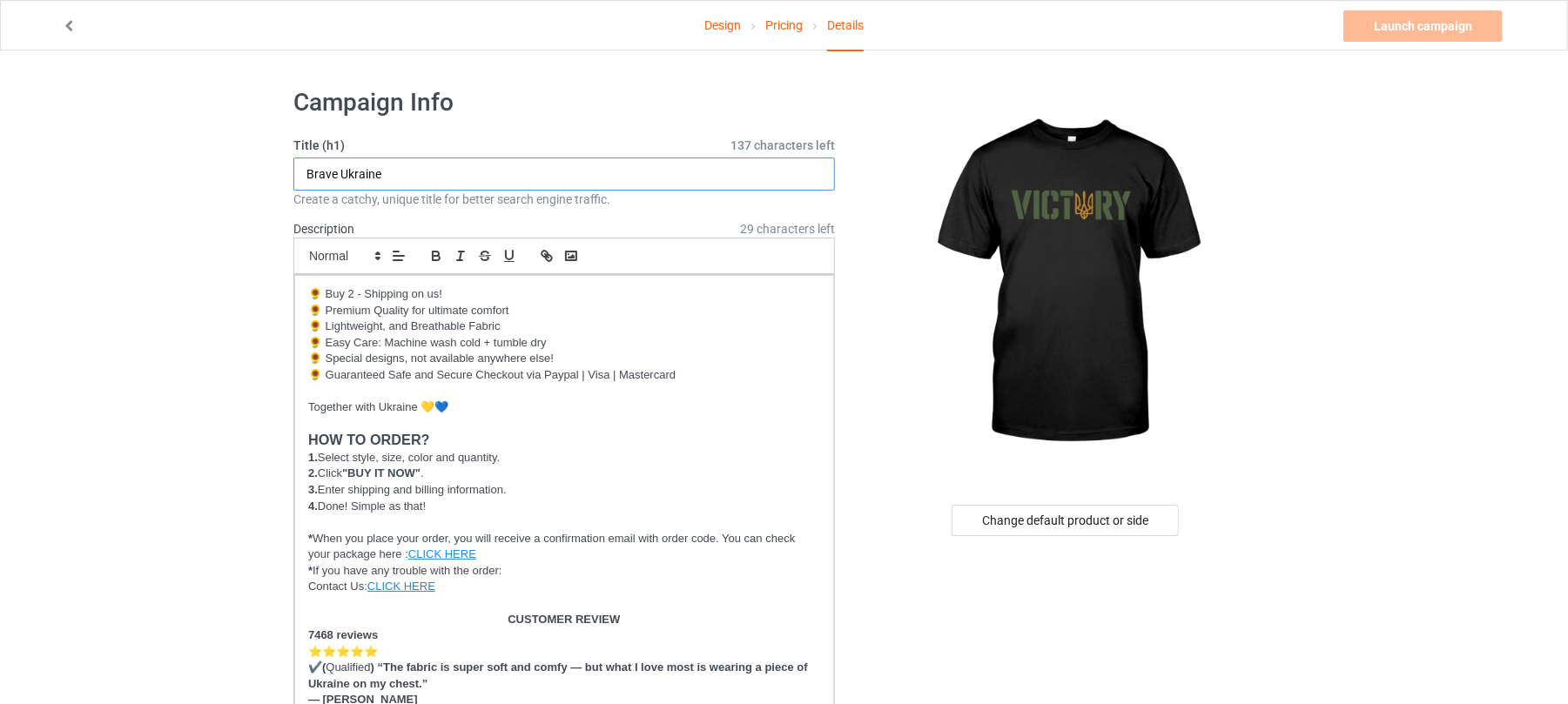
drag, startPoint x: 423, startPoint y: 164, endPoint x: 0, endPoint y: 150, distance: 423.2
drag, startPoint x: 378, startPoint y: 165, endPoint x: 23, endPoint y: 162, distance: 355.0
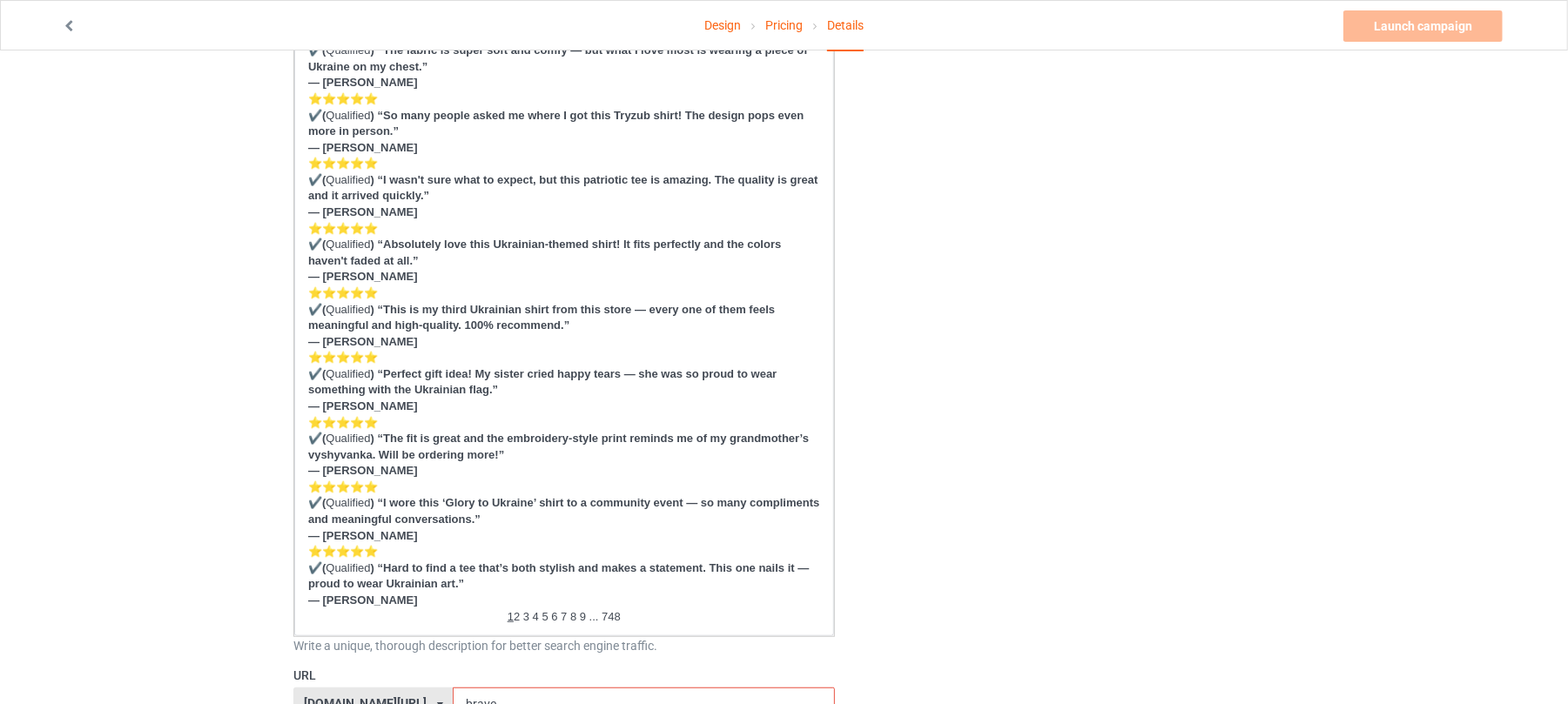
scroll to position [928, 0]
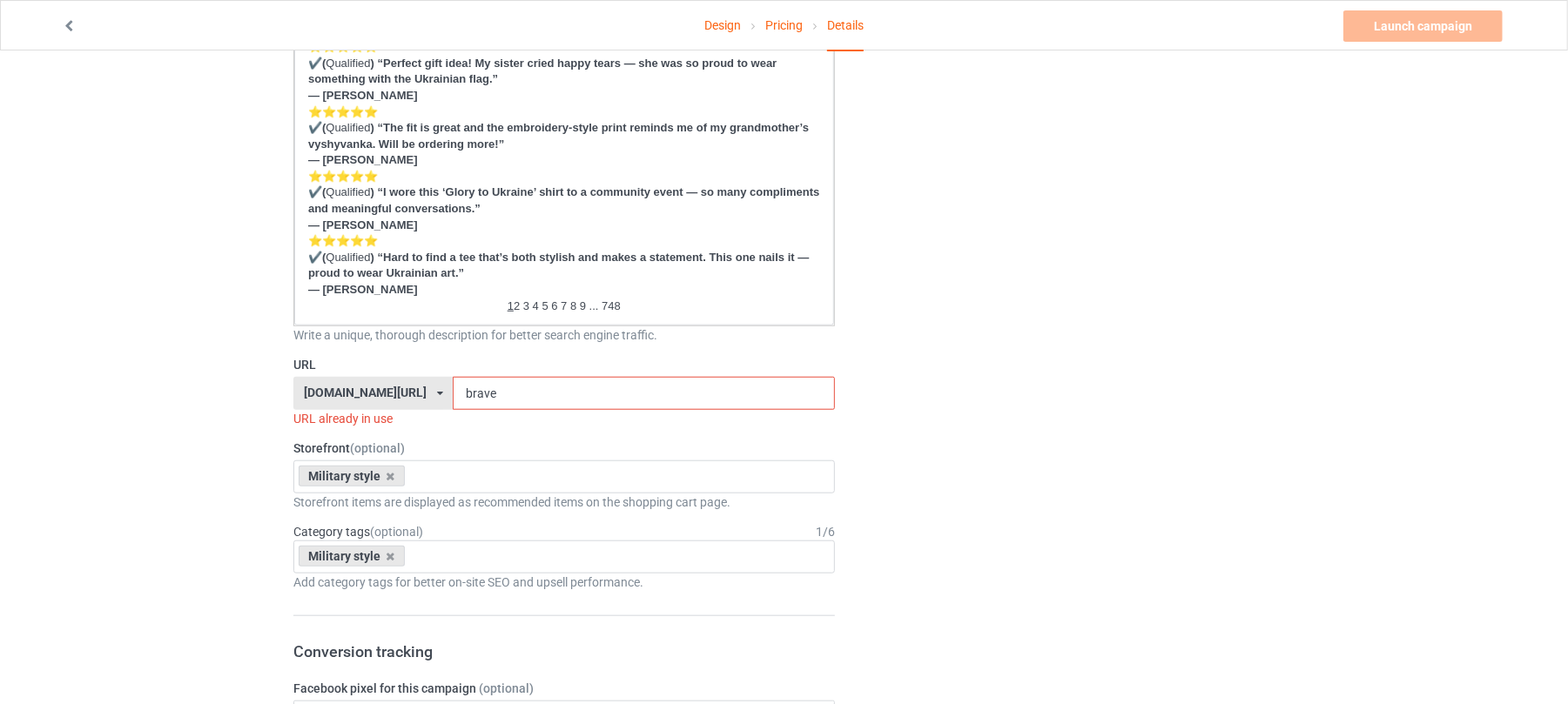
type input "Victory"
drag, startPoint x: 516, startPoint y: 391, endPoint x: 191, endPoint y: 362, distance: 326.3
click at [211, 364] on div "Design Pricing Details Launch campaign Invalid campaign URL Campaign Info Title…" at bounding box center [784, 486] width 1568 height 2727
paste input "Victory"
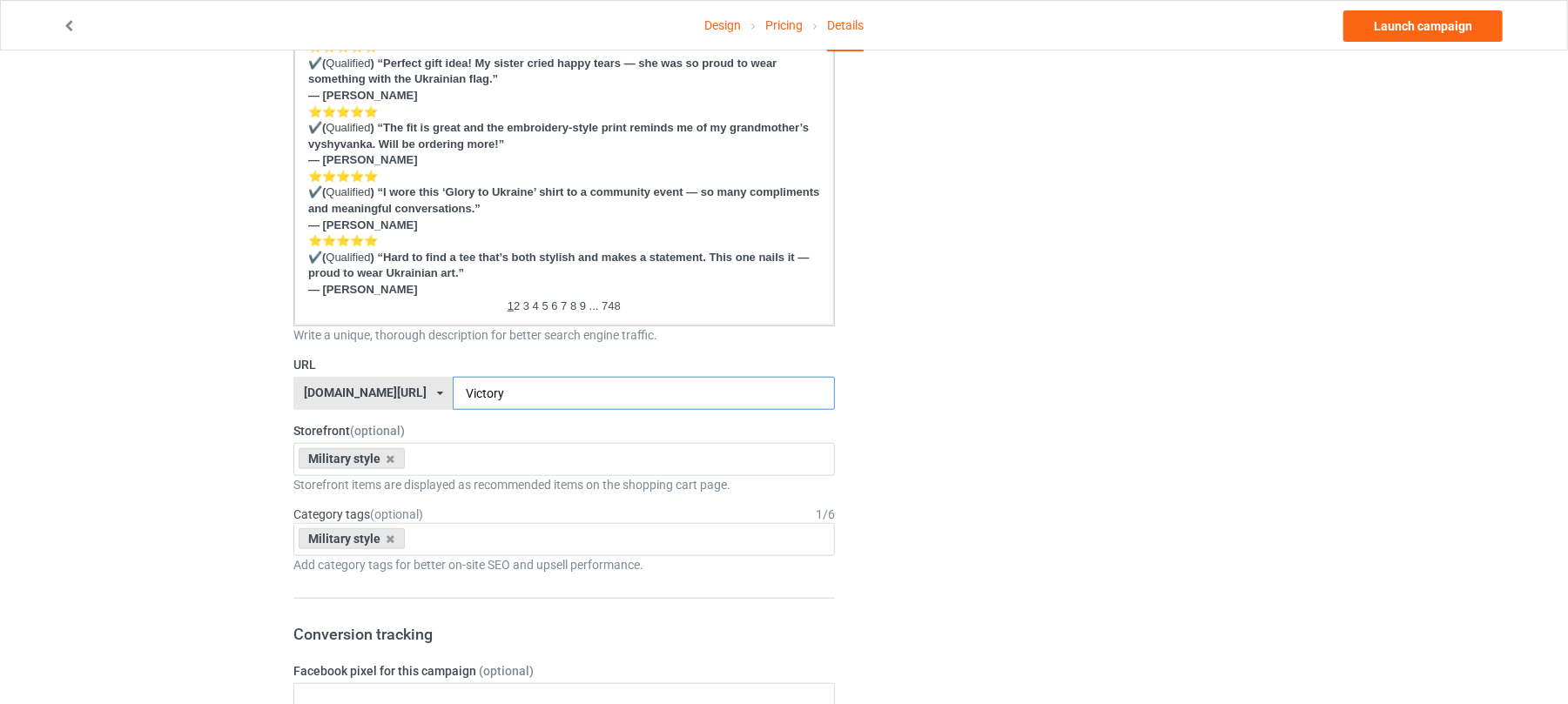
click at [453, 387] on input "Victory" at bounding box center [643, 393] width 381 height 33
type input "victory"
click at [1104, 363] on div "Change default product or side" at bounding box center [1068, 478] width 440 height 2661
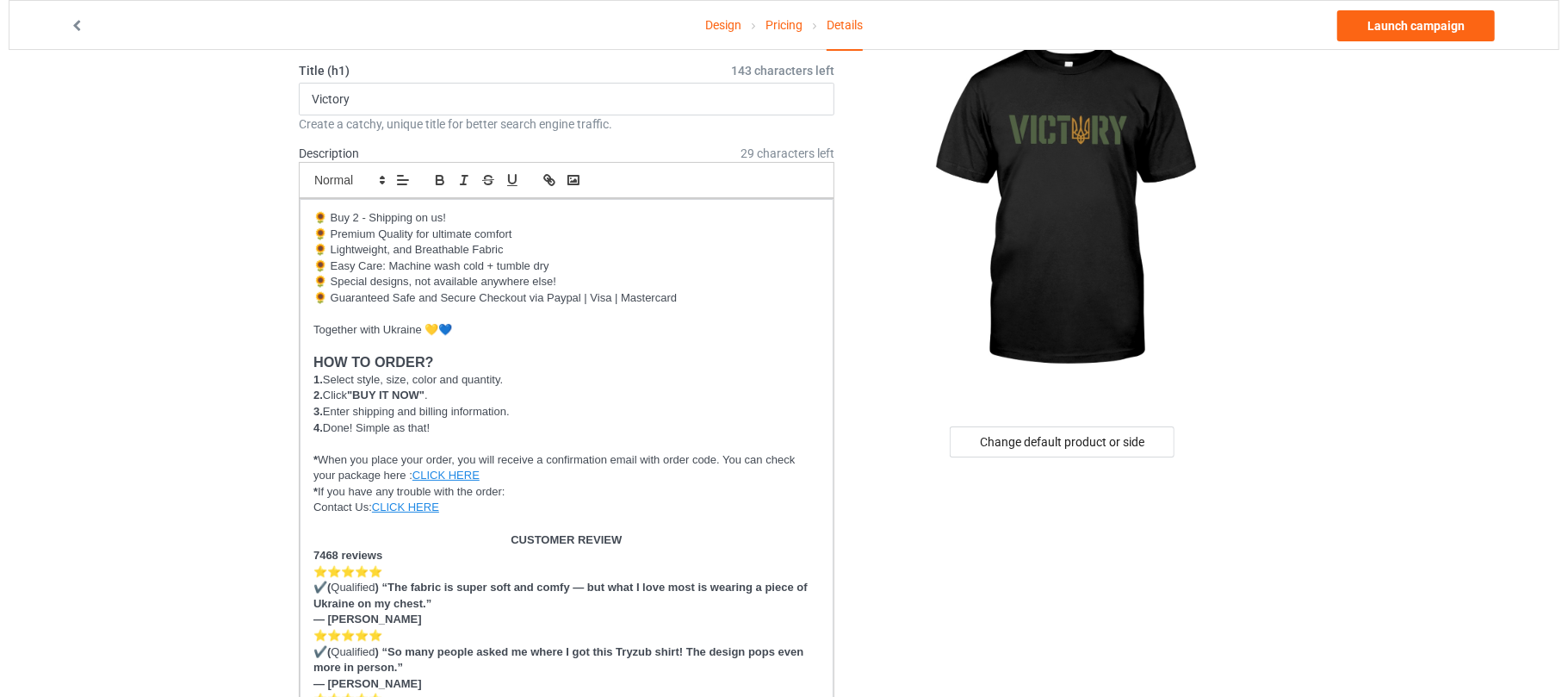
scroll to position [0, 0]
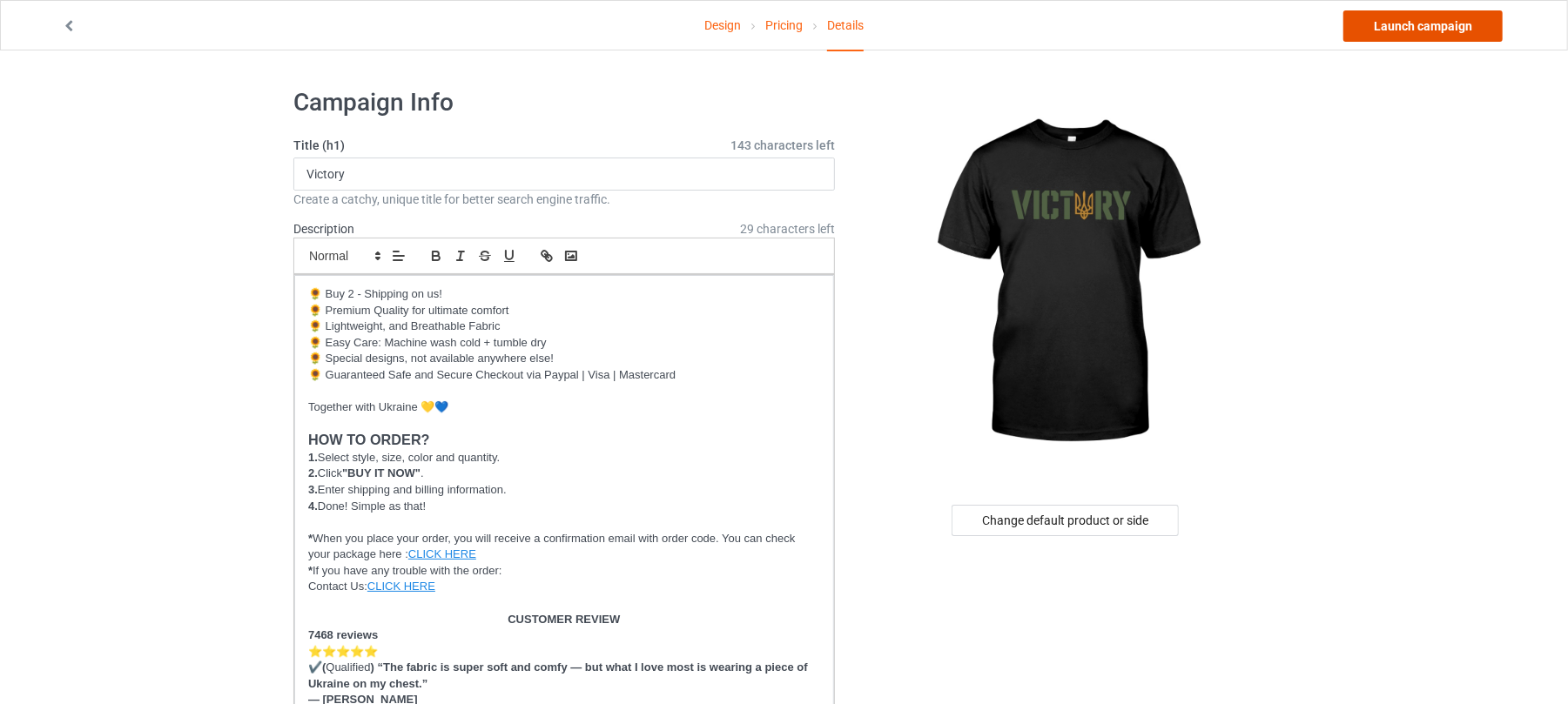
click at [1439, 26] on link "Launch campaign" at bounding box center [1423, 26] width 160 height 32
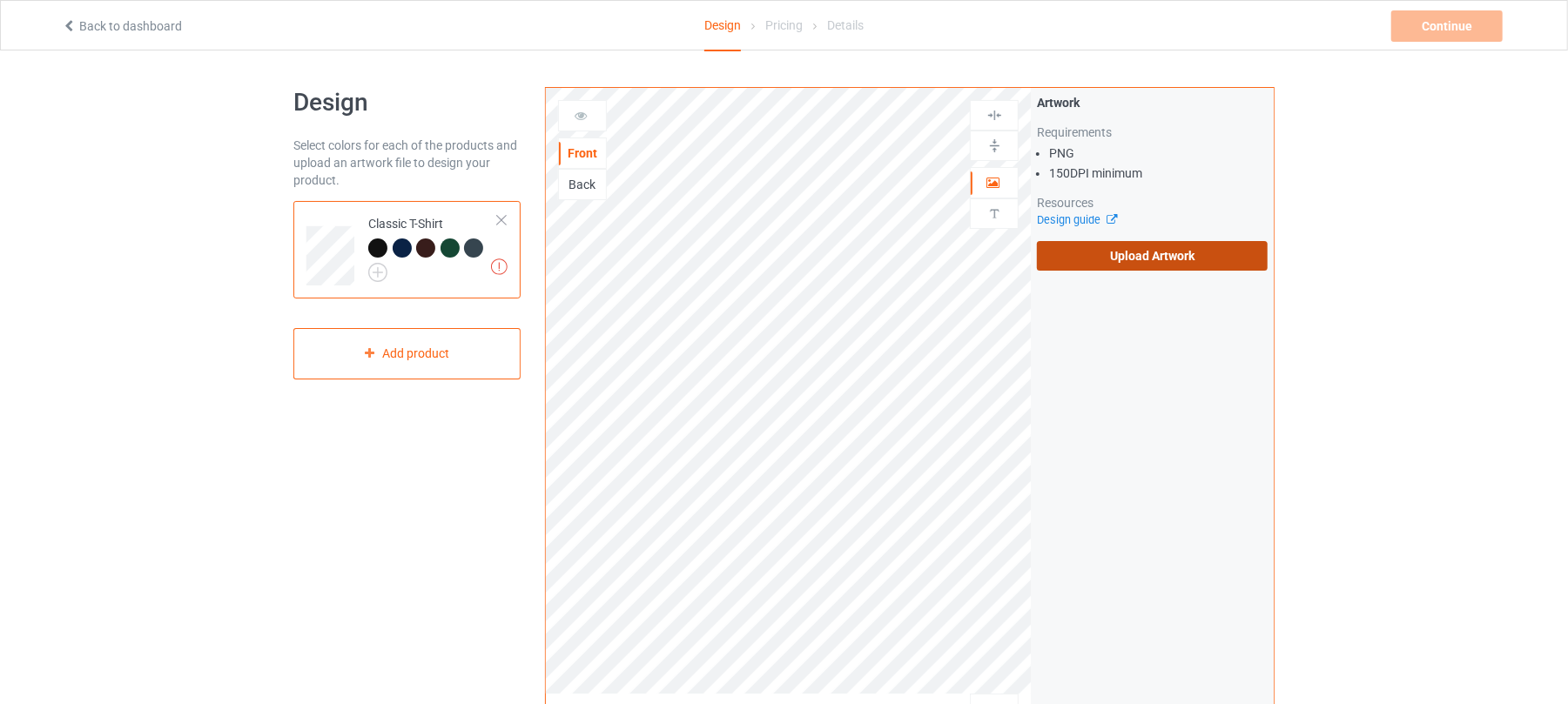
click at [1151, 251] on label "Upload Artwork" at bounding box center [1152, 255] width 231 height 30
click at [0, 0] on input "Upload Artwork" at bounding box center [0, 0] width 0 height 0
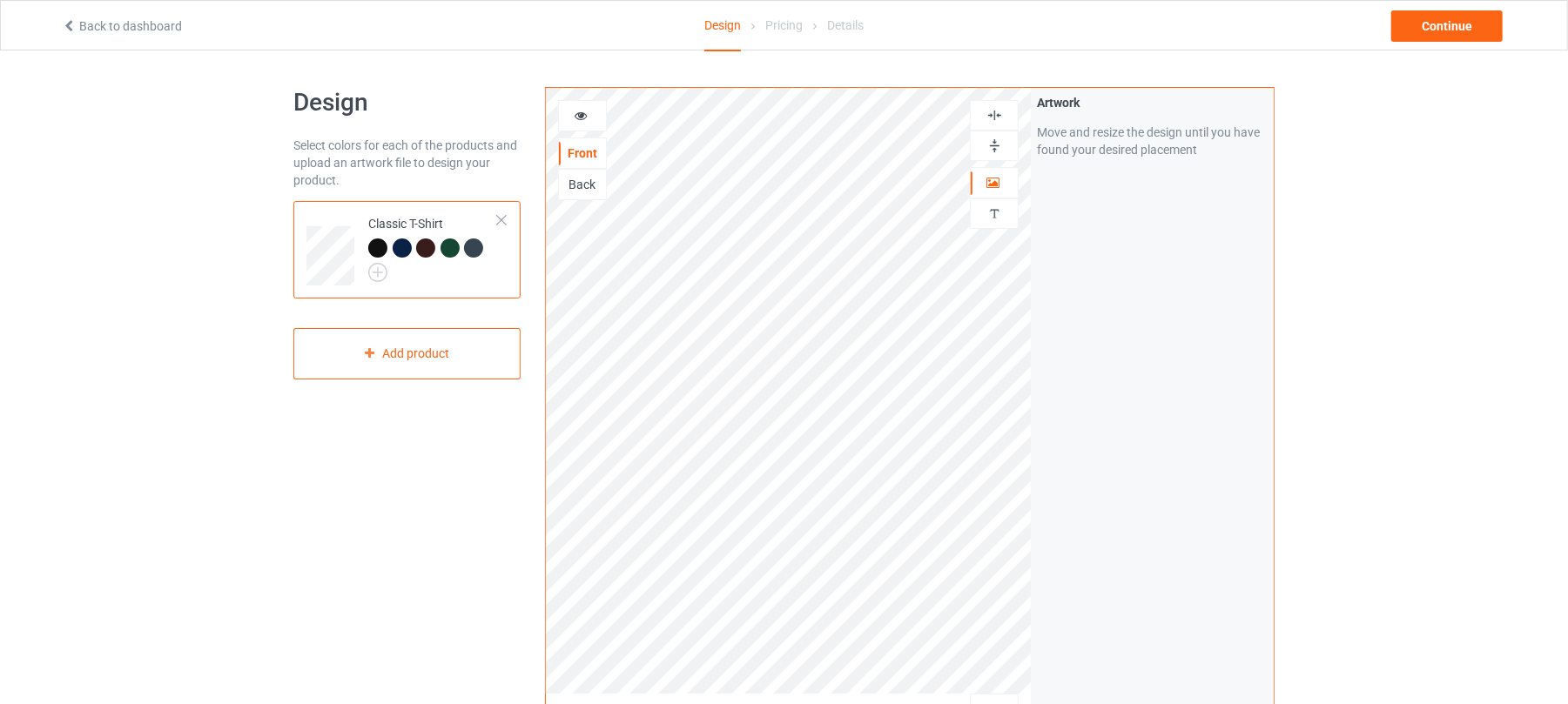
click at [1438, 45] on div "Back to dashboard Design Pricing Details Continue" at bounding box center [784, 25] width 1469 height 49
click at [1439, 35] on div "Continue" at bounding box center [1447, 26] width 112 height 32
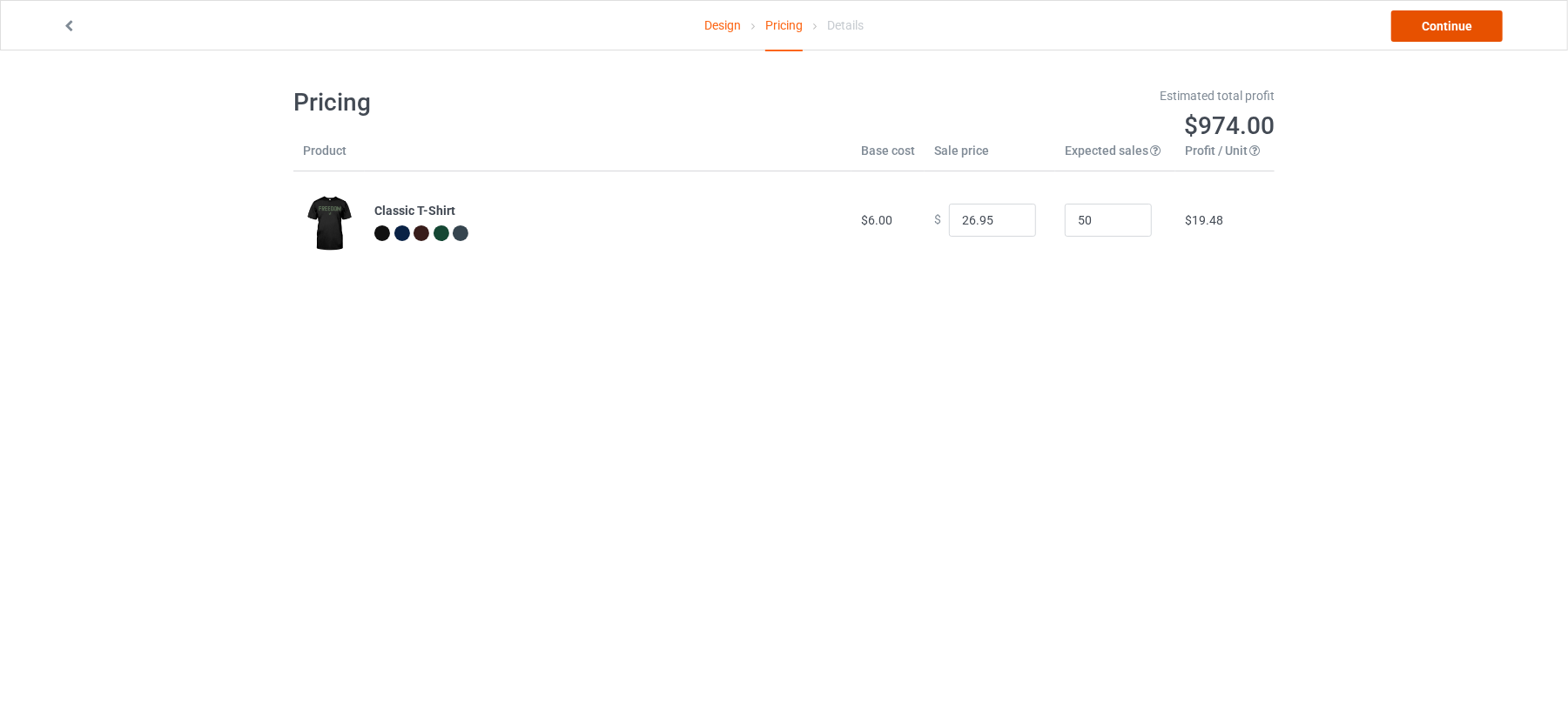
click at [1423, 26] on link "Continue" at bounding box center [1447, 26] width 112 height 32
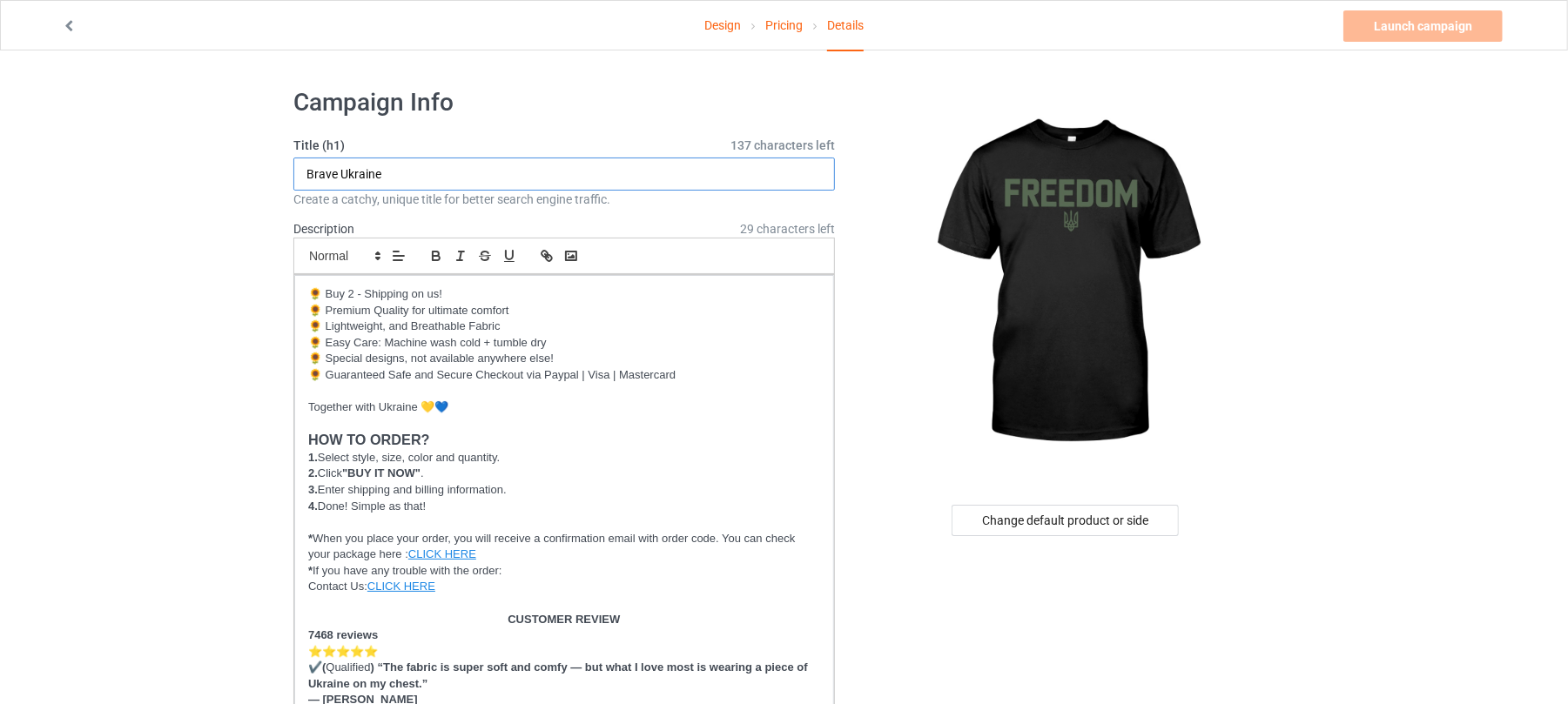
drag, startPoint x: 494, startPoint y: 169, endPoint x: 0, endPoint y: 175, distance: 494.0
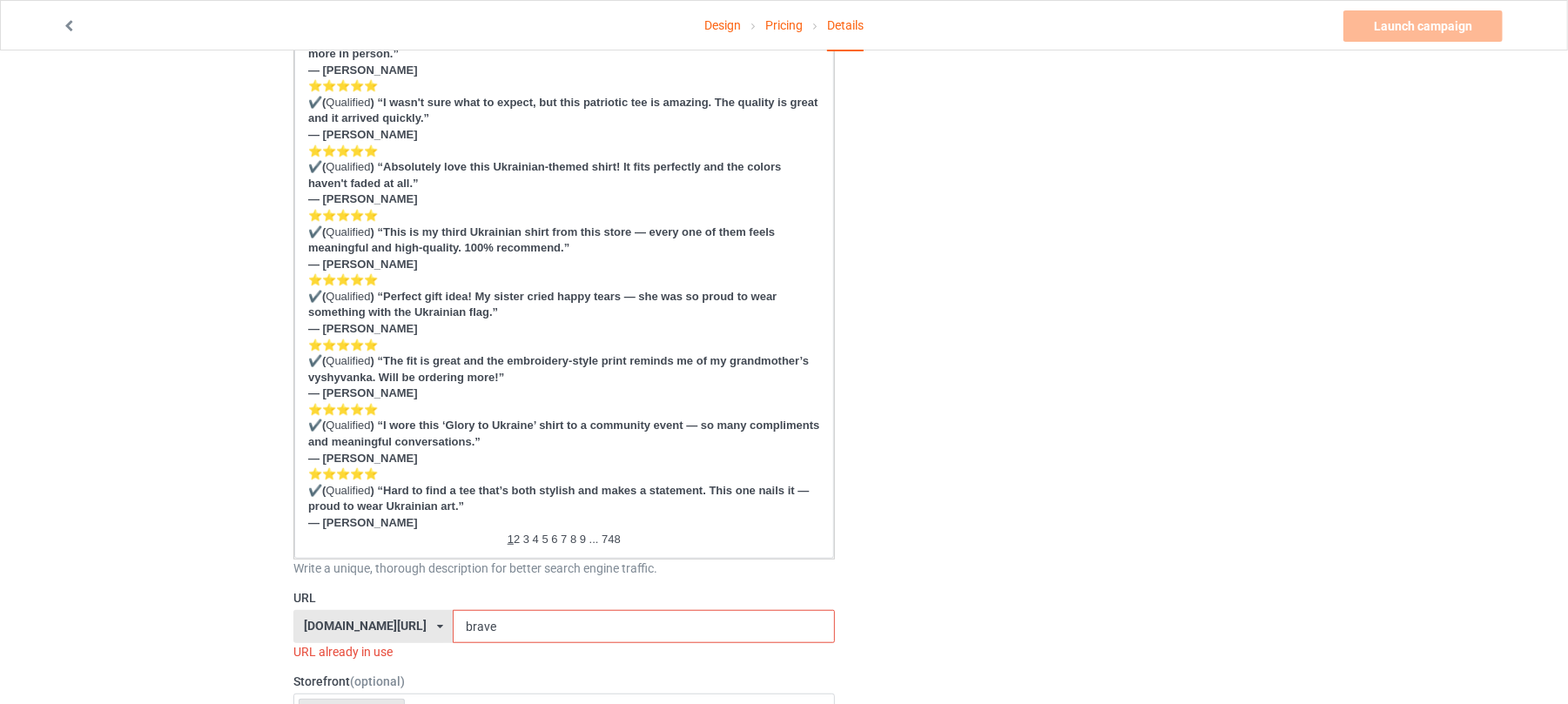
scroll to position [697, 0]
type input "Freedom"
drag, startPoint x: 507, startPoint y: 628, endPoint x: 195, endPoint y: 621, distance: 312.1
click at [204, 625] on div "Design Pricing Details Launch campaign Invalid campaign URL Campaign Info Title…" at bounding box center [784, 717] width 1568 height 2727
click at [1077, 465] on div "Change default product or side" at bounding box center [1068, 718] width 440 height 2678
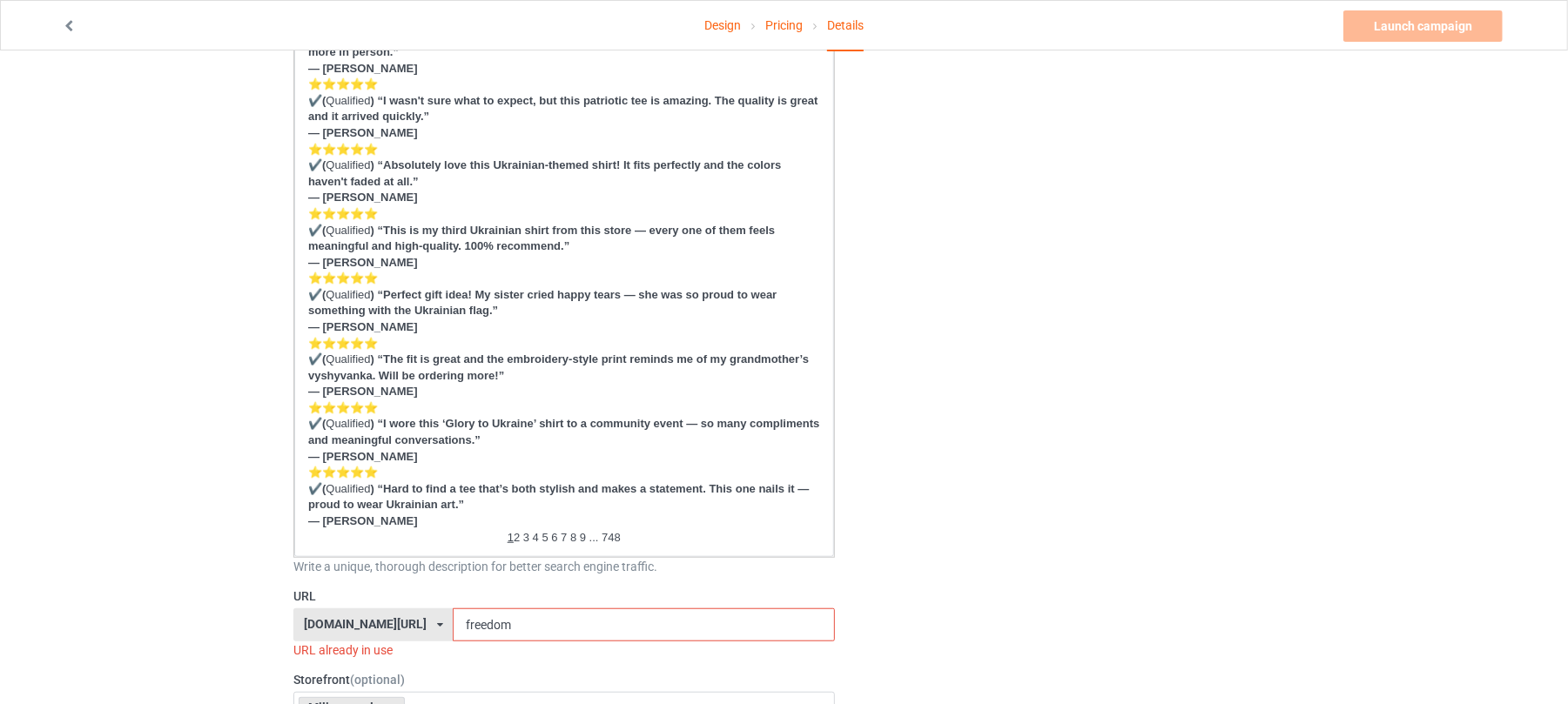
click at [561, 632] on input "freedom" at bounding box center [643, 625] width 381 height 33
type input "freedomua"
click at [997, 394] on div "Change default product or side" at bounding box center [1068, 709] width 440 height 2661
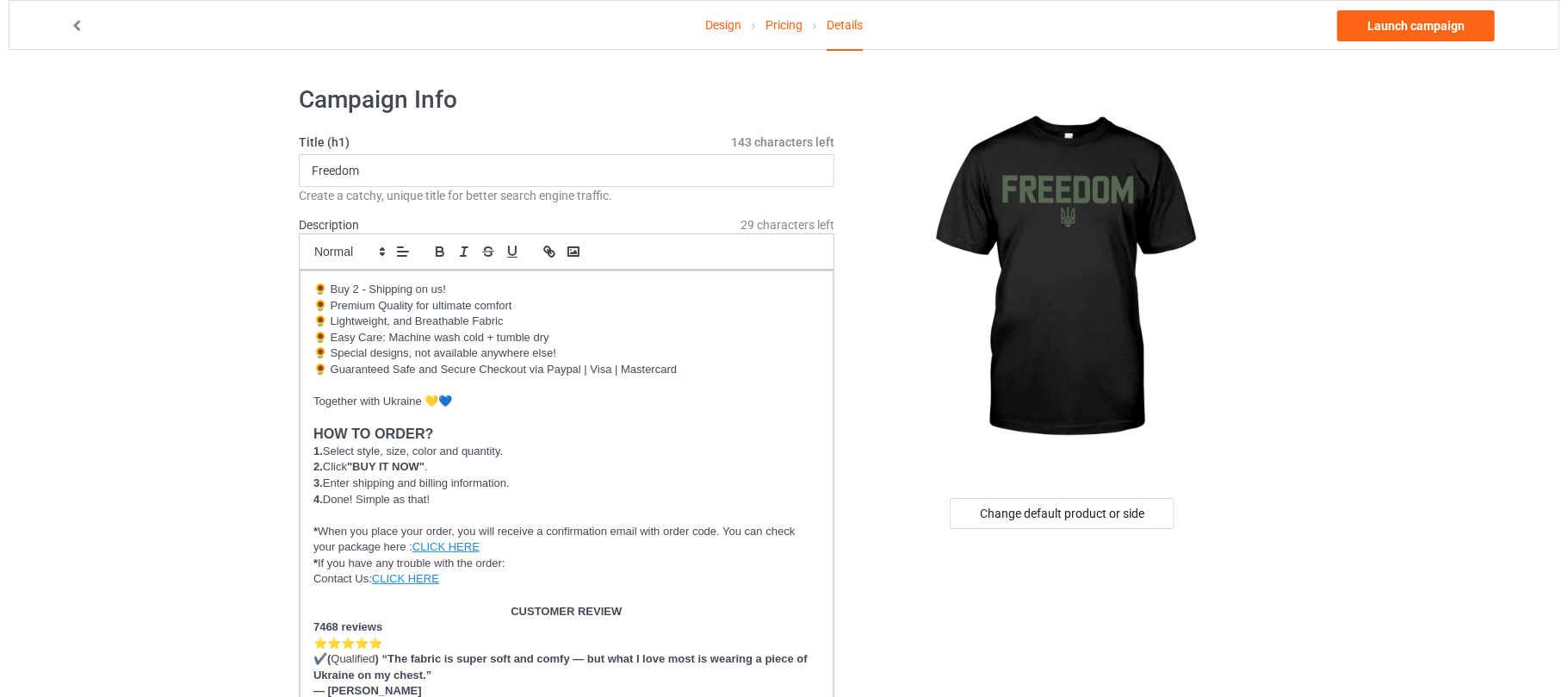
scroll to position [0, 0]
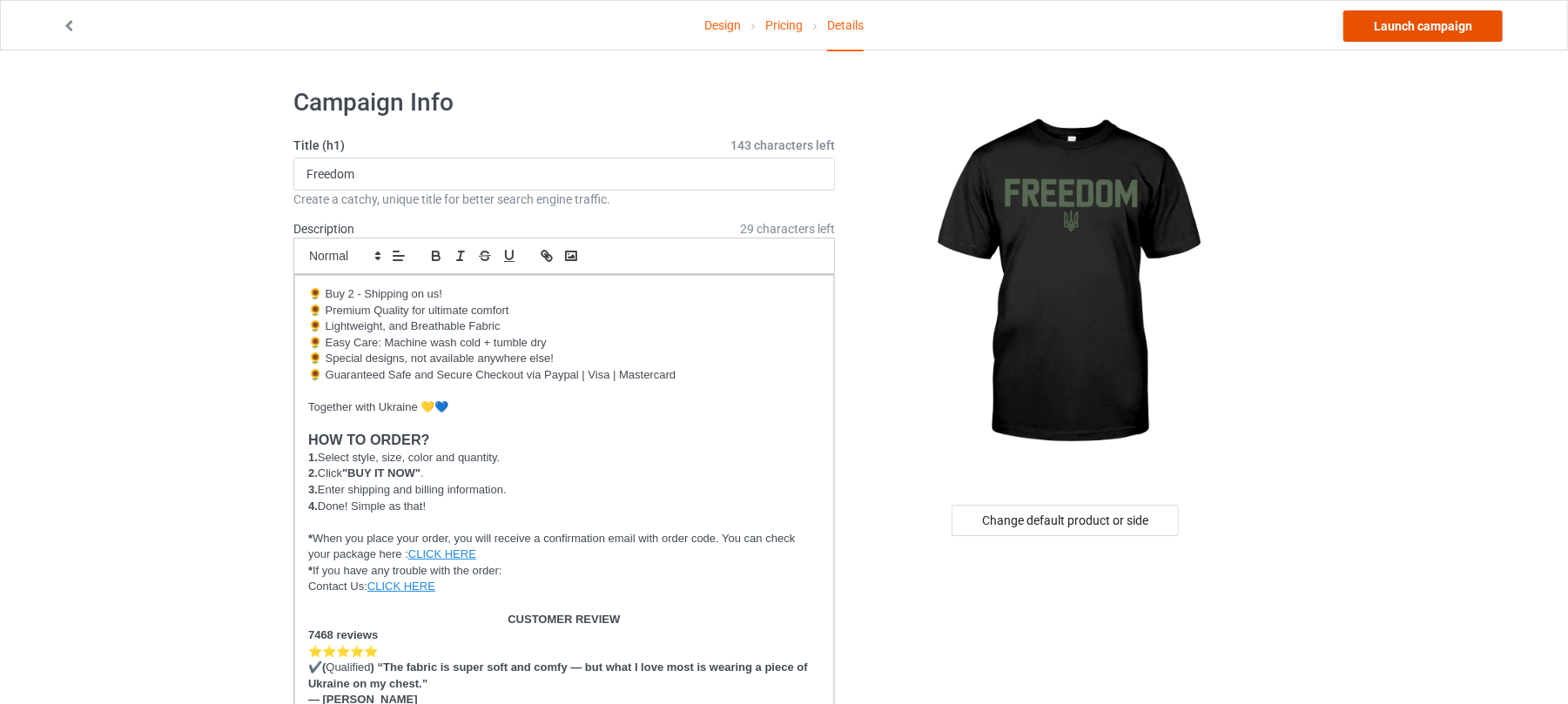
click at [1422, 26] on link "Launch campaign" at bounding box center [1423, 26] width 160 height 32
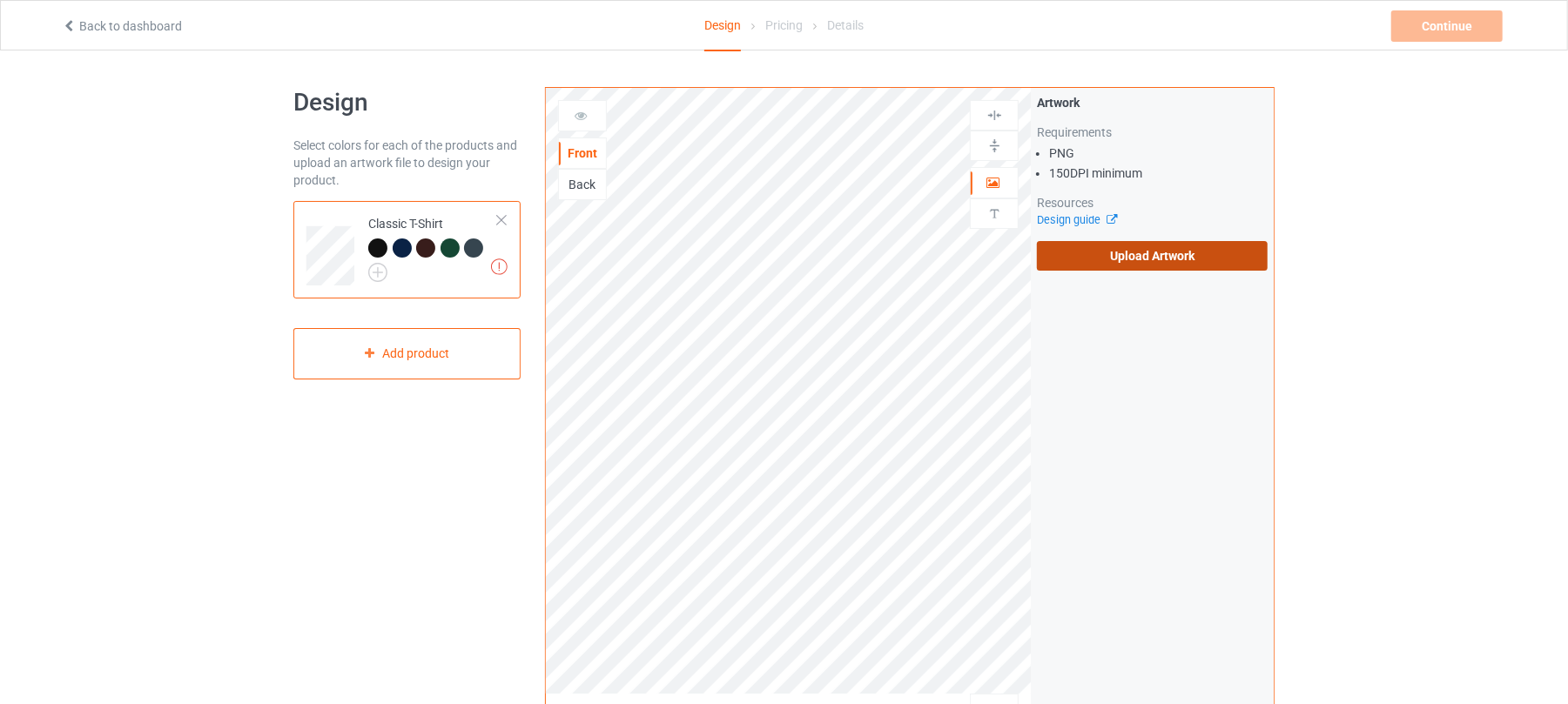
click at [1196, 255] on label "Upload Artwork" at bounding box center [1152, 255] width 231 height 30
click at [0, 0] on input "Upload Artwork" at bounding box center [0, 0] width 0 height 0
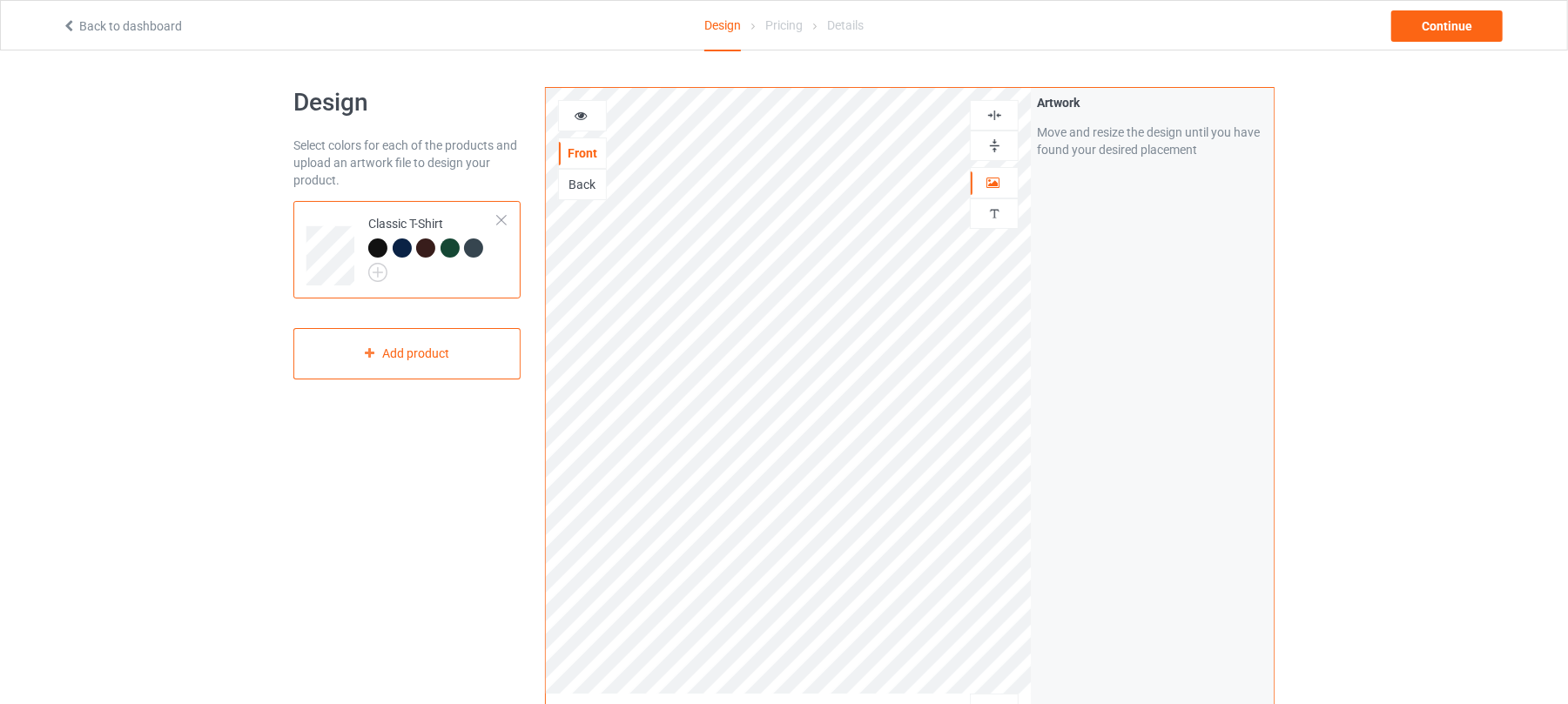
click at [1003, 113] on div at bounding box center [995, 115] width 47 height 16
click at [1467, 32] on div "Continue" at bounding box center [1447, 26] width 112 height 32
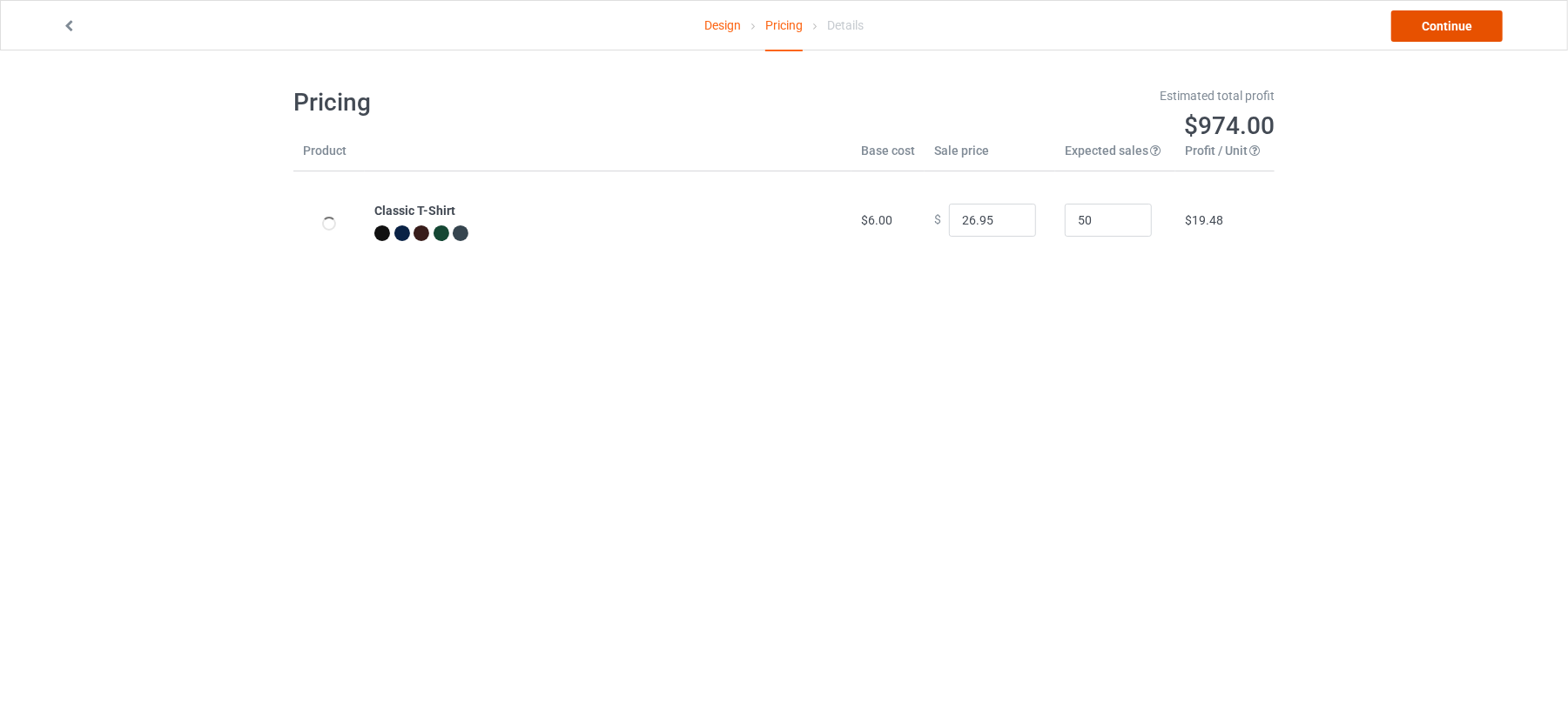
click at [1474, 28] on link "Continue" at bounding box center [1447, 26] width 112 height 32
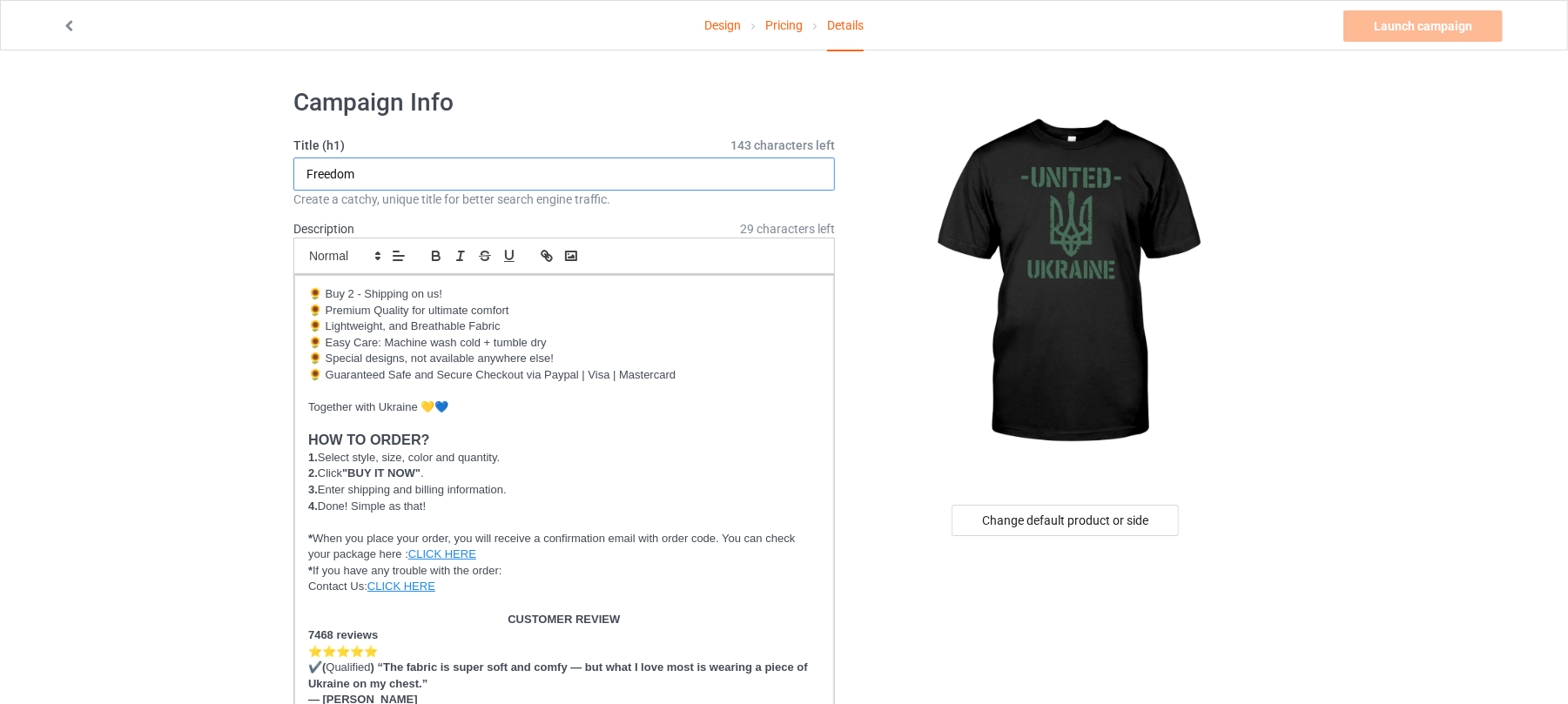
drag, startPoint x: 474, startPoint y: 167, endPoint x: 0, endPoint y: 167, distance: 474.0
drag, startPoint x: 428, startPoint y: 169, endPoint x: 21, endPoint y: 169, distance: 407.0
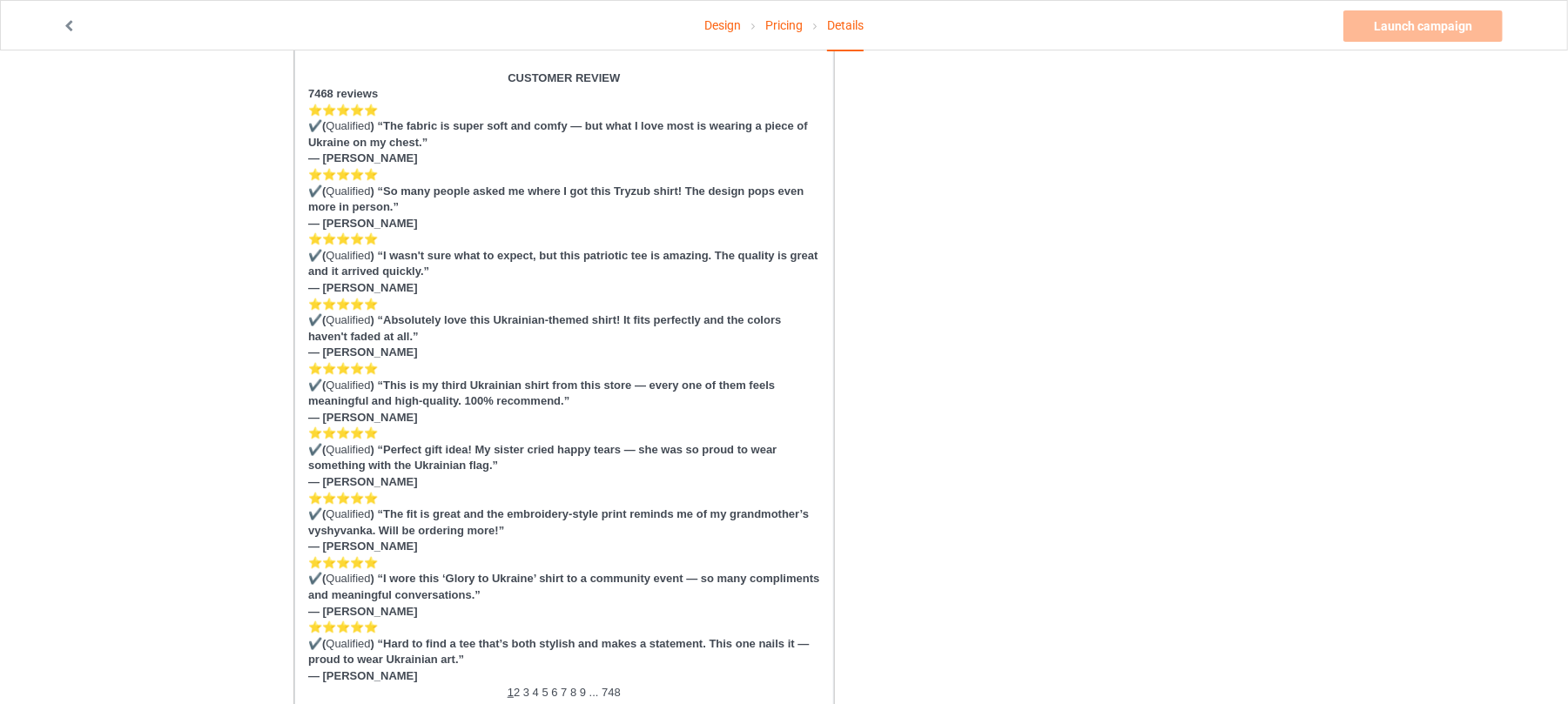
scroll to position [812, 0]
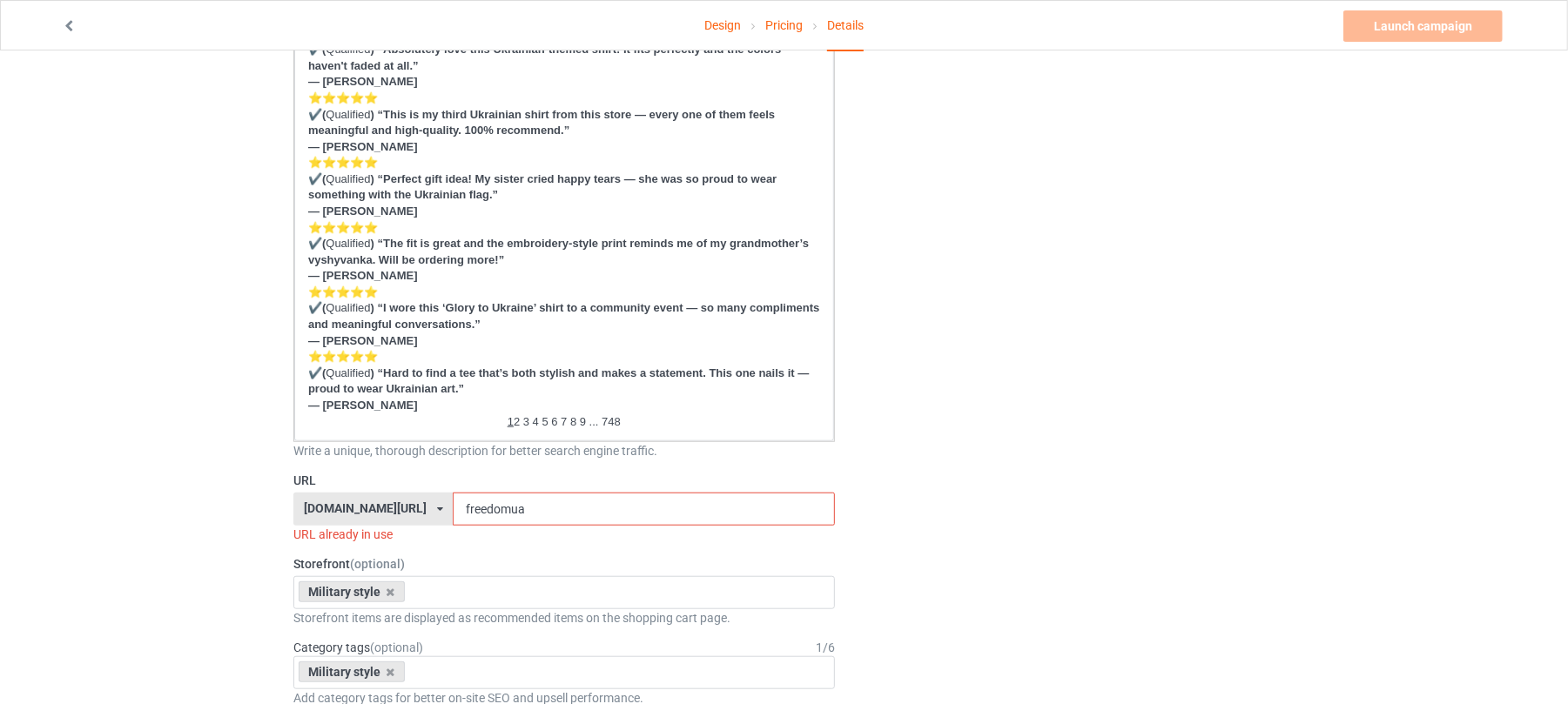
type input "United [GEOGRAPHIC_DATA]"
drag, startPoint x: 541, startPoint y: 508, endPoint x: 474, endPoint y: 508, distance: 67.0
click at [345, 509] on div "[DOMAIN_NAME][URL] [DOMAIN_NAME][URL] [DOMAIN_NAME][URL] 6273c5abfddeea00434baf…" at bounding box center [564, 509] width 542 height 33
paste input "United [GEOGRAPHIC_DATA]"
click at [478, 507] on input "United [GEOGRAPHIC_DATA]" at bounding box center [643, 509] width 381 height 33
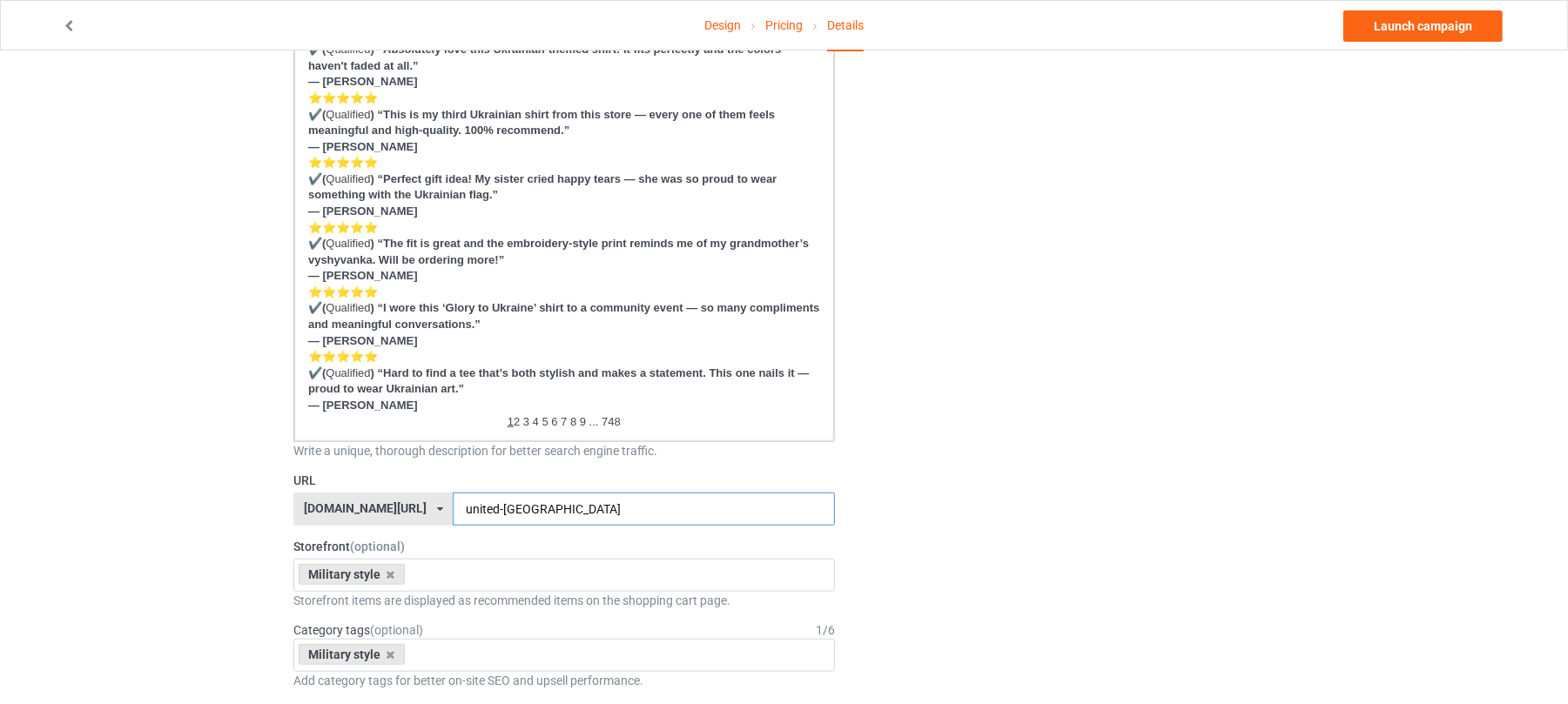
type input "united-[GEOGRAPHIC_DATA]"
click at [1097, 360] on div "Change default product or side" at bounding box center [1068, 593] width 440 height 2661
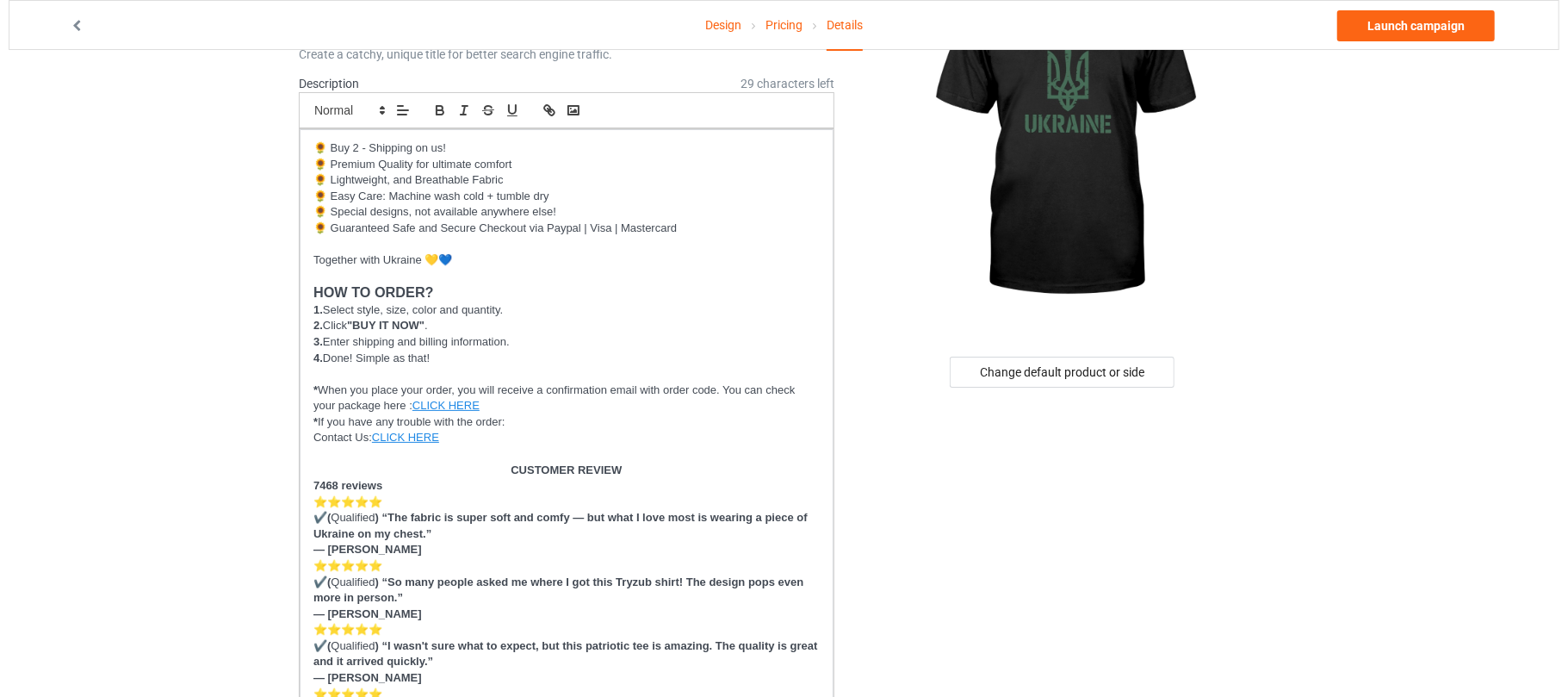
scroll to position [0, 0]
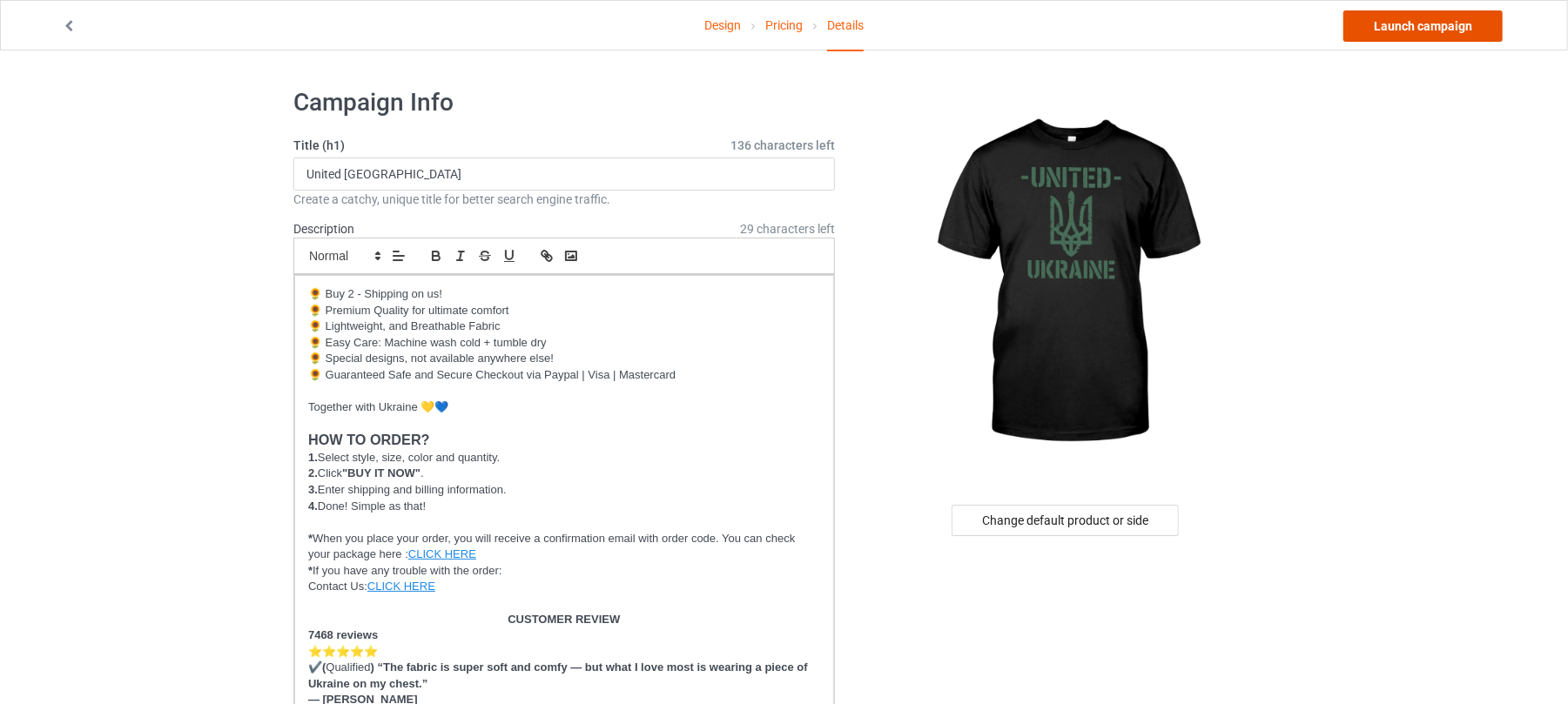
click at [1435, 24] on link "Launch campaign" at bounding box center [1423, 26] width 160 height 32
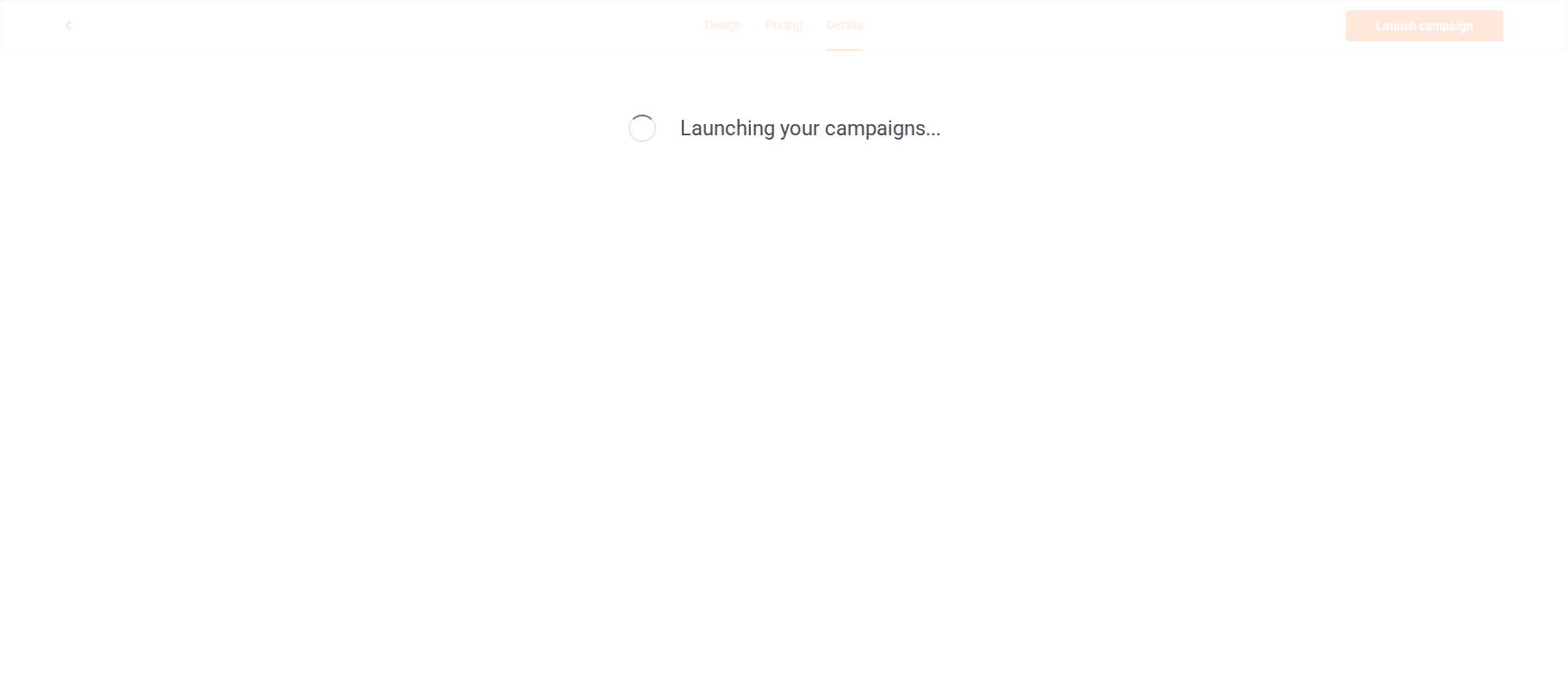
click at [1416, 41] on div "Launching your campaigns..." at bounding box center [784, 348] width 1568 height 697
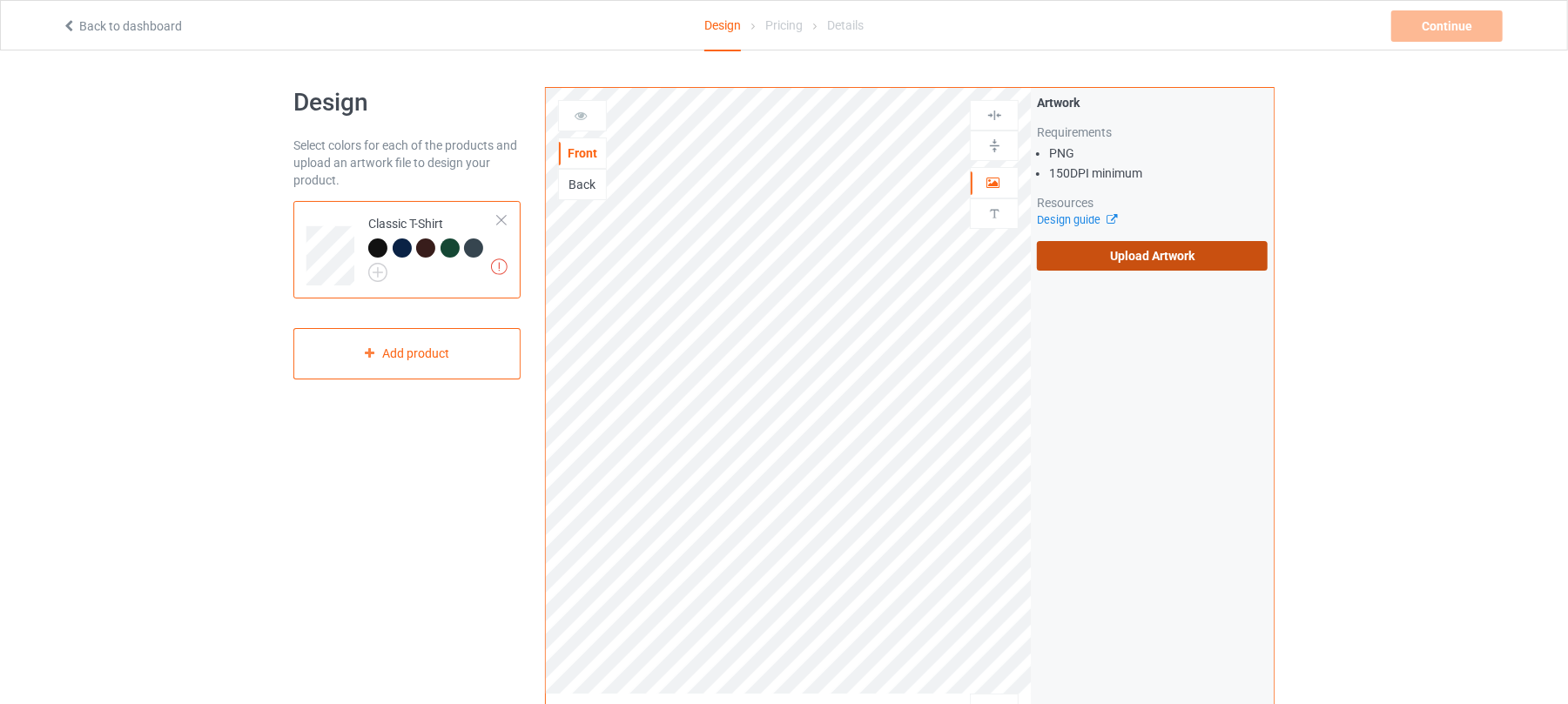
click at [1170, 258] on label "Upload Artwork" at bounding box center [1152, 255] width 231 height 30
click at [0, 0] on input "Upload Artwork" at bounding box center [0, 0] width 0 height 0
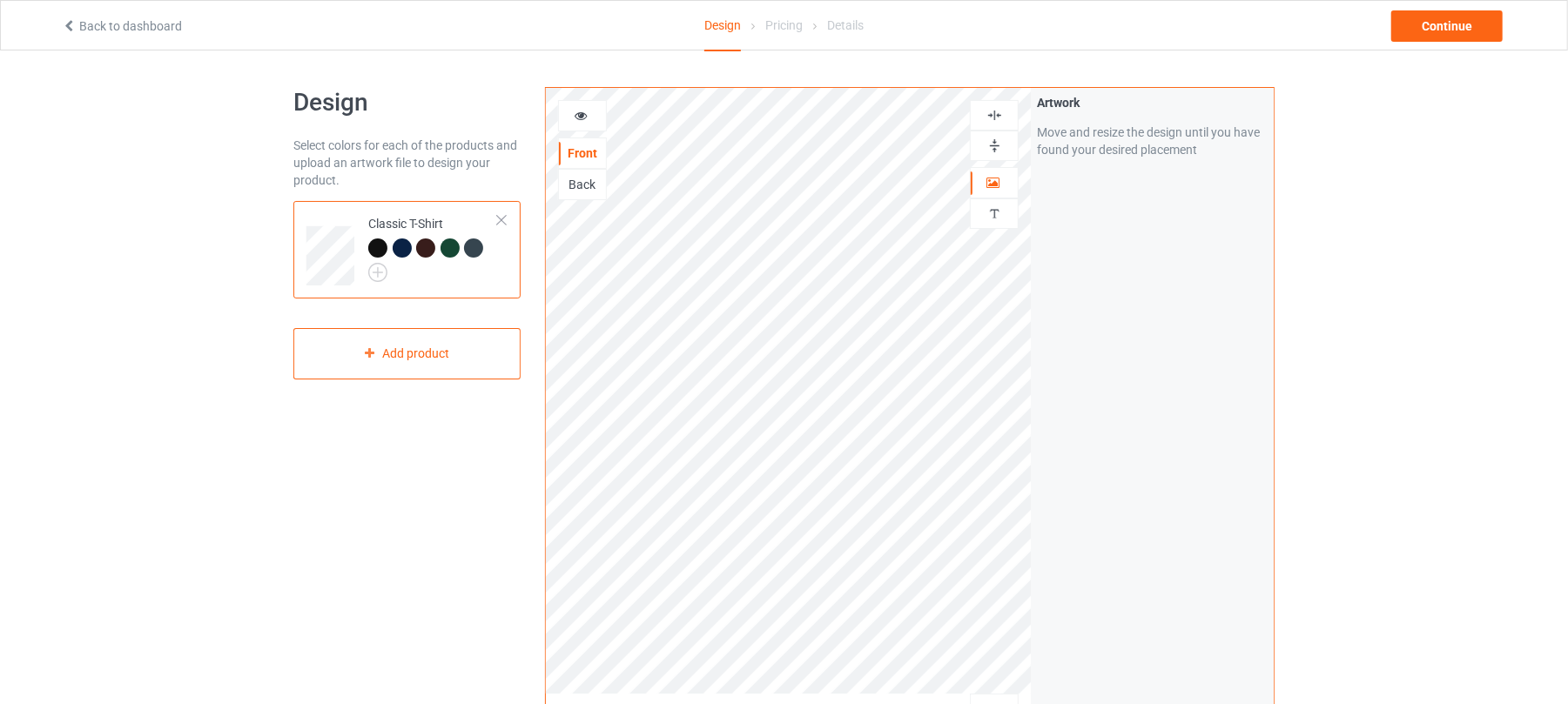
click at [987, 143] on img at bounding box center [995, 146] width 16 height 16
click at [987, 110] on img at bounding box center [995, 115] width 16 height 16
click at [1464, 19] on div "Continue" at bounding box center [1447, 26] width 112 height 32
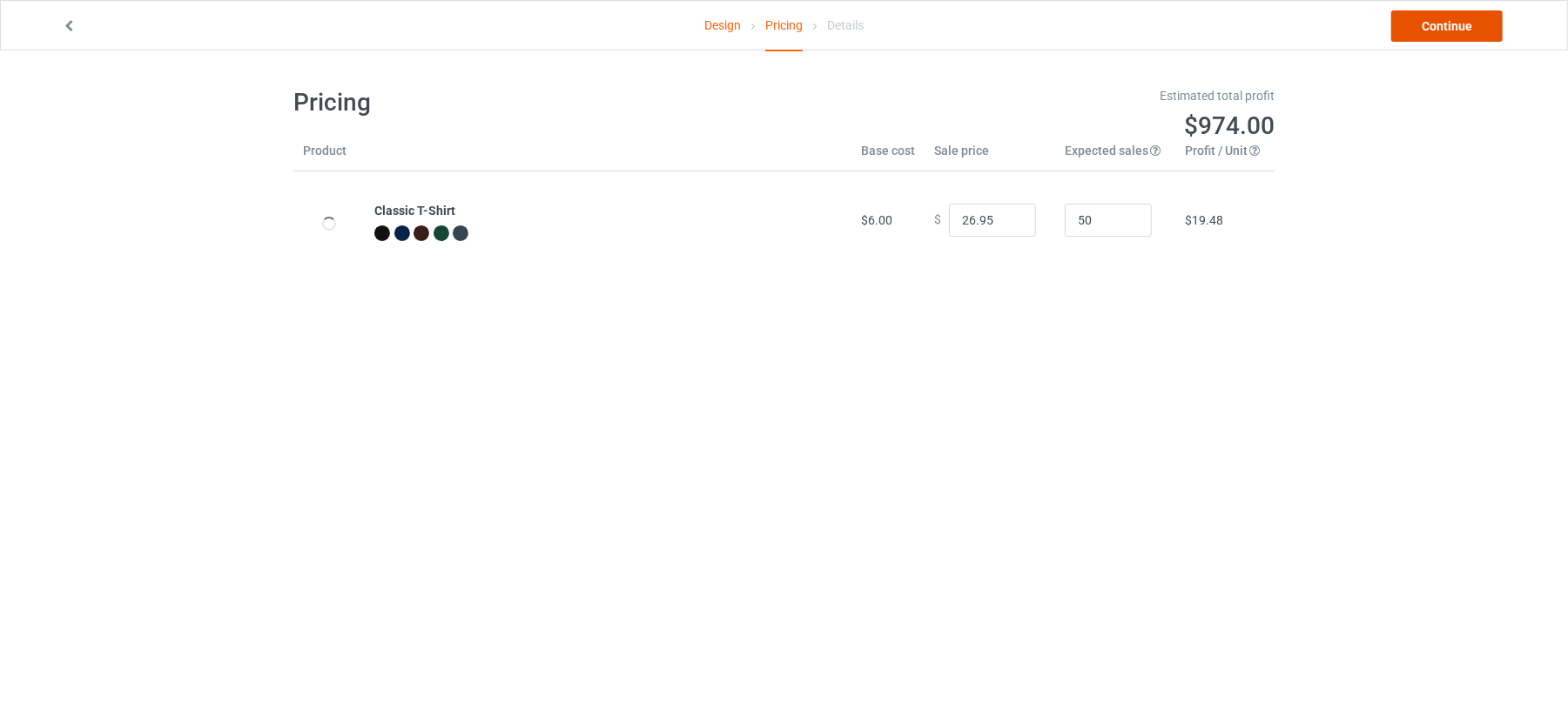
click at [1464, 19] on link "Continue" at bounding box center [1447, 26] width 112 height 32
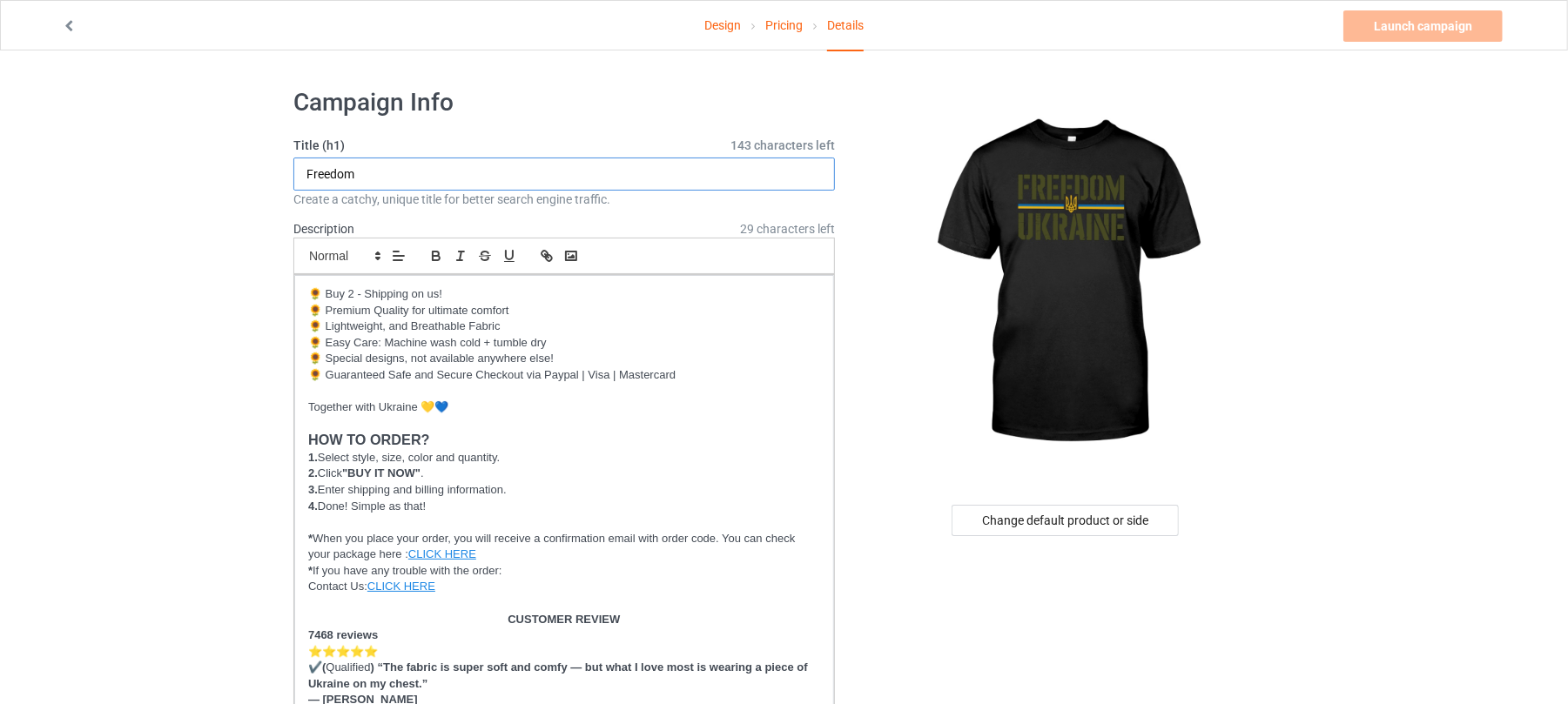
click at [434, 171] on input "Freedom" at bounding box center [564, 174] width 542 height 33
drag, startPoint x: 434, startPoint y: 171, endPoint x: 81, endPoint y: 164, distance: 353.1
type input "Freedom Ukraine"
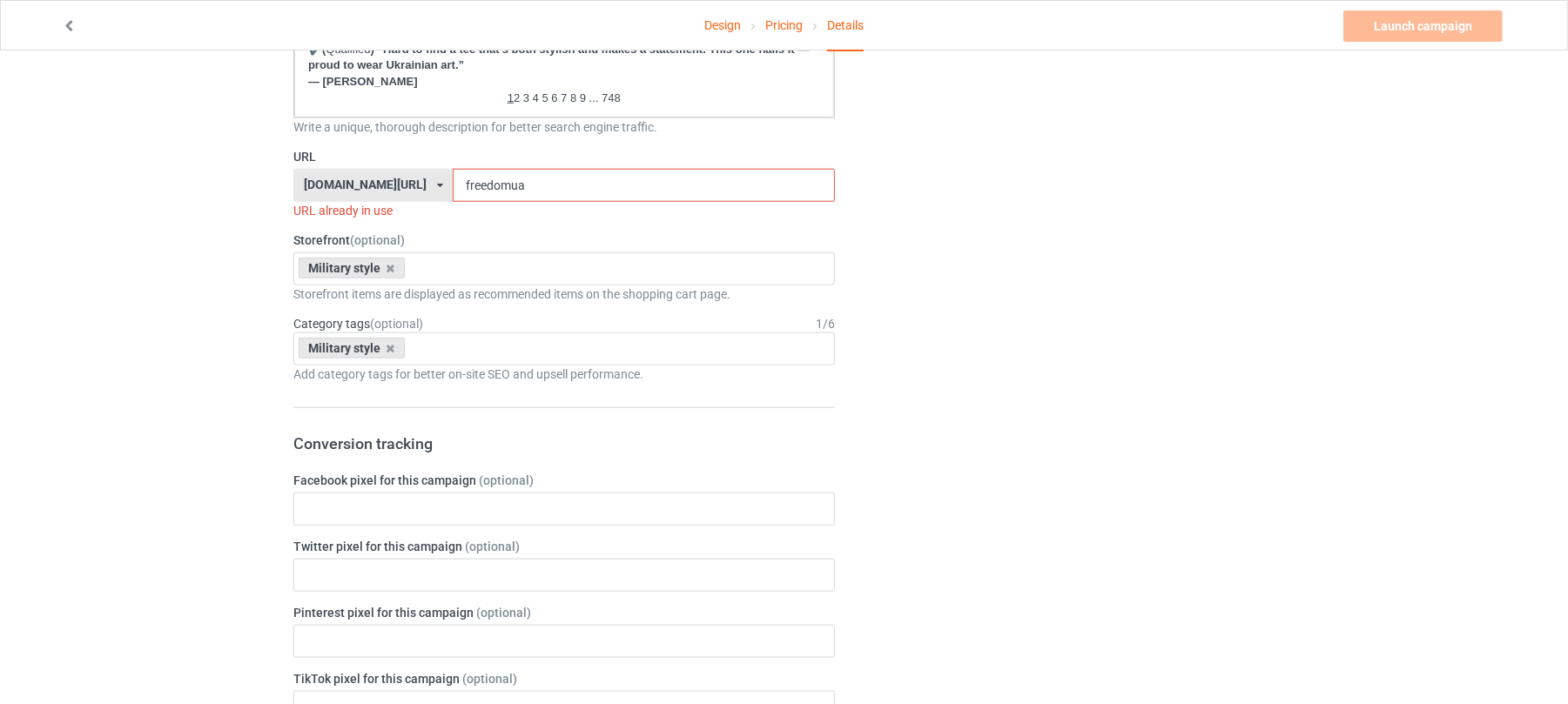
scroll to position [1160, 0]
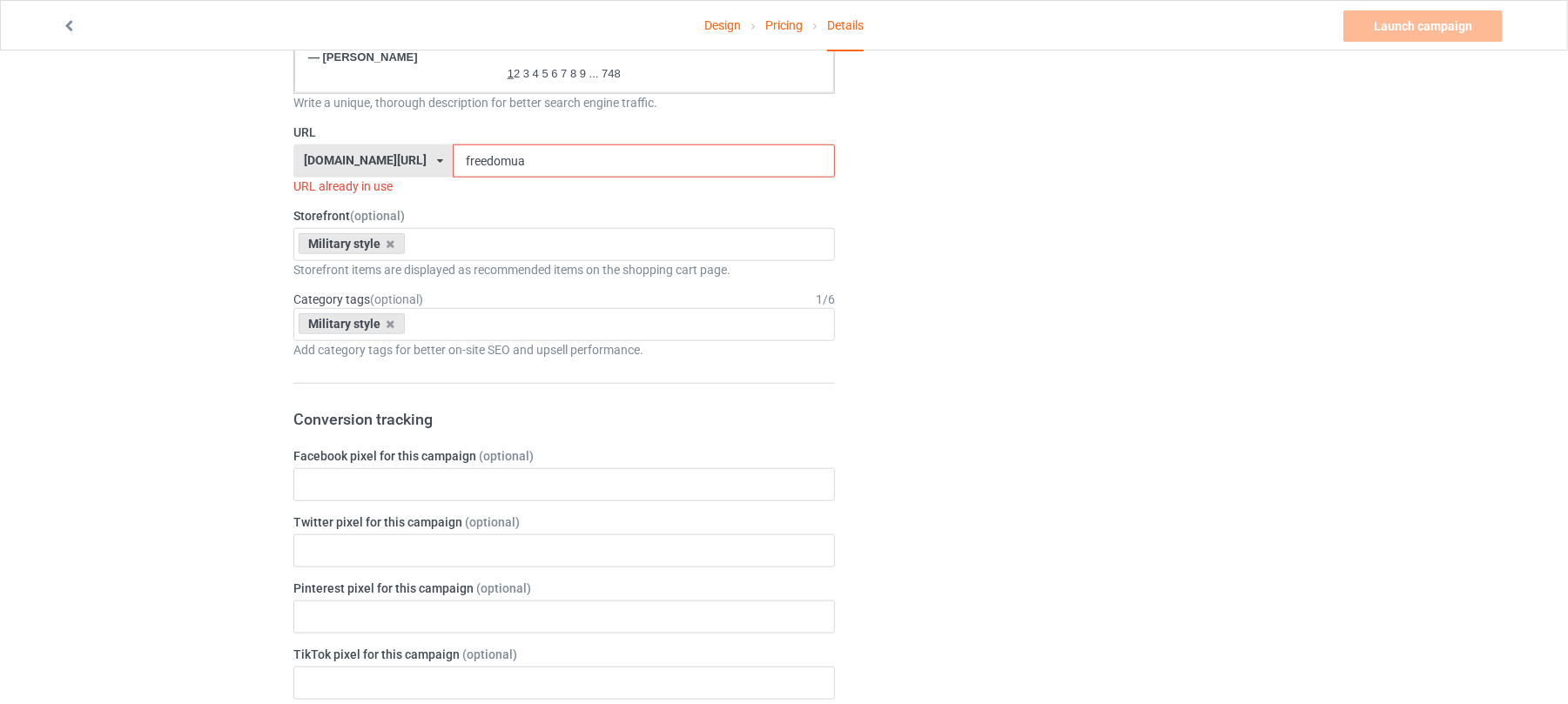
drag, startPoint x: 541, startPoint y: 155, endPoint x: 297, endPoint y: 136, distance: 244.7
click at [311, 144] on div "shirtenergy.com/ shirtenergy.com/ teechip.com/ 6273c5abfddeea00434bafb3 587d0d4…" at bounding box center [564, 160] width 542 height 33
paste input "Freedom Ukraine"
click at [489, 160] on input "Freedom Ukraine" at bounding box center [643, 160] width 381 height 33
click at [482, 161] on input "freedomua" at bounding box center [643, 160] width 381 height 33
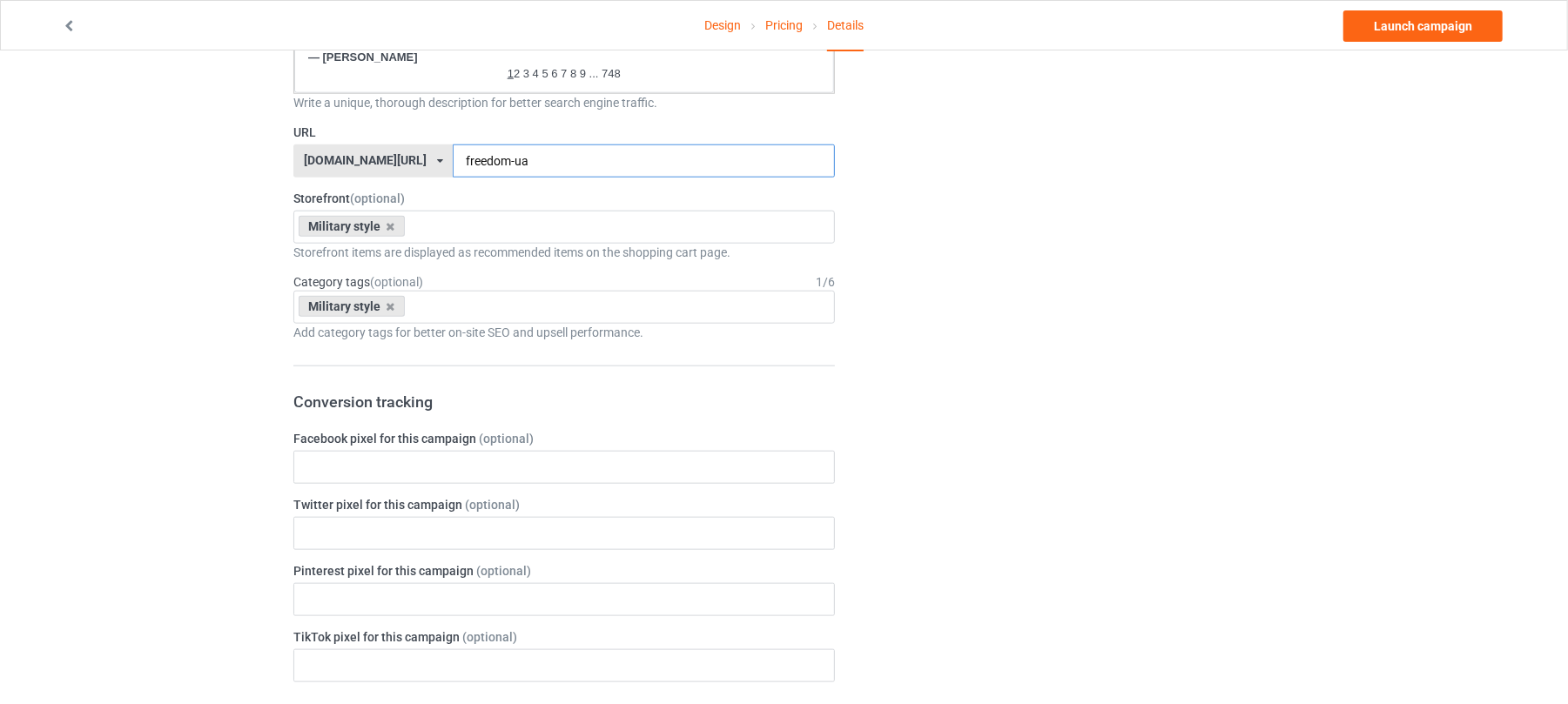
type input "freedom-ua"
click at [963, 247] on div "Change default product or side" at bounding box center [1068, 245] width 440 height 2661
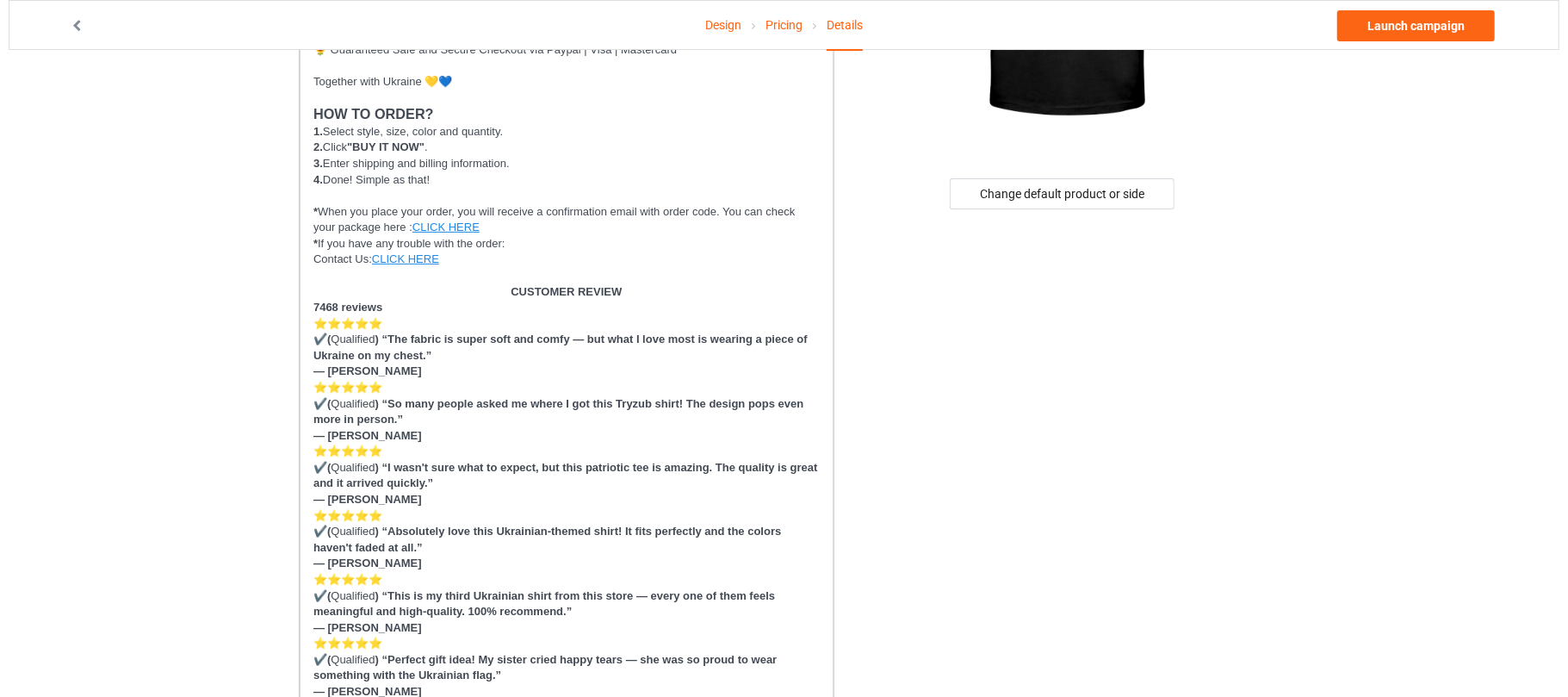
scroll to position [0, 0]
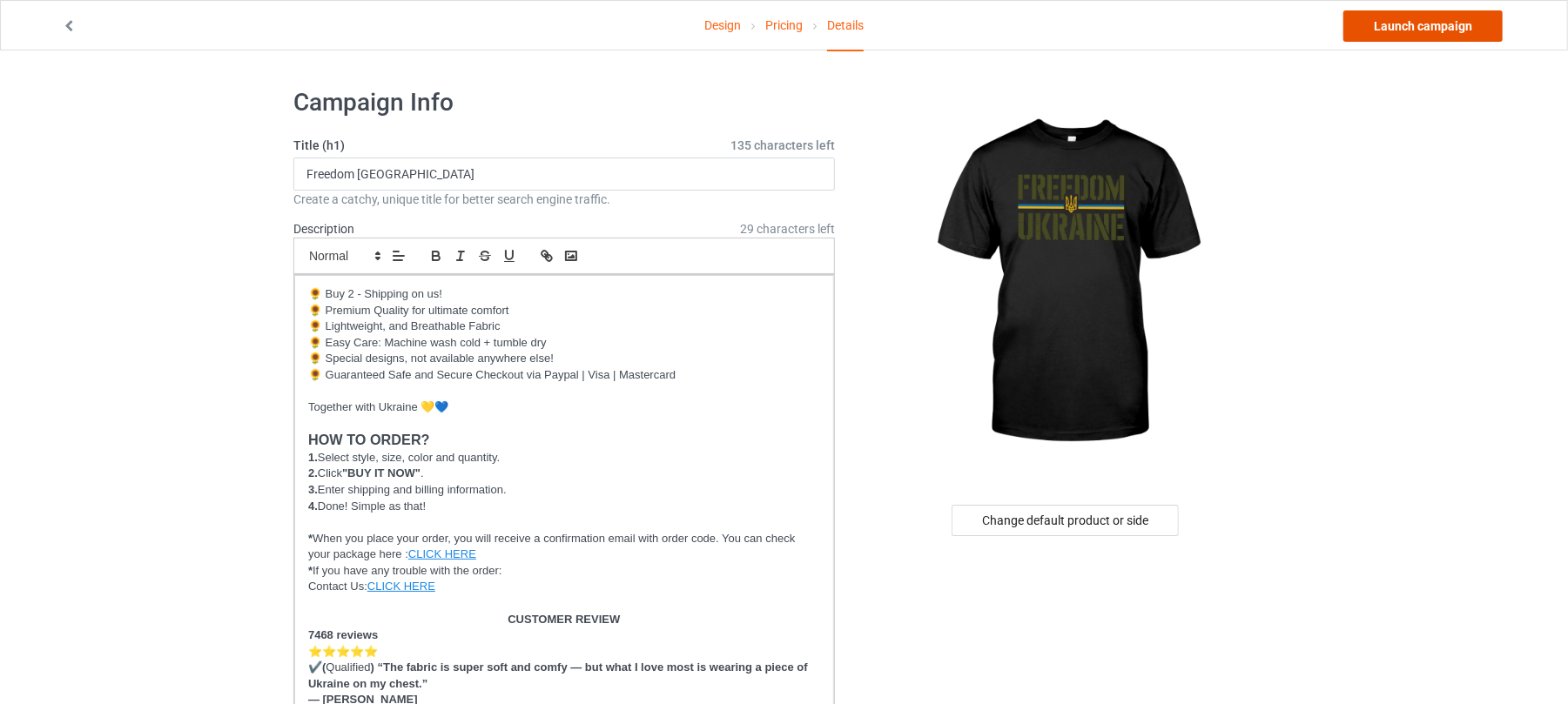
click at [1442, 14] on link "Launch campaign" at bounding box center [1423, 26] width 160 height 32
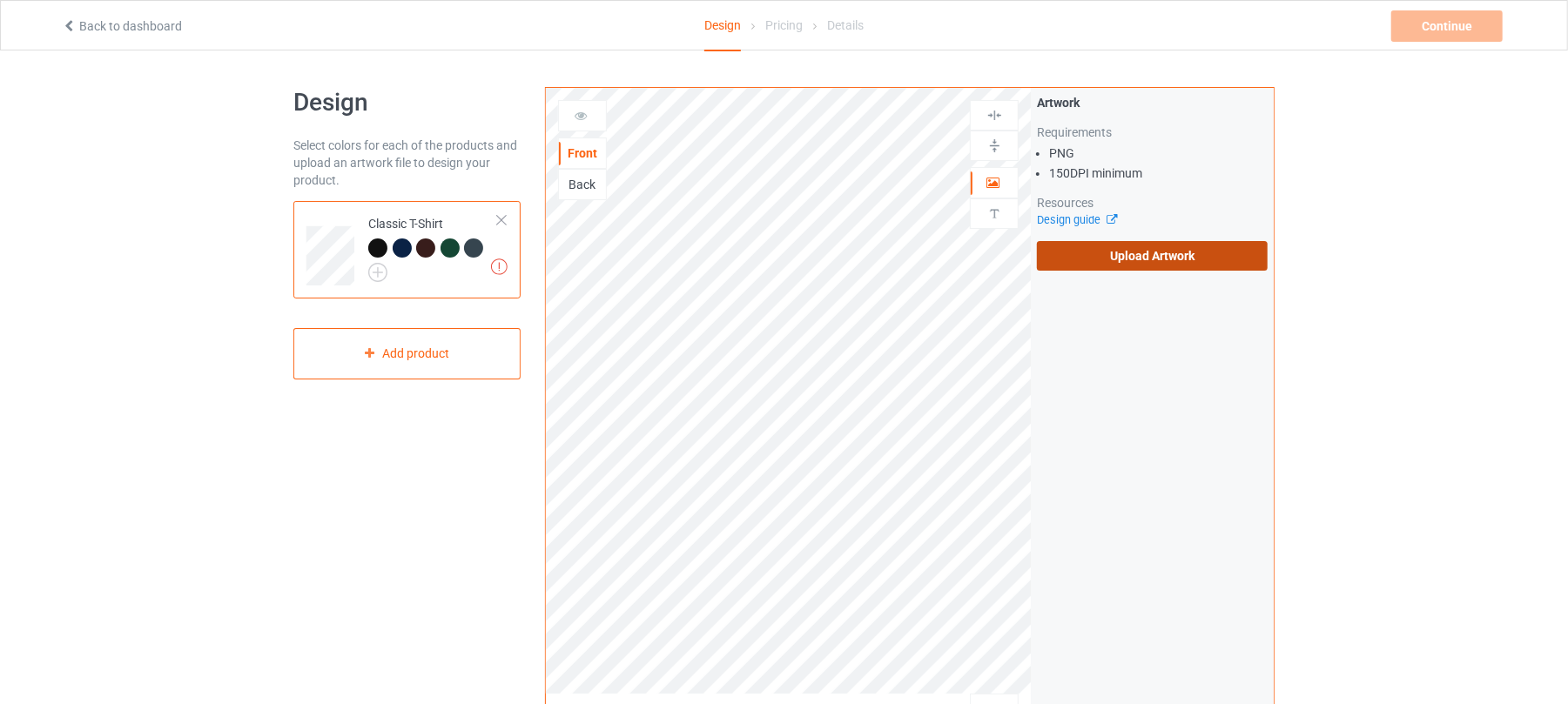
click at [1136, 261] on label "Upload Artwork" at bounding box center [1152, 255] width 231 height 30
click at [0, 0] on input "Upload Artwork" at bounding box center [0, 0] width 0 height 0
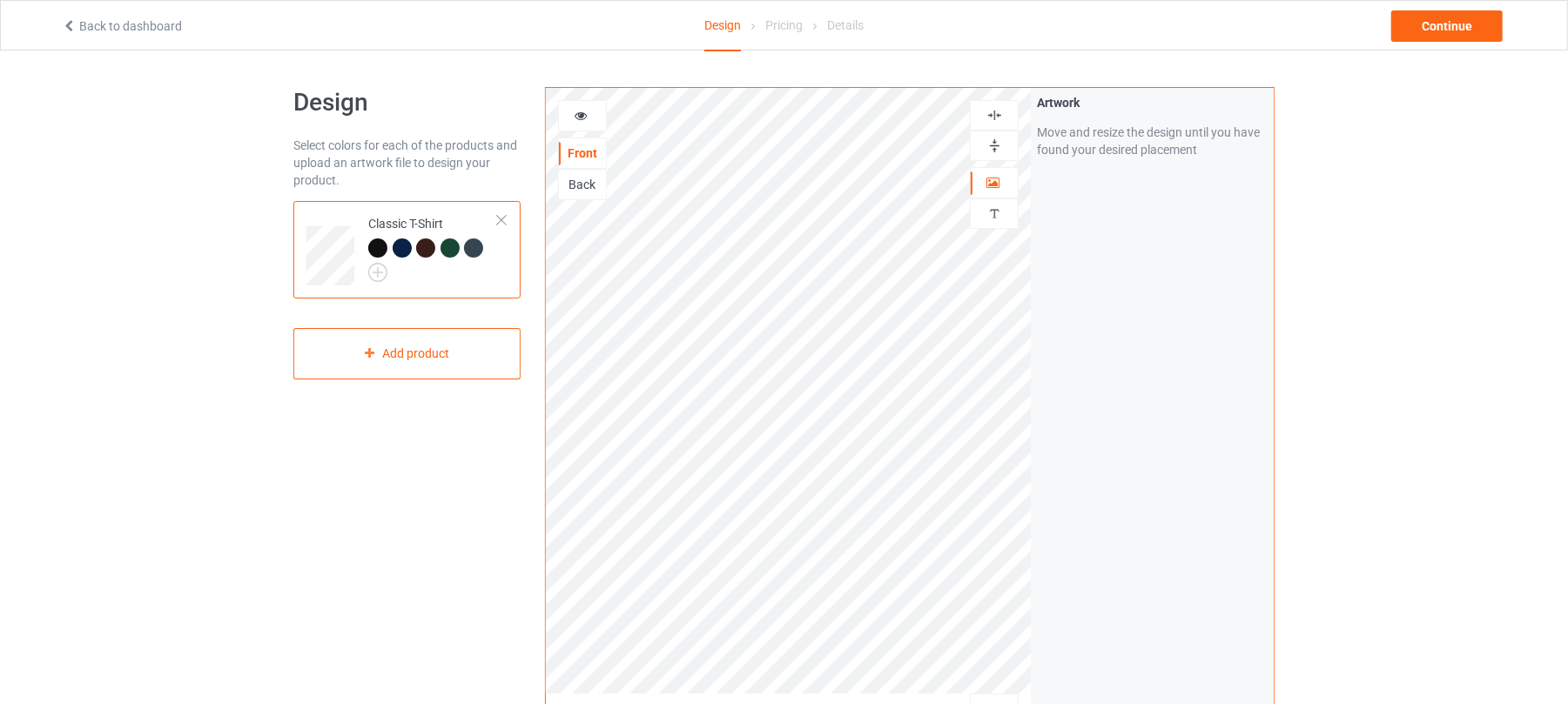
click at [1001, 109] on img at bounding box center [995, 115] width 16 height 16
click at [1428, 24] on div "Continue" at bounding box center [1447, 26] width 112 height 32
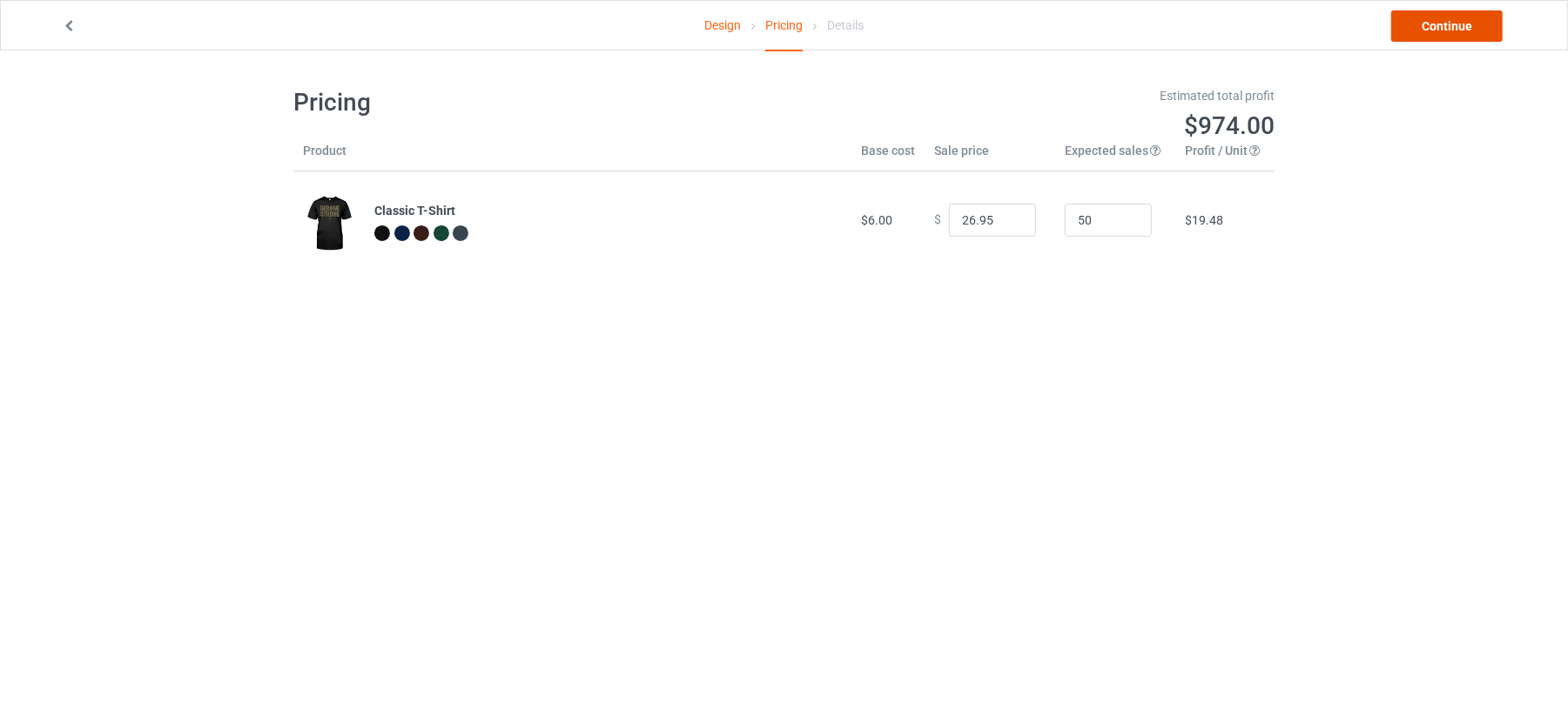
click at [1430, 32] on link "Continue" at bounding box center [1447, 26] width 112 height 32
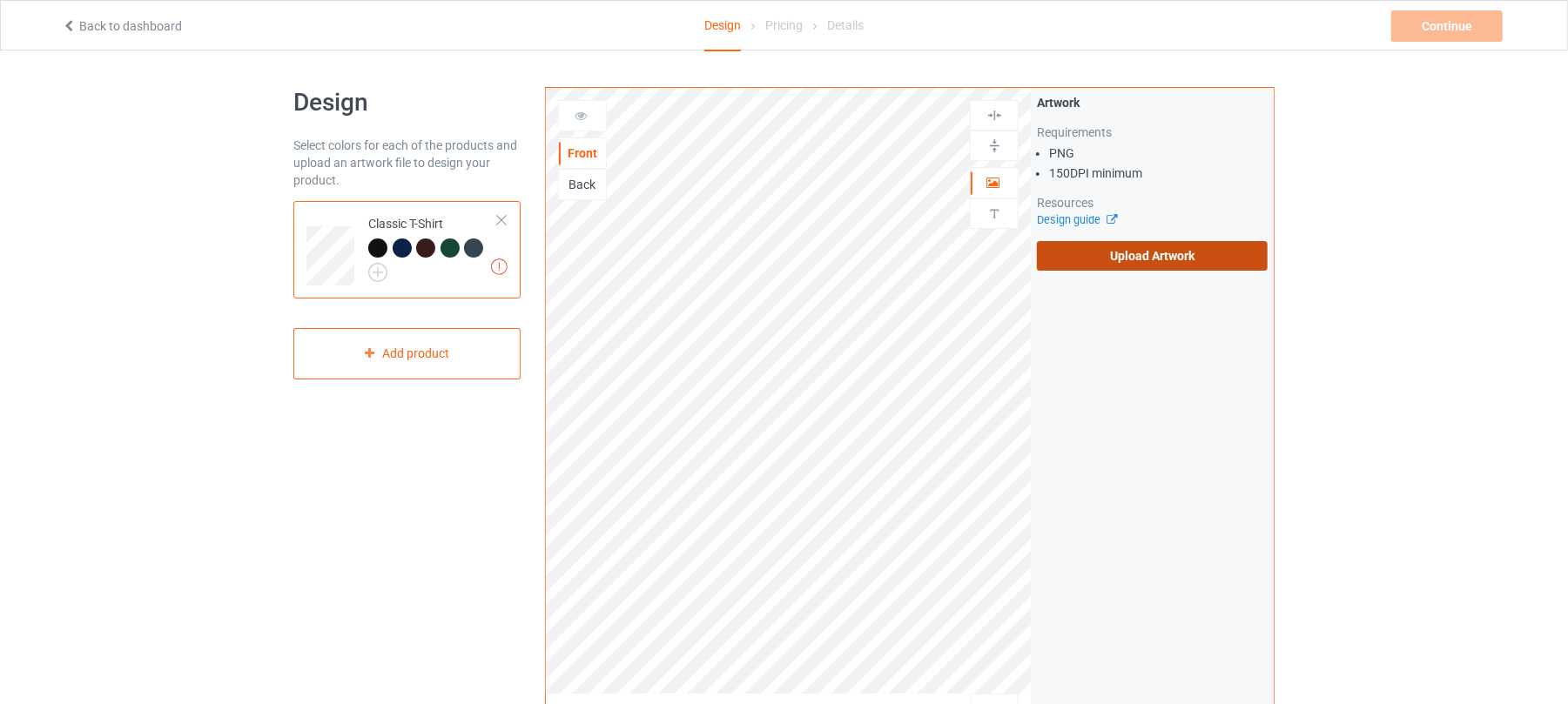
click at [1176, 256] on label "Upload Artwork" at bounding box center [1152, 255] width 231 height 30
click at [0, 0] on input "Upload Artwork" at bounding box center [0, 0] width 0 height 0
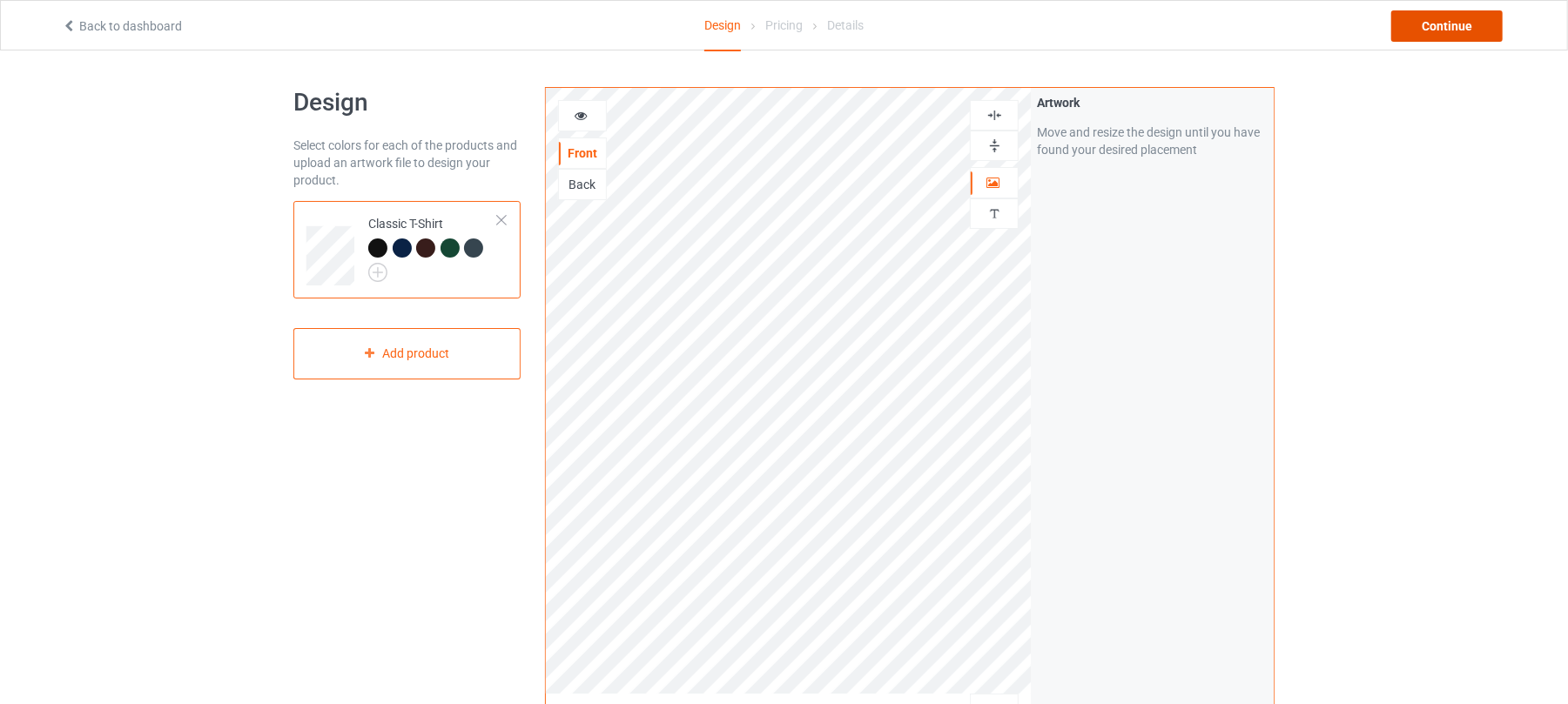
click at [1457, 23] on div "Continue" at bounding box center [1447, 26] width 112 height 32
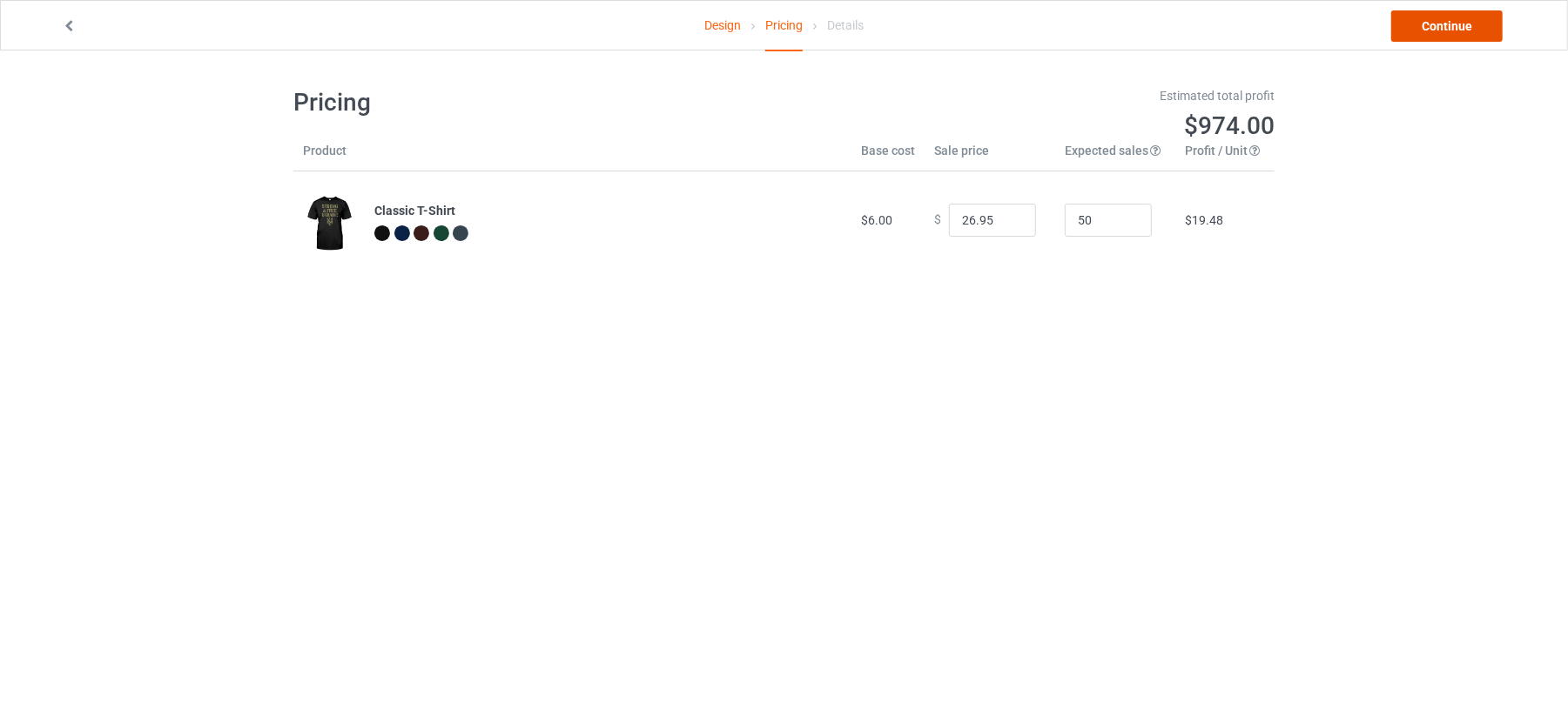
click at [1422, 19] on link "Continue" at bounding box center [1447, 26] width 112 height 32
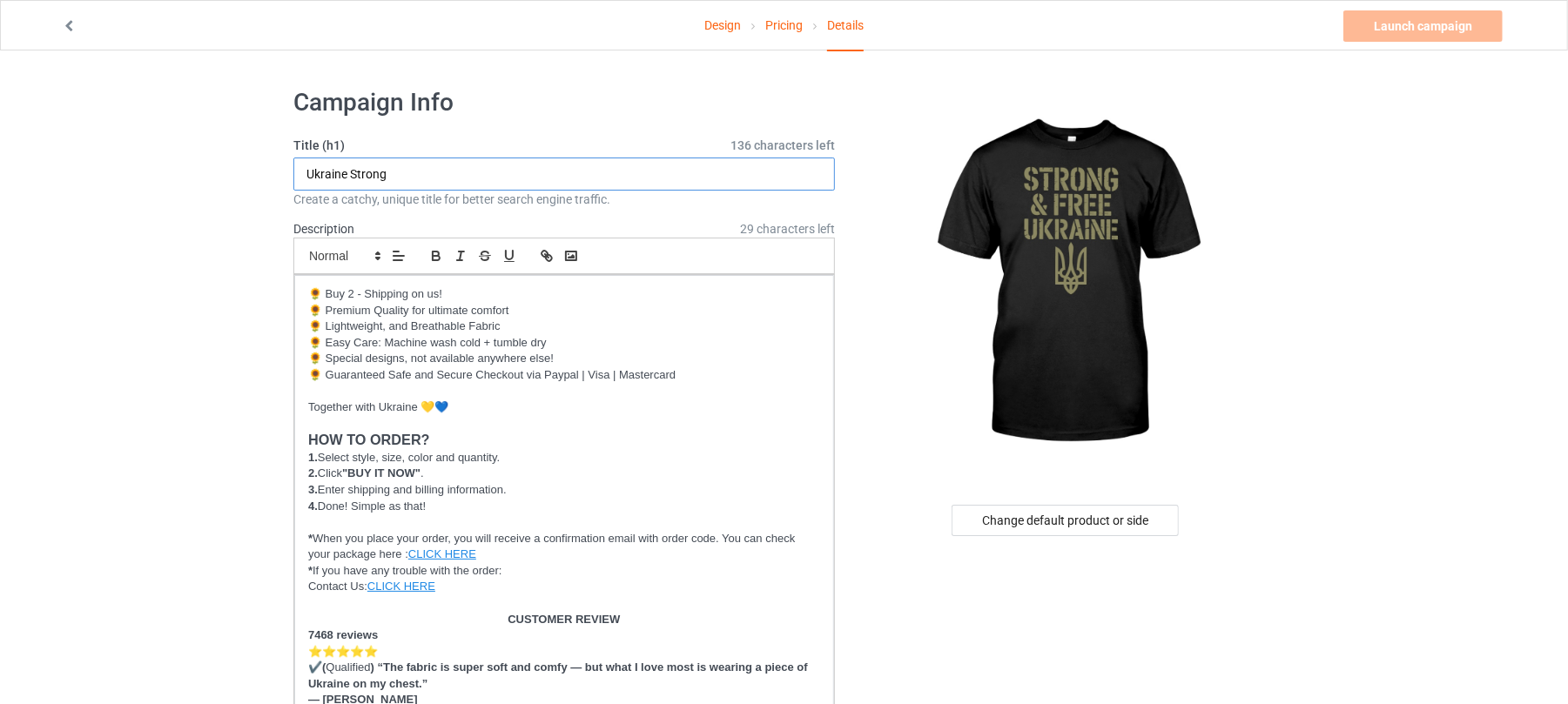
drag, startPoint x: 441, startPoint y: 165, endPoint x: 0, endPoint y: 138, distance: 441.8
drag, startPoint x: 411, startPoint y: 169, endPoint x: 25, endPoint y: 169, distance: 386.0
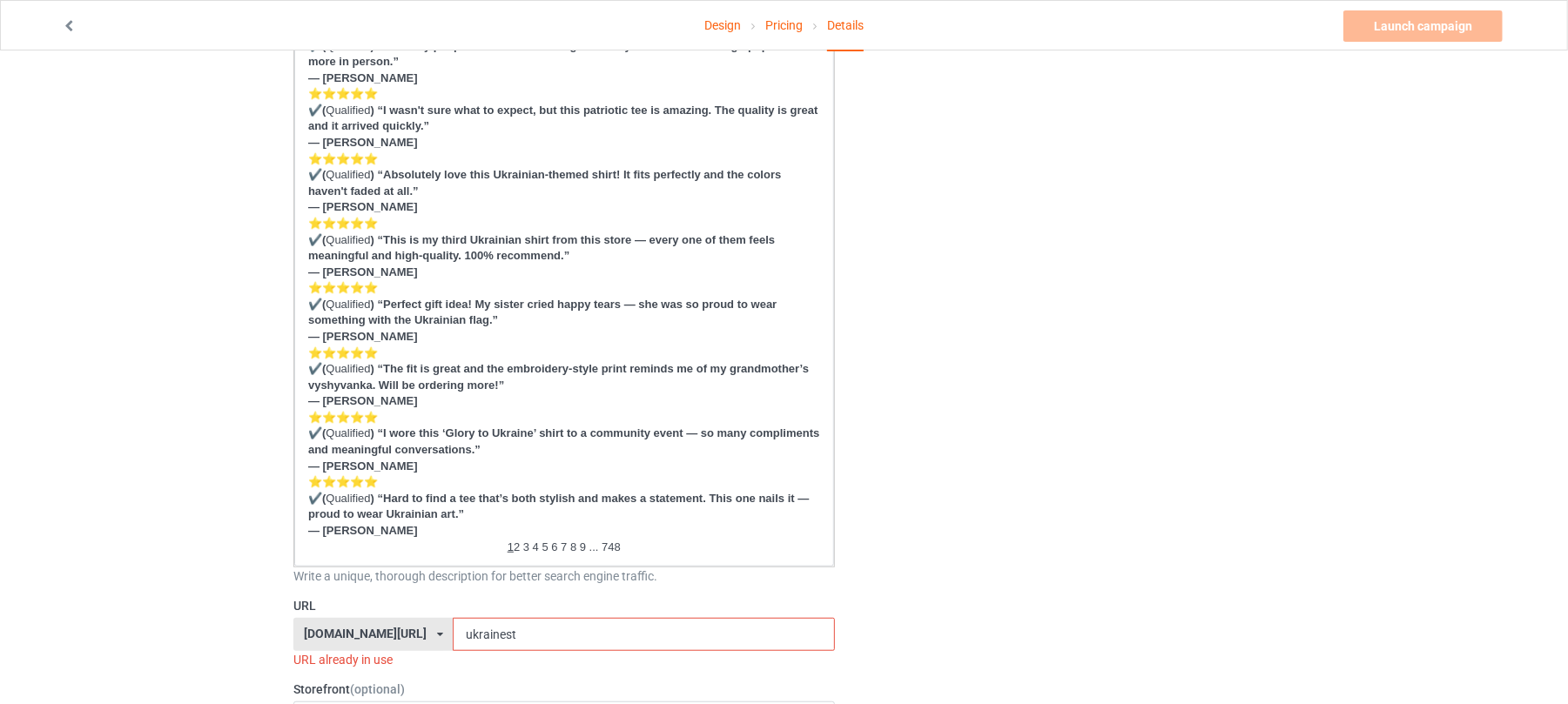
scroll to position [697, 0]
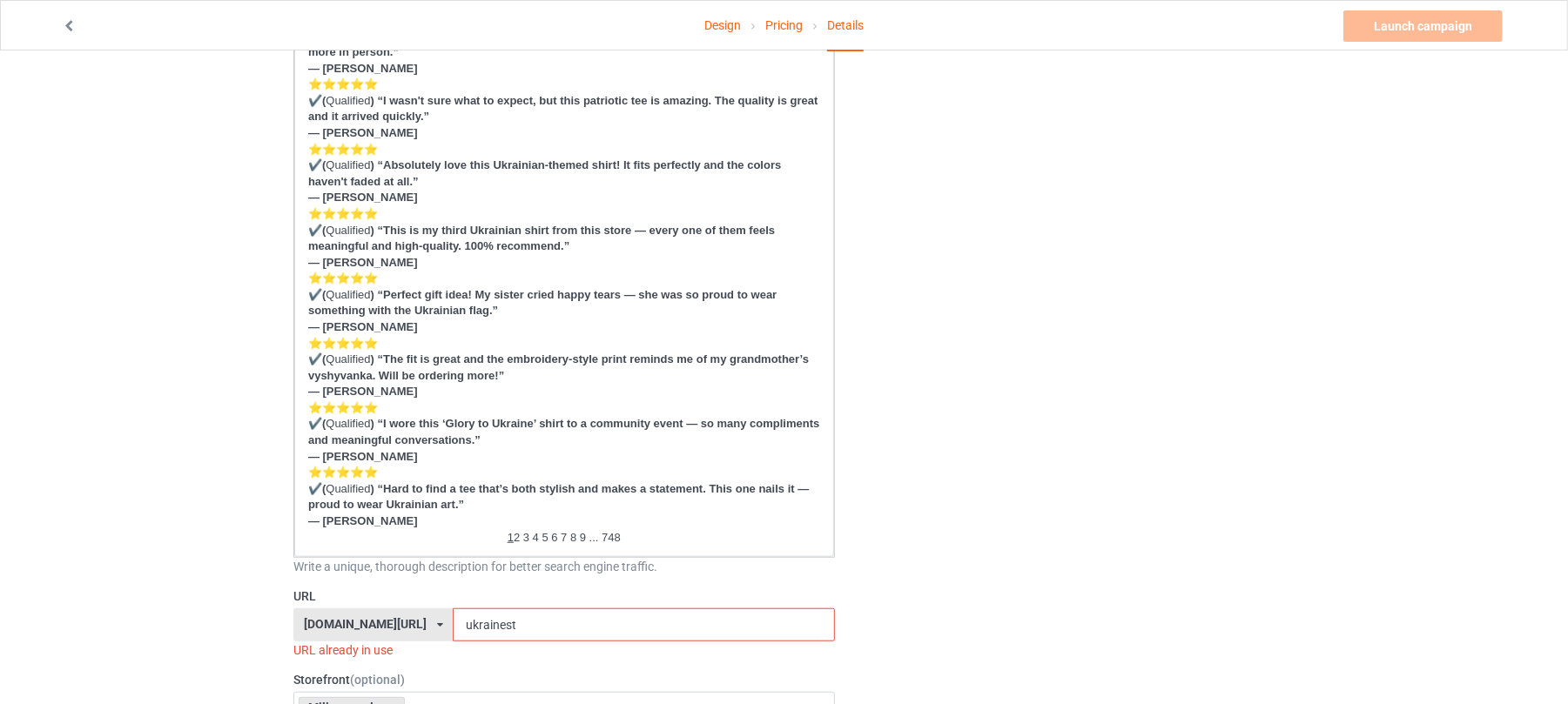
type input "Strong Ukraine"
drag, startPoint x: 535, startPoint y: 624, endPoint x: 272, endPoint y: 611, distance: 263.3
click at [273, 613] on div "Design Pricing Details Launch campaign Invalid campaign URL Campaign Info Title…" at bounding box center [784, 717] width 1568 height 2727
paste input "Strong Ukraine"
click at [474, 627] on input "Strong Ukraine" at bounding box center [643, 625] width 381 height 33
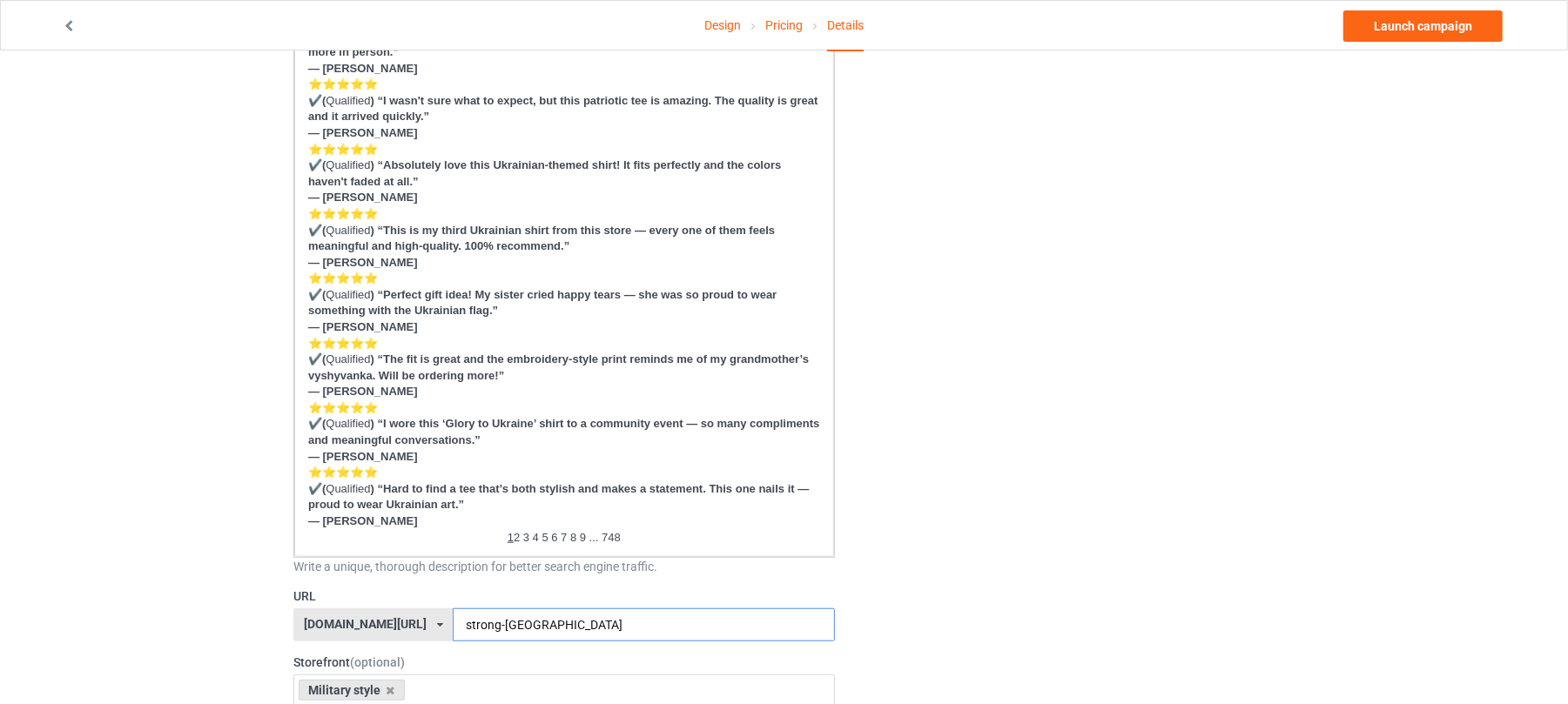
click at [592, 617] on input "strong-ukraine" at bounding box center [643, 625] width 381 height 33
click at [571, 618] on input "strong-ukraine" at bounding box center [643, 625] width 381 height 33
click at [548, 626] on input "strong-ukraine" at bounding box center [643, 625] width 381 height 33
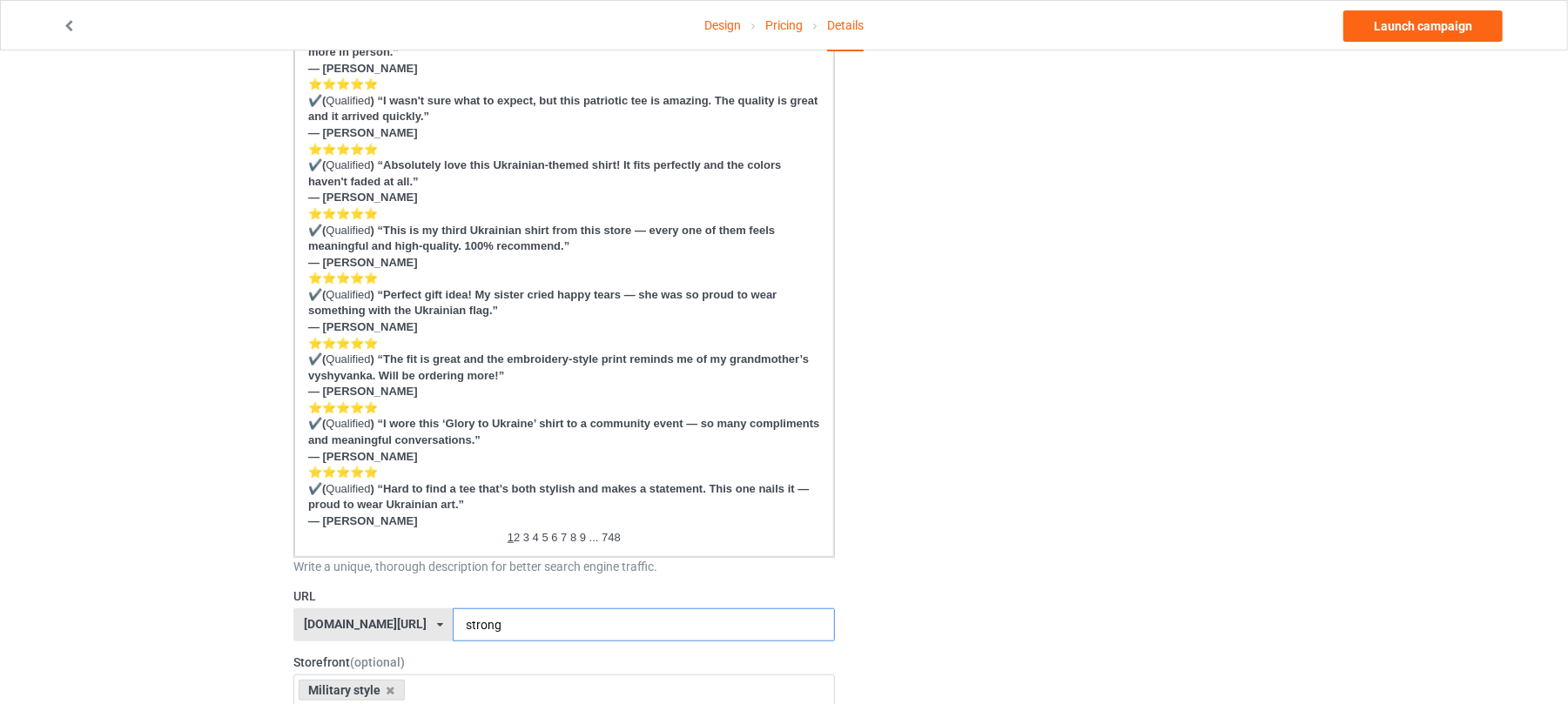
type input "strong"
click at [1083, 499] on div "Change default product or side" at bounding box center [1068, 709] width 440 height 2661
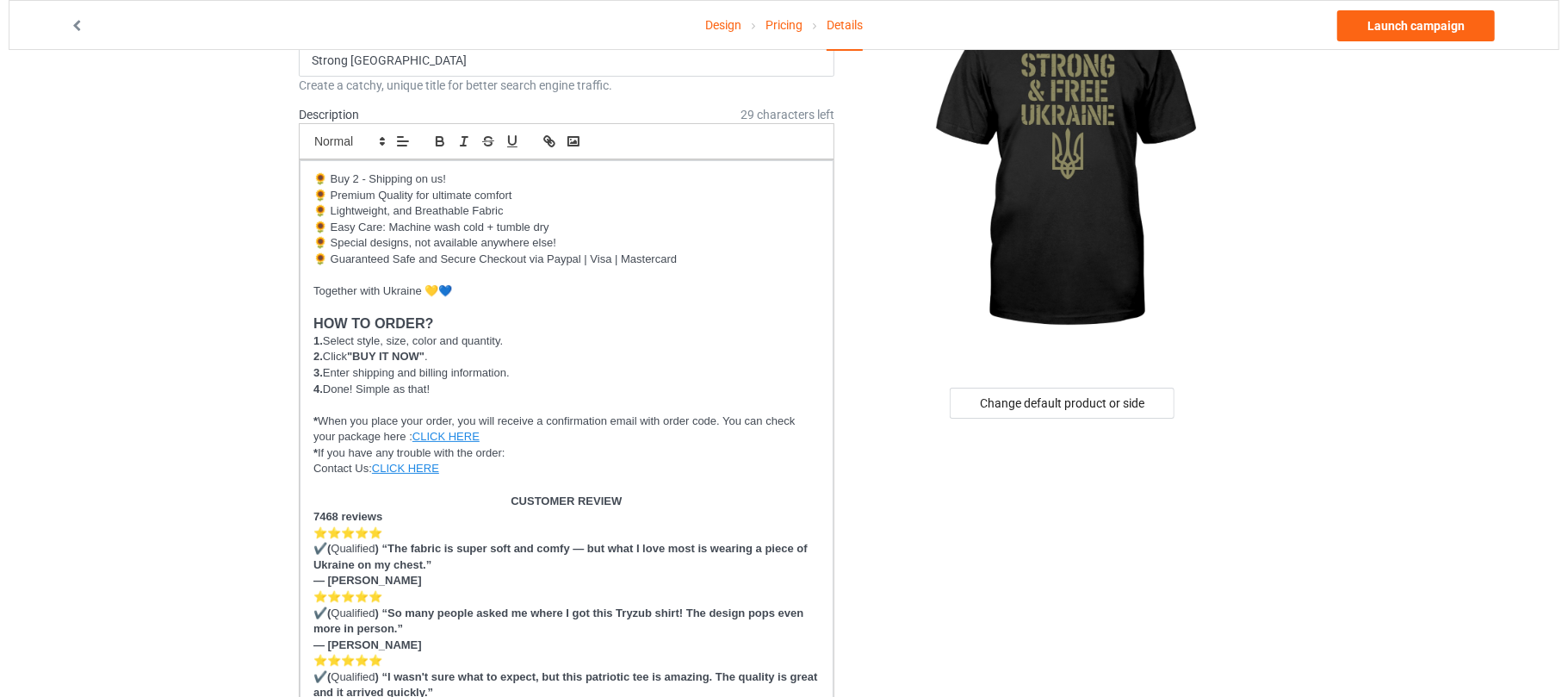
scroll to position [0, 0]
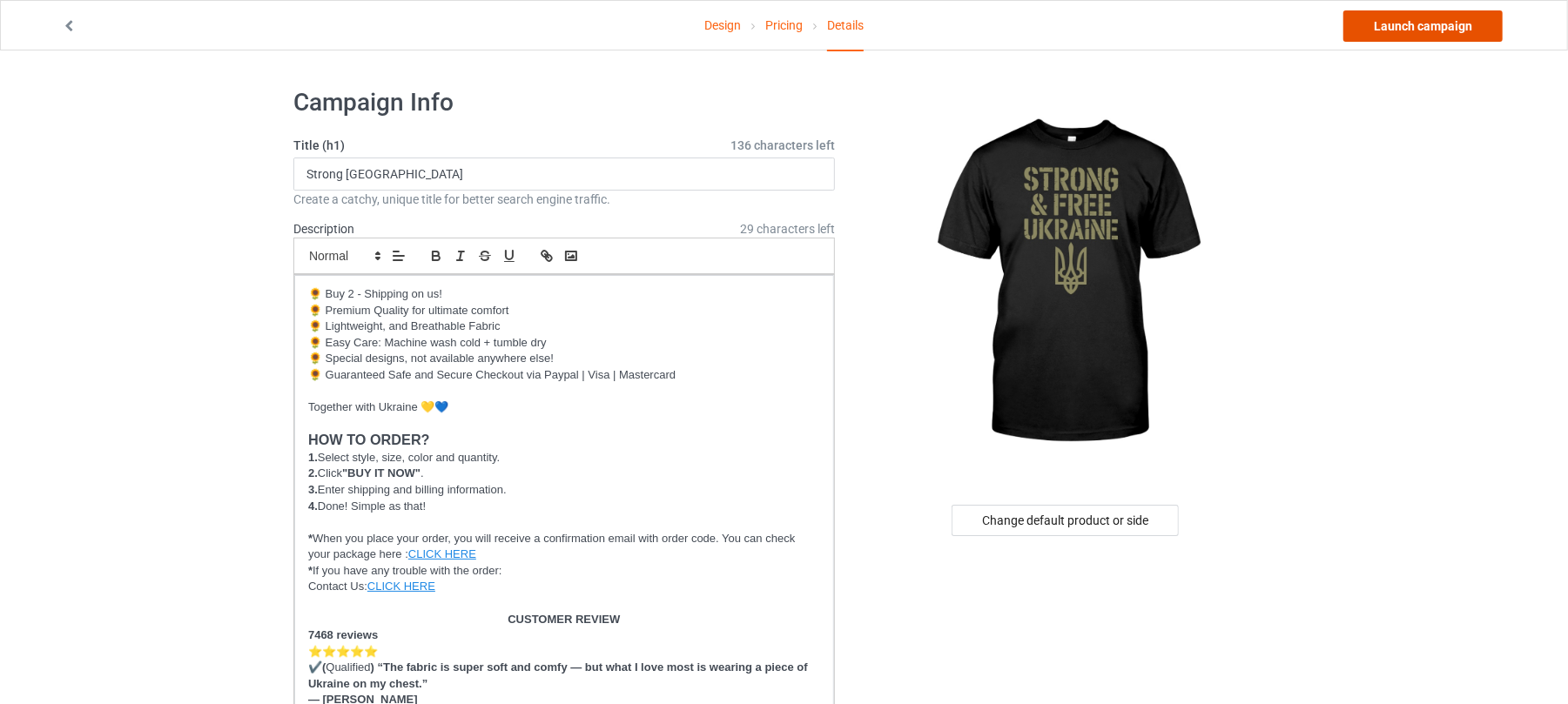
click at [1460, 38] on link "Launch campaign" at bounding box center [1423, 26] width 160 height 32
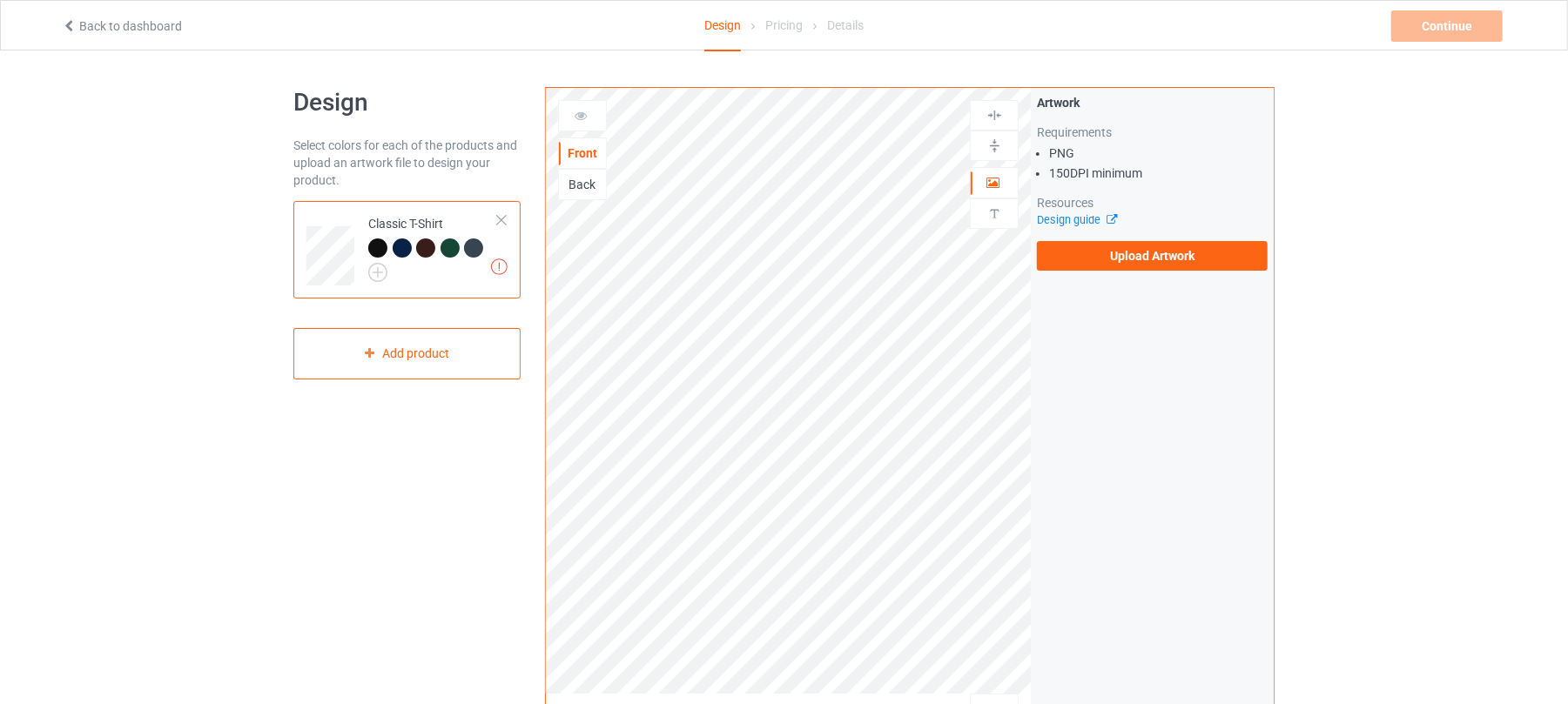
click at [1156, 239] on div "Artwork Requirements PNG 150 DPI minimum Resources Design guide Upload Artwork" at bounding box center [1152, 182] width 231 height 177
click at [1158, 255] on label "Upload Artwork" at bounding box center [1152, 255] width 231 height 30
click at [0, 0] on input "Upload Artwork" at bounding box center [0, 0] width 0 height 0
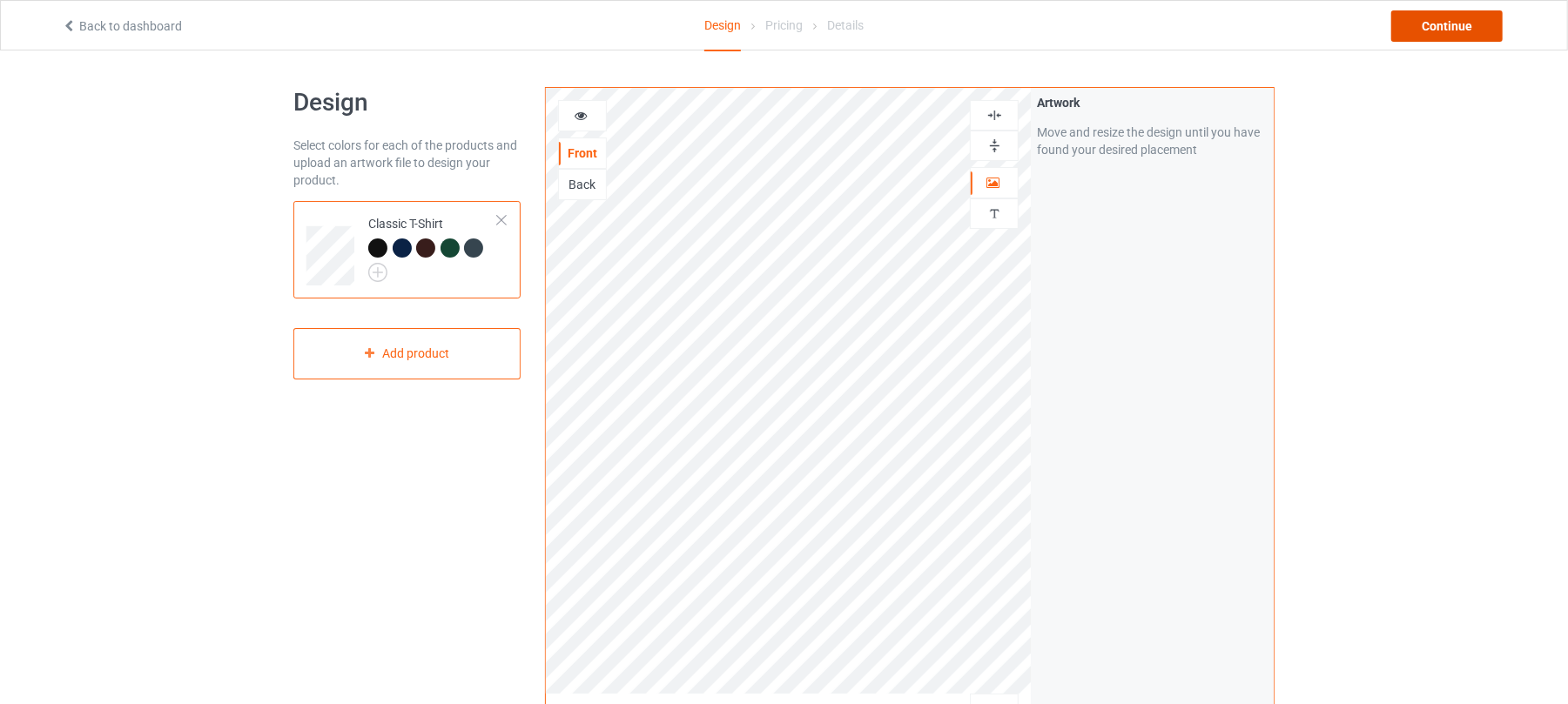
click at [1432, 21] on div "Continue" at bounding box center [1447, 26] width 112 height 32
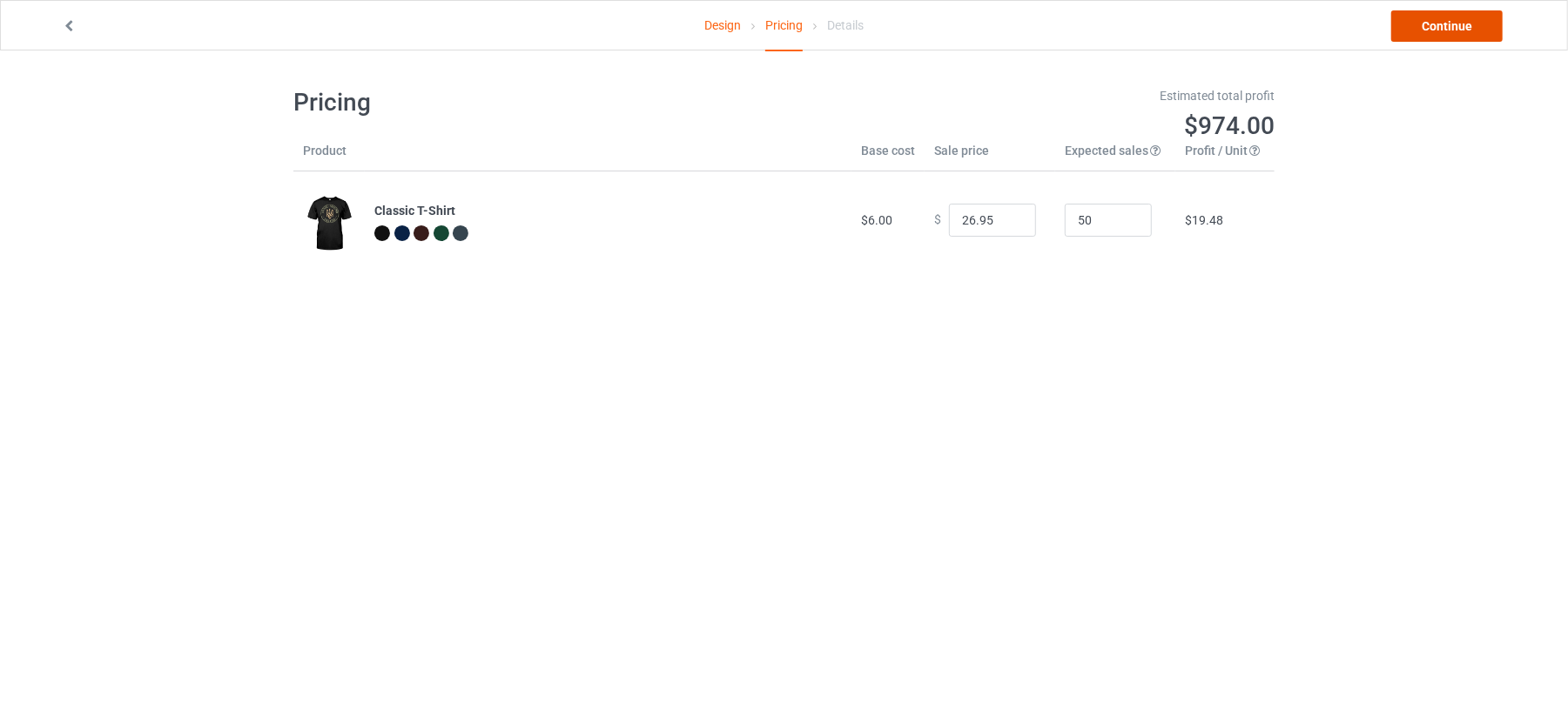
click at [1470, 24] on link "Continue" at bounding box center [1447, 26] width 112 height 32
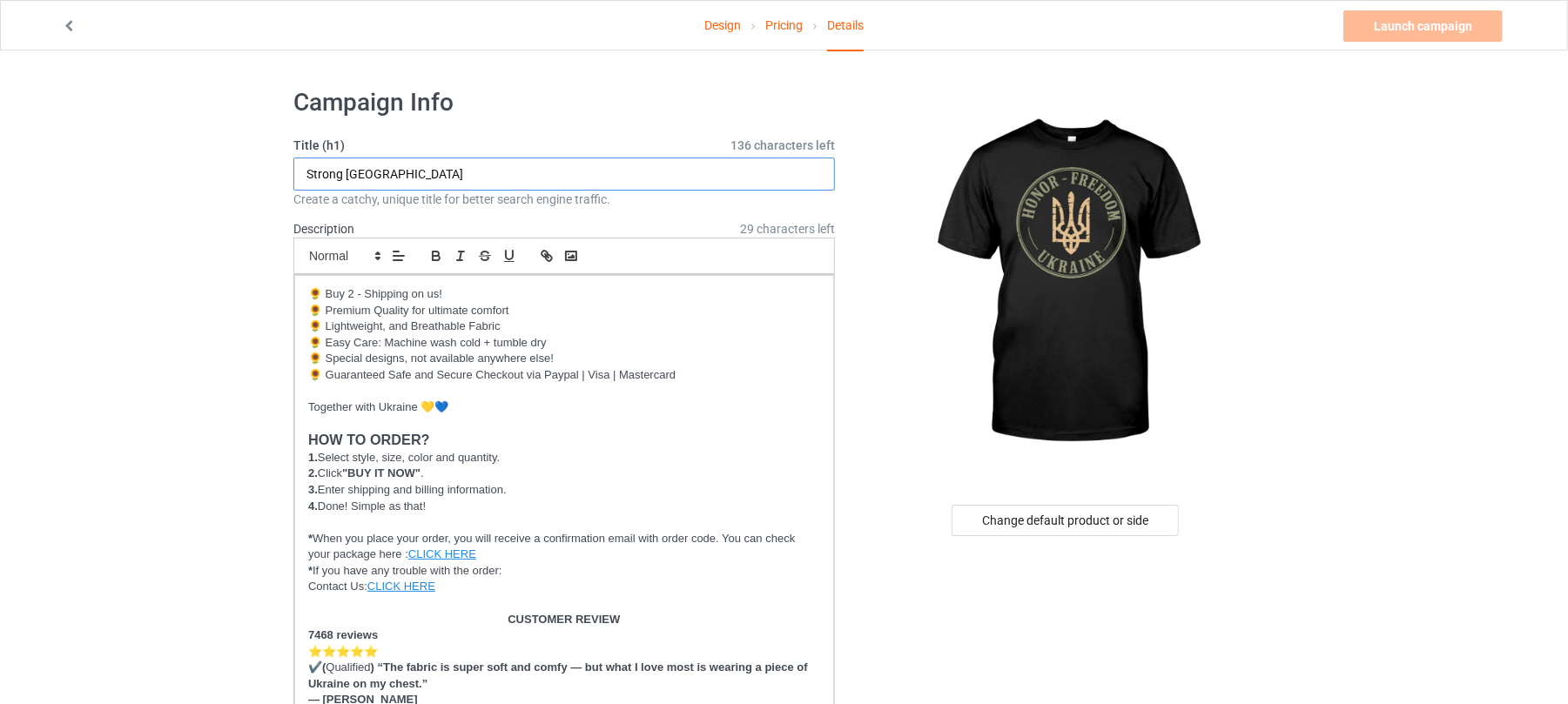
drag, startPoint x: 429, startPoint y: 178, endPoint x: 96, endPoint y: 178, distance: 333.0
drag, startPoint x: 419, startPoint y: 179, endPoint x: 0, endPoint y: 179, distance: 419.0
type input "Honor Freedom"
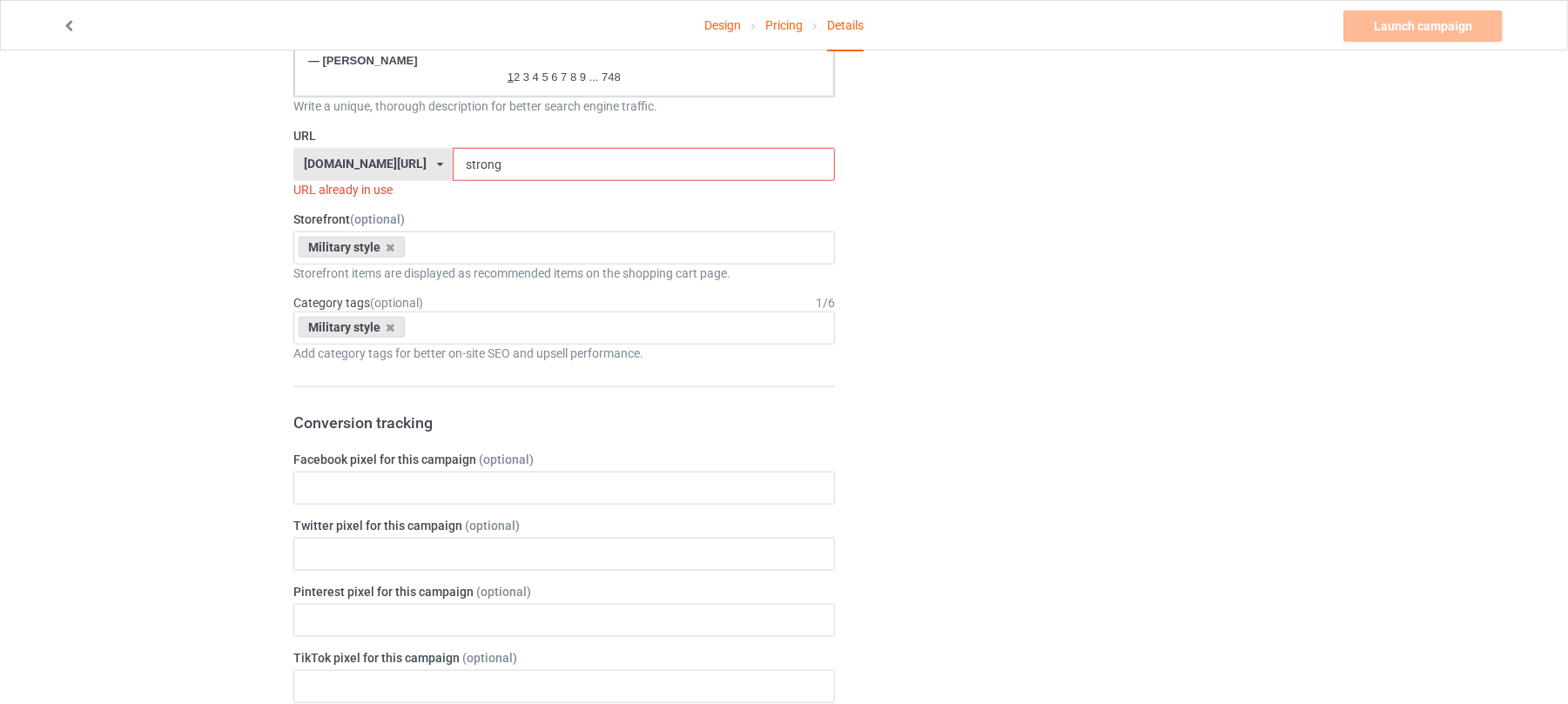
scroll to position [1160, 0]
drag, startPoint x: 505, startPoint y: 160, endPoint x: 277, endPoint y: 116, distance: 232.2
click at [277, 133] on div "Design Pricing Details Launch campaign Invalid campaign URL Campaign Info Title…" at bounding box center [784, 253] width 1568 height 2727
paste input "Honor Freedom"
click at [473, 157] on input "Honor Freedom" at bounding box center [643, 160] width 381 height 33
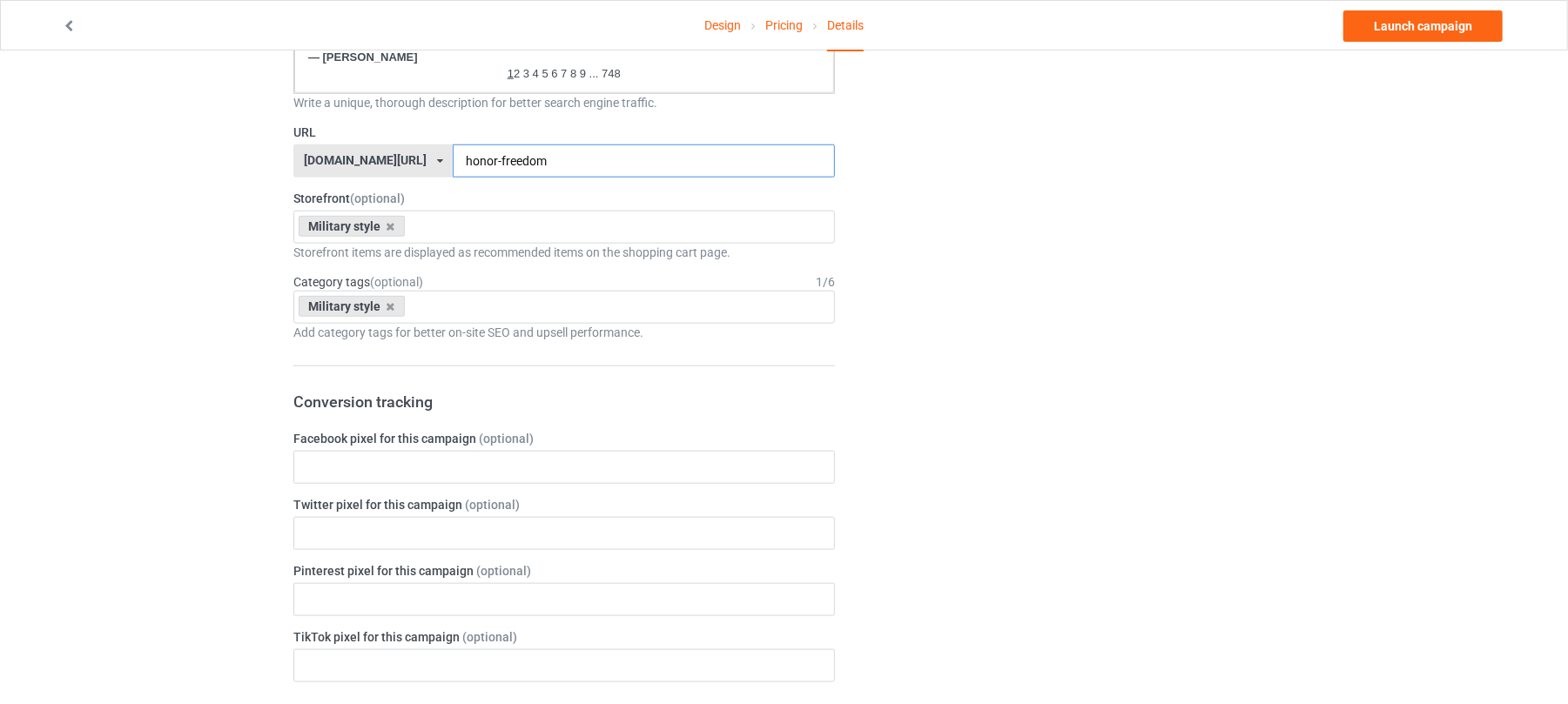
type input "honor-freedom"
click at [1022, 181] on div "Change default product or side" at bounding box center [1068, 245] width 440 height 2661
click at [1108, 269] on div "Change default product or side" at bounding box center [1068, 245] width 440 height 2661
click at [1285, 447] on div "Change default product or side" at bounding box center [1068, 245] width 440 height 2661
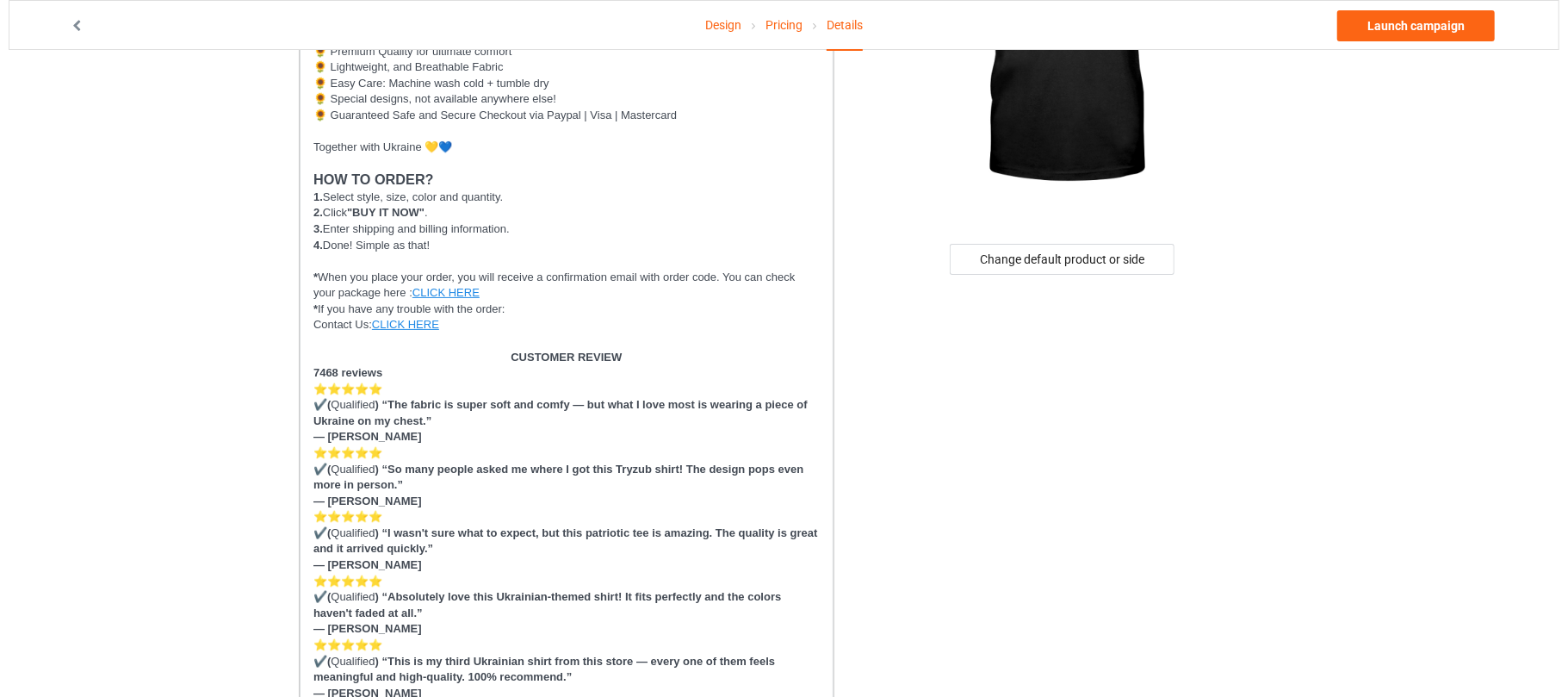
scroll to position [0, 0]
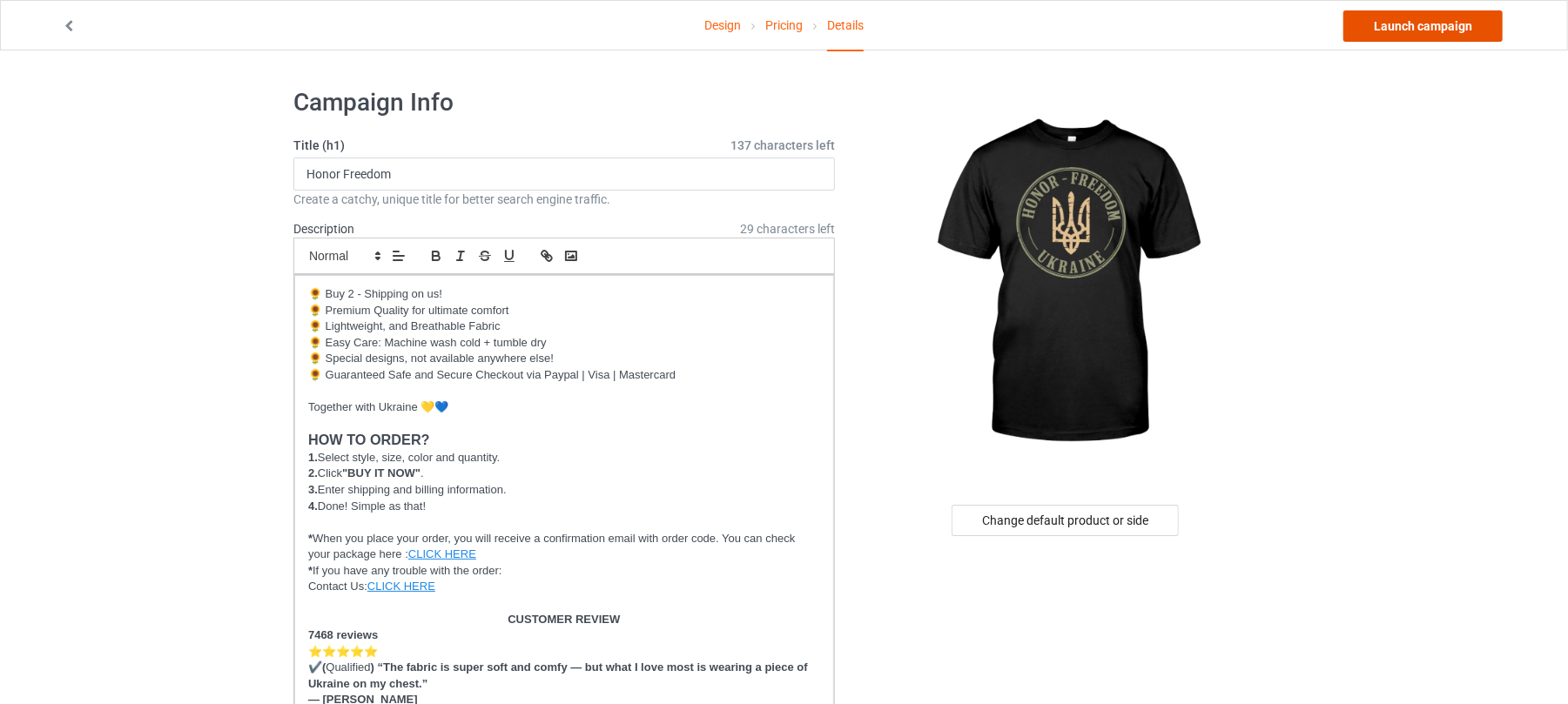
click at [1436, 30] on link "Launch campaign" at bounding box center [1423, 26] width 160 height 32
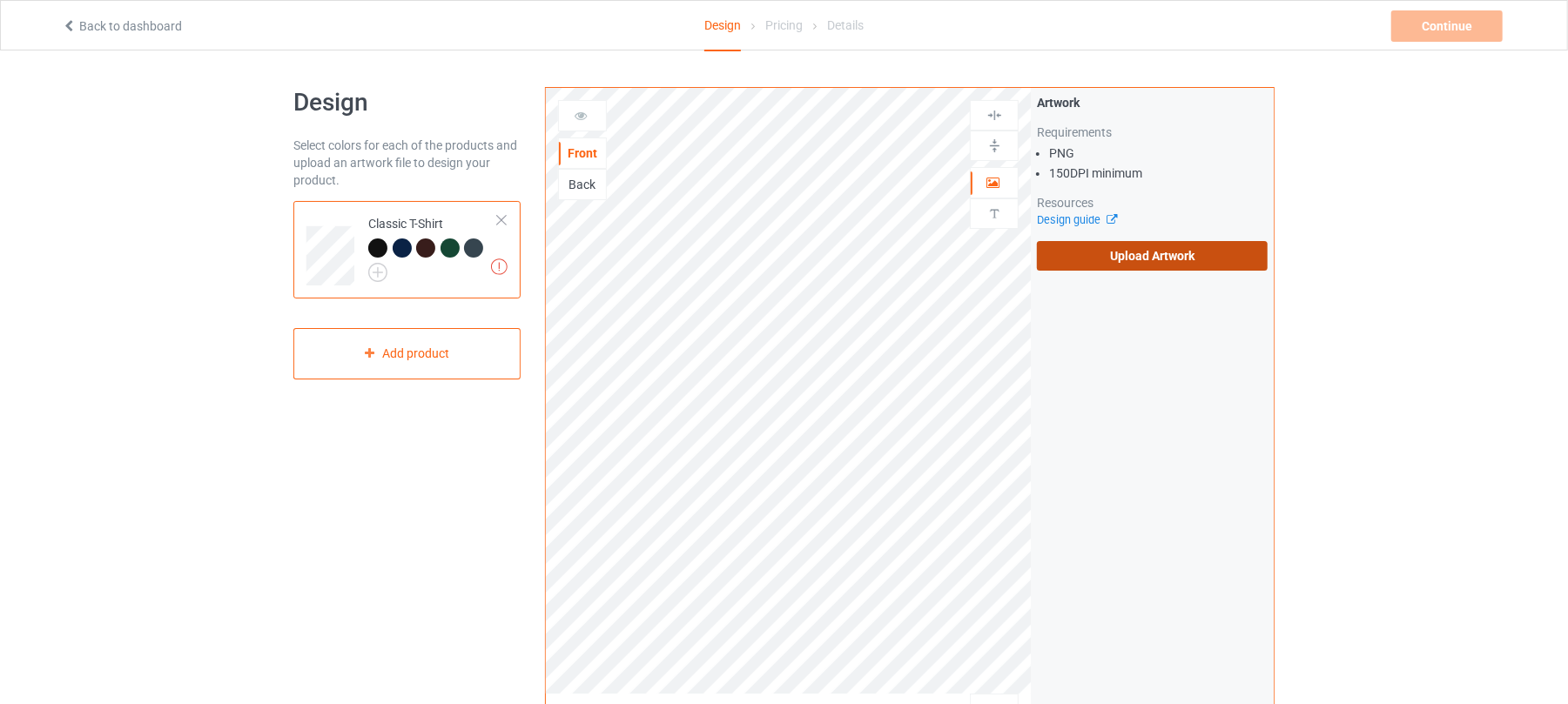
click at [1158, 241] on label "Upload Artwork" at bounding box center [1152, 255] width 231 height 30
click at [0, 0] on input "Upload Artwork" at bounding box center [0, 0] width 0 height 0
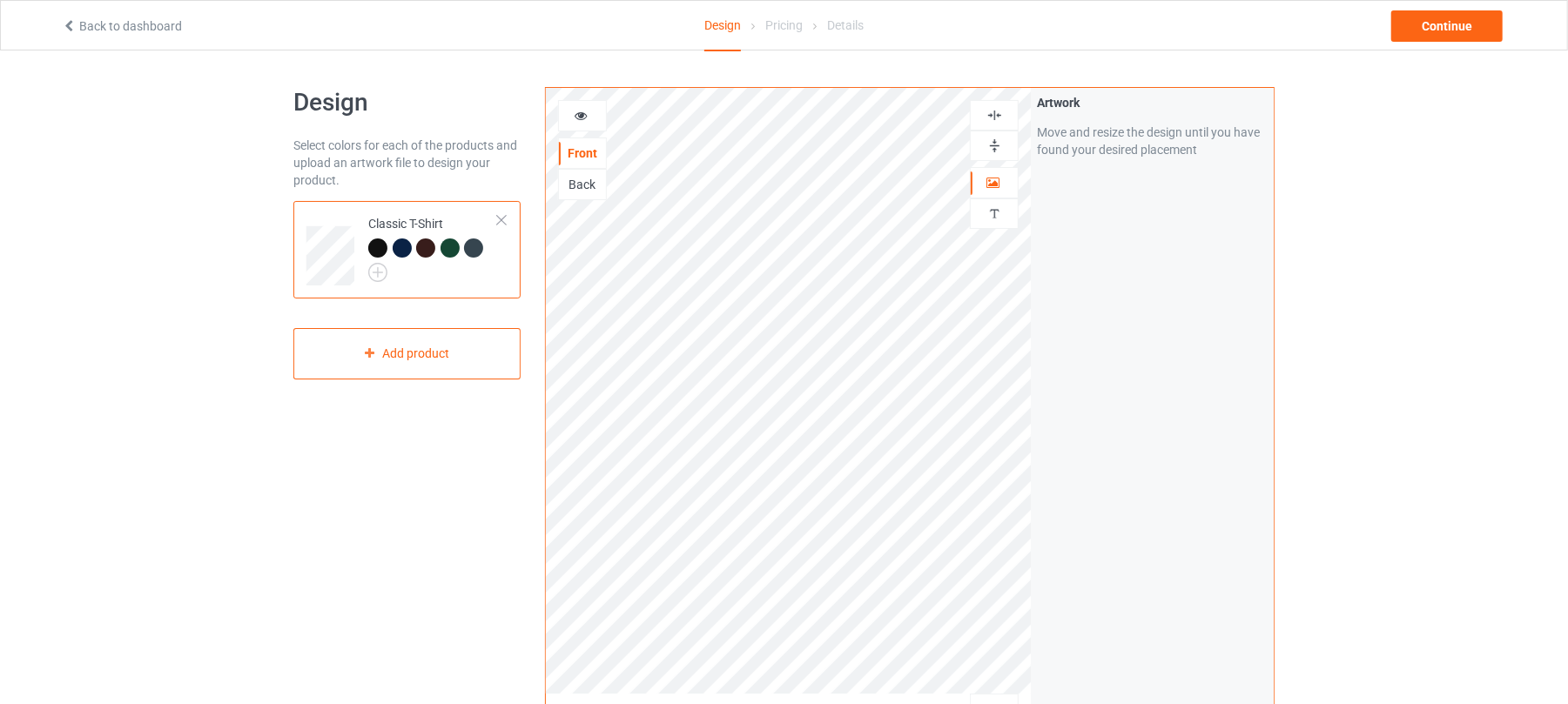
click at [1001, 113] on img at bounding box center [995, 115] width 16 height 16
click at [1451, 22] on div "Continue" at bounding box center [1447, 26] width 112 height 32
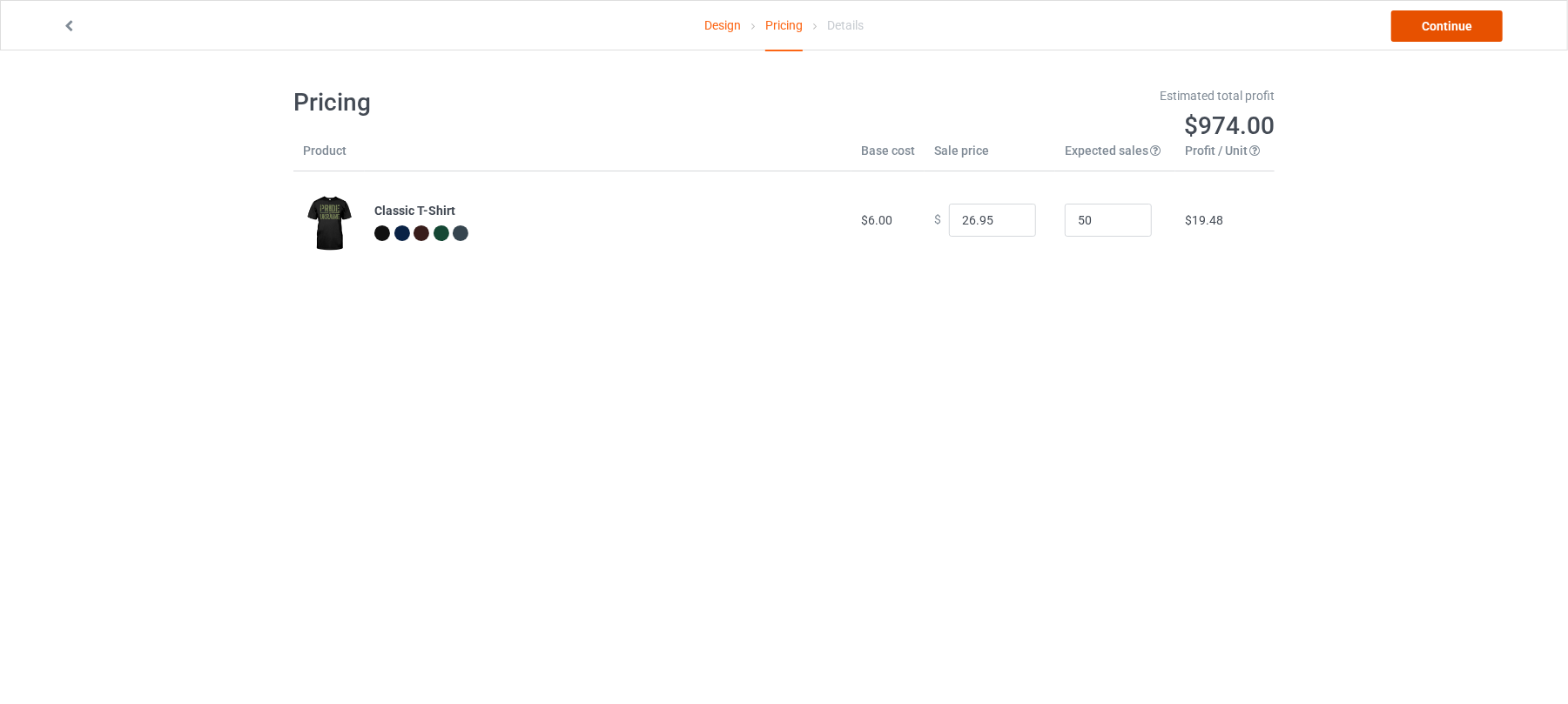
click at [1471, 22] on link "Continue" at bounding box center [1447, 26] width 112 height 32
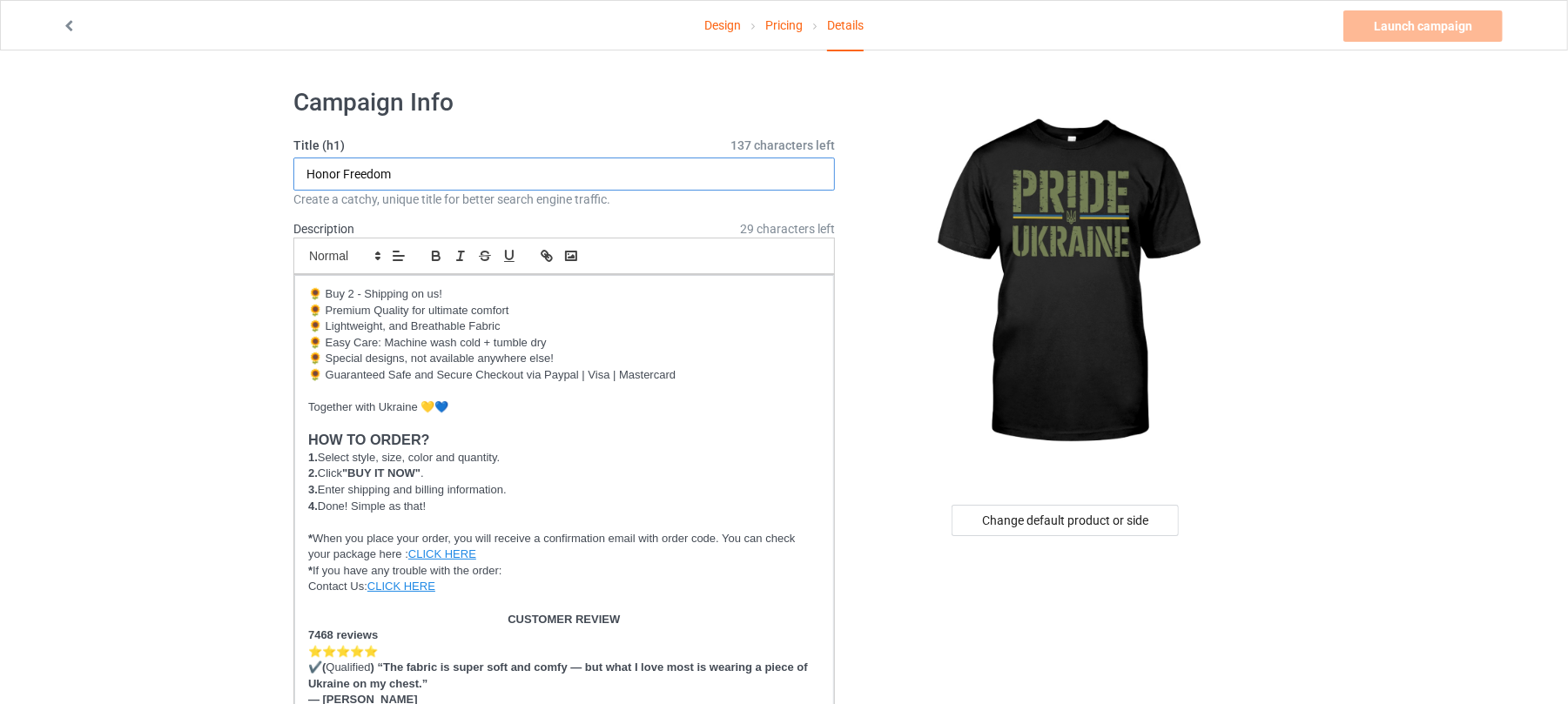
drag, startPoint x: 509, startPoint y: 170, endPoint x: 25, endPoint y: 159, distance: 484.1
drag, startPoint x: 428, startPoint y: 170, endPoint x: 0, endPoint y: 147, distance: 428.6
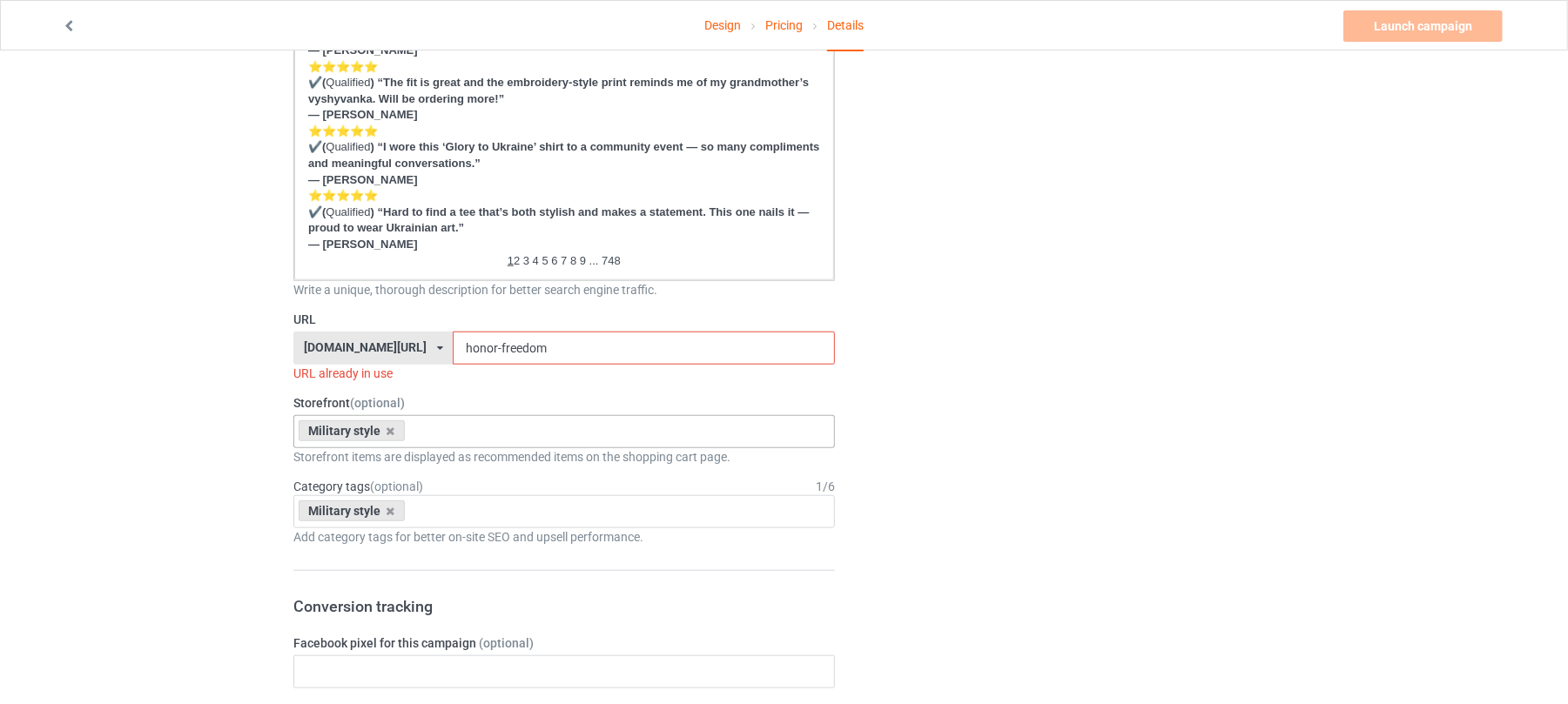
scroll to position [1045, 0]
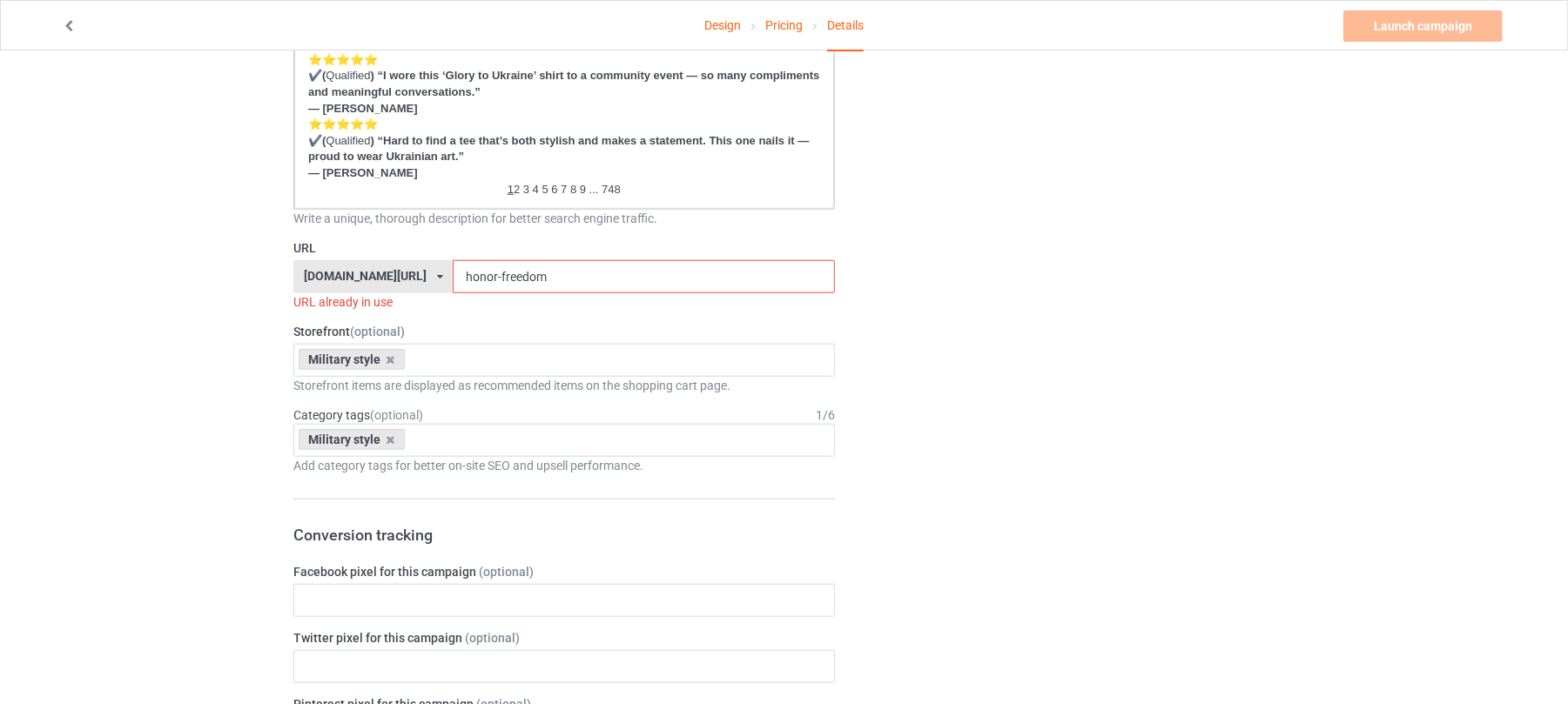
type input "Pride [GEOGRAPHIC_DATA]"
drag, startPoint x: 544, startPoint y: 276, endPoint x: 227, endPoint y: 252, distance: 317.9
click at [244, 260] on div "Design Pricing Details Launch campaign Invalid campaign URL Campaign Info Title…" at bounding box center [784, 369] width 1568 height 2727
paste input "Pride [GEOGRAPHIC_DATA]"
click at [453, 279] on input "Pride [GEOGRAPHIC_DATA]" at bounding box center [643, 277] width 381 height 33
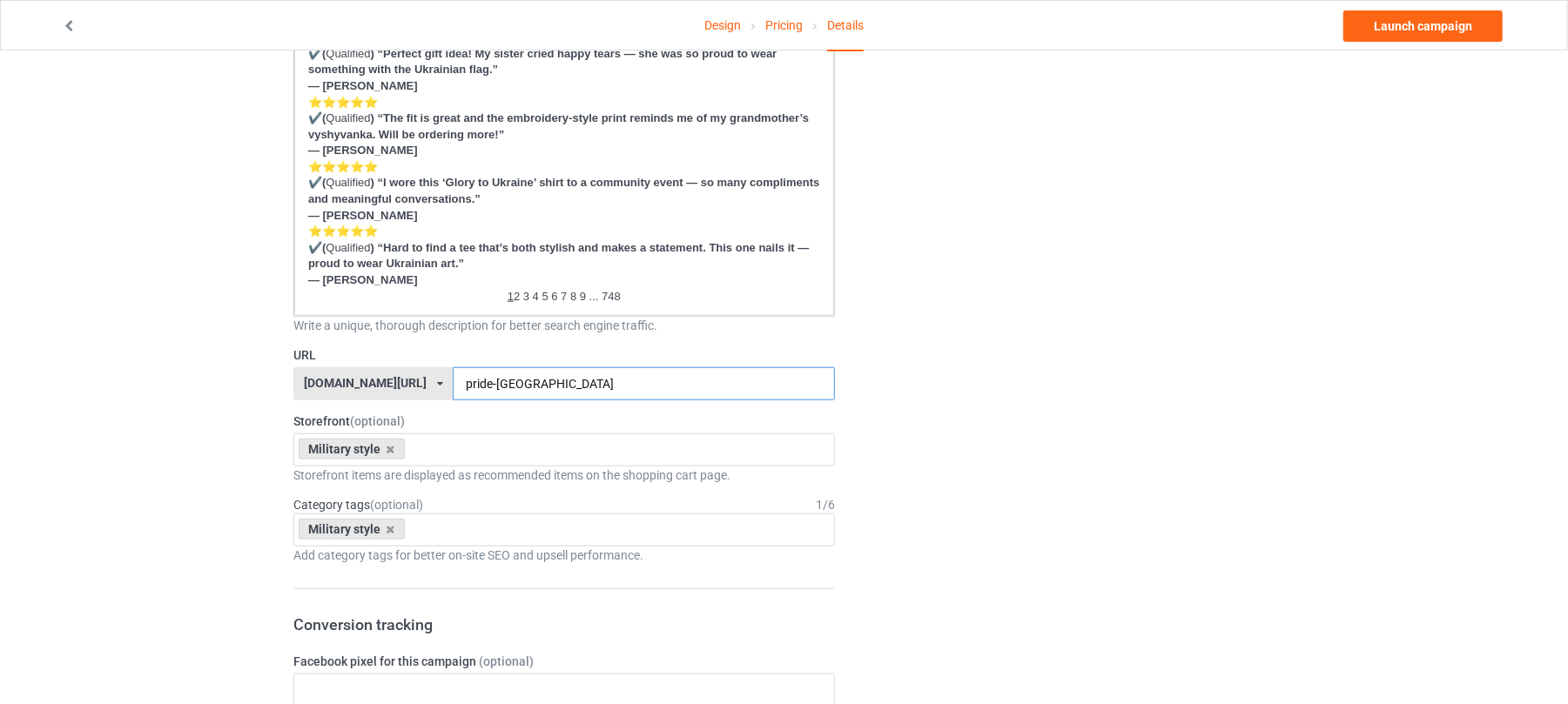
scroll to position [1276, 0]
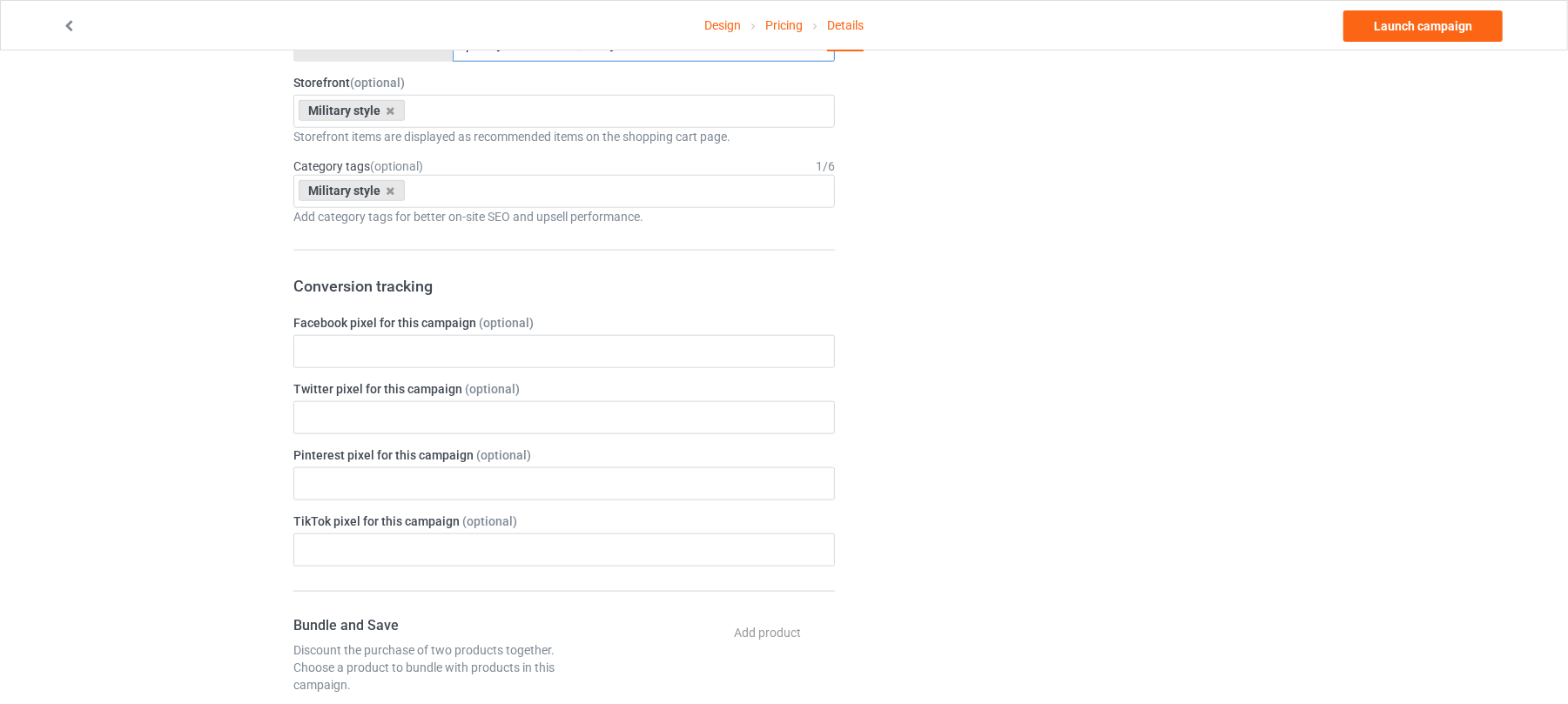
type input "pride-[GEOGRAPHIC_DATA]"
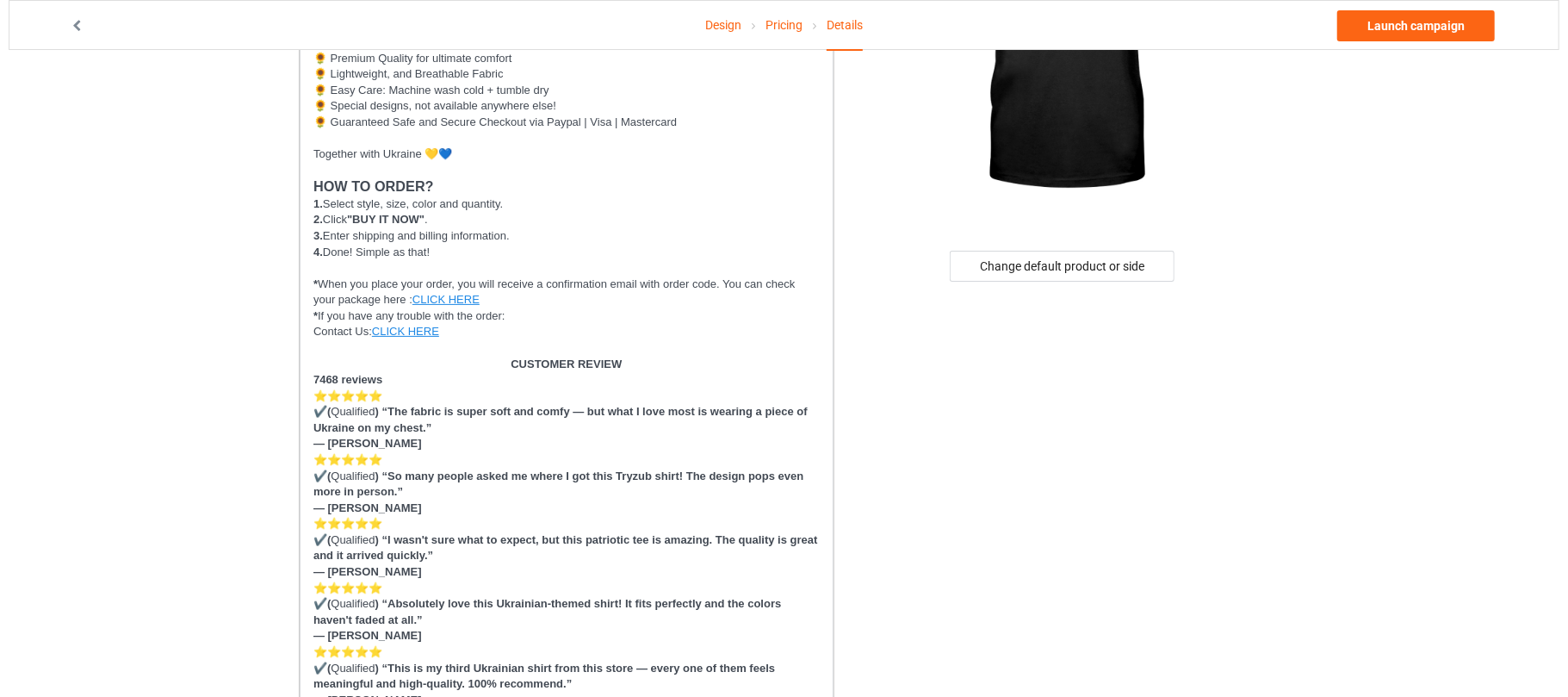
scroll to position [0, 0]
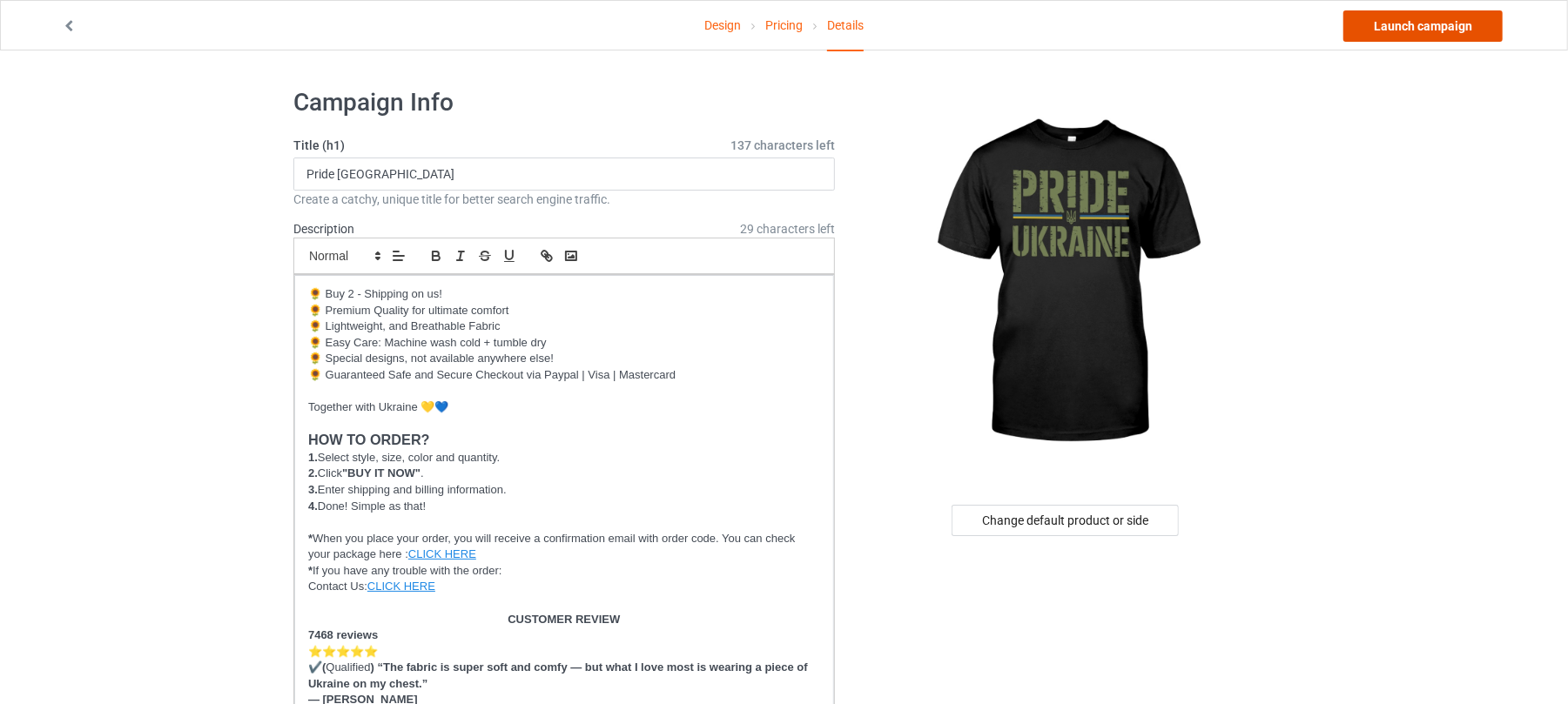
click at [1435, 30] on link "Launch campaign" at bounding box center [1423, 26] width 160 height 32
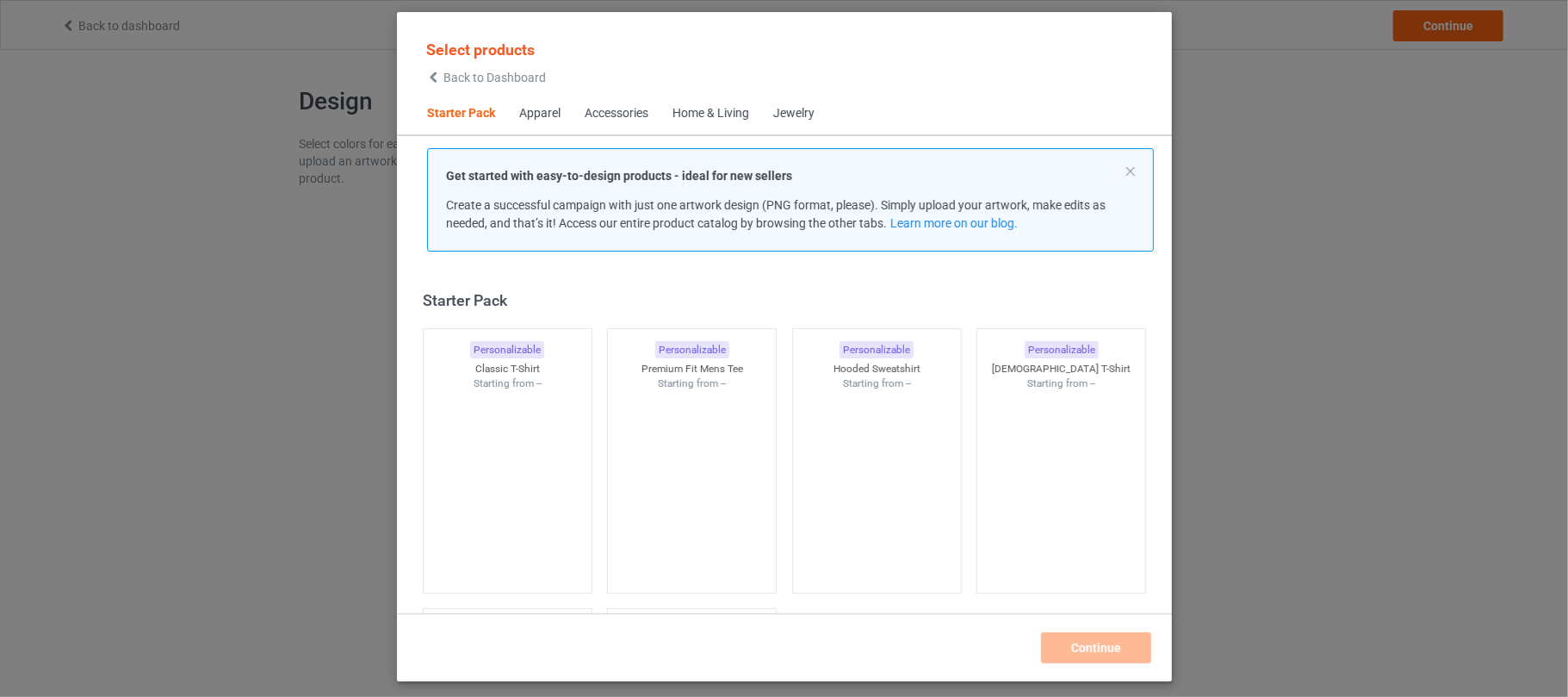
scroll to position [22, 0]
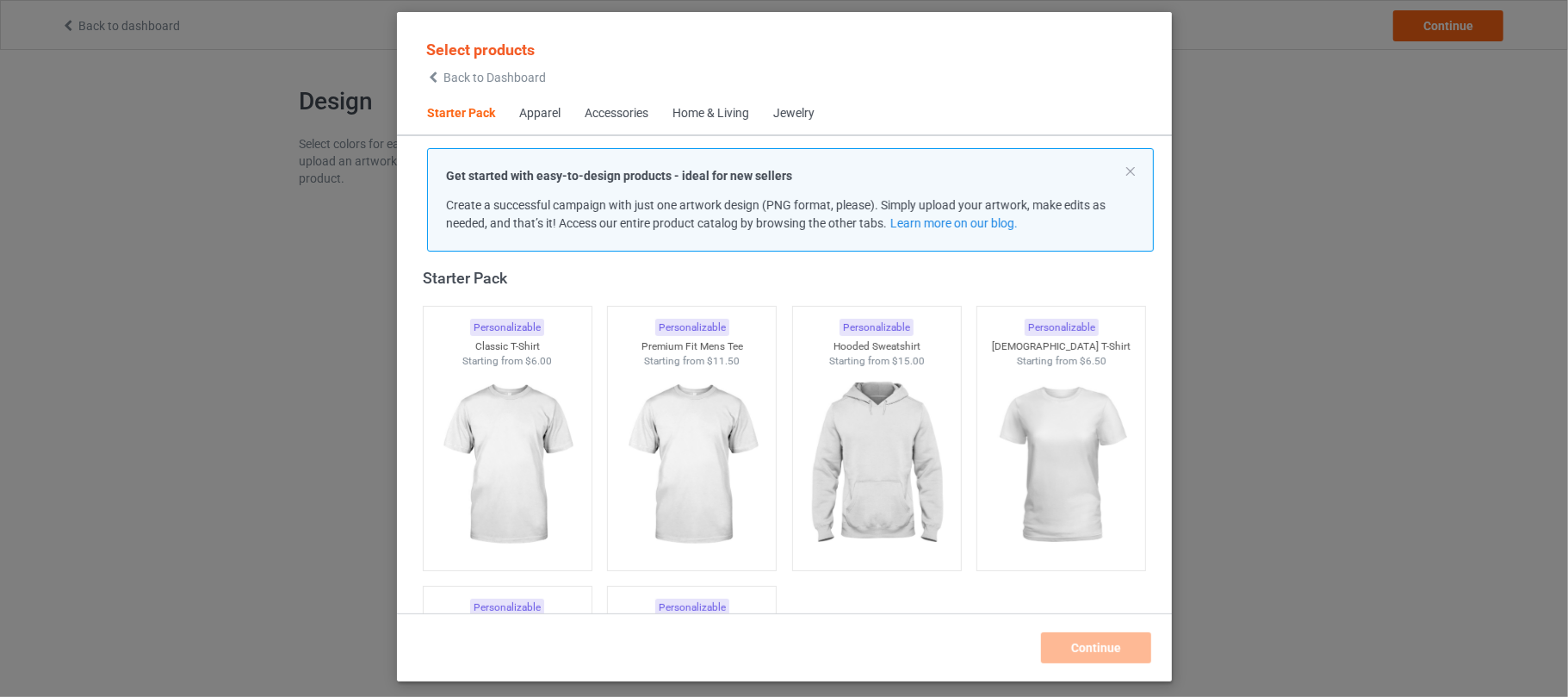
click at [157, 180] on div "Select products Back to Dashboard Starter Pack Apparel Accessories Home & Livin…" at bounding box center [784, 348] width 1568 height 697
click at [435, 73] on icon at bounding box center [433, 78] width 14 height 12
